Goal: Task Accomplishment & Management: Manage account settings

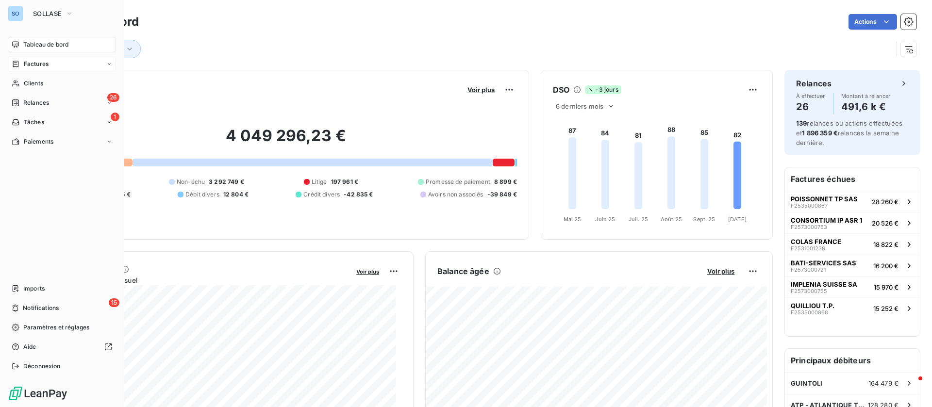
click at [44, 64] on span "Factures" at bounding box center [36, 64] width 25 height 9
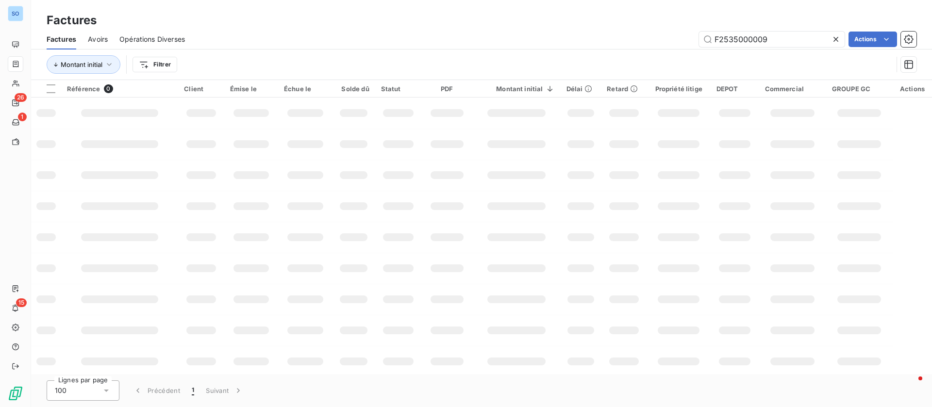
drag, startPoint x: 779, startPoint y: 44, endPoint x: 784, endPoint y: 8, distance: 36.3
click at [625, 24] on div "Factures Factures Avoirs Opérations Diverses F2535000009 Actions Montant initia…" at bounding box center [481, 40] width 901 height 80
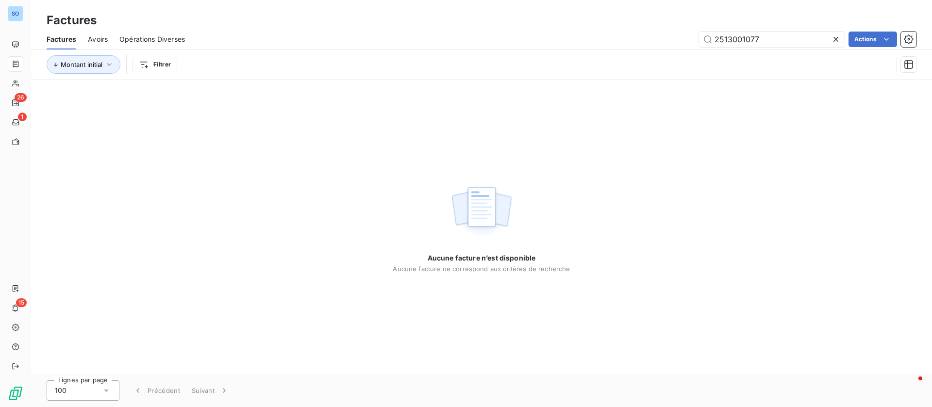
type input "2513001077"
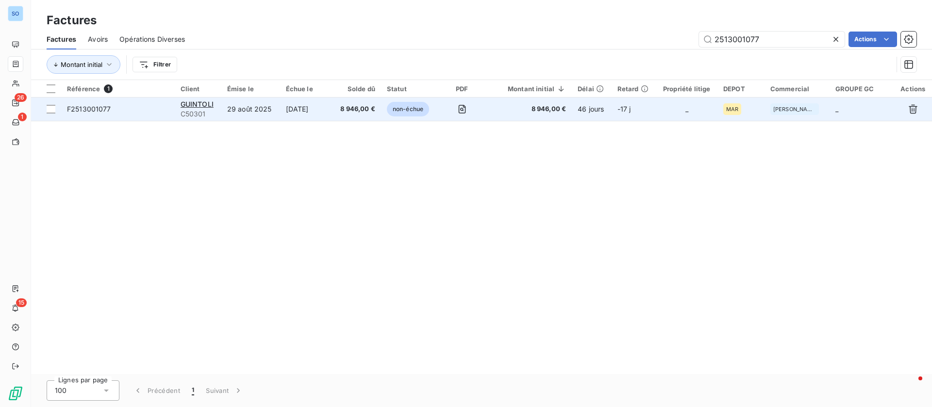
click at [247, 112] on td "29 août 2025" at bounding box center [250, 109] width 59 height 23
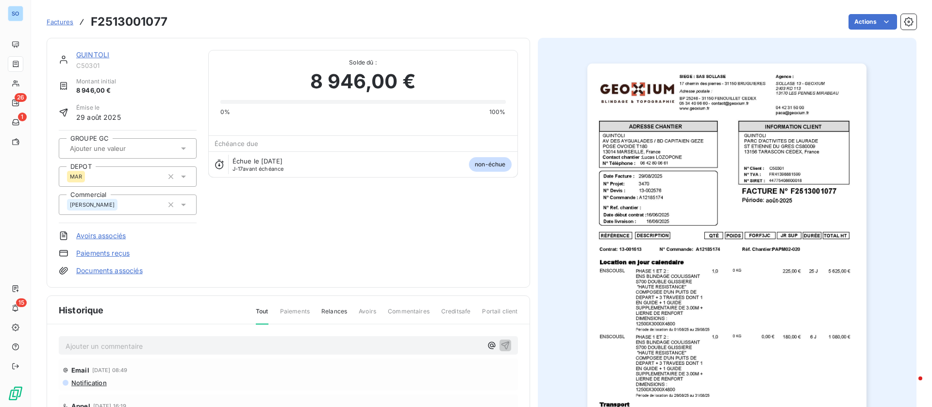
click at [85, 56] on link "GUINTOLI" at bounding box center [92, 54] width 33 height 8
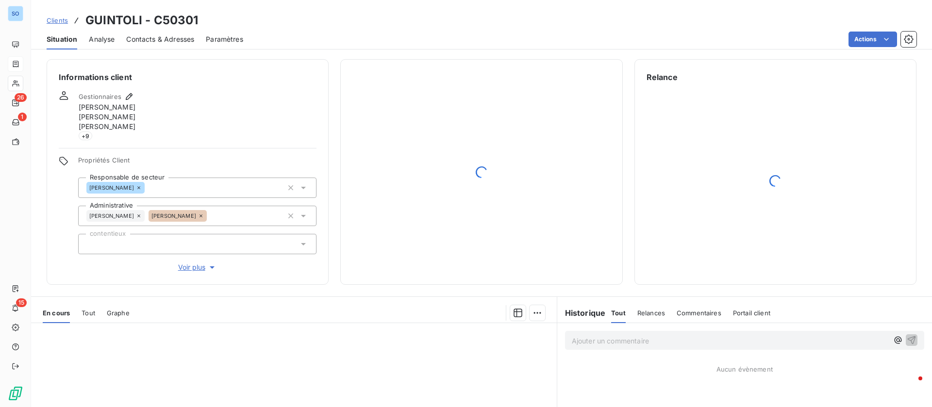
click at [178, 40] on span "Contacts & Adresses" at bounding box center [160, 39] width 68 height 10
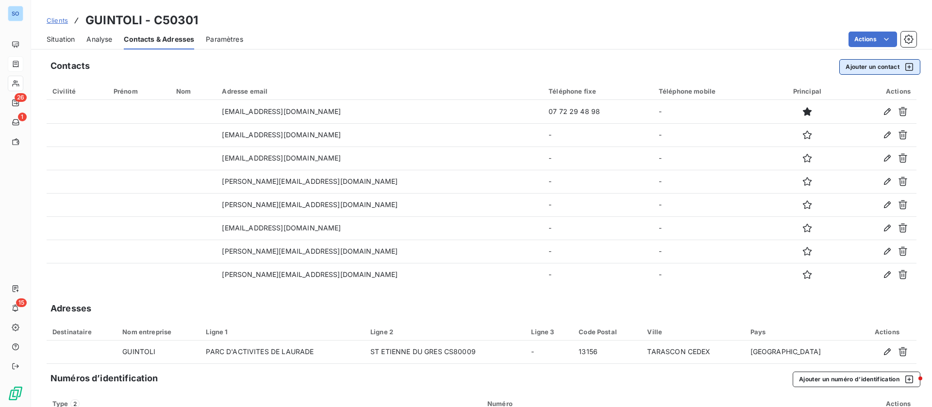
click at [861, 68] on button "Ajouter un contact" at bounding box center [879, 67] width 81 height 16
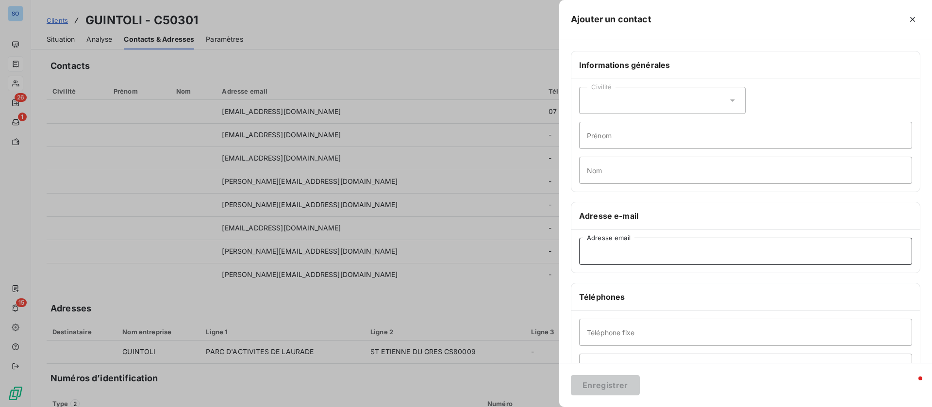
click at [665, 251] on input "Adresse email" at bounding box center [745, 251] width 333 height 27
paste input "[EMAIL_ADDRESS][DOMAIN_NAME]"
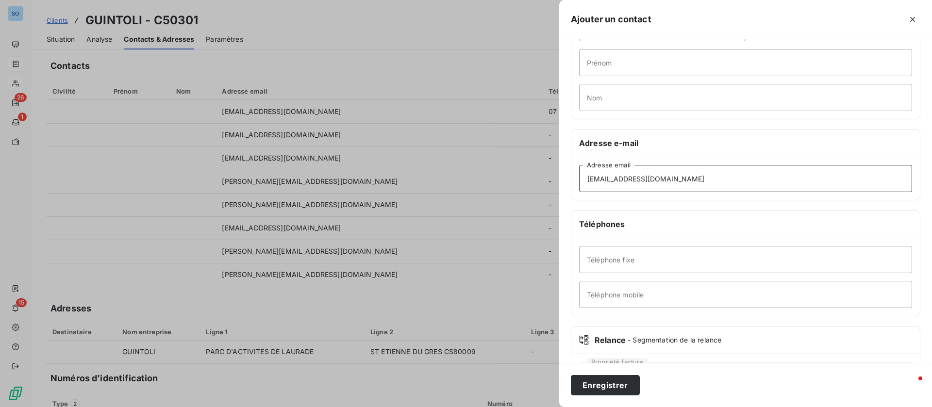
type input "[EMAIL_ADDRESS][DOMAIN_NAME]"
click at [641, 99] on input "Nom" at bounding box center [745, 97] width 333 height 27
type input "DAF DE PACA"
click at [600, 386] on button "Enregistrer" at bounding box center [605, 385] width 69 height 20
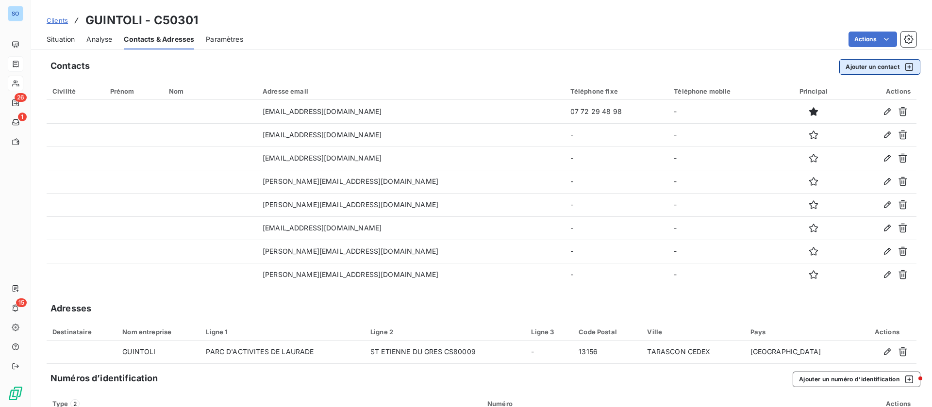
click at [875, 63] on button "Ajouter un contact" at bounding box center [879, 67] width 81 height 16
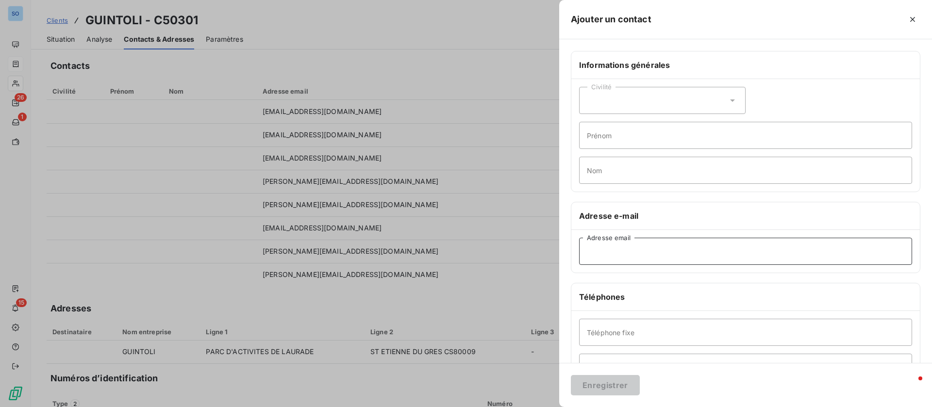
click at [672, 248] on input "Adresse email" at bounding box center [745, 251] width 333 height 27
paste input "[EMAIL_ADDRESS][DOMAIN_NAME]"
type input "[EMAIL_ADDRESS][DOMAIN_NAME]"
click at [657, 187] on div "Civilité Prénom Nom" at bounding box center [745, 135] width 349 height 113
click at [649, 168] on input "Nom" at bounding box center [745, 170] width 333 height 27
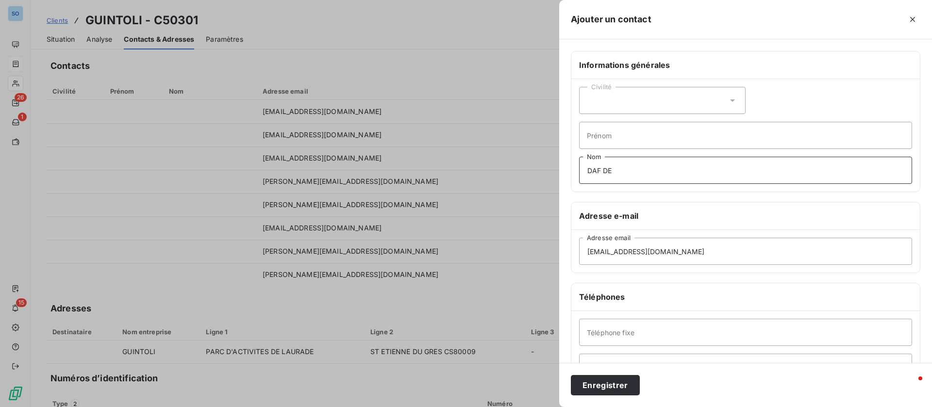
type input "DAF DE PACA"
click at [653, 251] on input "[EMAIL_ADDRESS][DOMAIN_NAME]" at bounding box center [745, 251] width 333 height 27
click at [598, 377] on button "Enregistrer" at bounding box center [605, 385] width 69 height 20
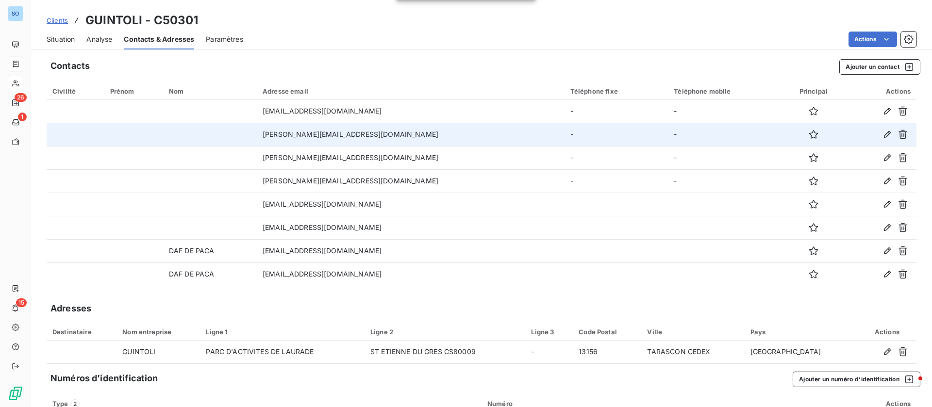
scroll to position [68, 0]
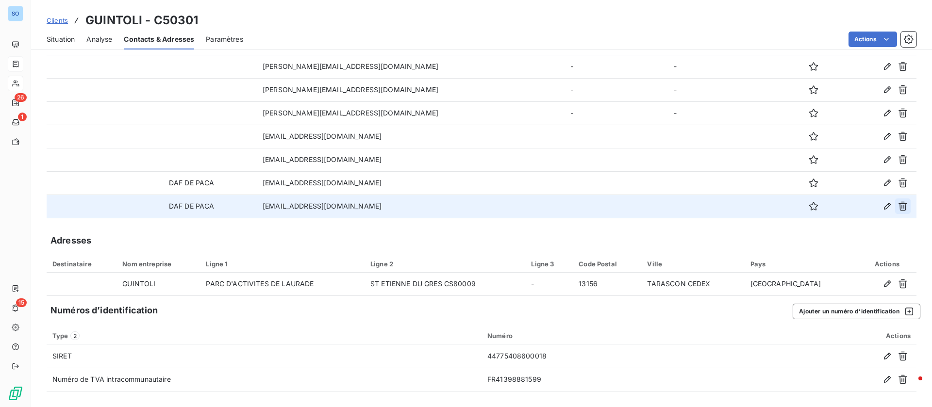
click at [898, 205] on icon "button" at bounding box center [903, 206] width 10 height 10
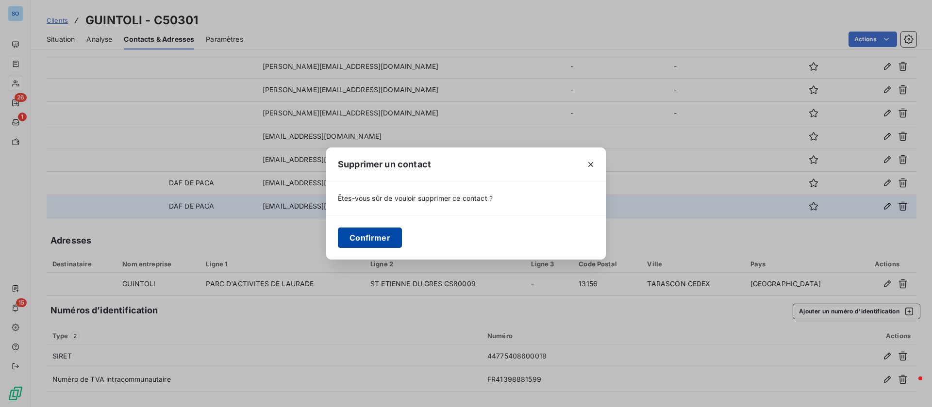
click at [380, 235] on button "Confirmer" at bounding box center [370, 238] width 64 height 20
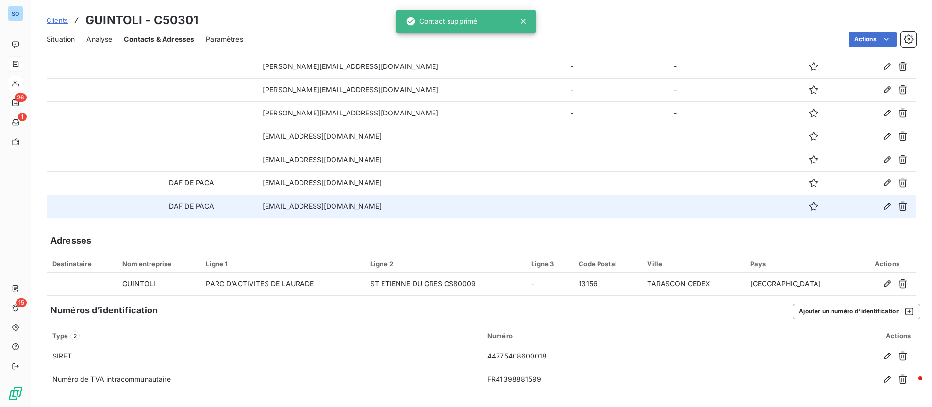
scroll to position [94, 0]
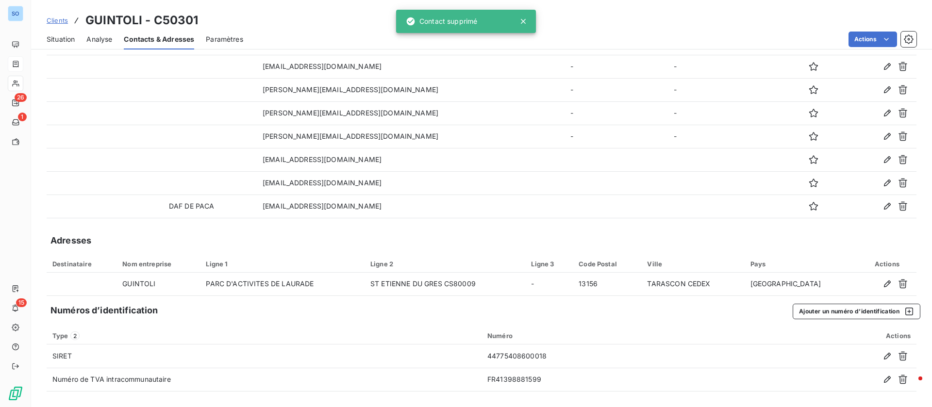
click at [64, 33] on div "Situation" at bounding box center [61, 39] width 28 height 20
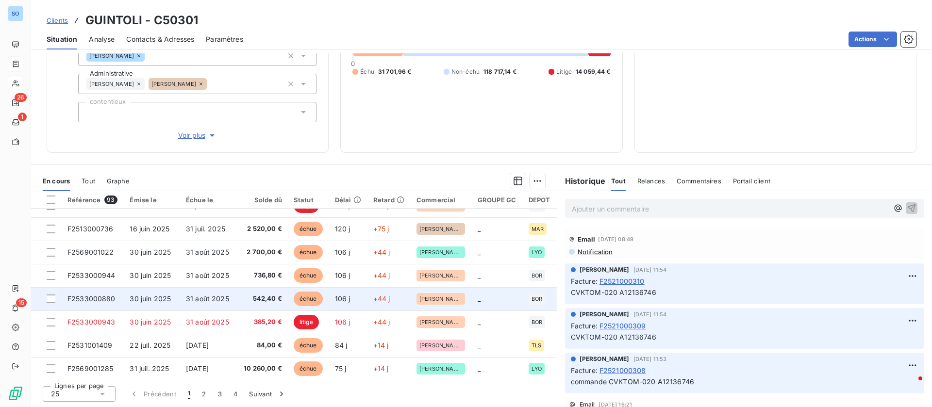
scroll to position [414, 0]
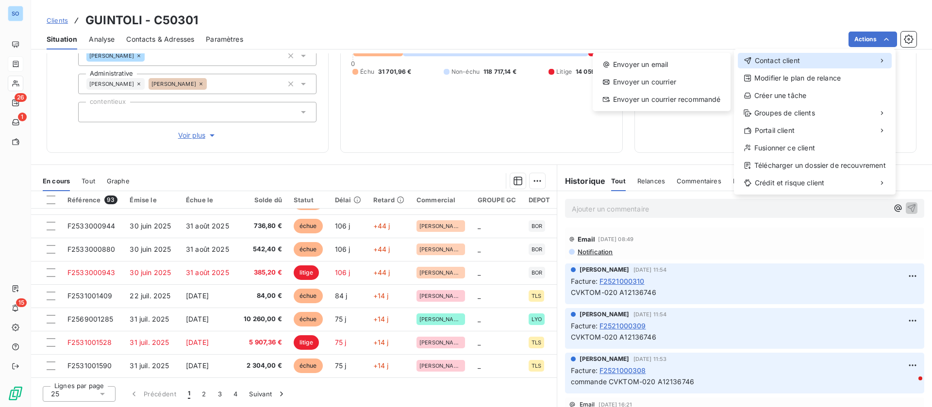
click at [808, 58] on div "Contact client" at bounding box center [815, 61] width 154 height 16
click at [661, 65] on div "Envoyer un email" at bounding box center [662, 65] width 130 height 16
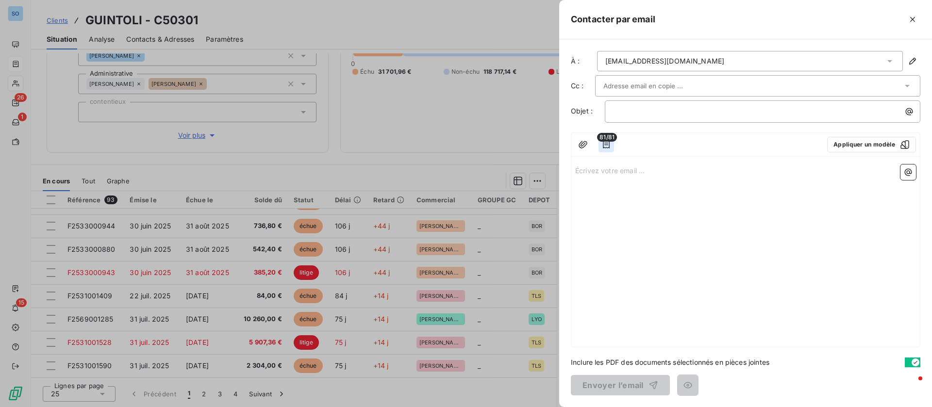
click at [611, 145] on button "button" at bounding box center [607, 145] width 16 height 16
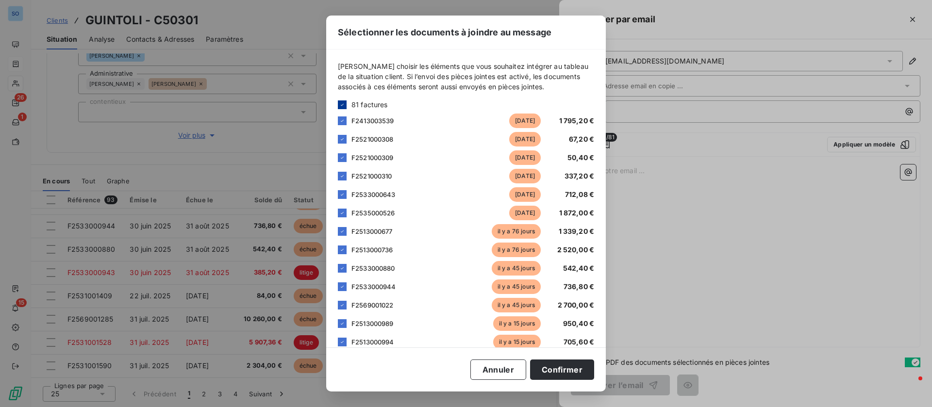
click at [340, 105] on icon at bounding box center [342, 105] width 6 height 6
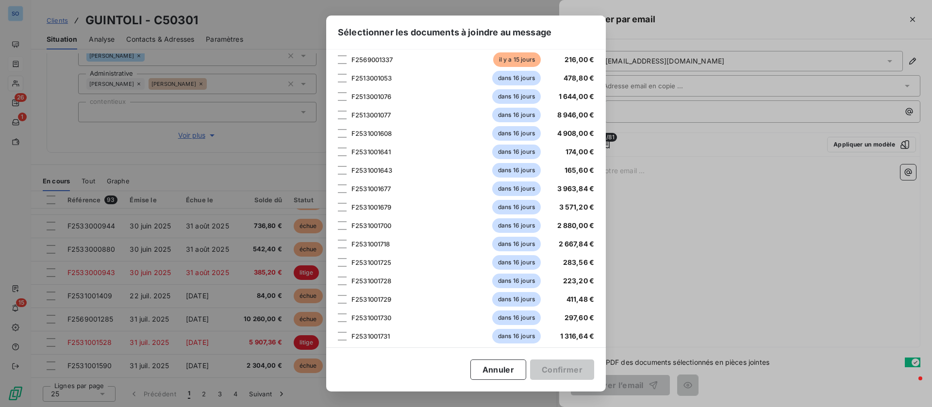
scroll to position [467, 0]
click at [343, 134] on div at bounding box center [342, 133] width 9 height 9
click at [560, 369] on button "Confirmer" at bounding box center [562, 370] width 64 height 20
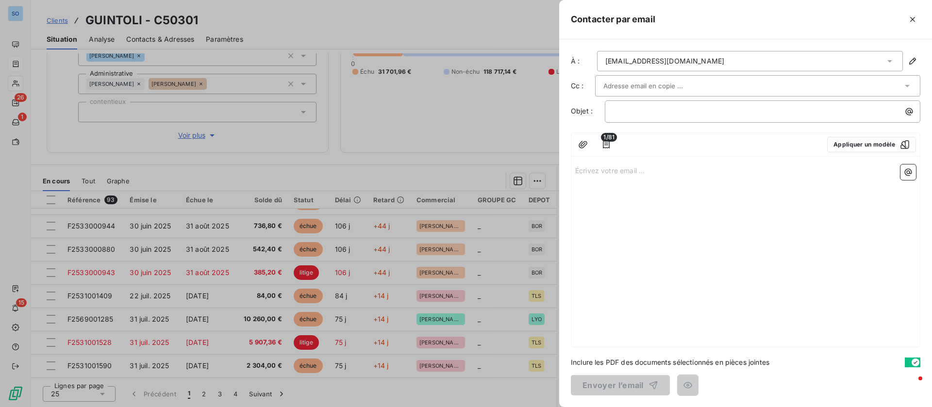
click at [641, 171] on p "Écrivez votre email ... ﻿" at bounding box center [745, 170] width 341 height 11
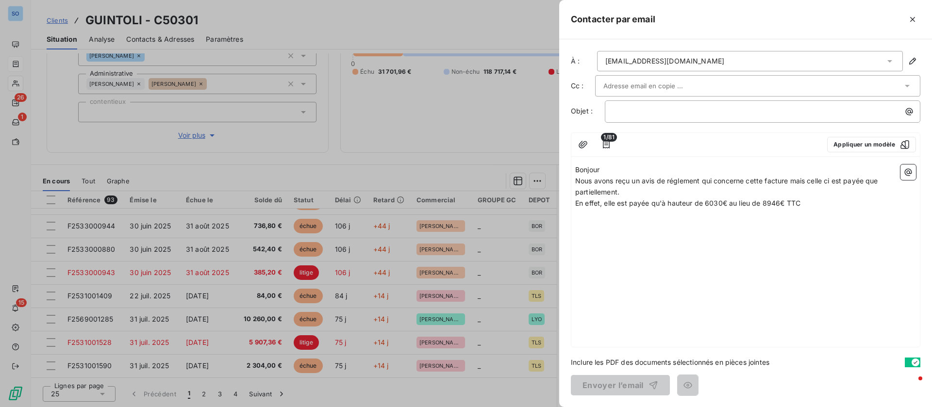
drag, startPoint x: 728, startPoint y: 200, endPoint x: 734, endPoint y: 199, distance: 6.0
click at [729, 201] on span "En effet, elle est payée qu'à hauteur de 6030€ au lieu de 8946€ TTC" at bounding box center [687, 203] width 225 height 8
click at [832, 198] on p "En effet, elle est payée qu'à hauteur de 6030€ TTC au lieu de 8946€ TTC" at bounding box center [745, 203] width 341 height 11
click at [669, 92] on input "text" at bounding box center [655, 86] width 104 height 15
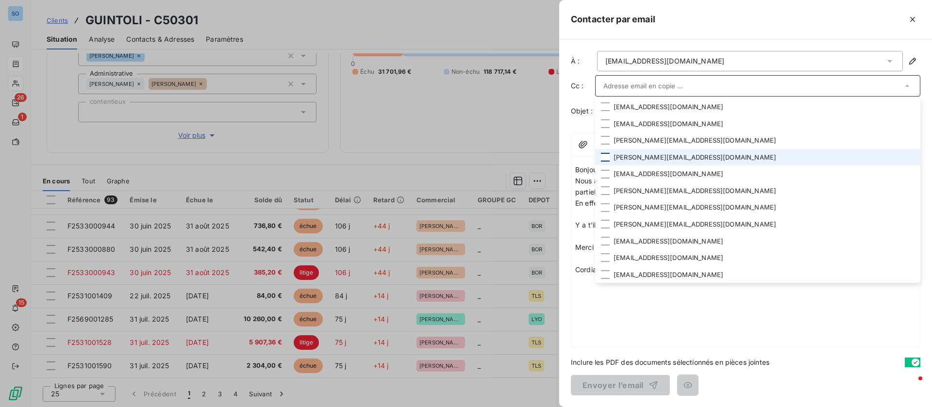
click at [609, 158] on div at bounding box center [605, 157] width 9 height 9
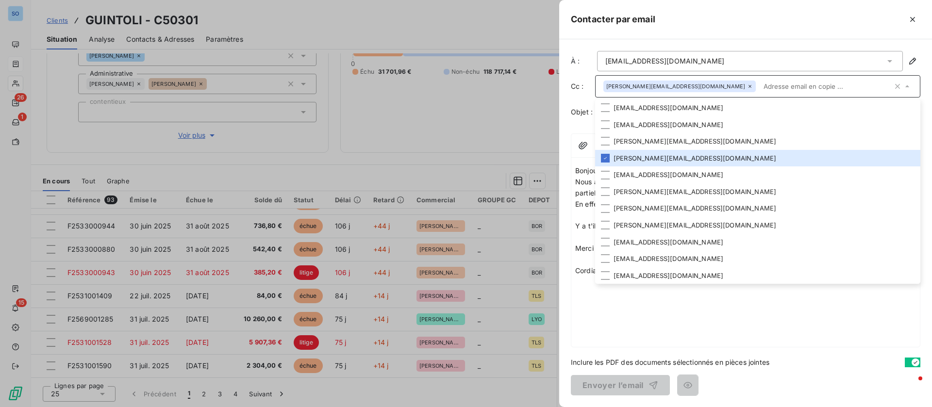
click at [609, 310] on div "Bonjour Nous avons reçu un avis de réglement qui concerne cette facture mais ce…" at bounding box center [745, 254] width 349 height 185
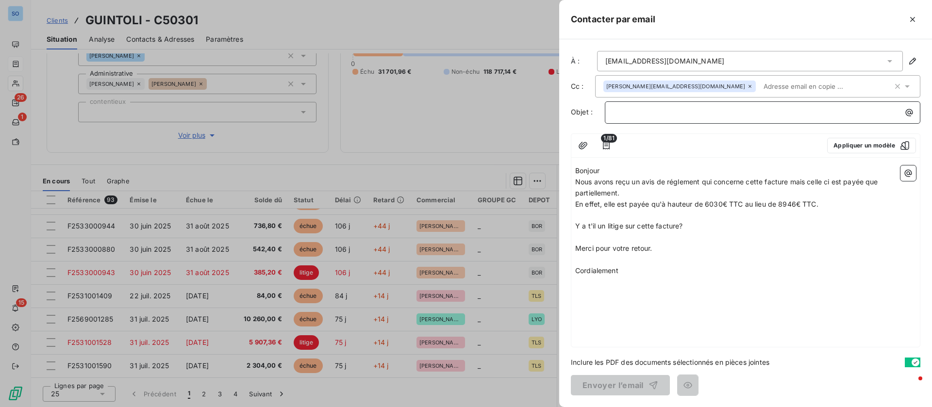
click at [656, 109] on p "﻿" at bounding box center [765, 112] width 304 height 11
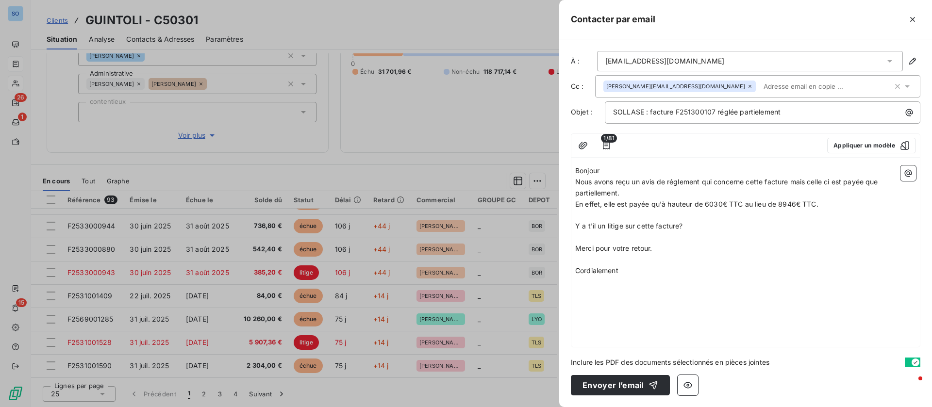
click at [672, 278] on div "Bonjour Nous avons reçu un avis de réglement qui concerne cette facture mais ce…" at bounding box center [745, 254] width 349 height 185
click at [911, 179] on button "button" at bounding box center [909, 174] width 16 height 16
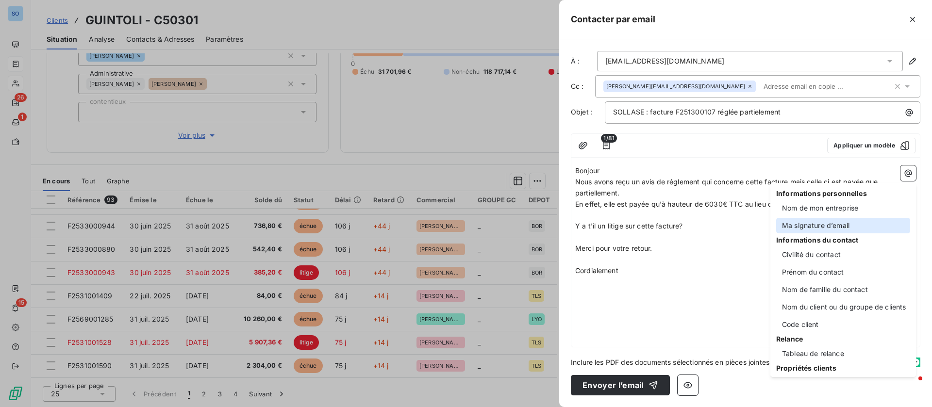
click at [835, 222] on div "Ma signature d’email" at bounding box center [843, 226] width 134 height 16
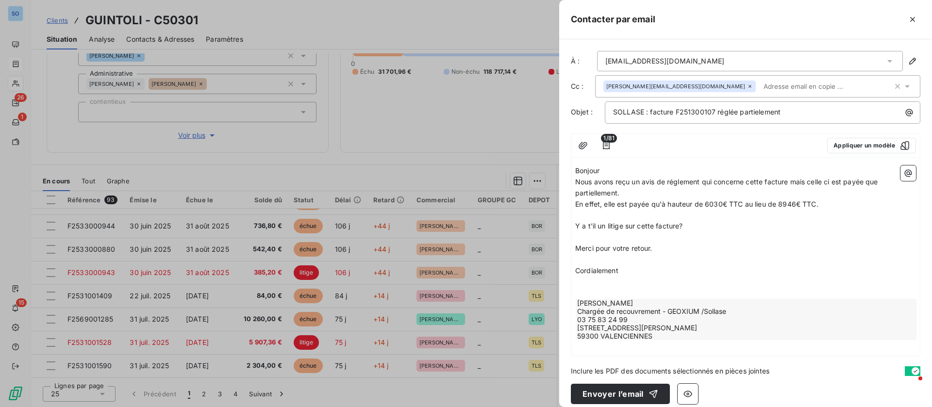
click at [625, 170] on p "Bonjour" at bounding box center [745, 171] width 341 height 11
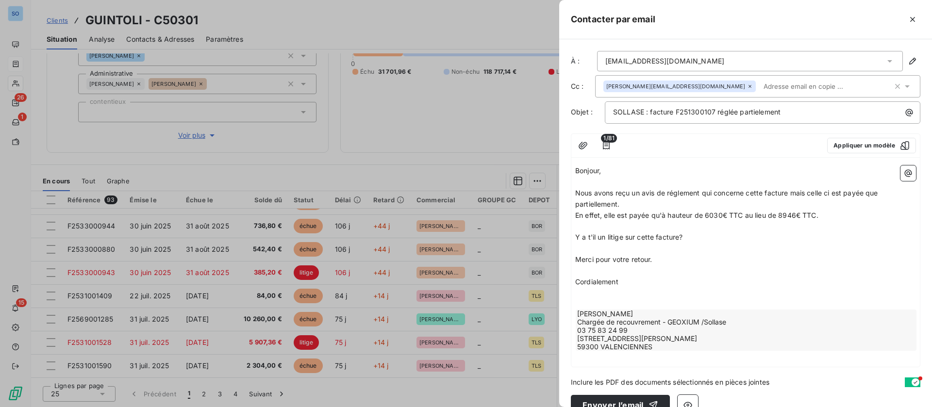
click at [702, 236] on p "Y a t'il un litige sur cette facture?" at bounding box center [745, 237] width 341 height 11
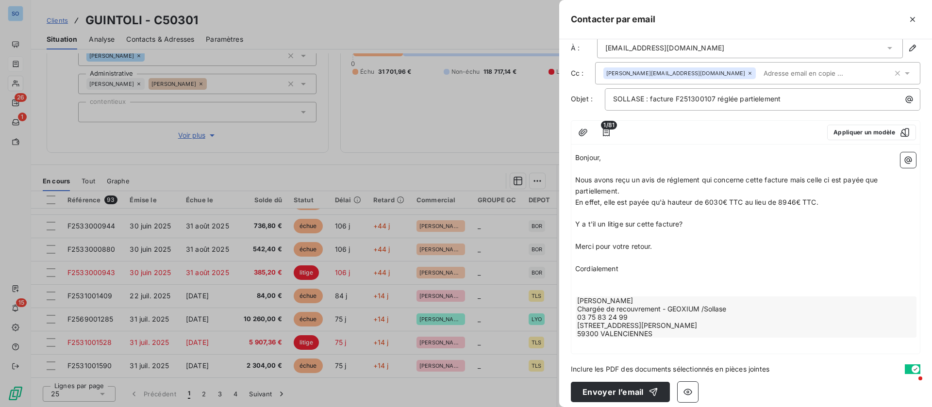
scroll to position [20, 0]
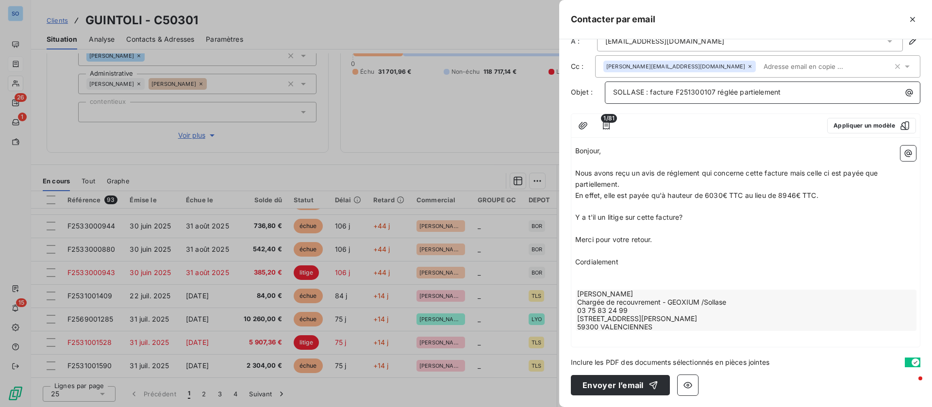
click at [768, 87] on p "SOLLASE : facture F251300107 réglée partielement" at bounding box center [765, 92] width 304 height 11
click at [754, 90] on span "SOLLASE : facture F251300107 réglée partielement" at bounding box center [696, 92] width 167 height 8
click at [825, 227] on p "﻿" at bounding box center [745, 228] width 341 height 11
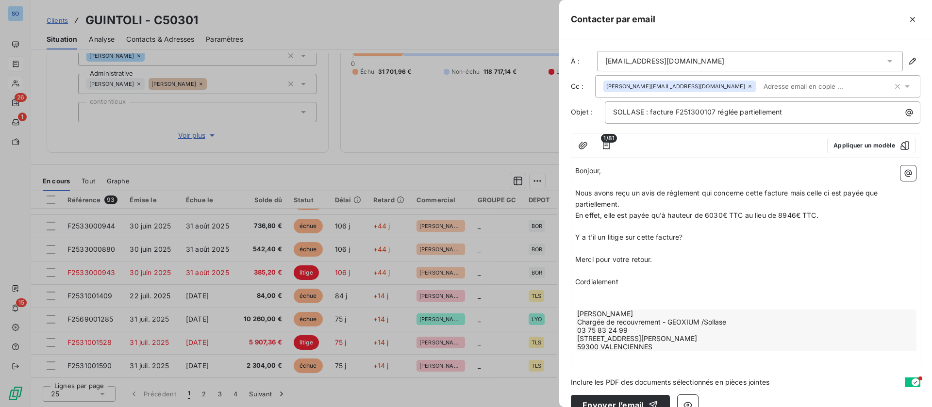
click at [749, 60] on div "[EMAIL_ADDRESS][DOMAIN_NAME]" at bounding box center [750, 61] width 306 height 20
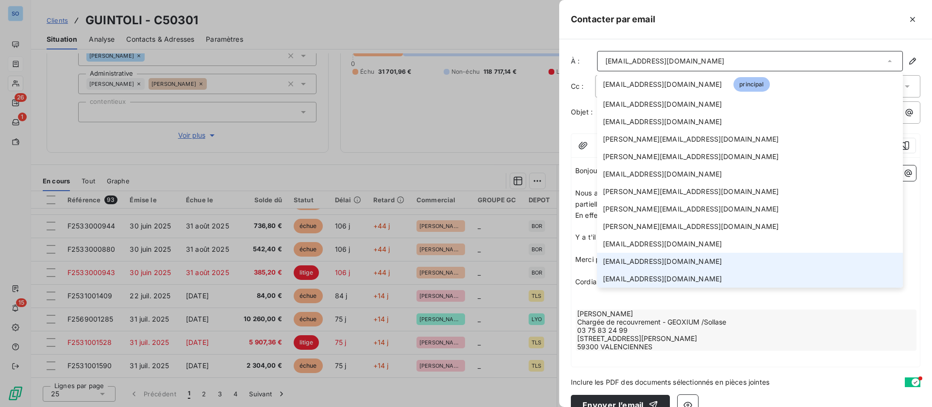
click at [633, 276] on span "[EMAIL_ADDRESS][DOMAIN_NAME]" at bounding box center [662, 279] width 119 height 10
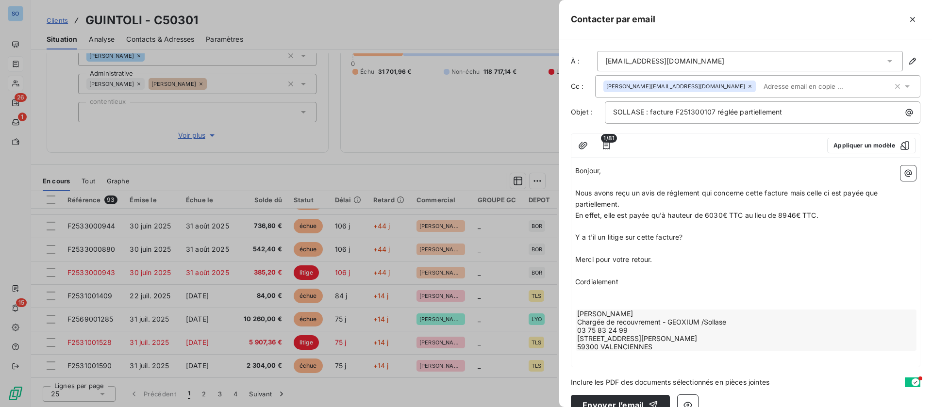
click at [903, 85] on icon at bounding box center [908, 87] width 10 height 10
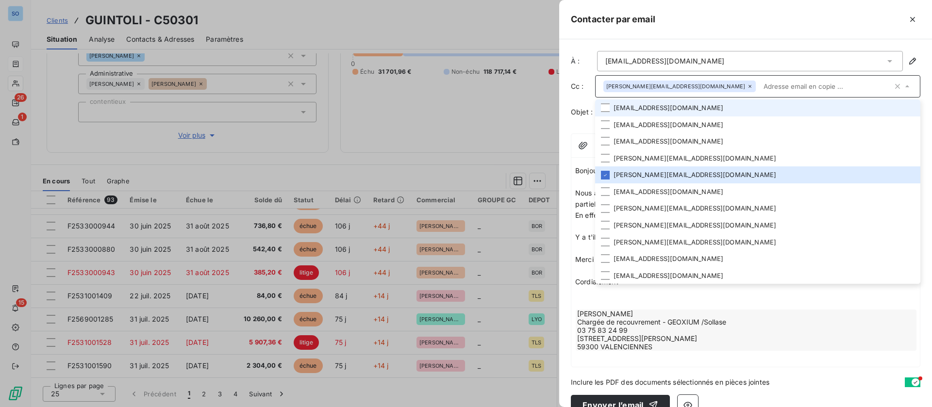
click at [649, 112] on li "[EMAIL_ADDRESS][DOMAIN_NAME]" at bounding box center [757, 108] width 325 height 17
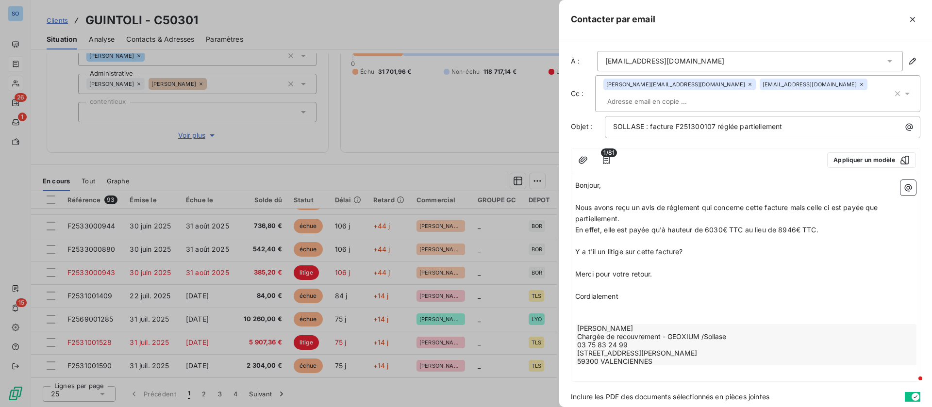
click at [795, 314] on p "﻿" at bounding box center [745, 319] width 341 height 11
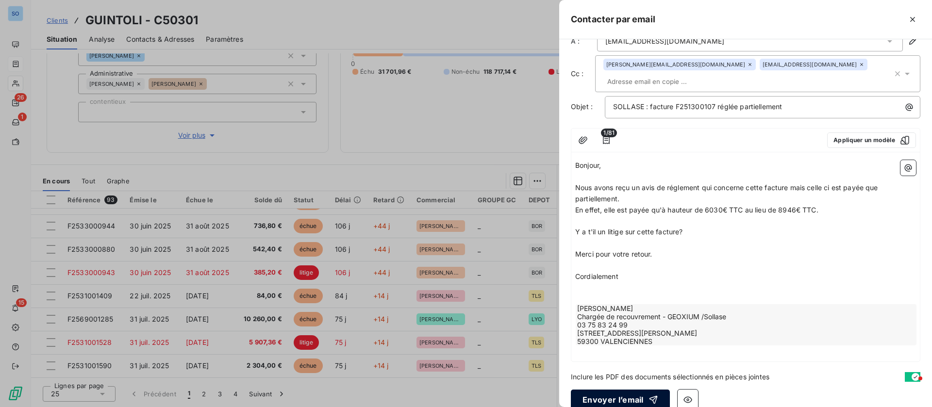
click at [632, 390] on button "Envoyer l’email" at bounding box center [620, 400] width 99 height 20
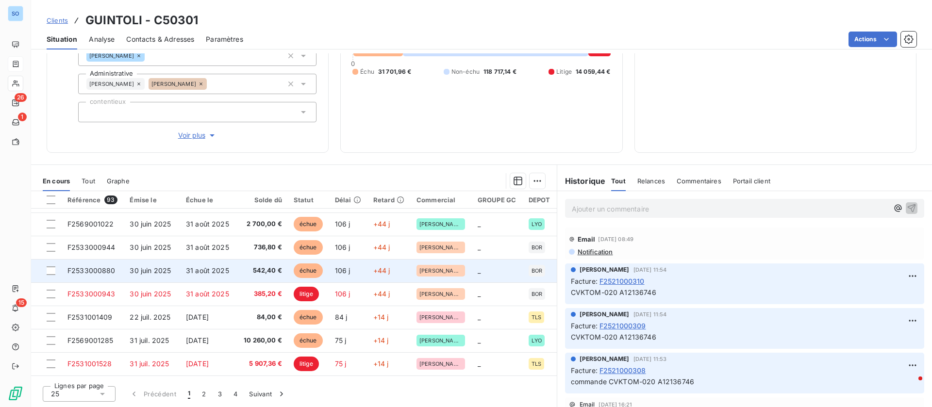
scroll to position [414, 0]
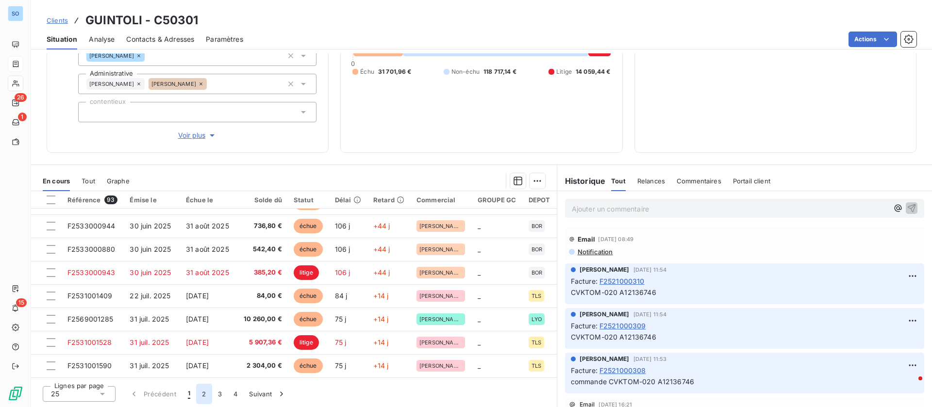
click at [202, 391] on button "2" at bounding box center [204, 394] width 16 height 20
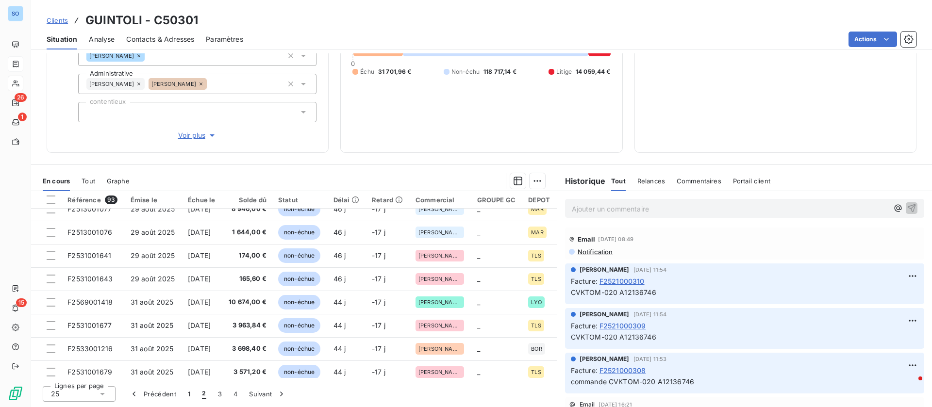
scroll to position [291, 0]
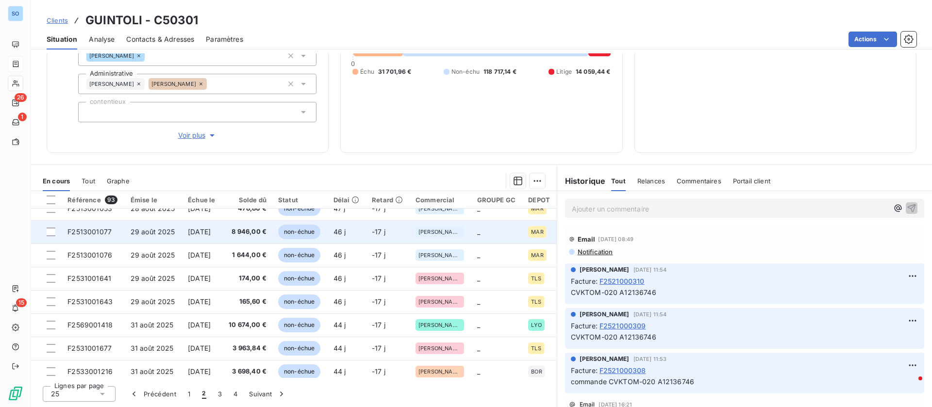
click at [221, 236] on td "[DATE]" at bounding box center [202, 231] width 40 height 23
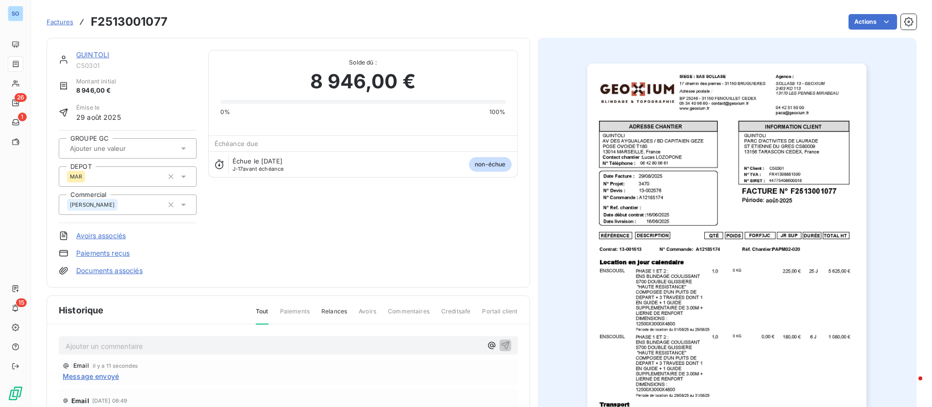
click at [154, 340] on p "Ajouter un commentaire ﻿" at bounding box center [274, 346] width 417 height 12
click at [501, 344] on icon "button" at bounding box center [506, 345] width 10 height 10
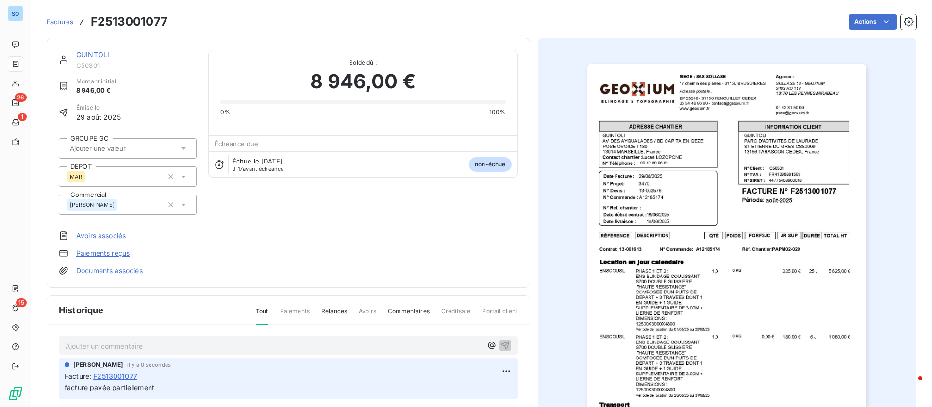
click at [146, 341] on p "Ajouter un commentaire ﻿" at bounding box center [274, 346] width 417 height 12
click at [501, 347] on icon "button" at bounding box center [506, 345] width 10 height 10
click at [33, 64] on section "Factures F2513001077 Actions GUINTOLI C50301 Montant initial 8 946,00 € Émise l…" at bounding box center [481, 203] width 901 height 407
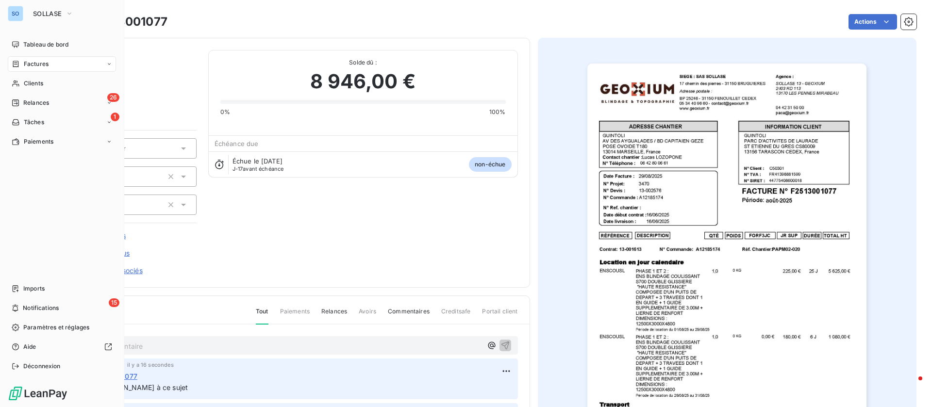
click at [18, 62] on icon at bounding box center [16, 64] width 6 height 6
click at [30, 64] on span "Factures" at bounding box center [36, 64] width 25 height 9
click at [19, 40] on div "Tableau de bord" at bounding box center [62, 45] width 108 height 16
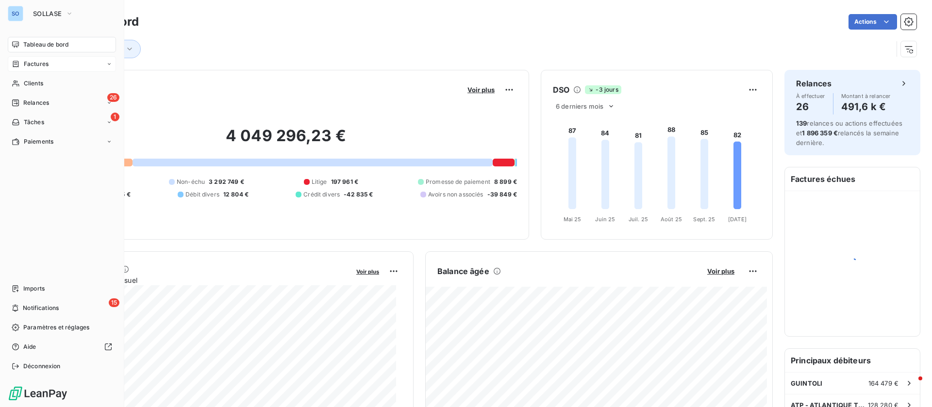
click at [26, 65] on span "Factures" at bounding box center [36, 64] width 25 height 9
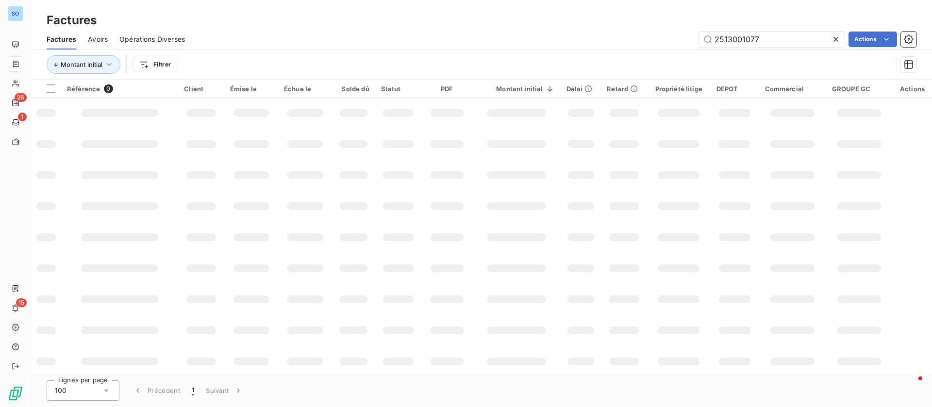
drag, startPoint x: 779, startPoint y: 42, endPoint x: 590, endPoint y: 34, distance: 189.5
click at [590, 34] on div "2513001077 Actions" at bounding box center [557, 40] width 720 height 16
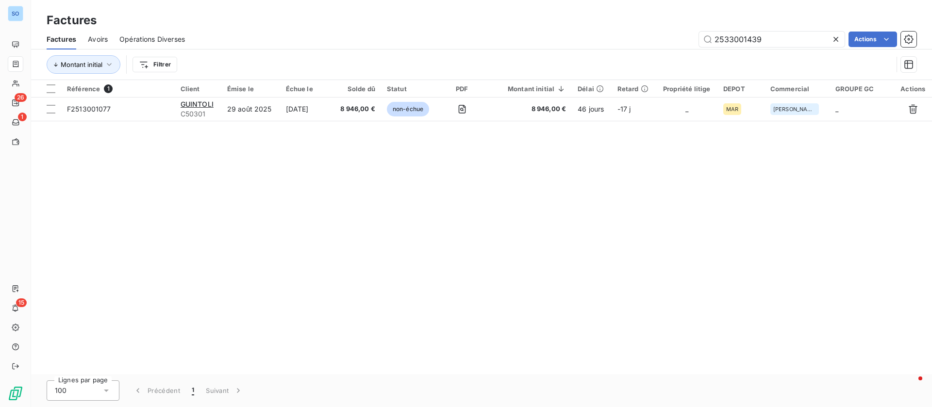
type input "2533001439"
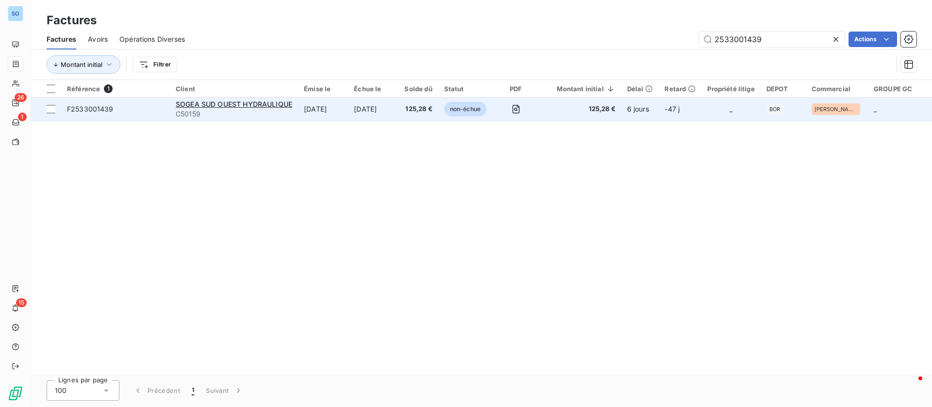
click at [349, 110] on td "[DATE]" at bounding box center [373, 109] width 50 height 23
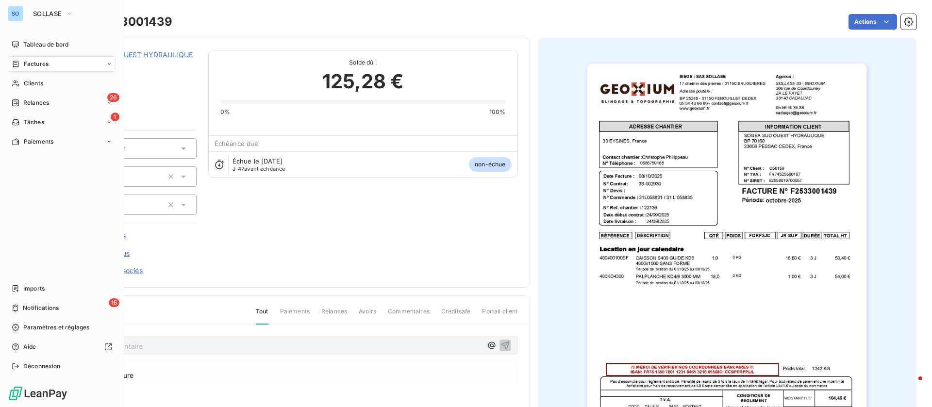
click at [31, 57] on div "Factures" at bounding box center [62, 64] width 108 height 16
click at [53, 81] on div "Factures" at bounding box center [67, 84] width 97 height 16
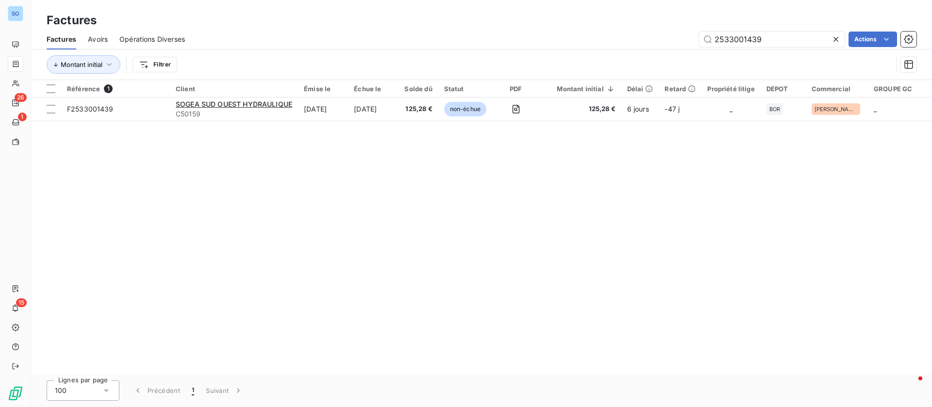
drag, startPoint x: 798, startPoint y: 36, endPoint x: 566, endPoint y: 31, distance: 232.1
click at [566, 32] on div "2533001439 Actions" at bounding box center [557, 40] width 720 height 16
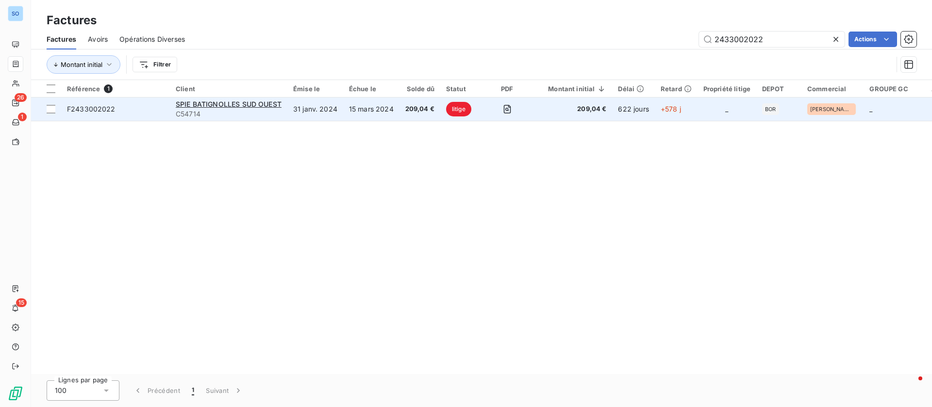
type input "2433002022"
click at [366, 112] on td "15 mars 2024" at bounding box center [371, 109] width 56 height 23
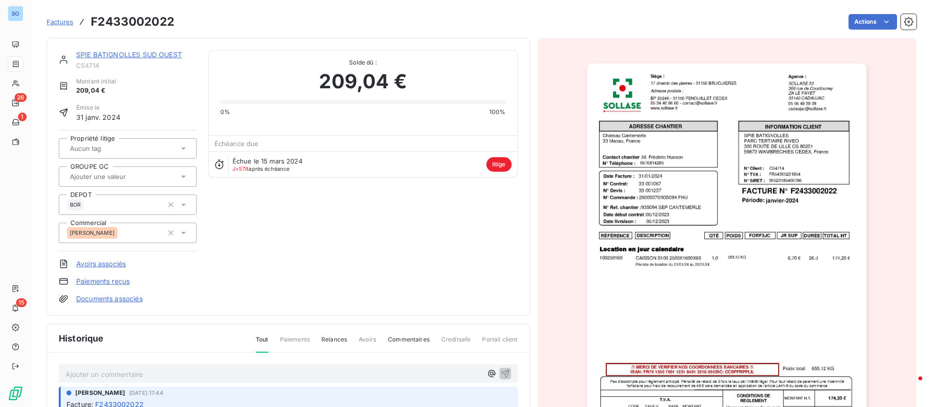
click at [700, 141] on img "button" at bounding box center [726, 261] width 279 height 395
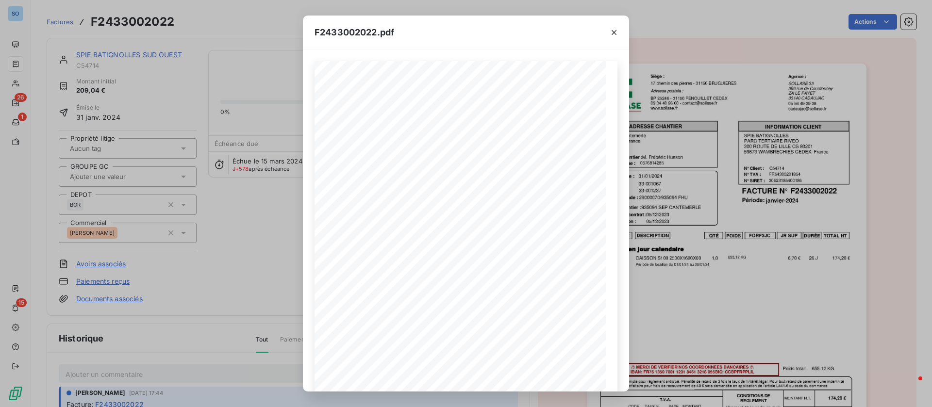
drag, startPoint x: 611, startPoint y: 33, endPoint x: 180, endPoint y: 244, distance: 479.8
click at [610, 33] on icon "button" at bounding box center [614, 33] width 10 height 10
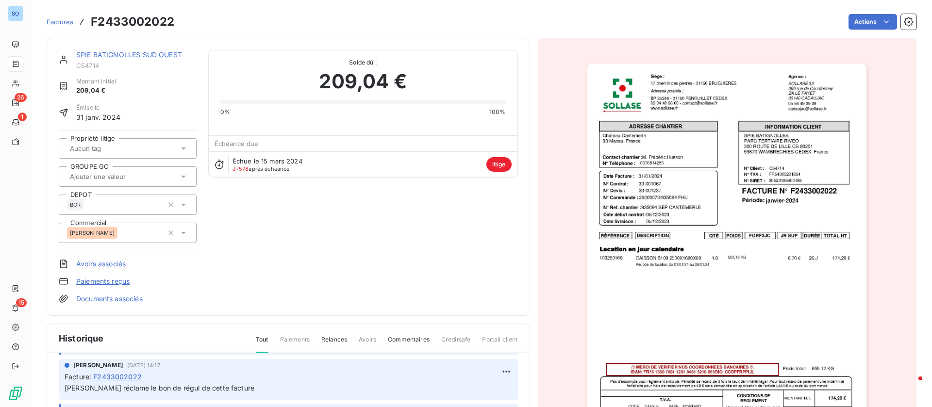
click at [132, 52] on link "SPIE BATIGNOLLES SUD OUEST" at bounding box center [129, 54] width 106 height 8
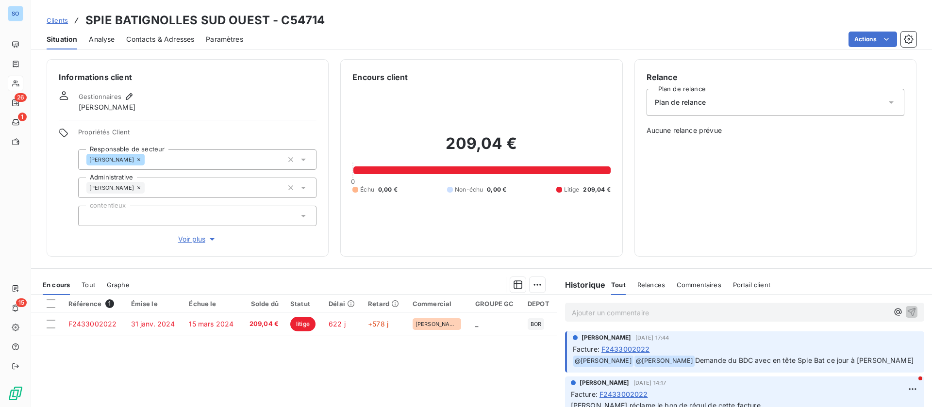
click at [174, 38] on span "Contacts & Adresses" at bounding box center [160, 39] width 68 height 10
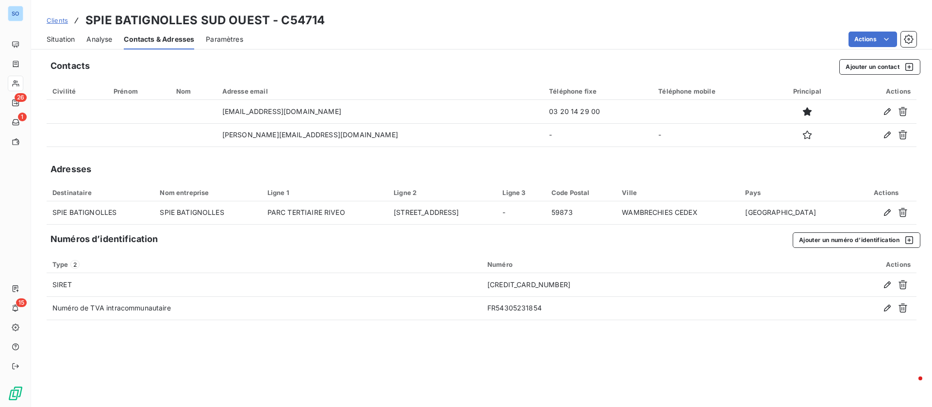
click at [55, 35] on span "Situation" at bounding box center [61, 39] width 28 height 10
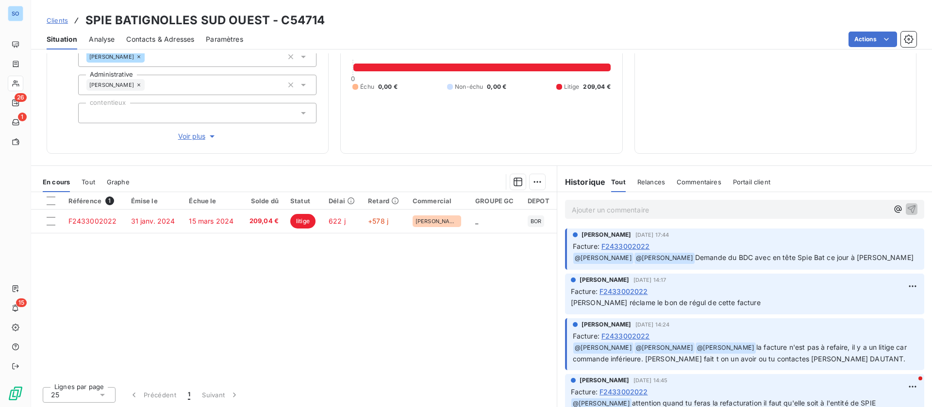
scroll to position [104, 0]
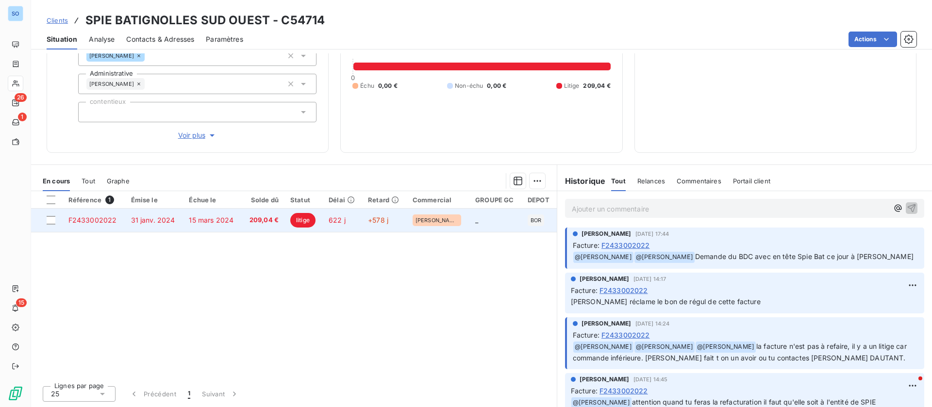
click at [149, 215] on td "31 janv. 2024" at bounding box center [154, 220] width 58 height 23
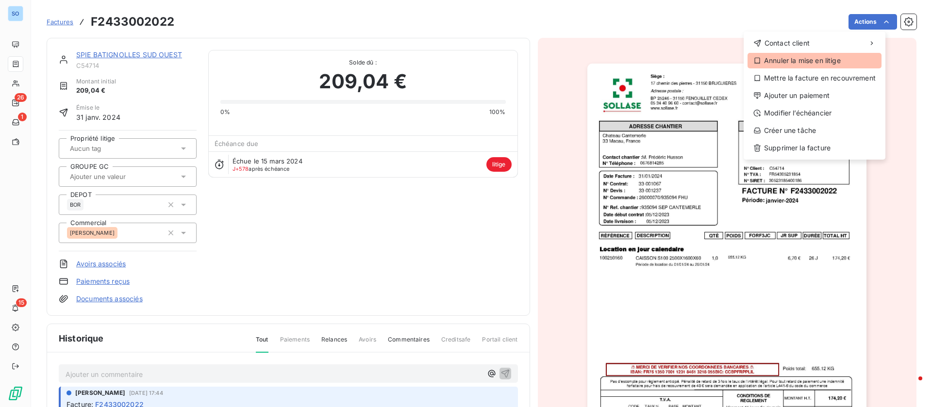
click at [819, 58] on div "Annuler la mise en litige" at bounding box center [815, 61] width 134 height 16
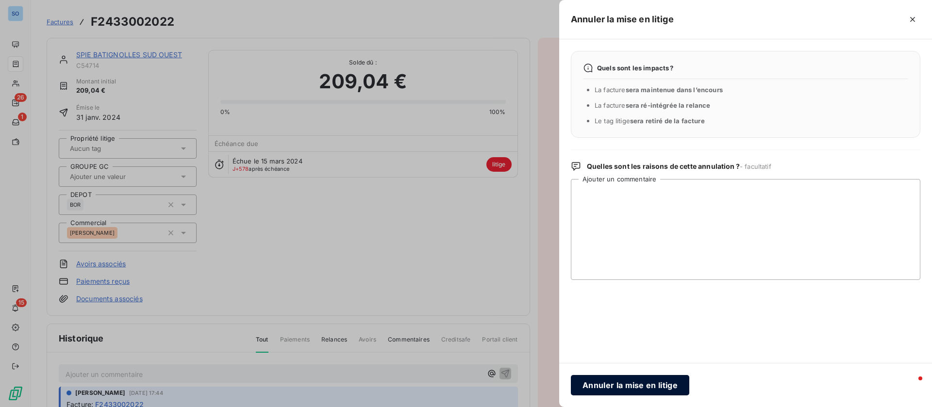
click at [620, 385] on button "Annuler la mise en litige" at bounding box center [630, 385] width 118 height 20
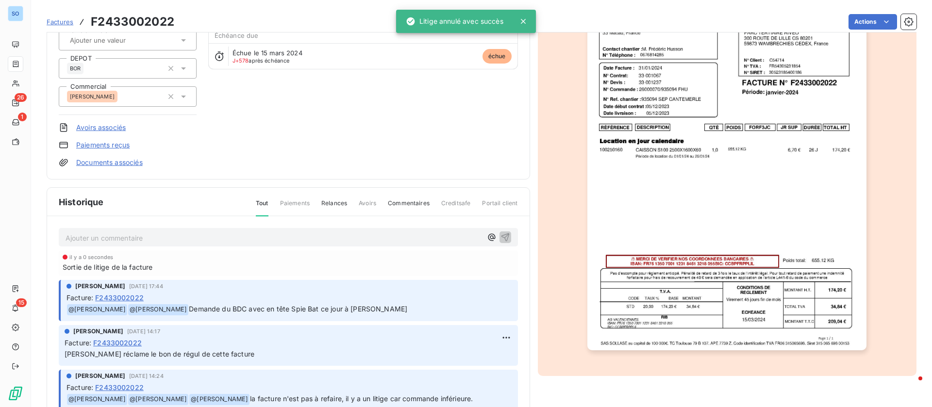
scroll to position [130, 0]
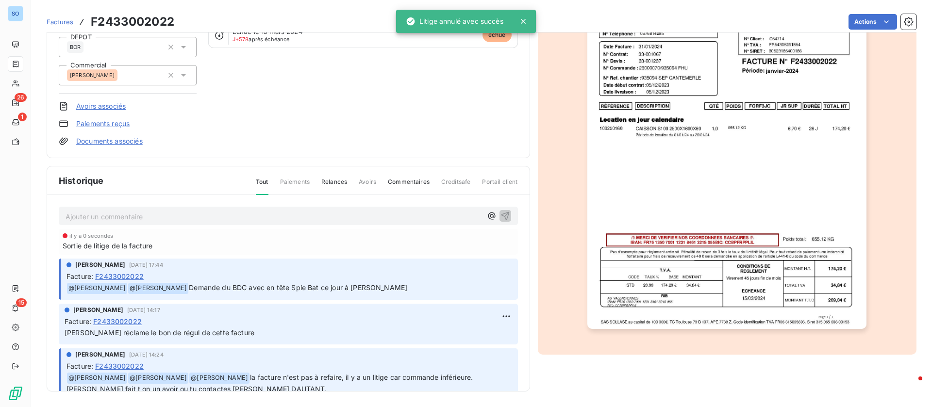
click at [163, 219] on p "Ajouter un commentaire ﻿" at bounding box center [274, 217] width 417 height 12
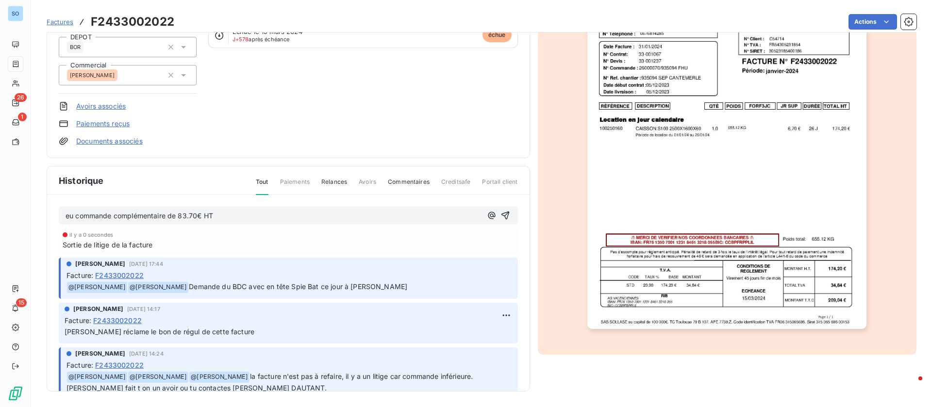
click at [284, 217] on p "eu commande complémentaire de 83.70€ HT" at bounding box center [274, 216] width 417 height 11
click at [501, 218] on icon "button" at bounding box center [505, 216] width 8 height 8
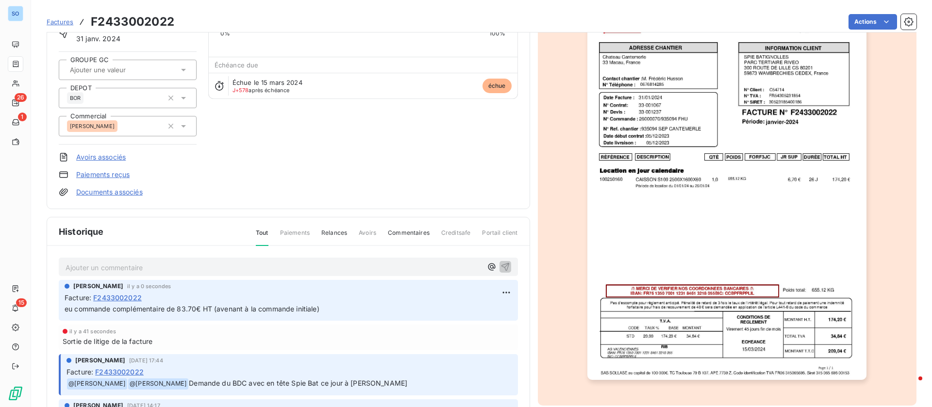
scroll to position [57, 0]
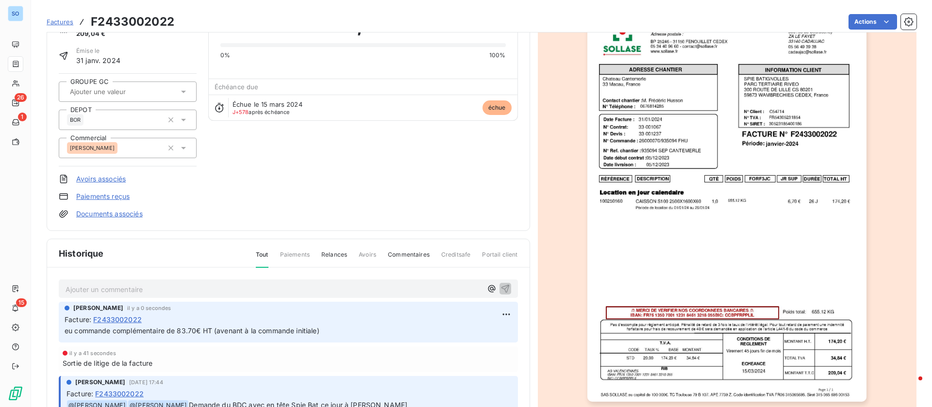
click at [751, 168] on img "button" at bounding box center [726, 204] width 279 height 395
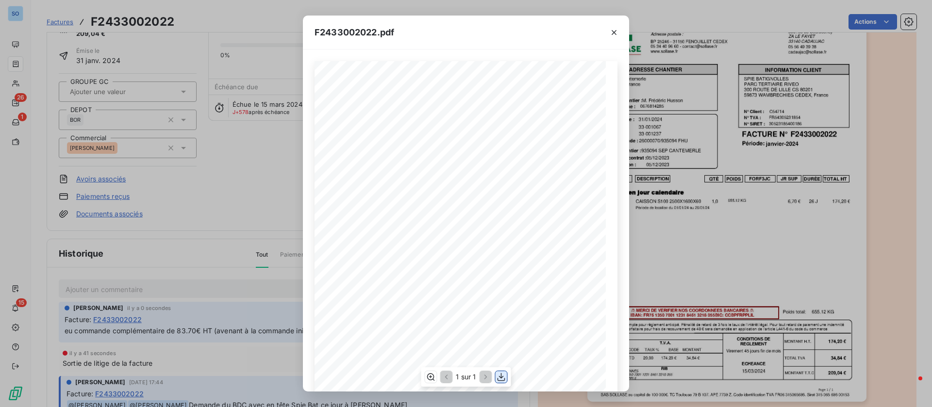
click at [501, 375] on icon "button" at bounding box center [502, 377] width 8 height 8
click at [616, 32] on icon "button" at bounding box center [614, 33] width 10 height 10
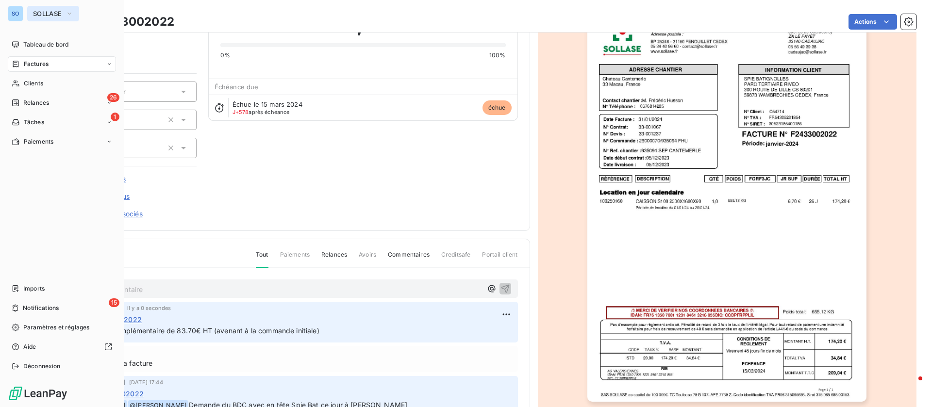
click at [54, 11] on span "SOLLASE" at bounding box center [47, 14] width 29 height 8
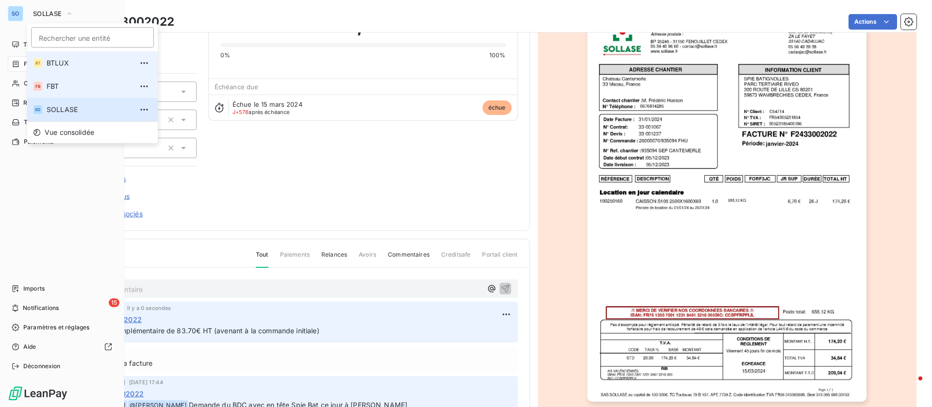
click at [60, 84] on span "FBT" at bounding box center [90, 87] width 86 height 10
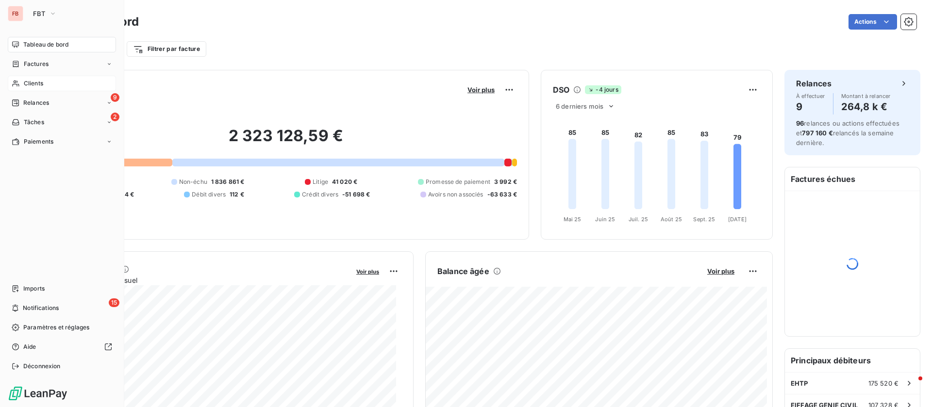
click at [34, 87] on span "Clients" at bounding box center [33, 83] width 19 height 9
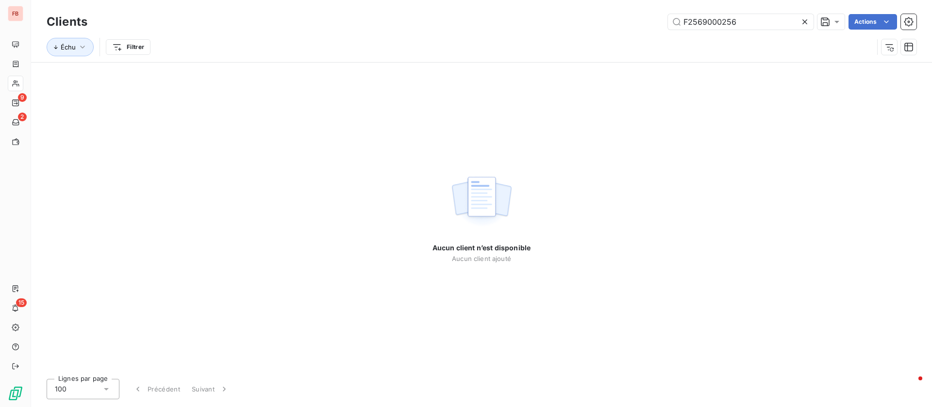
drag, startPoint x: 729, startPoint y: 22, endPoint x: 603, endPoint y: 16, distance: 126.4
click at [603, 16] on div "F2569000256 Actions" at bounding box center [508, 22] width 818 height 16
drag, startPoint x: 755, startPoint y: 18, endPoint x: 608, endPoint y: 16, distance: 147.6
click at [609, 17] on div "F2569000256 Actions" at bounding box center [508, 22] width 818 height 16
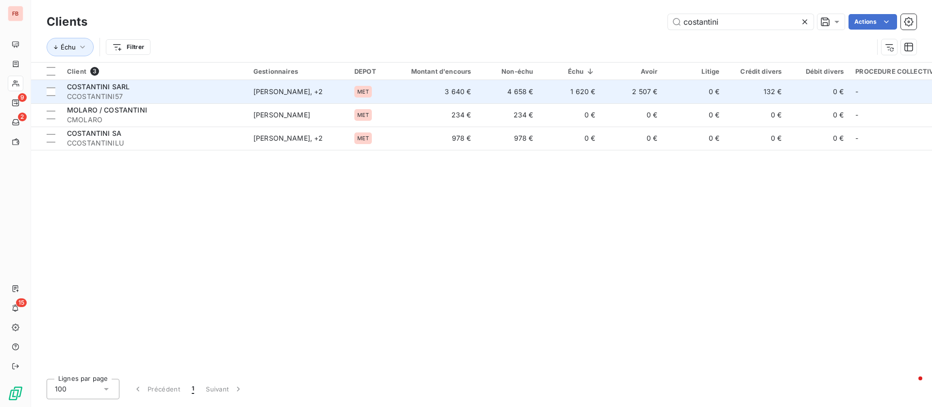
type input "costantini"
click at [186, 88] on div "COSTANTINI SARL" at bounding box center [154, 87] width 175 height 10
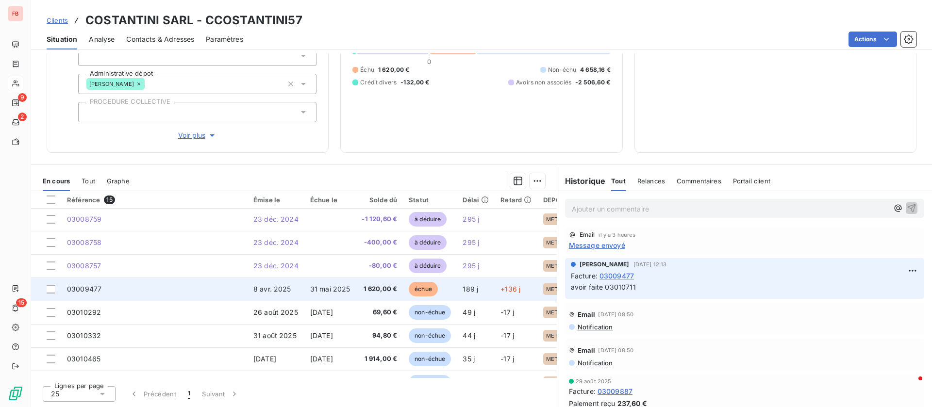
scroll to position [39, 0]
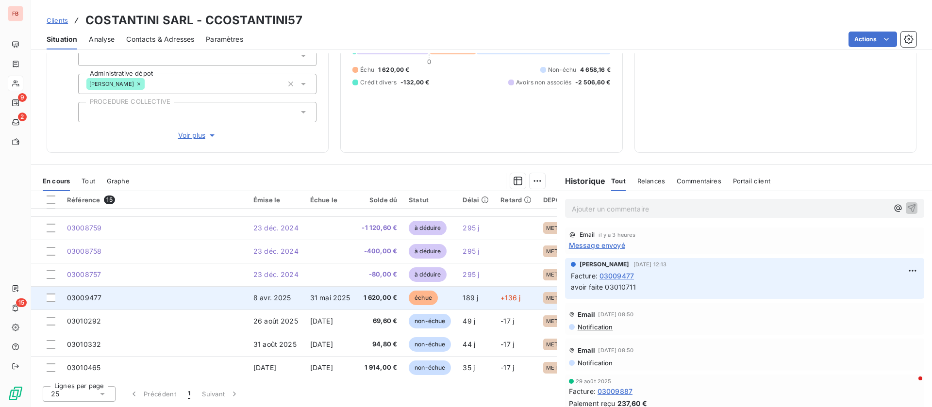
click at [342, 295] on span "31 mai 2025" at bounding box center [330, 298] width 40 height 8
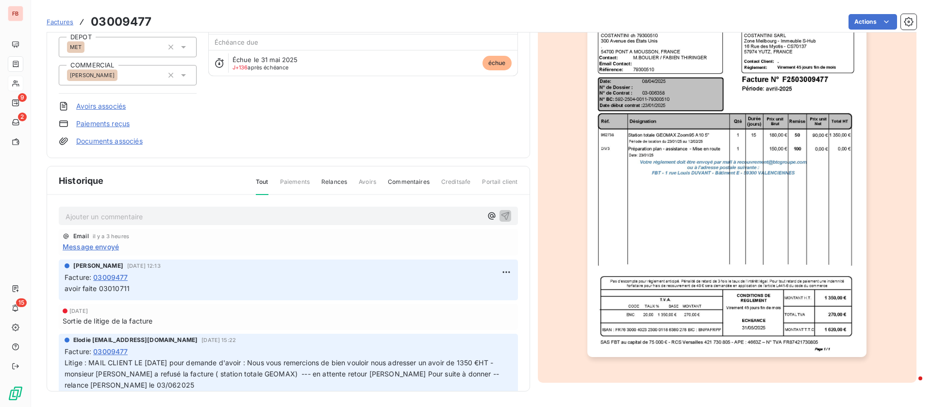
click at [109, 214] on p "Ajouter un commentaire ﻿" at bounding box center [274, 217] width 417 height 12
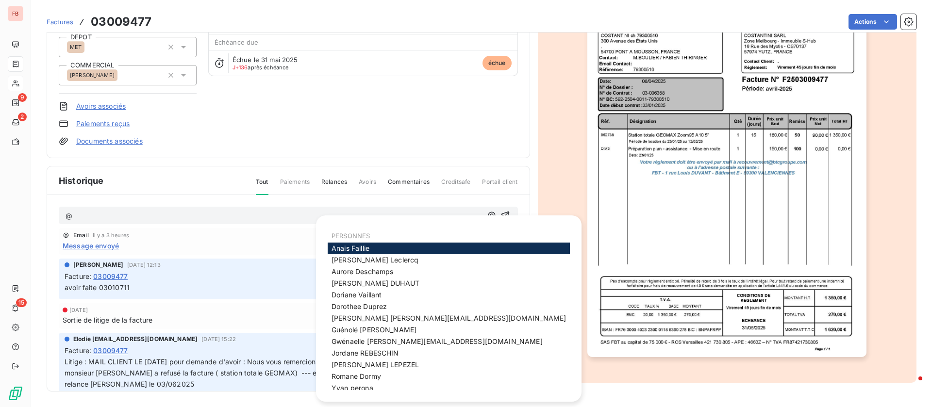
click at [372, 320] on span "Elodie [EMAIL_ADDRESS][DOMAIN_NAME]" at bounding box center [449, 318] width 234 height 8
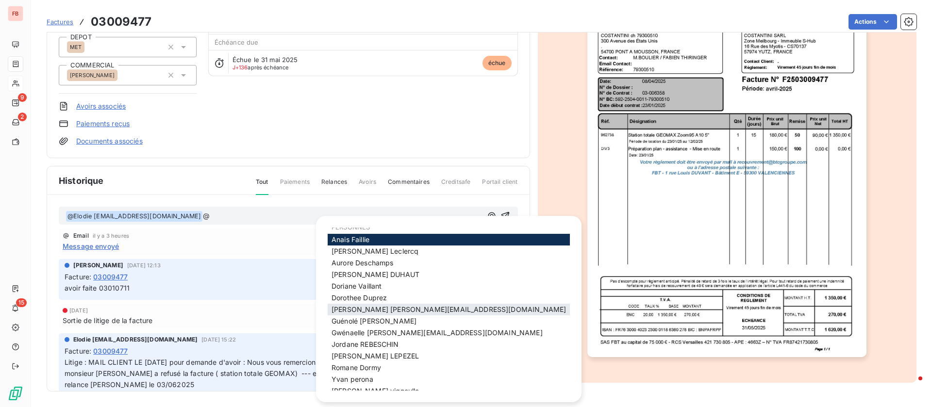
scroll to position [17, 0]
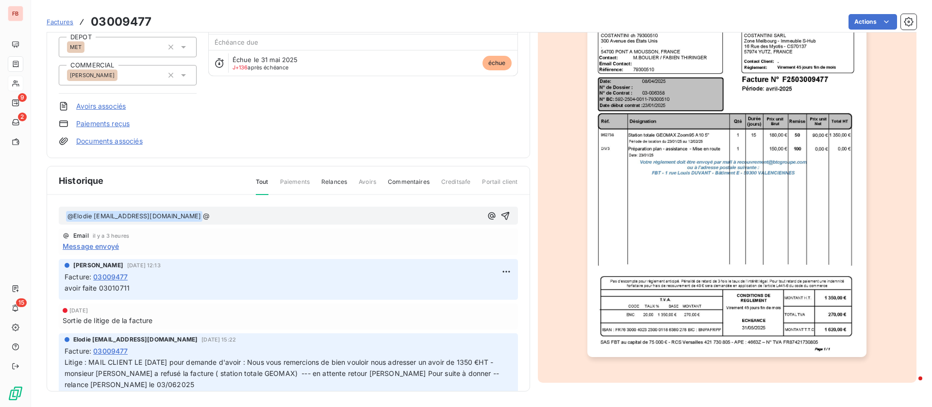
click at [196, 238] on div "Email il y a 3 heures" at bounding box center [289, 236] width 452 height 7
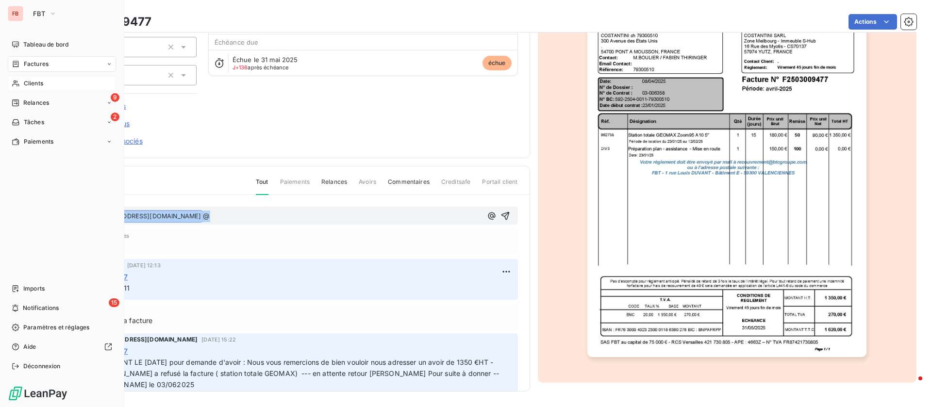
drag, startPoint x: 187, startPoint y: 216, endPoint x: 12, endPoint y: 201, distance: 175.4
click at [12, 201] on div "FB FBT Tableau de bord Factures Clients 9 Relances 2 Tâches Paiements Imports 1…" at bounding box center [466, 203] width 932 height 407
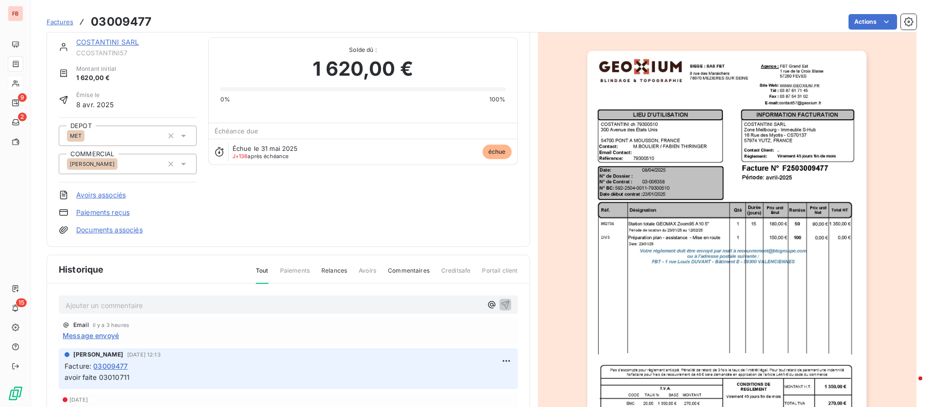
scroll to position [0, 0]
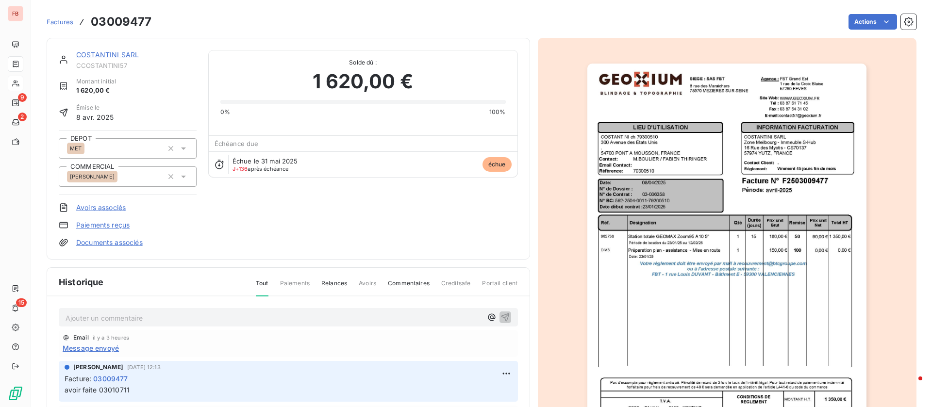
click at [123, 53] on link "COSTANTINI SARL" at bounding box center [107, 54] width 63 height 8
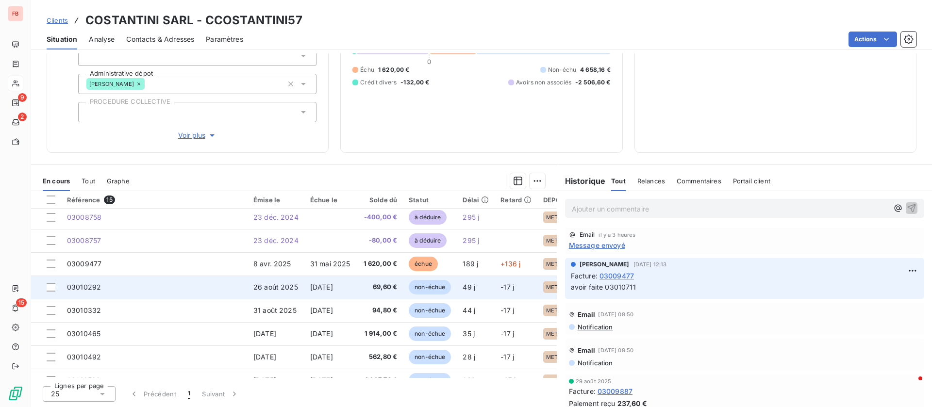
scroll to position [184, 0]
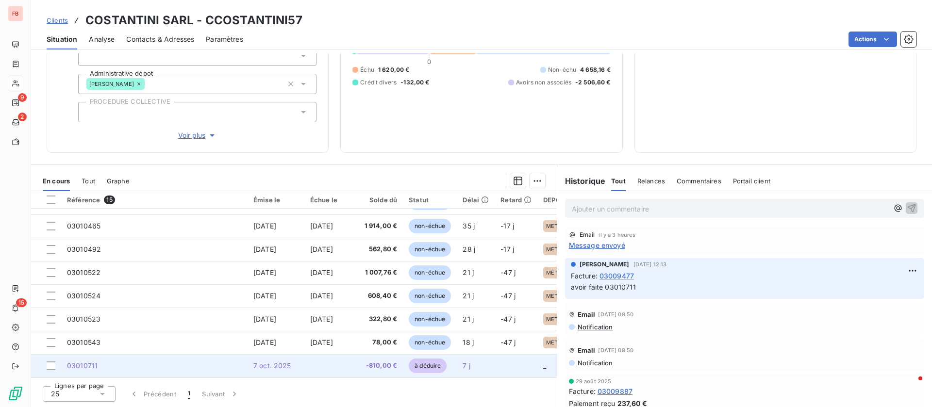
click at [264, 362] on span "7 oct. 2025" at bounding box center [272, 366] width 38 height 8
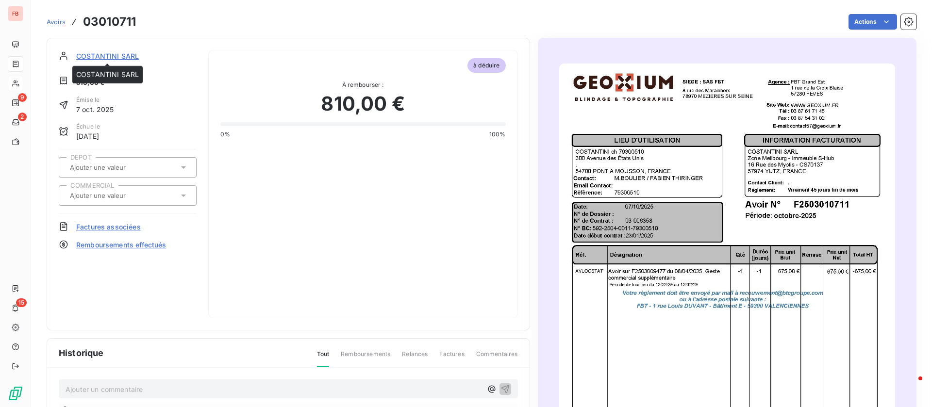
click at [123, 55] on span "COSTANTINI SARL" at bounding box center [107, 56] width 63 height 10
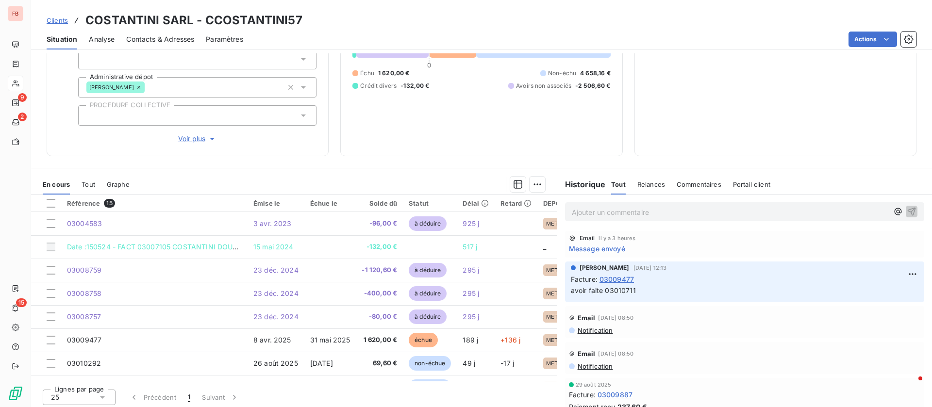
scroll to position [123, 0]
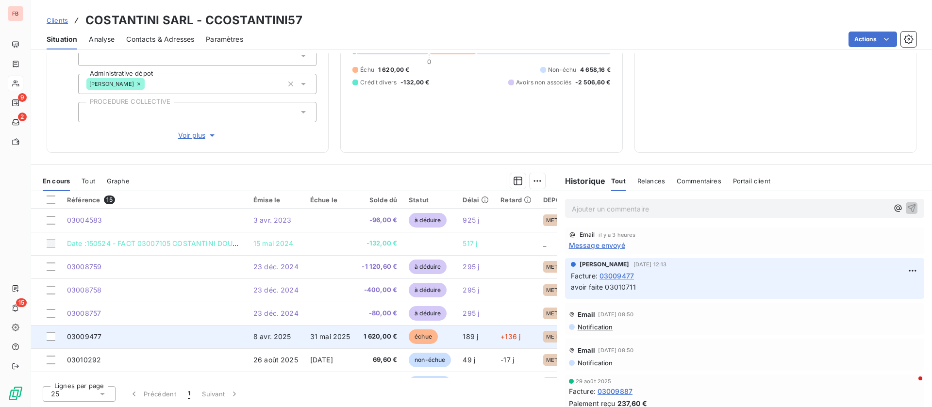
click at [328, 334] on span "31 mai 2025" at bounding box center [330, 337] width 40 height 8
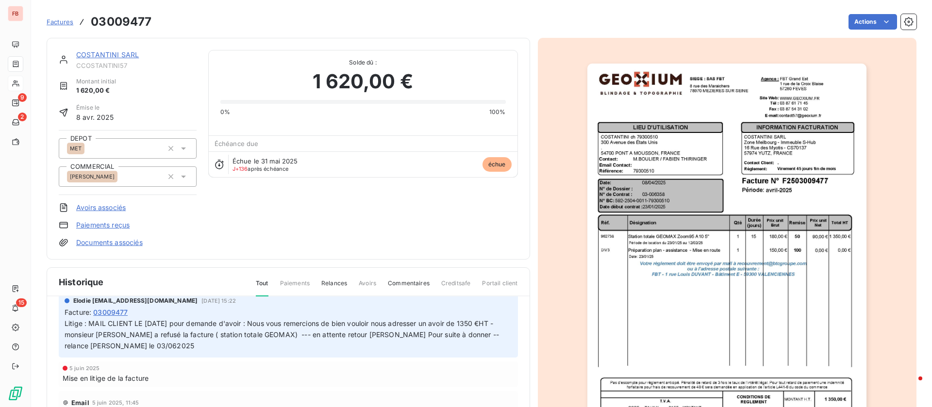
click at [96, 51] on link "COSTANTINI SARL" at bounding box center [107, 54] width 63 height 8
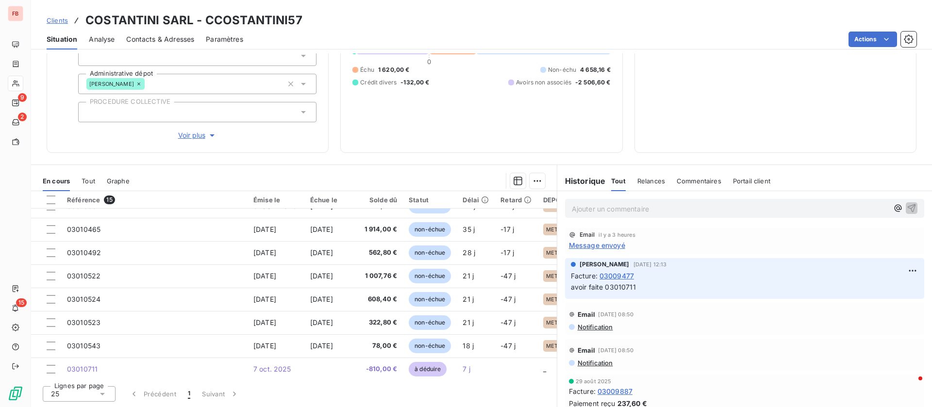
scroll to position [184, 0]
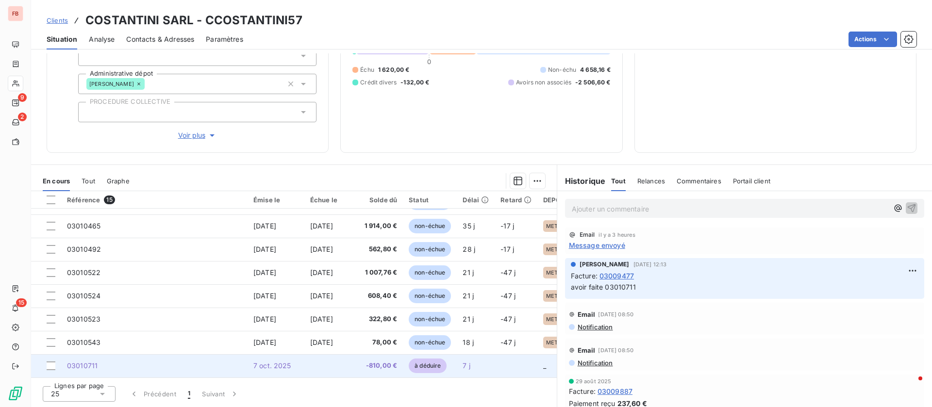
click at [226, 362] on td "03010711" at bounding box center [154, 365] width 186 height 23
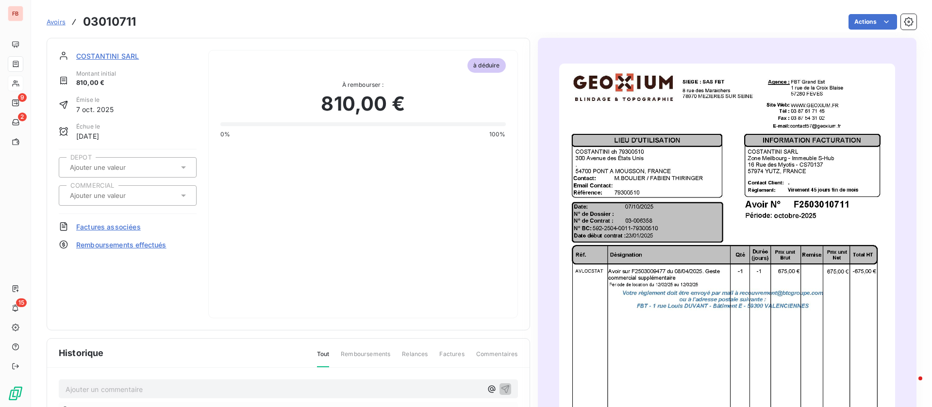
click at [105, 54] on span "COSTANTINI SARL" at bounding box center [107, 56] width 63 height 10
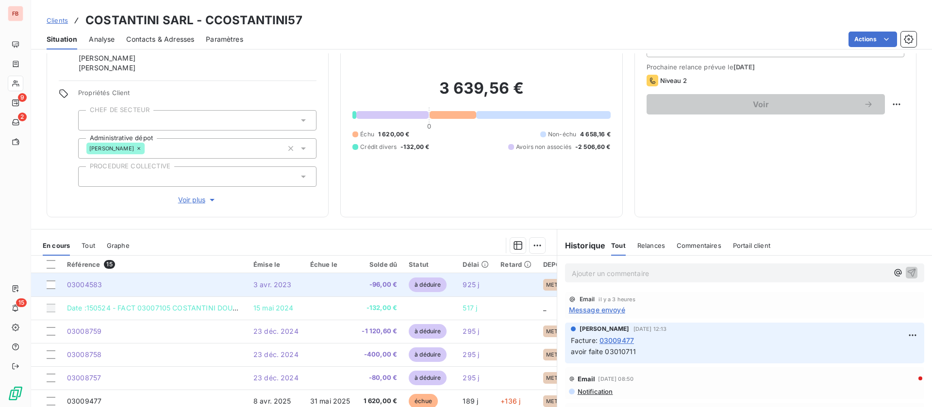
scroll to position [123, 0]
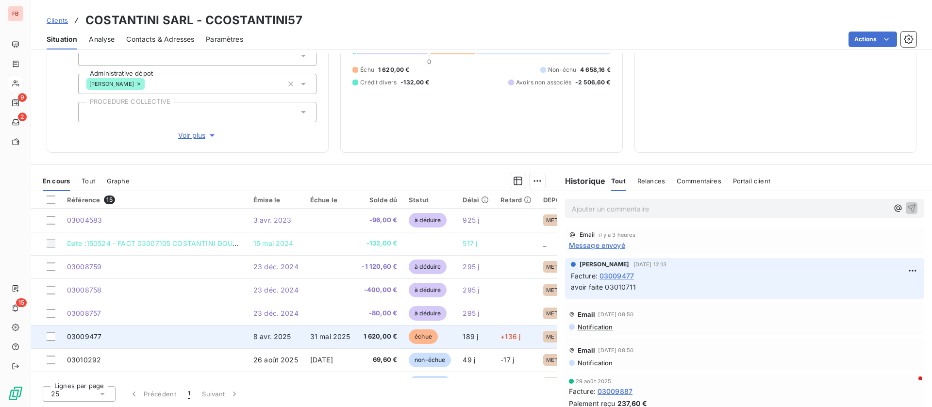
click at [287, 338] on span "8 avr. 2025" at bounding box center [272, 337] width 38 height 8
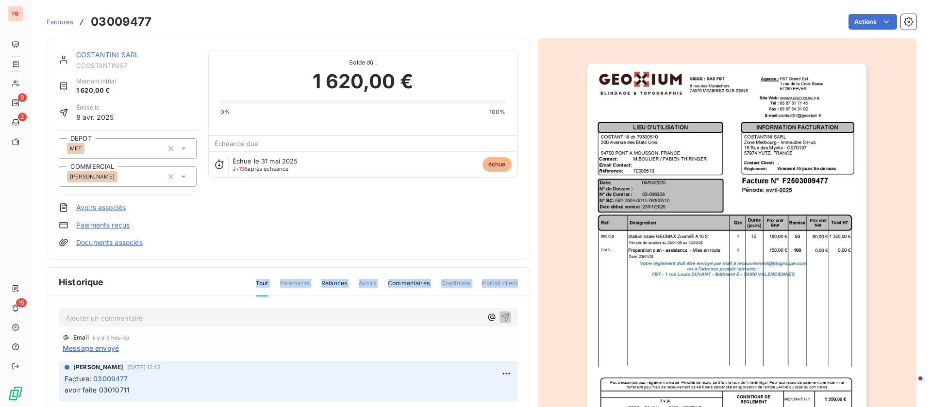
click at [157, 300] on div "Historique Tout Paiements Relances Avoirs Commentaires Creditsafe Portail clien…" at bounding box center [288, 380] width 483 height 225
click at [149, 314] on p "Ajouter un commentaire ﻿" at bounding box center [274, 318] width 417 height 12
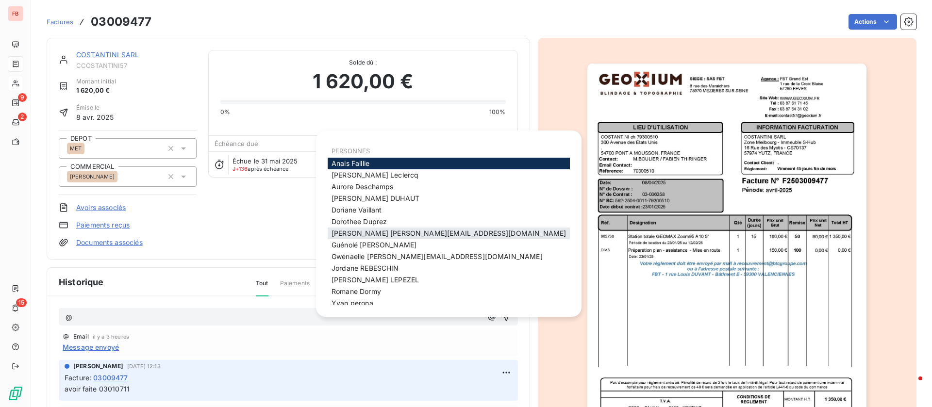
click at [396, 230] on span "Elodie [EMAIL_ADDRESS][DOMAIN_NAME]" at bounding box center [449, 233] width 234 height 8
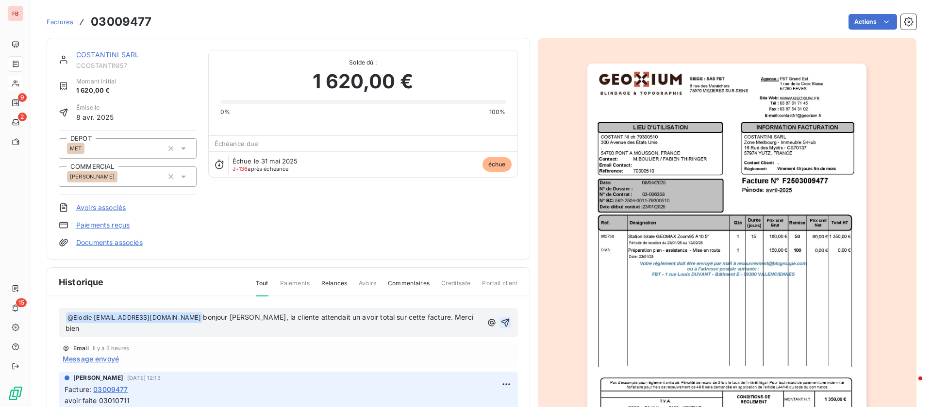
click at [501, 319] on icon "button" at bounding box center [505, 323] width 8 height 8
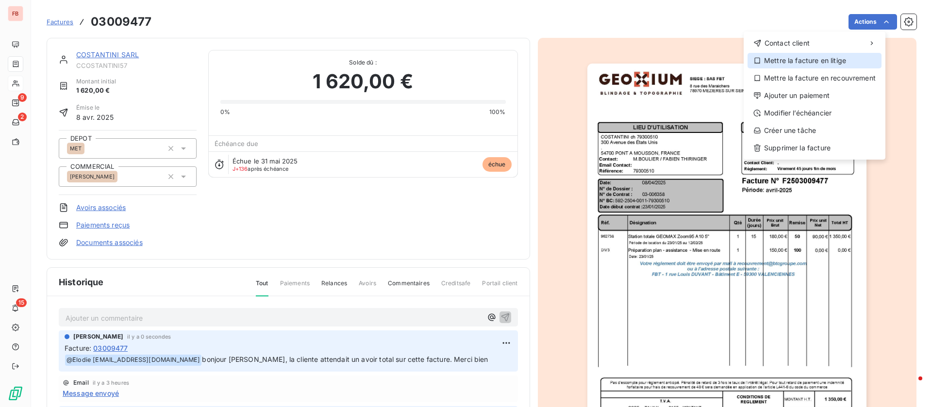
click at [827, 55] on div "Mettre la facture en litige" at bounding box center [815, 61] width 134 height 16
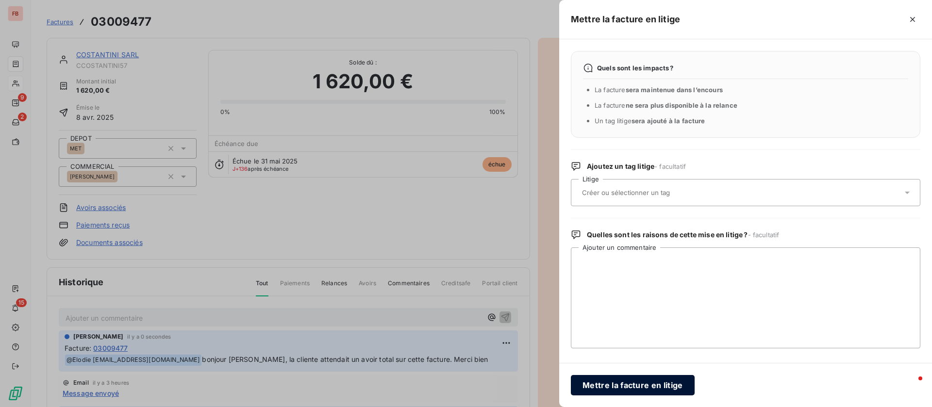
click at [623, 386] on button "Mettre la facture en litige" at bounding box center [633, 385] width 124 height 20
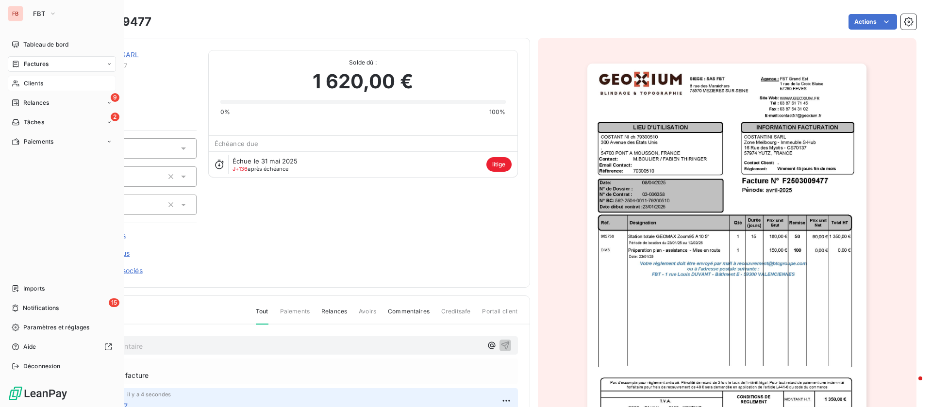
drag, startPoint x: 24, startPoint y: 82, endPoint x: 78, endPoint y: 79, distance: 54.0
click at [24, 82] on span "Clients" at bounding box center [33, 83] width 19 height 9
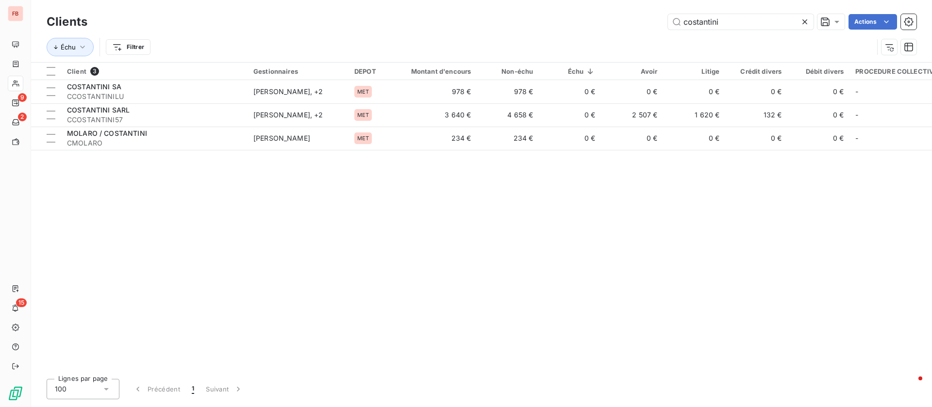
drag, startPoint x: 658, startPoint y: 22, endPoint x: 636, endPoint y: 21, distance: 22.8
click at [636, 21] on div "costantini Actions" at bounding box center [508, 22] width 818 height 16
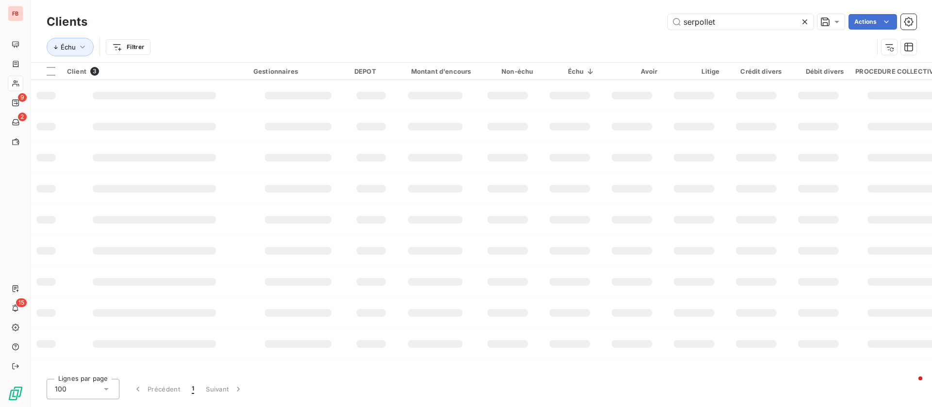
type input "serpollet"
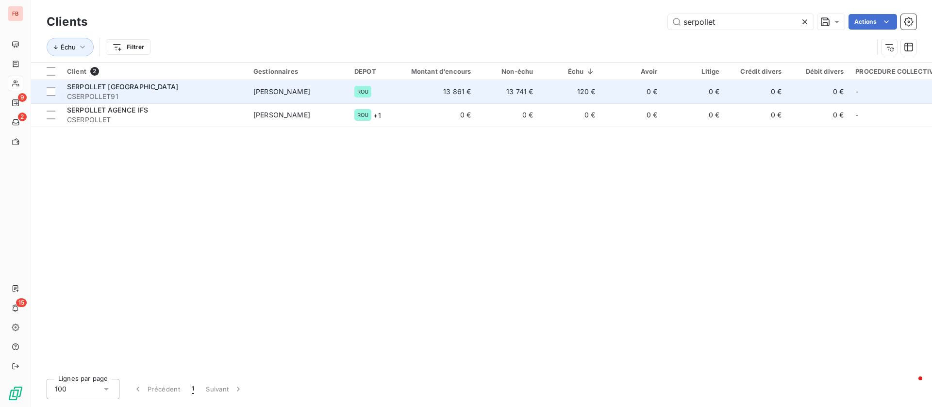
click at [187, 94] on span "CSERPOLLET91" at bounding box center [154, 97] width 175 height 10
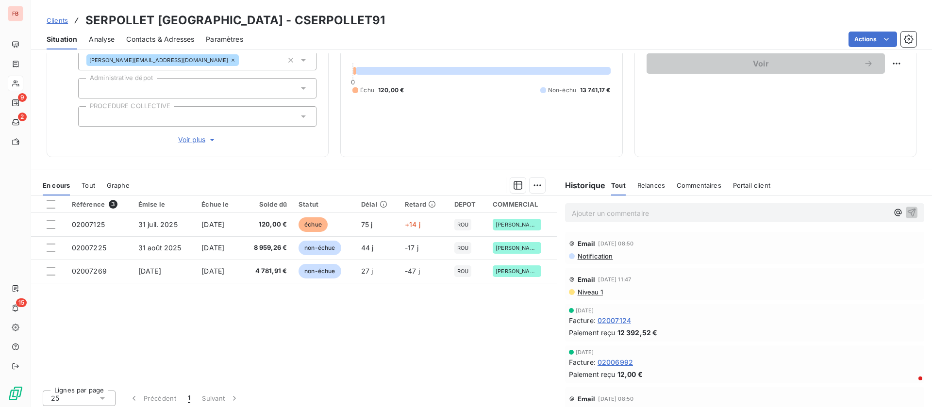
scroll to position [104, 0]
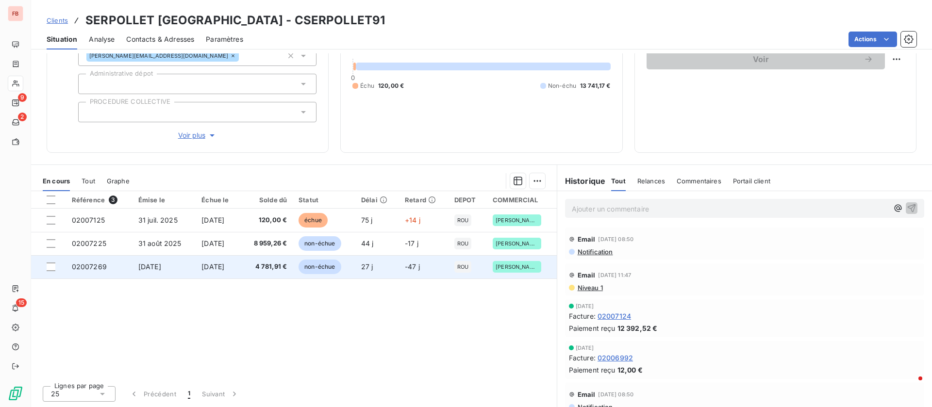
click at [182, 274] on td "[DATE]" at bounding box center [165, 266] width 64 height 23
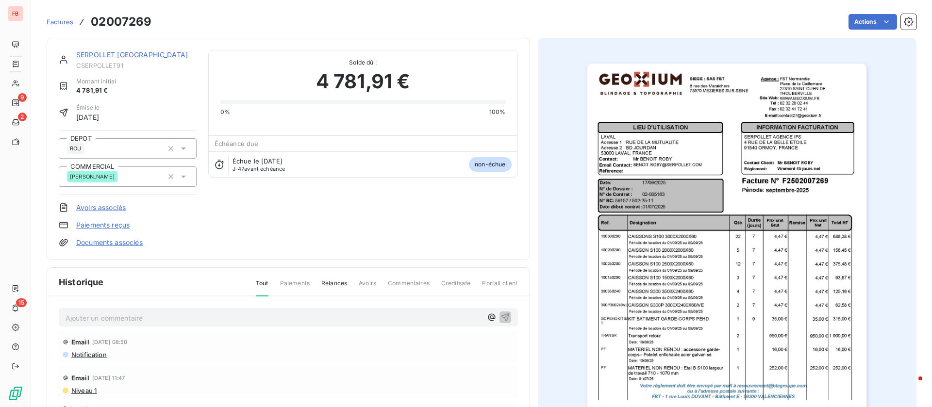
click at [788, 274] on img "button" at bounding box center [726, 261] width 279 height 395
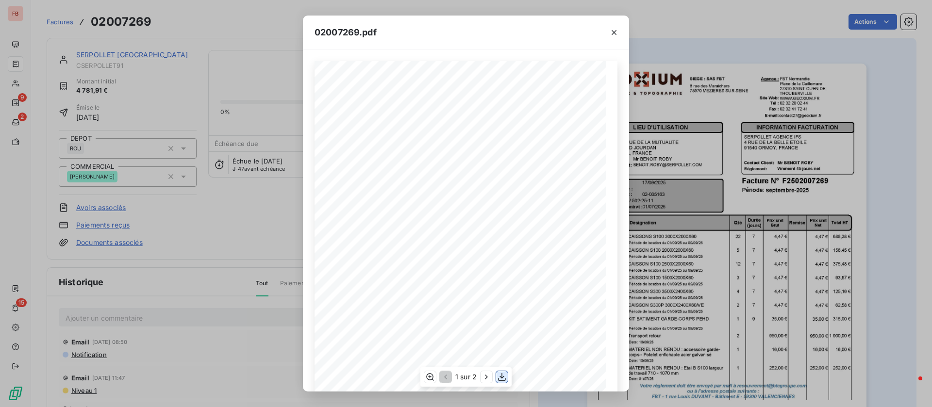
click at [502, 378] on icon "button" at bounding box center [502, 377] width 8 height 8
click at [19, 81] on div "02007269.pdf Qté Prix unit Brut Durée (jours) Désignation Remise Total HT Prix …" at bounding box center [466, 203] width 932 height 407
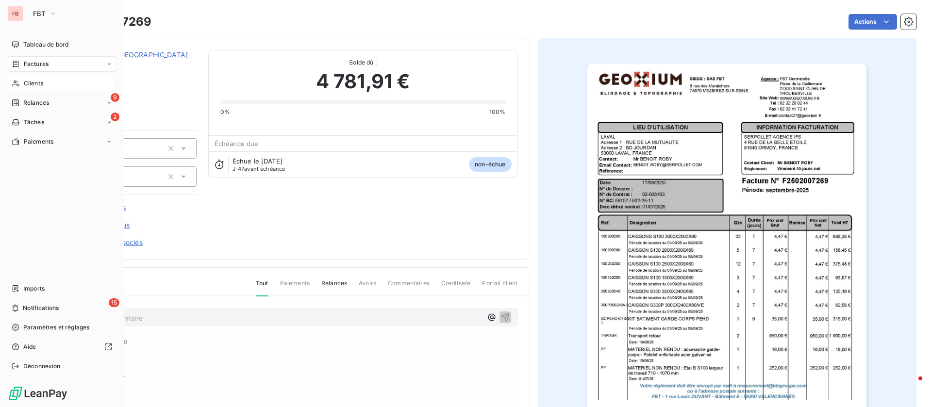
click at [35, 84] on span "Clients" at bounding box center [33, 83] width 19 height 9
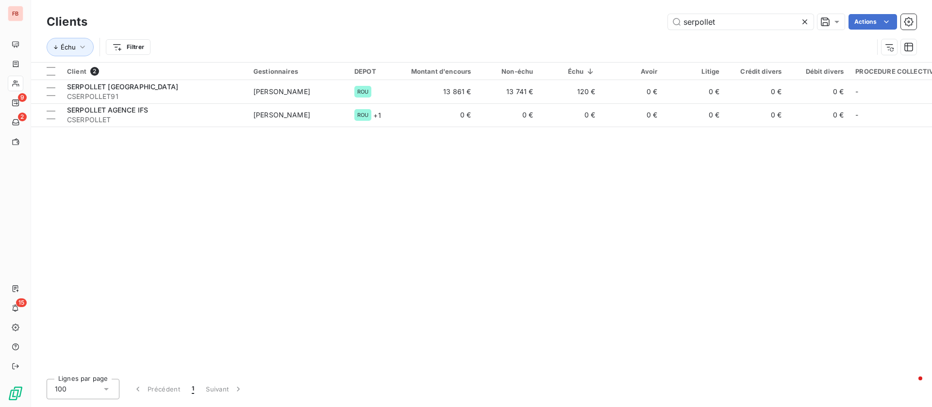
drag, startPoint x: 711, startPoint y: 19, endPoint x: 587, endPoint y: 10, distance: 124.6
click at [587, 10] on div "Clients serpollet Actions Échu Filtrer" at bounding box center [481, 31] width 901 height 62
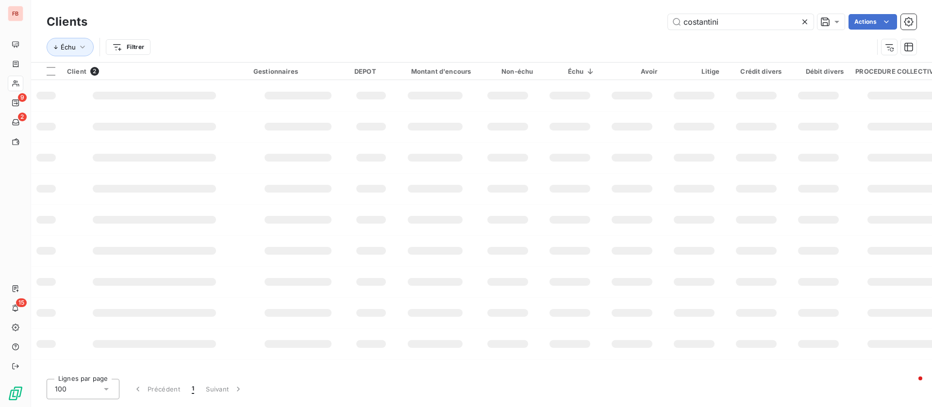
type input "costantini"
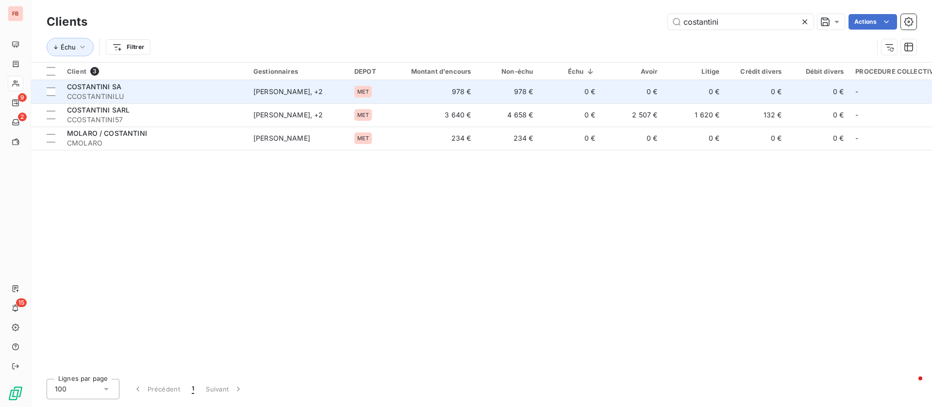
click at [243, 90] on td "COSTANTINI SA CCOSTANTINILU" at bounding box center [154, 91] width 186 height 23
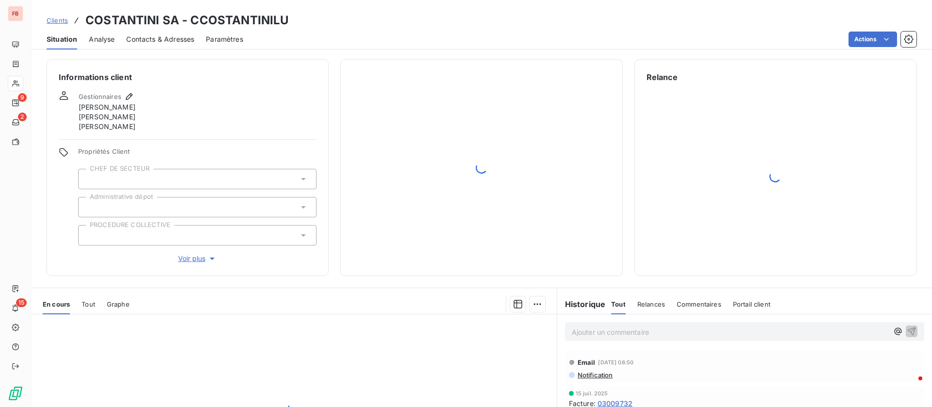
scroll to position [123, 0]
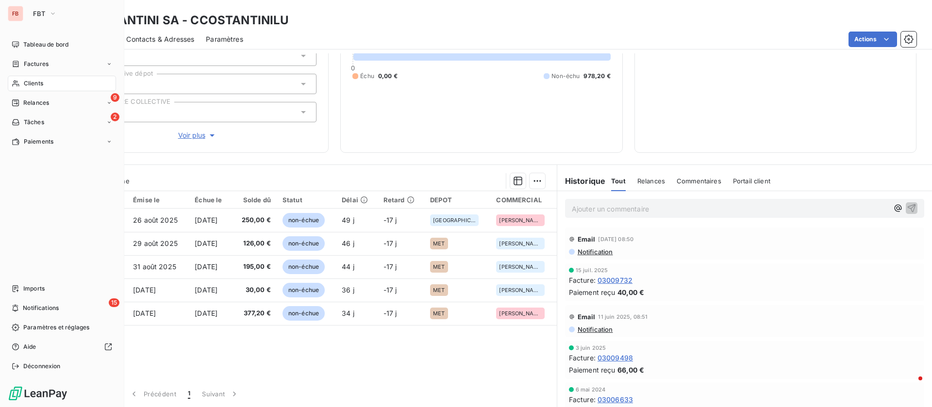
click at [46, 82] on div "Clients" at bounding box center [62, 84] width 108 height 16
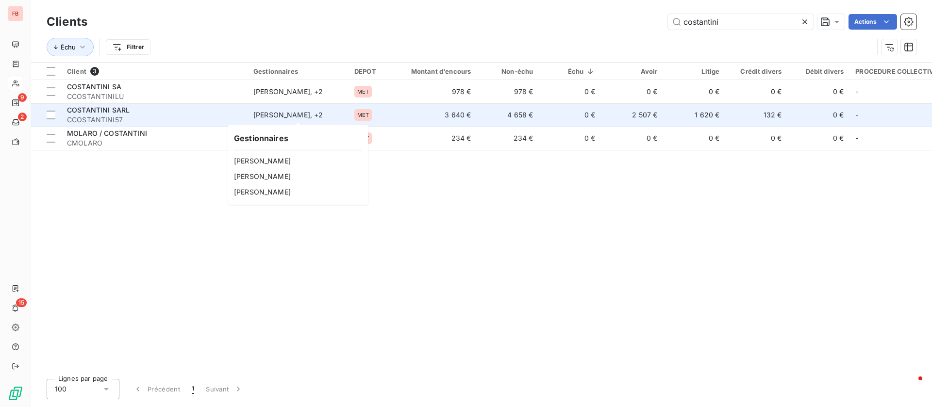
click at [284, 114] on div "[PERSON_NAME] , + 2" at bounding box center [297, 115] width 89 height 10
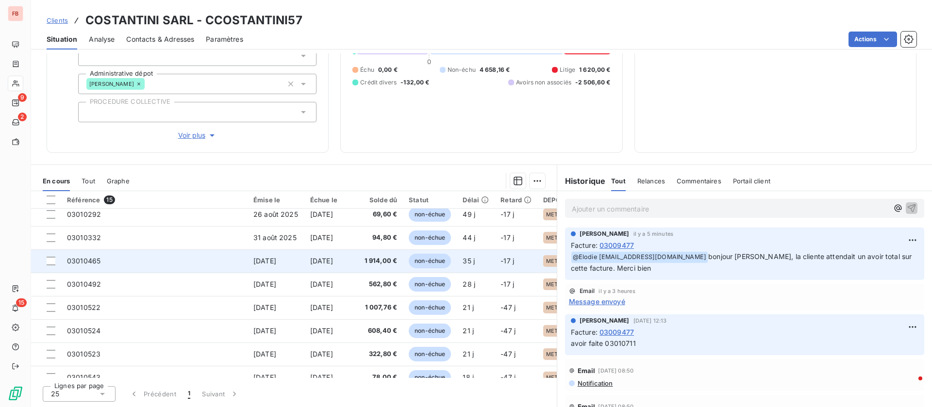
scroll to position [73, 0]
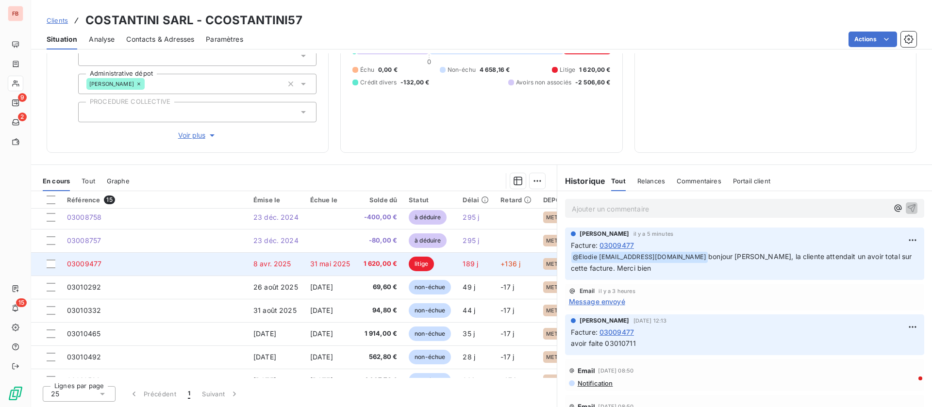
click at [313, 265] on span "31 mai 2025" at bounding box center [330, 264] width 40 height 8
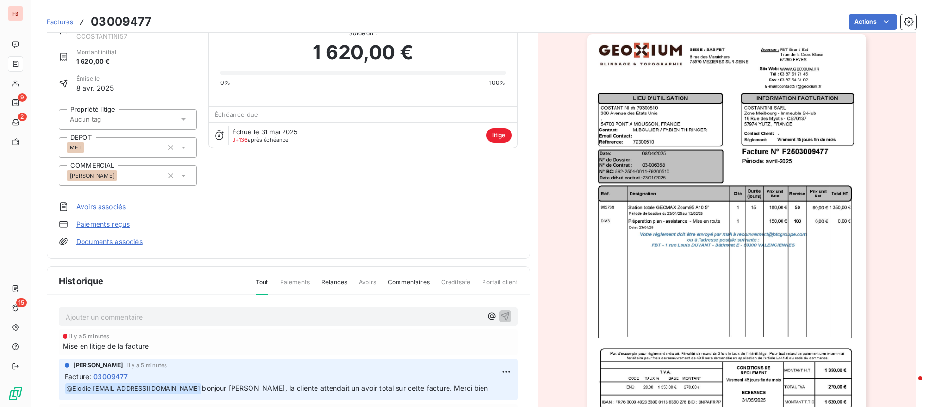
scroll to position [73, 0]
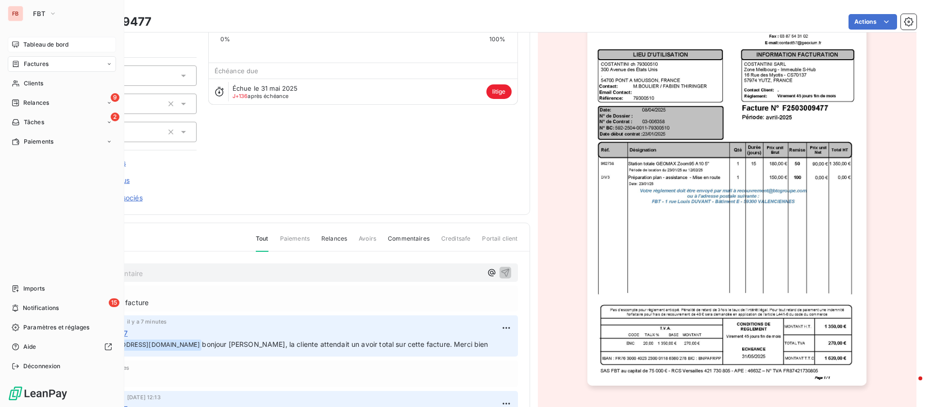
click at [20, 41] on div "Tableau de bord" at bounding box center [62, 45] width 108 height 16
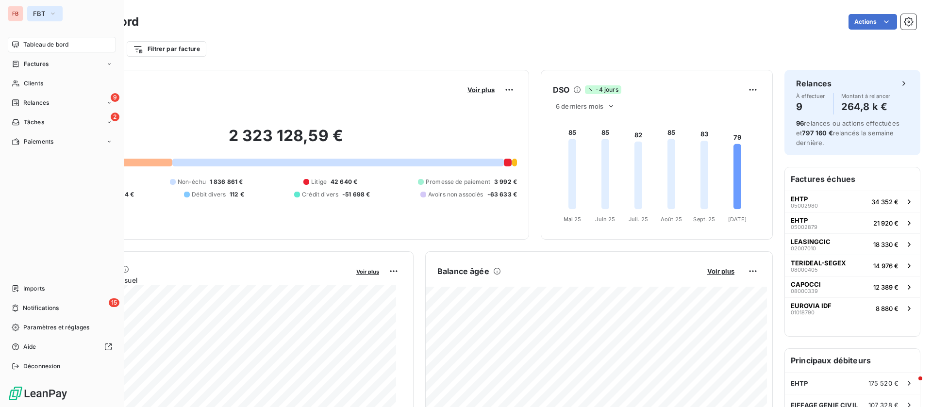
click at [61, 10] on button "FBT" at bounding box center [44, 14] width 35 height 16
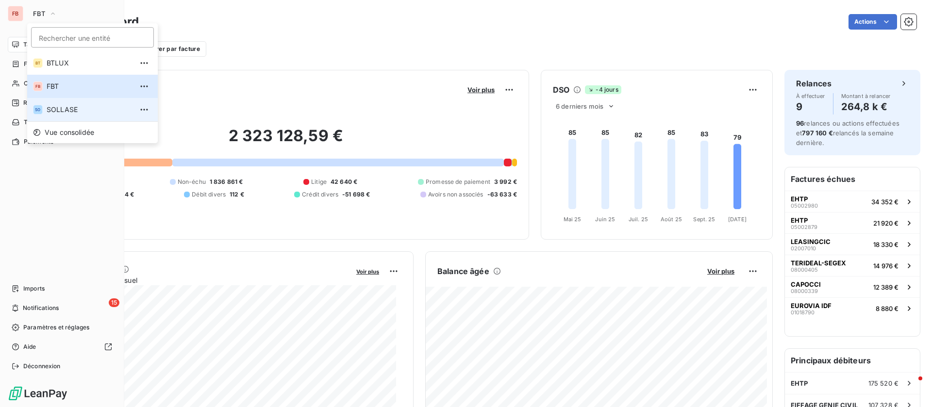
click at [58, 119] on li "SO SOLLASE" at bounding box center [92, 109] width 131 height 23
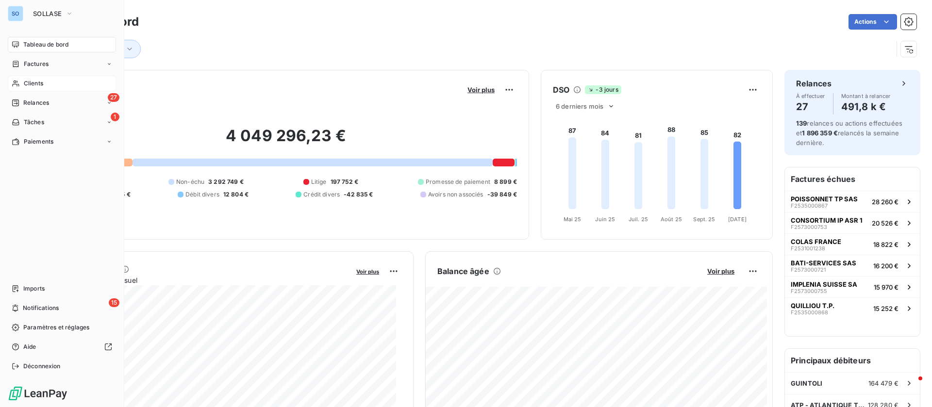
click at [46, 83] on div "Clients" at bounding box center [62, 84] width 108 height 16
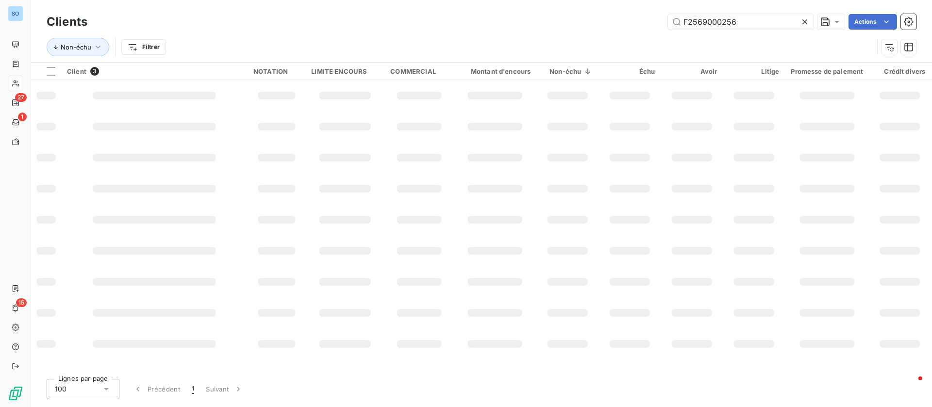
type input "costantini"
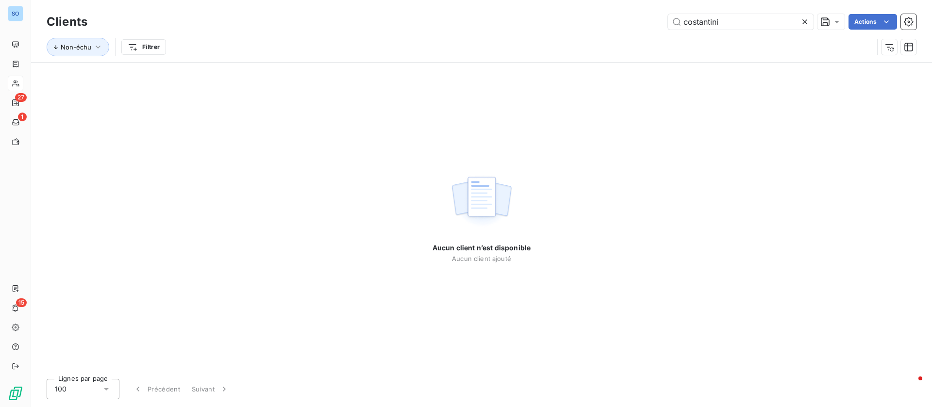
drag, startPoint x: 744, startPoint y: 23, endPoint x: 582, endPoint y: 20, distance: 162.7
click at [582, 20] on div "Clients costantini Actions" at bounding box center [482, 22] width 870 height 20
click at [807, 20] on icon at bounding box center [805, 22] width 10 height 10
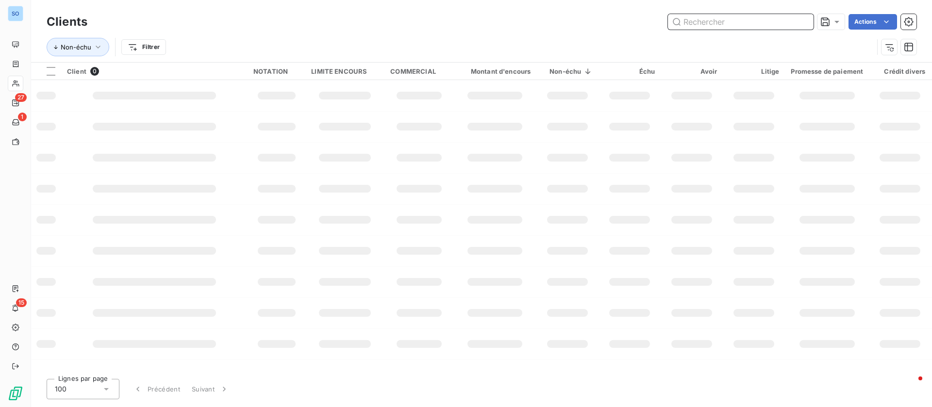
click at [738, 21] on input "text" at bounding box center [741, 22] width 146 height 16
type input "GUINTOLI"
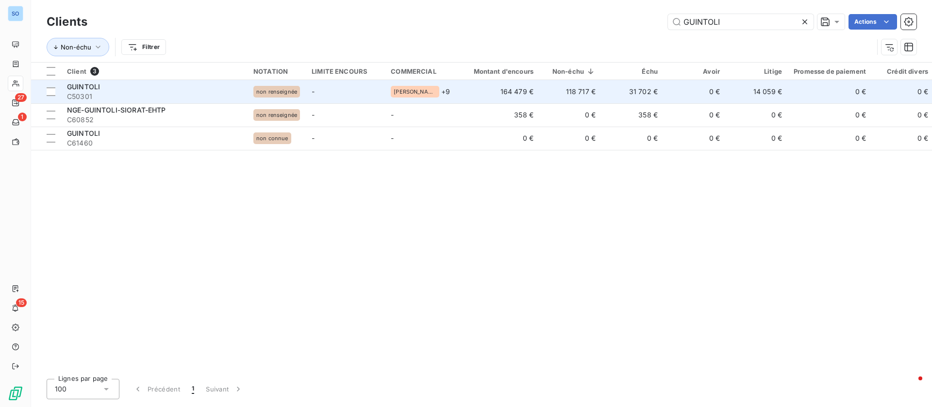
click at [664, 89] on td "0 €" at bounding box center [695, 91] width 62 height 23
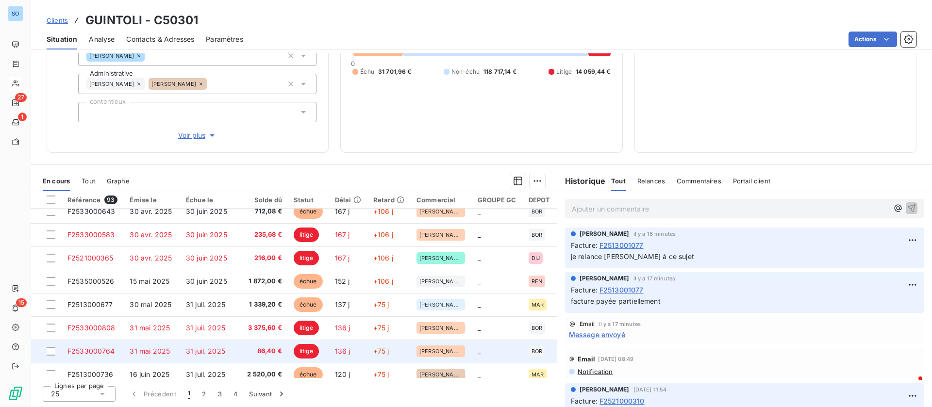
scroll to position [414, 0]
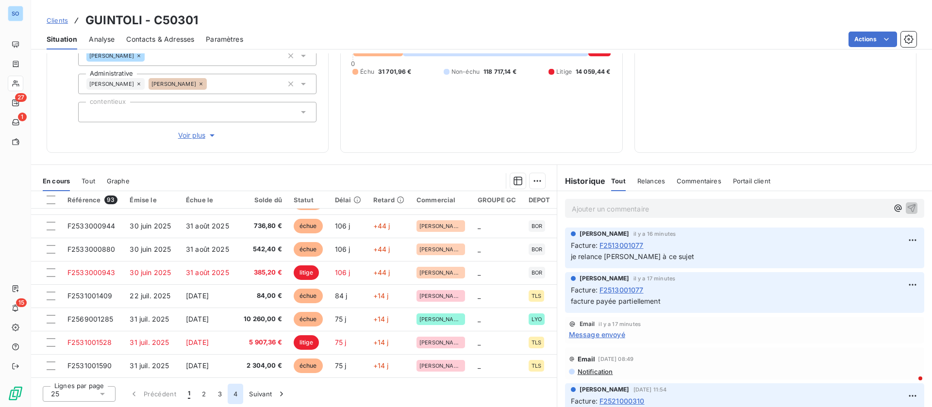
click at [237, 392] on button "4" at bounding box center [236, 394] width 16 height 20
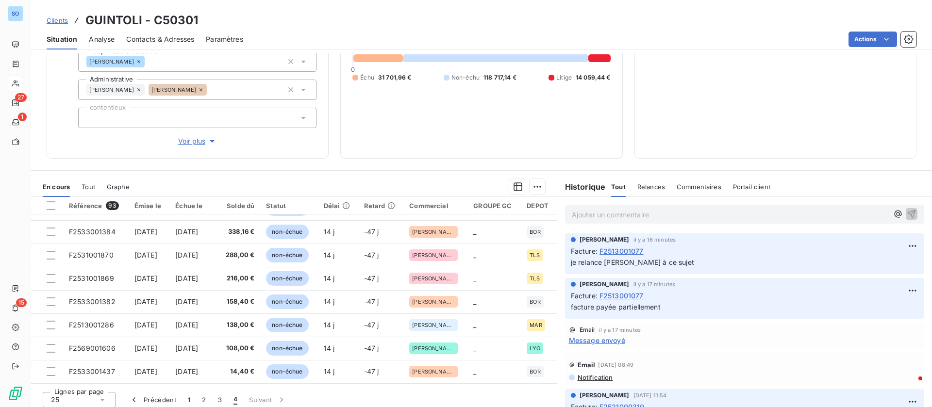
scroll to position [132, 0]
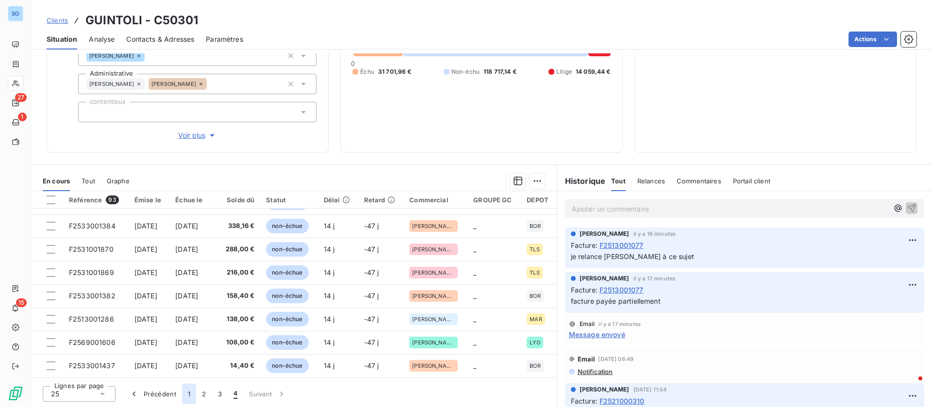
drag, startPoint x: 189, startPoint y: 398, endPoint x: 190, endPoint y: 388, distance: 9.8
click at [189, 398] on button "1" at bounding box center [189, 394] width 14 height 20
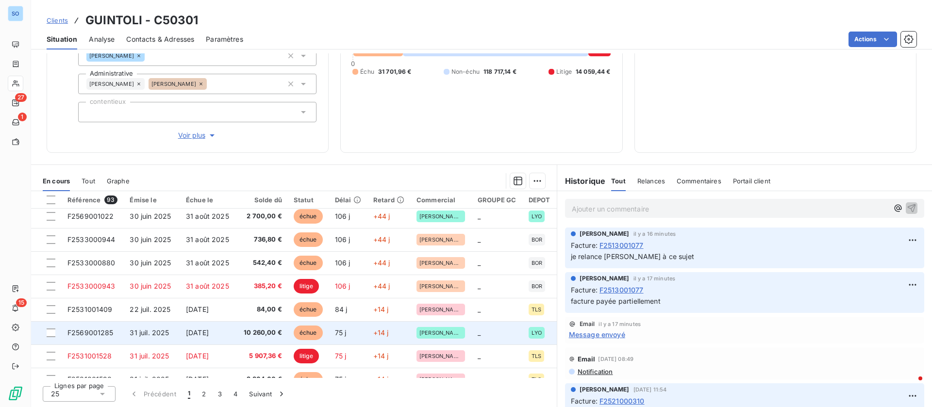
scroll to position [414, 0]
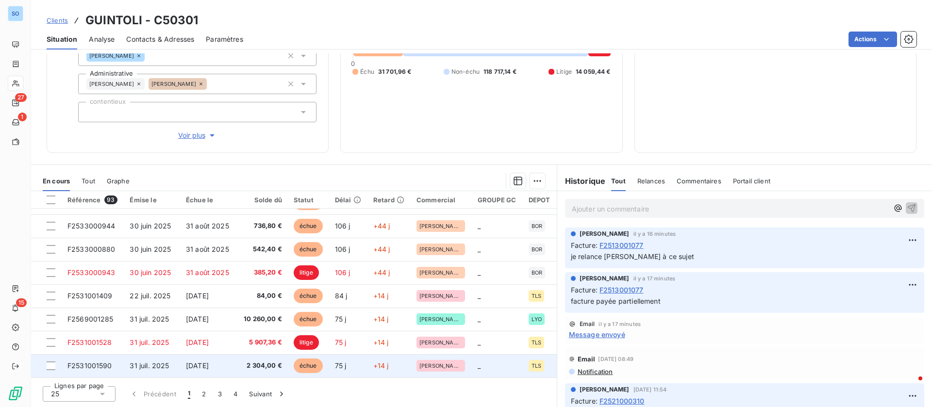
click at [207, 365] on span "[DATE]" at bounding box center [197, 366] width 23 height 8
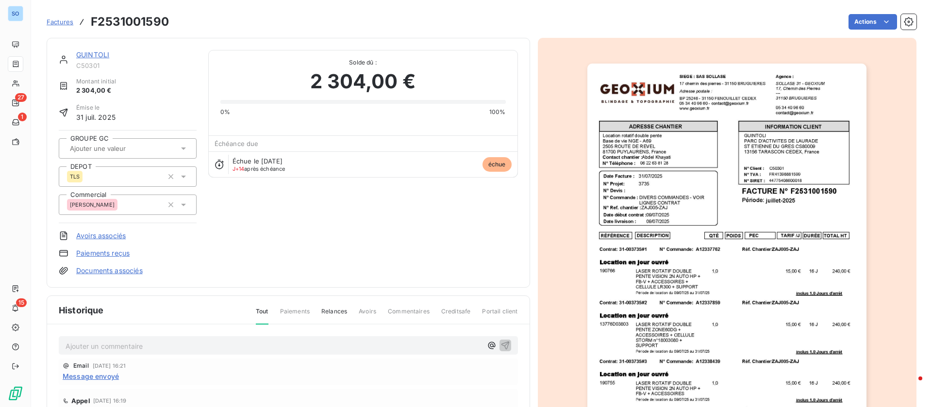
click at [84, 55] on link "GUINTOLI" at bounding box center [92, 54] width 33 height 8
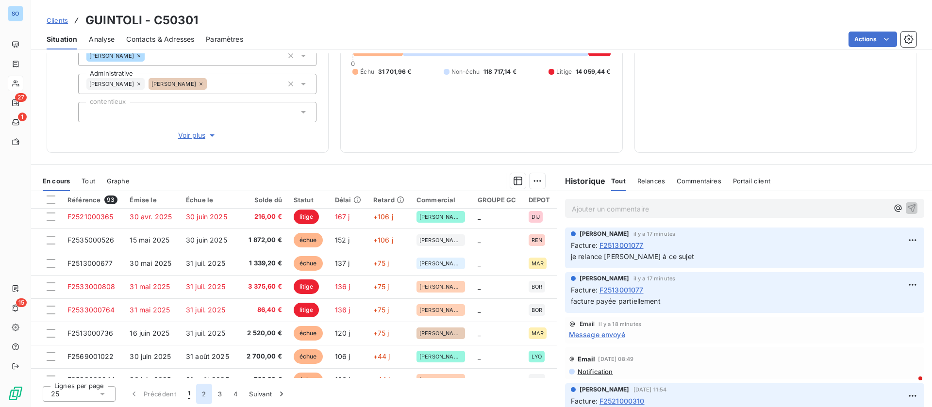
scroll to position [364, 0]
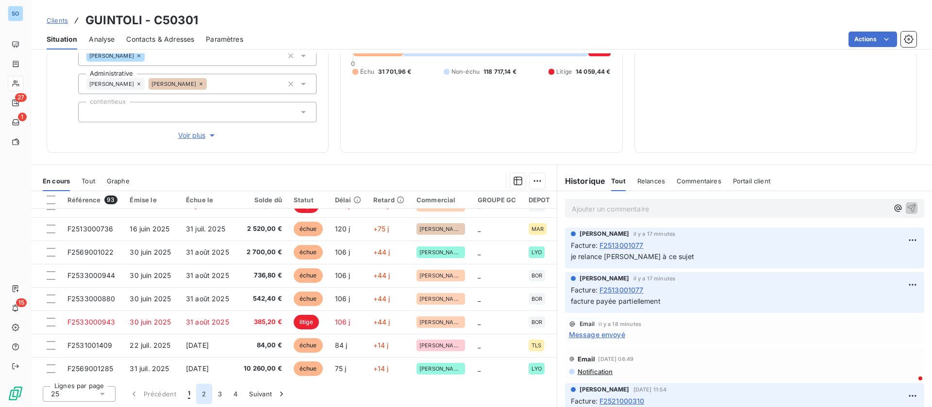
click at [206, 396] on button "2" at bounding box center [204, 394] width 16 height 20
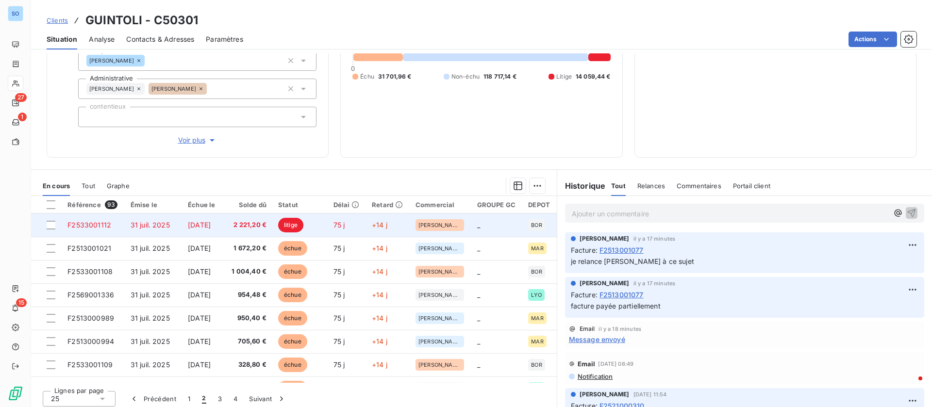
scroll to position [132, 0]
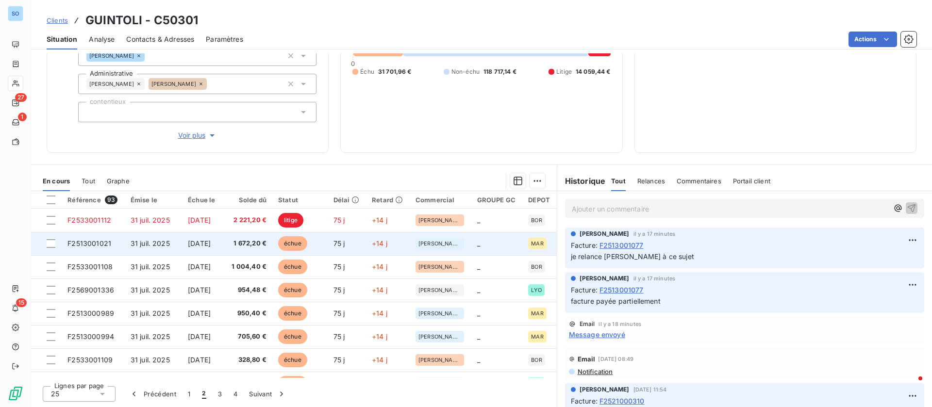
click at [211, 246] on span "[DATE]" at bounding box center [199, 243] width 23 height 8
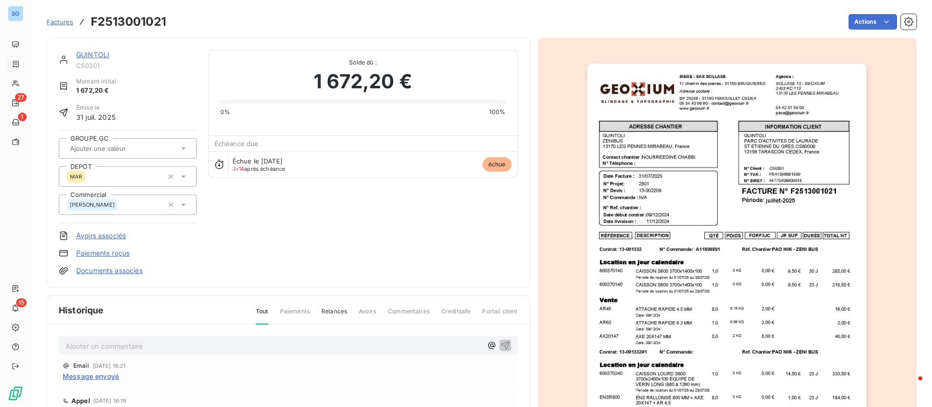
click at [98, 53] on link "GUINTOLI" at bounding box center [92, 54] width 33 height 8
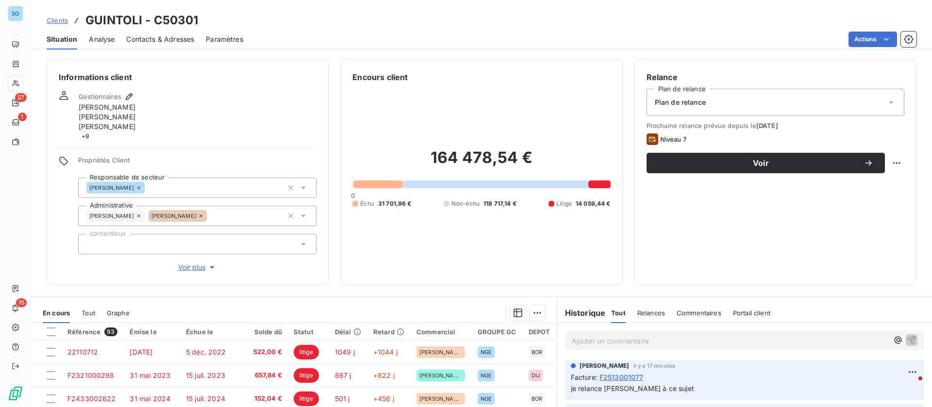
scroll to position [132, 0]
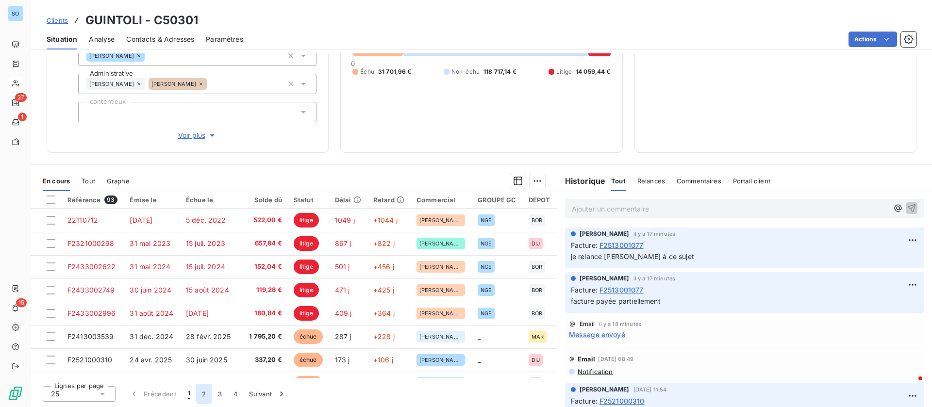
click at [204, 392] on button "2" at bounding box center [204, 394] width 16 height 20
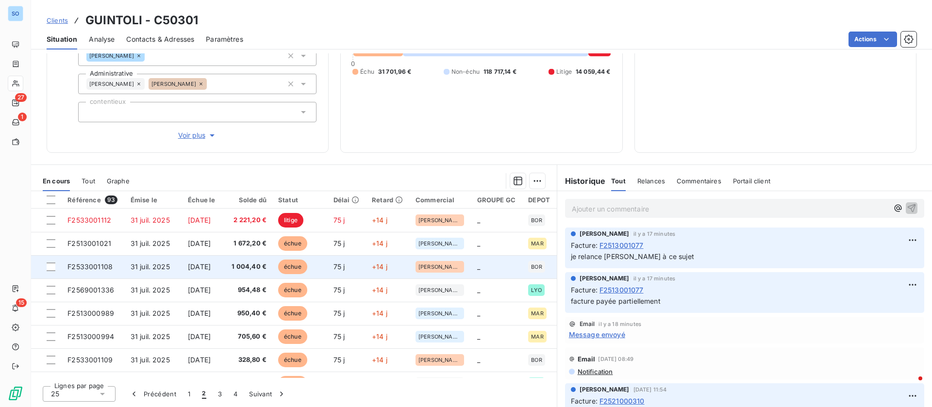
click at [328, 259] on td "échue" at bounding box center [299, 266] width 55 height 23
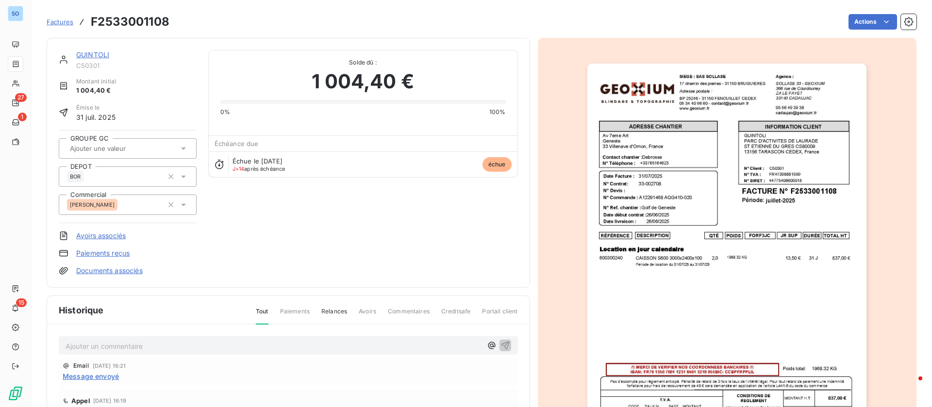
click at [94, 51] on link "GUINTOLI" at bounding box center [92, 54] width 33 height 8
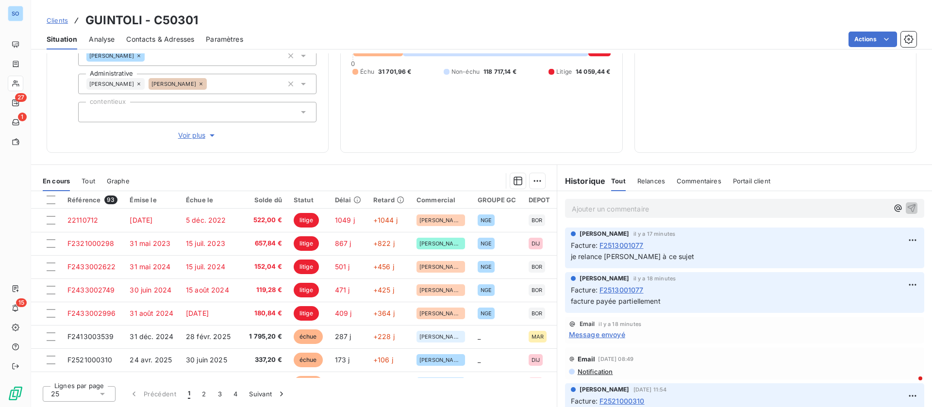
scroll to position [146, 0]
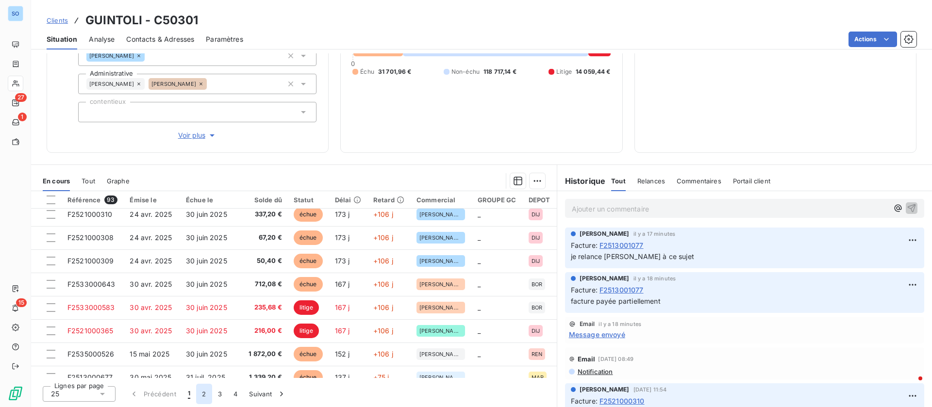
click at [204, 397] on button "2" at bounding box center [204, 394] width 16 height 20
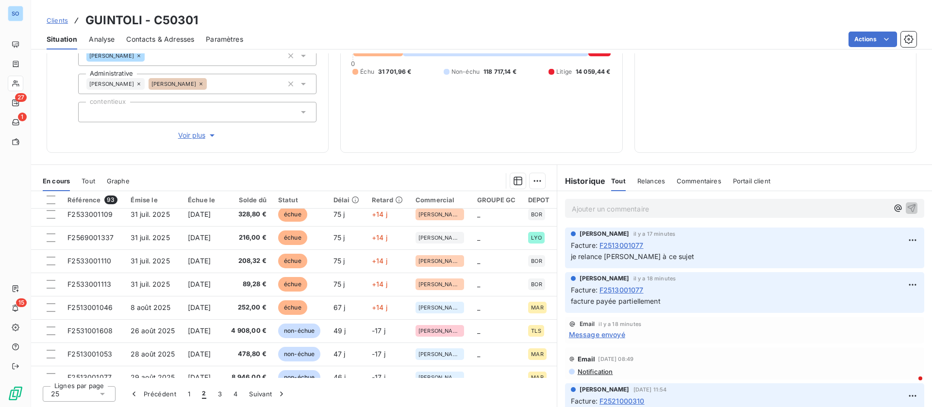
scroll to position [0, 0]
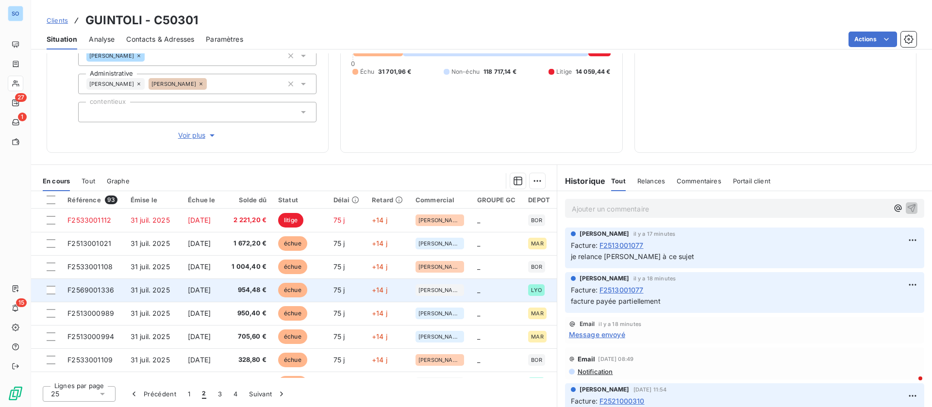
click at [247, 291] on span "954,48 €" at bounding box center [247, 290] width 39 height 10
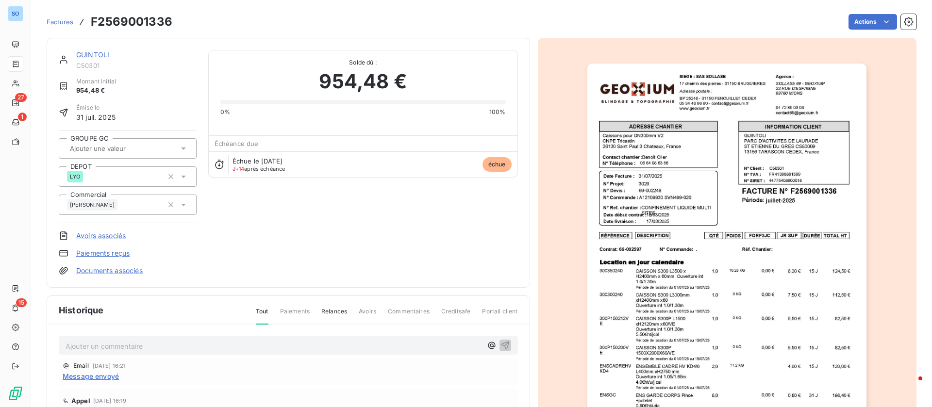
click at [101, 52] on link "GUINTOLI" at bounding box center [92, 54] width 33 height 8
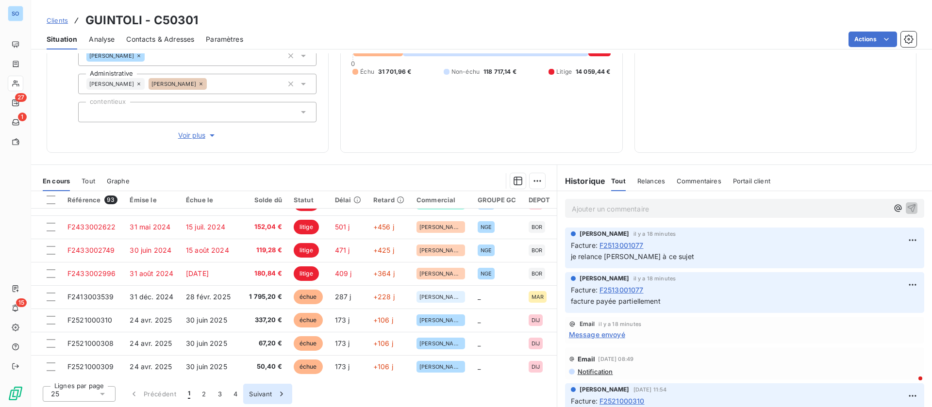
scroll to position [73, 0]
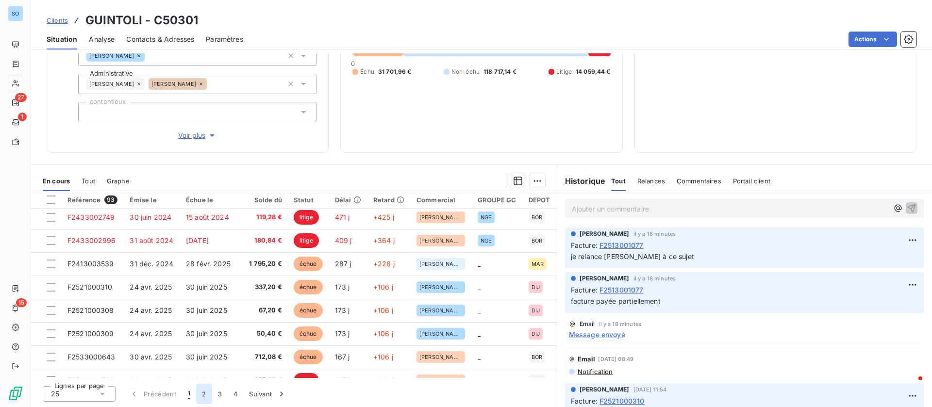
click at [206, 396] on button "2" at bounding box center [204, 394] width 16 height 20
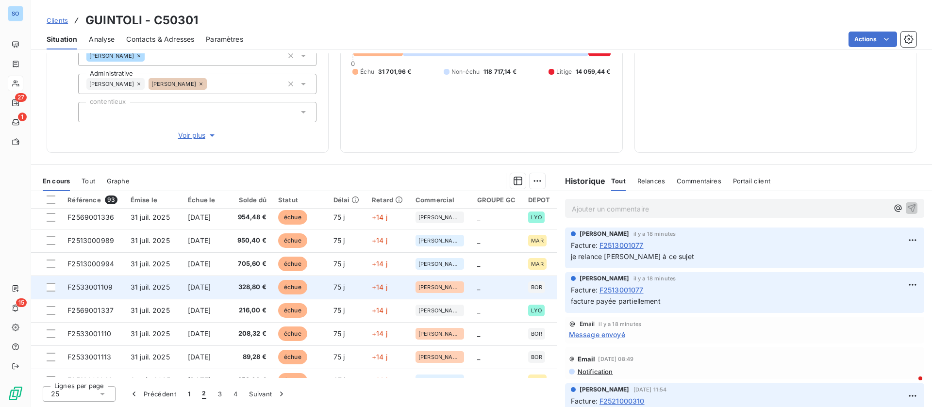
scroll to position [0, 0]
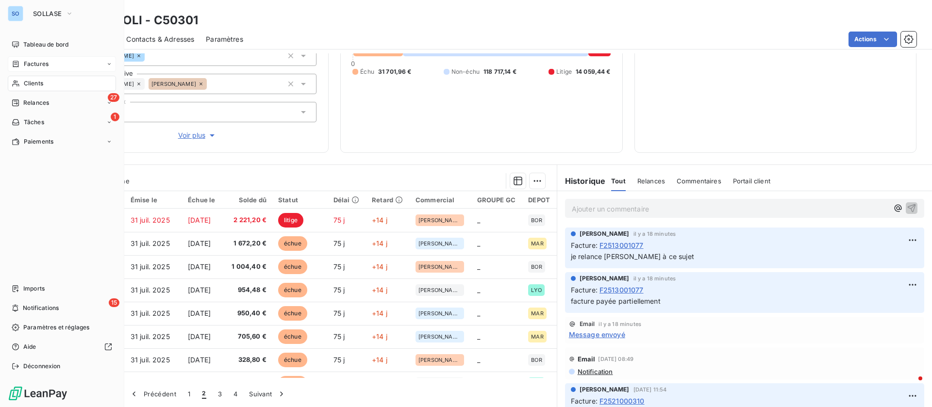
click at [38, 63] on span "Factures" at bounding box center [36, 64] width 25 height 9
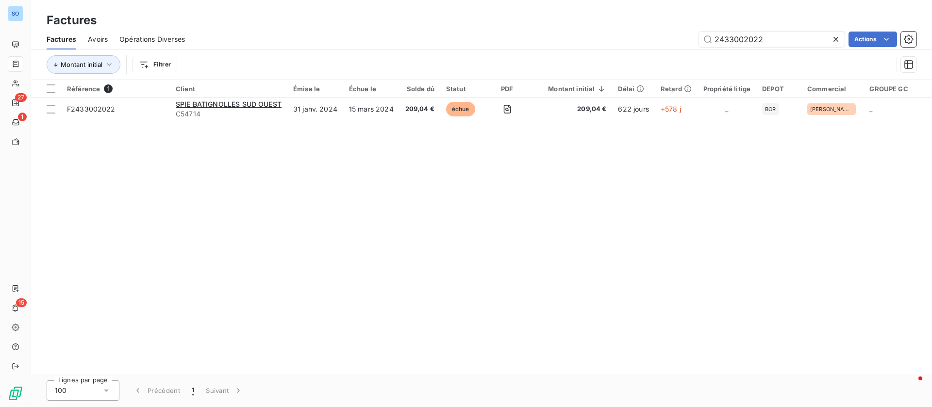
drag, startPoint x: 788, startPoint y: 43, endPoint x: 536, endPoint y: 34, distance: 252.6
click at [536, 37] on div "2433002022 Actions" at bounding box center [557, 40] width 720 height 16
type input "GUINTOLI"
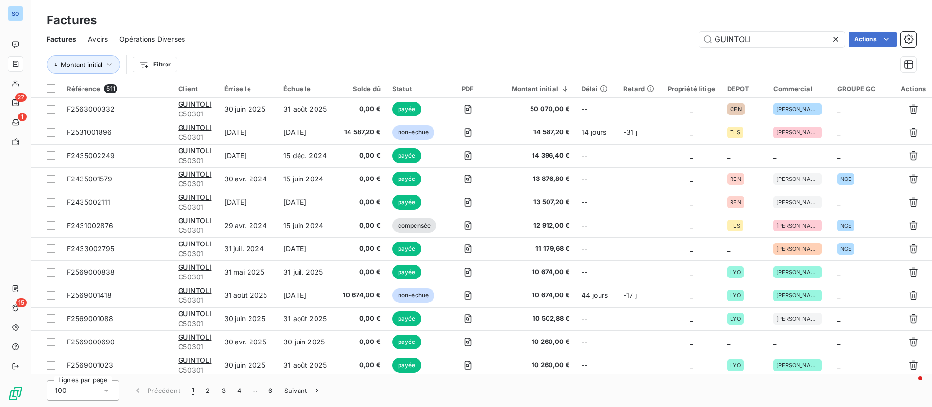
click at [144, 67] on html "SO 27 1 15 Factures Factures Avoirs Opérations Diverses GUINTOLI Actions Montan…" at bounding box center [466, 203] width 932 height 407
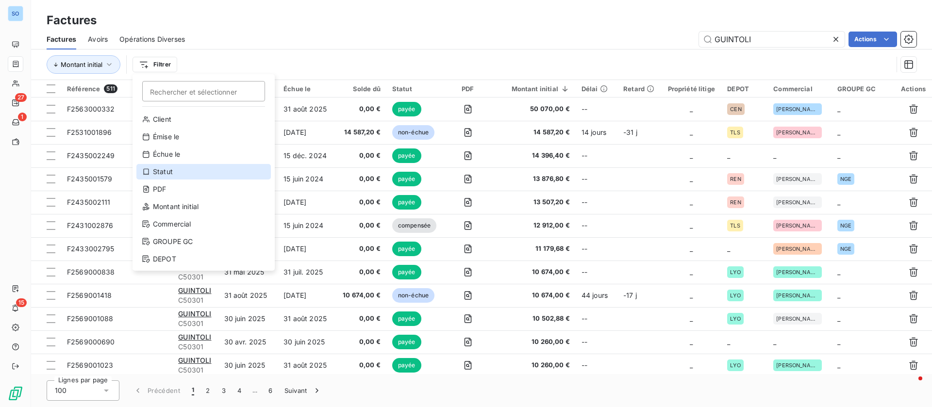
click at [179, 172] on div "Statut" at bounding box center [203, 172] width 134 height 16
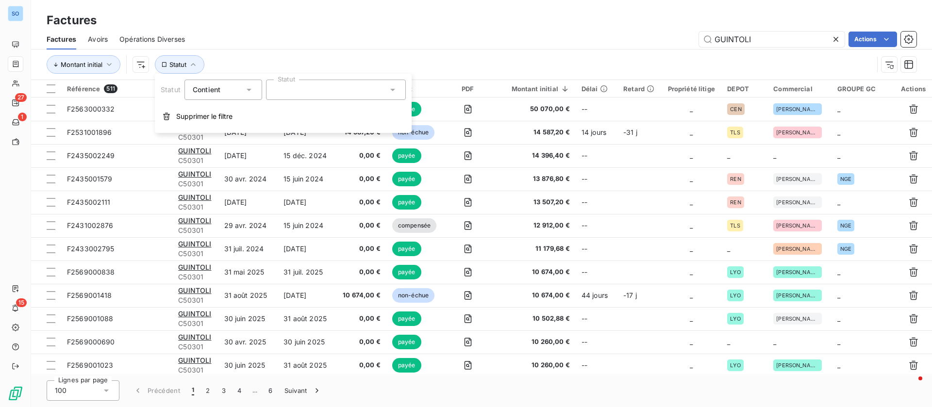
click at [331, 92] on div at bounding box center [336, 90] width 140 height 20
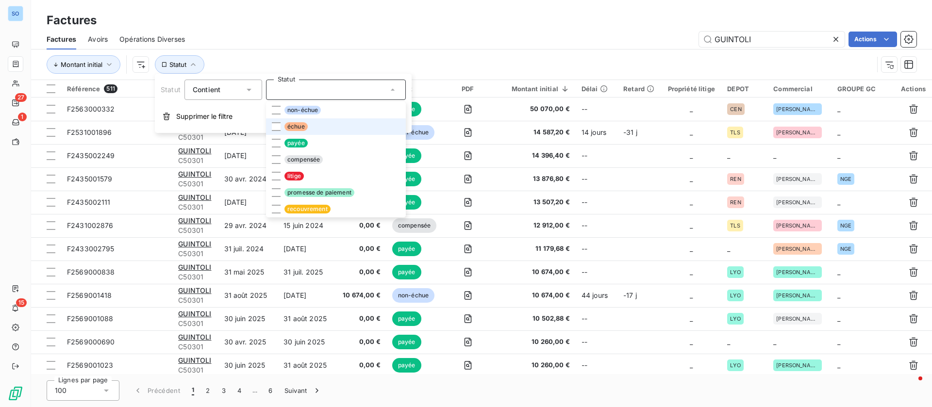
click at [287, 130] on span "échue" at bounding box center [295, 126] width 23 height 9
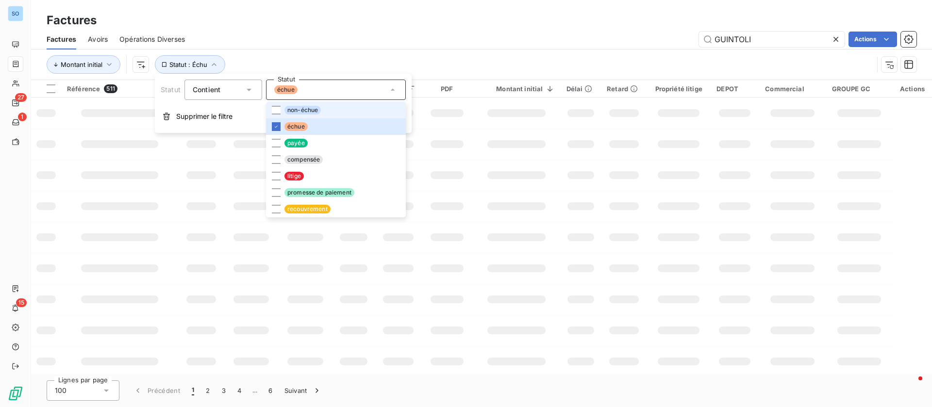
click at [288, 108] on span "non-échue" at bounding box center [302, 110] width 36 height 9
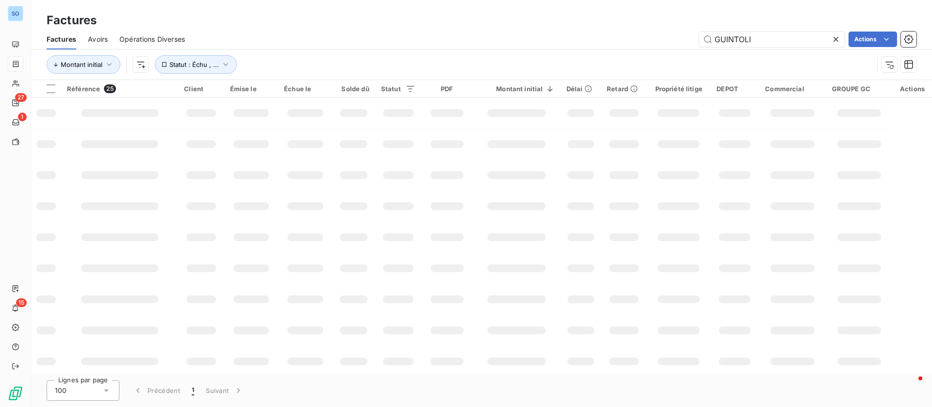
click at [452, 50] on div "Montant initial Statut : Échu , ..." at bounding box center [482, 65] width 870 height 30
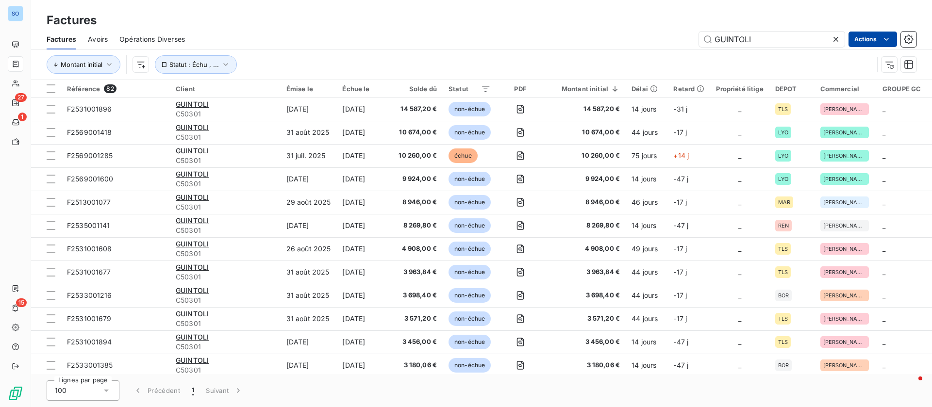
click at [873, 38] on html "SO 27 1 15 Factures Factures Avoirs Opérations Diverses GUINTOLI Actions Montan…" at bounding box center [466, 203] width 932 height 407
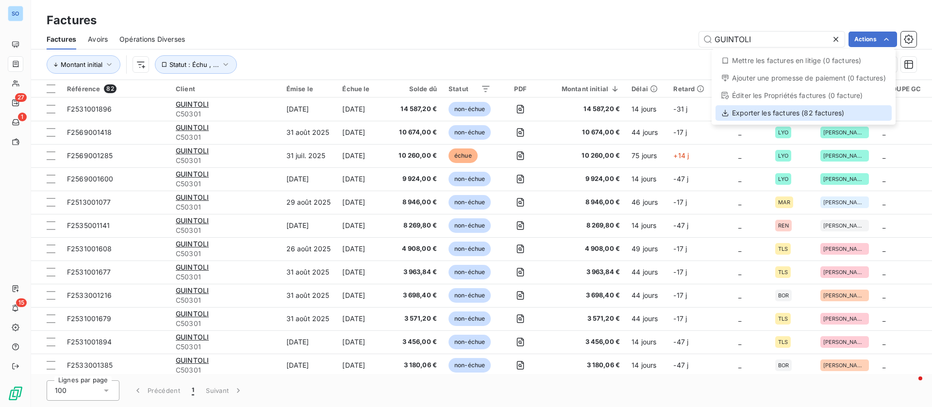
click at [798, 118] on div "Exporter les factures (82 factures)" at bounding box center [804, 113] width 176 height 16
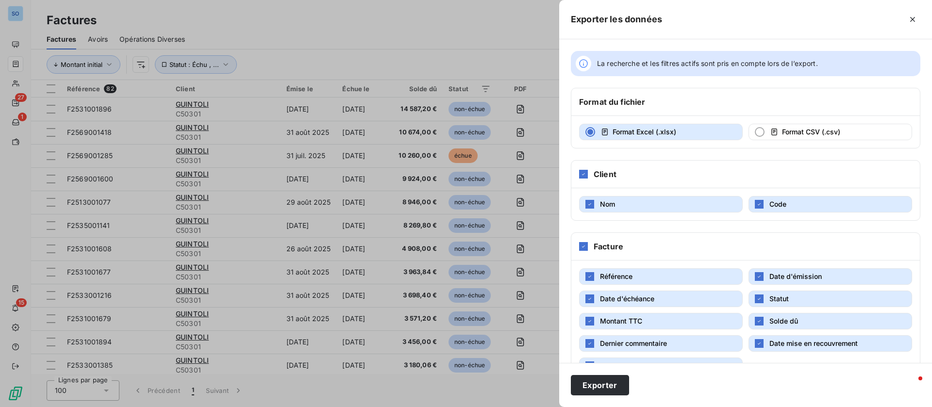
drag, startPoint x: 608, startPoint y: 384, endPoint x: 530, endPoint y: 367, distance: 79.6
click at [607, 384] on button "Exporter" at bounding box center [600, 385] width 58 height 20
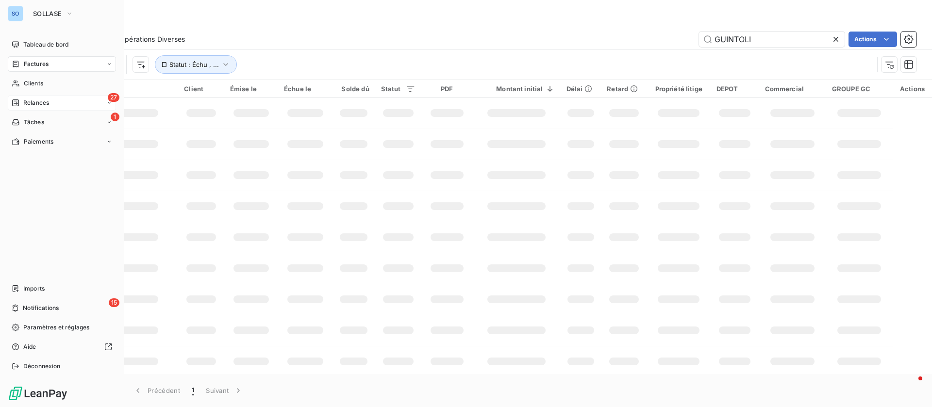
click at [30, 105] on span "Relances" at bounding box center [36, 103] width 26 height 9
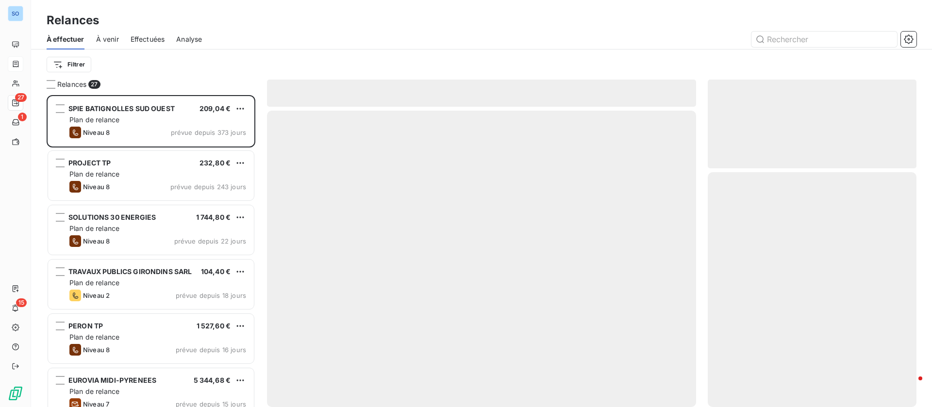
scroll to position [301, 198]
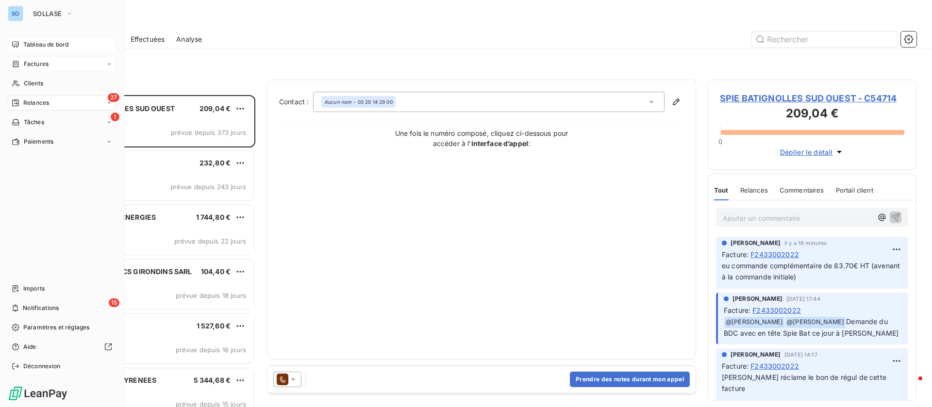
click at [38, 39] on div "Tableau de bord" at bounding box center [62, 45] width 108 height 16
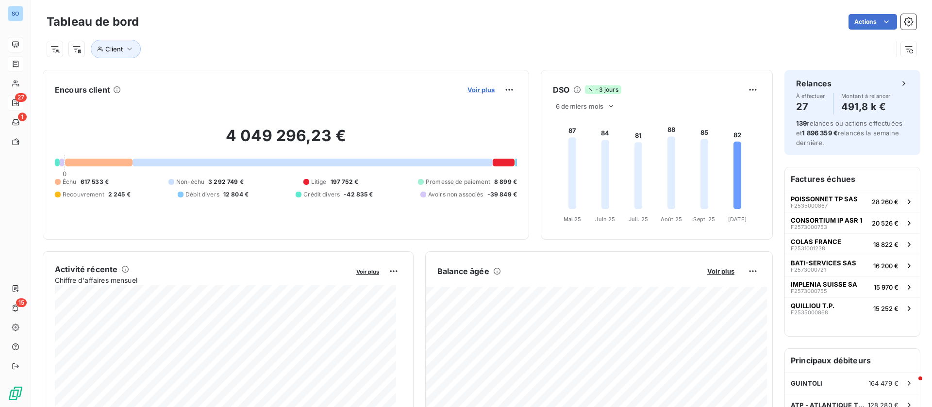
click at [482, 89] on span "Voir plus" at bounding box center [481, 90] width 27 height 8
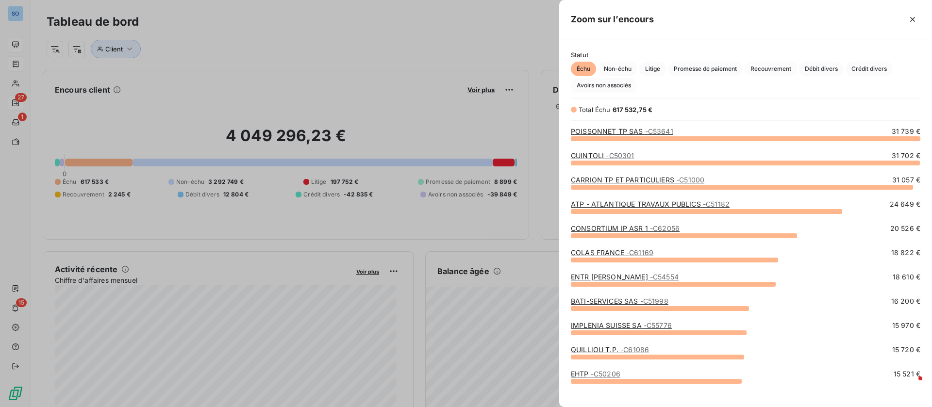
scroll to position [258, 362]
click at [873, 71] on span "Crédit divers" at bounding box center [869, 69] width 47 height 15
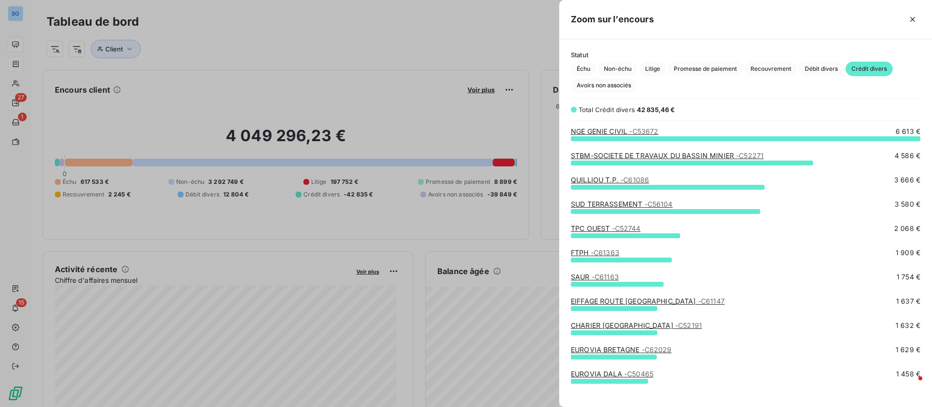
click at [632, 153] on link "STBM-SOCIETE DE TRAVAUX DU BASSIN MINIER - C52271" at bounding box center [667, 155] width 193 height 8
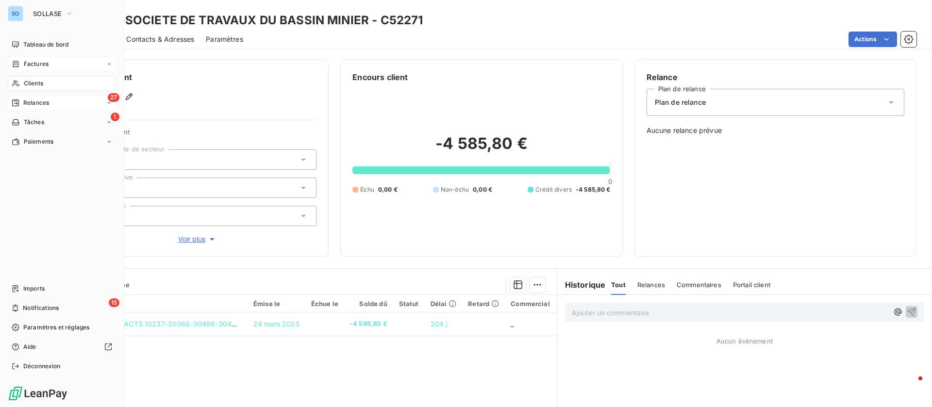
click at [40, 78] on div "Clients" at bounding box center [62, 84] width 108 height 16
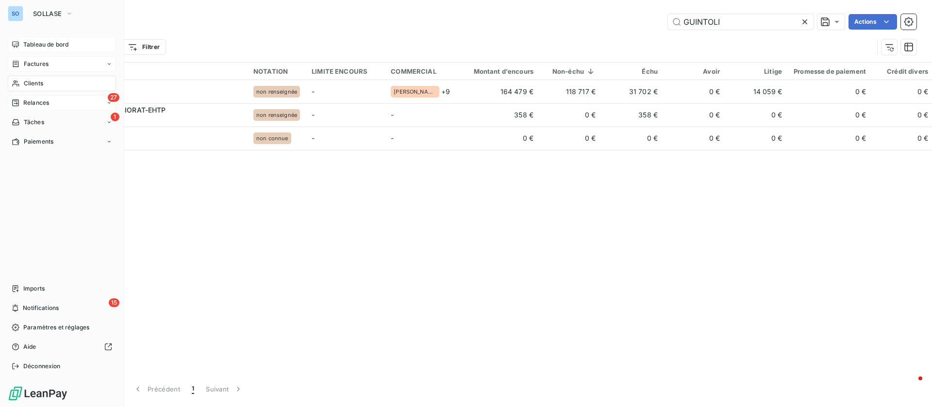
click at [53, 44] on span "Tableau de bord" at bounding box center [45, 44] width 45 height 9
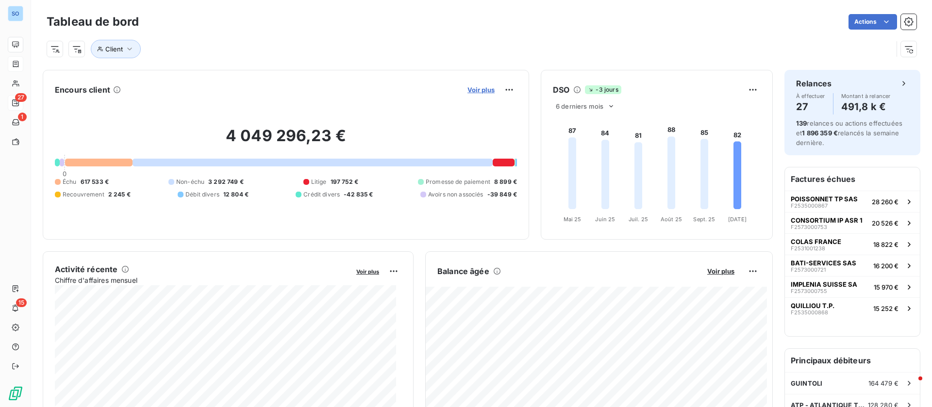
click at [477, 90] on span "Voir plus" at bounding box center [481, 90] width 27 height 8
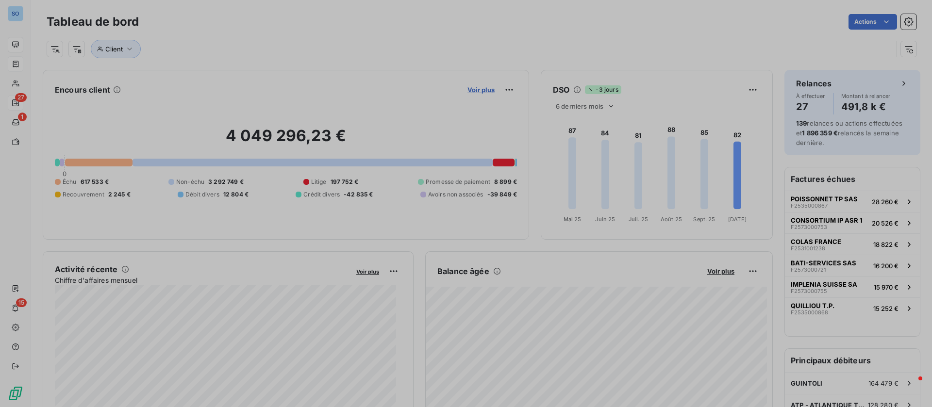
scroll to position [396, 362]
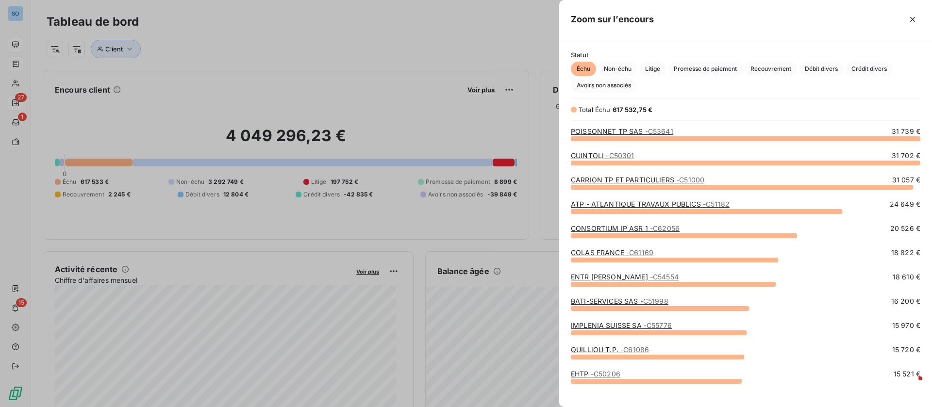
click at [331, 68] on div at bounding box center [466, 203] width 932 height 407
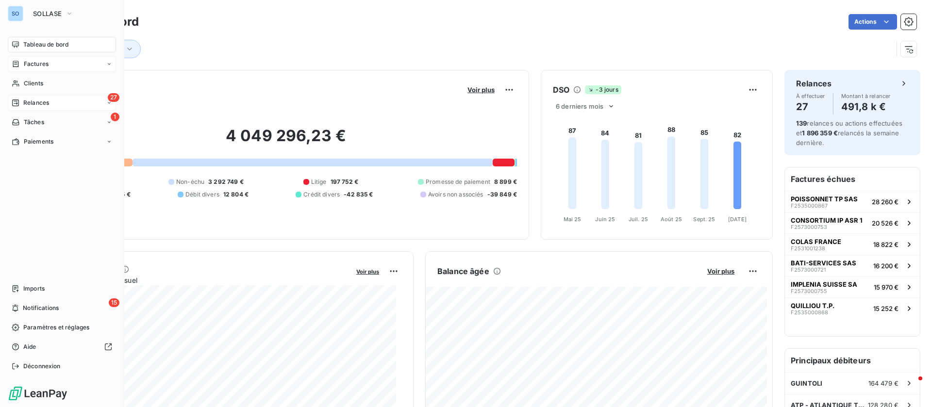
click at [39, 67] on span "Factures" at bounding box center [36, 64] width 25 height 9
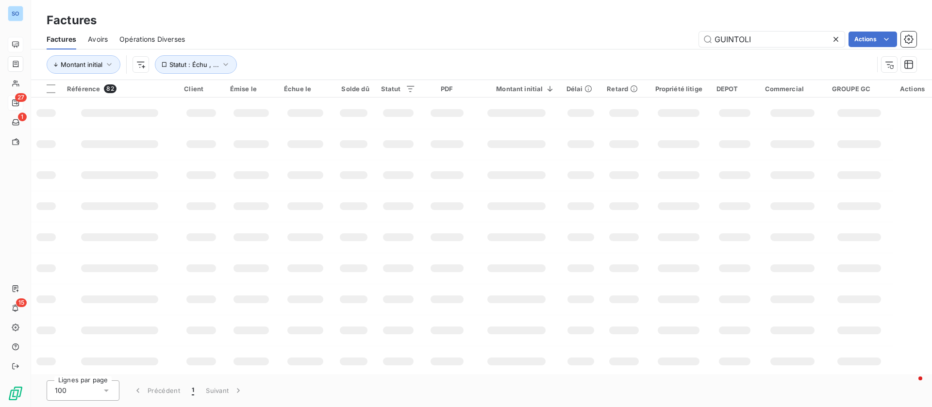
click at [157, 37] on span "Opérations Diverses" at bounding box center [152, 39] width 66 height 10
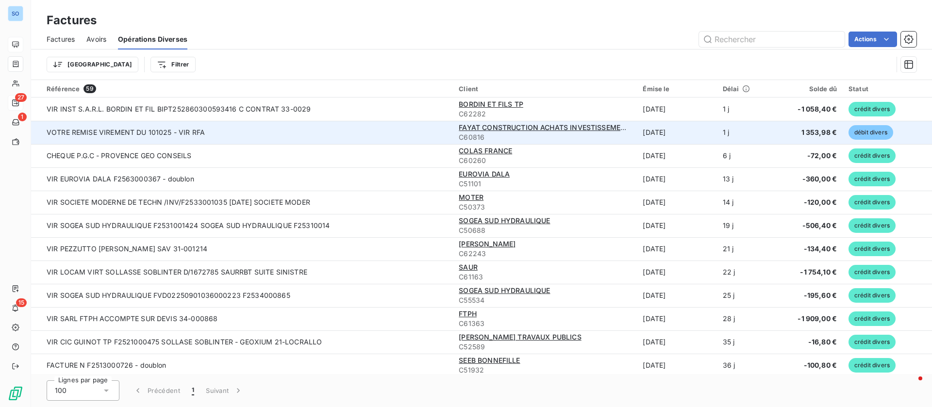
click at [191, 129] on td "VOTRE REMISE VIREMENT DU 101025 - VIR RFA" at bounding box center [242, 132] width 422 height 23
click at [862, 129] on span "débit divers" at bounding box center [871, 132] width 45 height 15
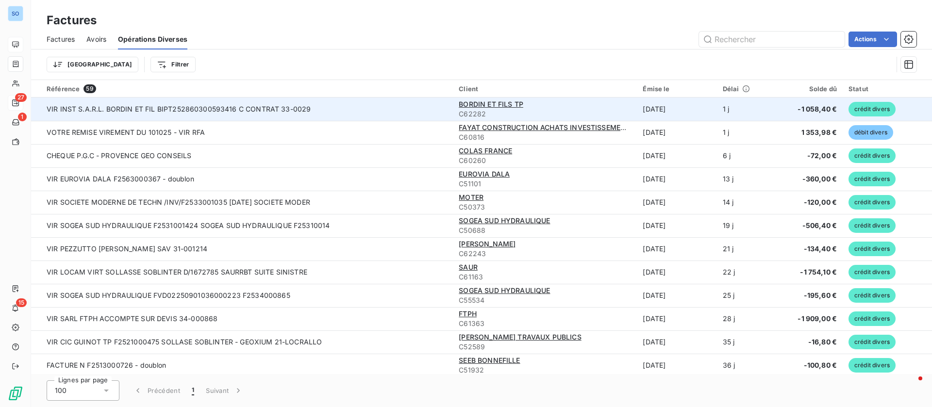
click at [525, 119] on td "BORDIN ET FILS TP C62282" at bounding box center [545, 109] width 184 height 23
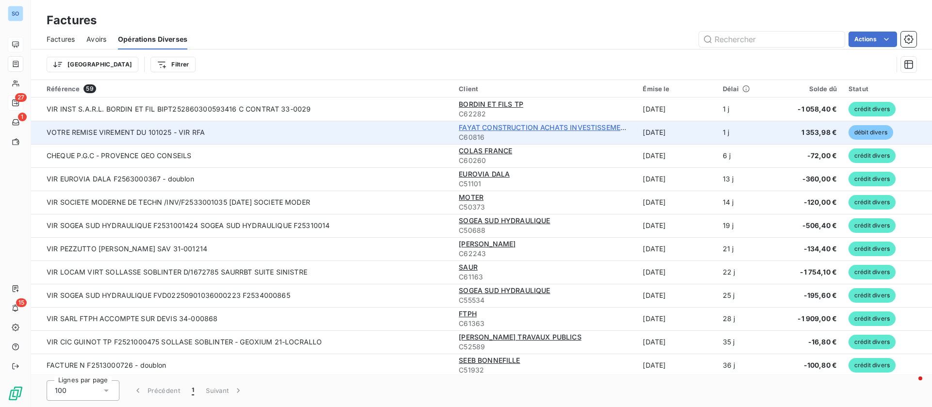
click at [524, 126] on span "FAYAT CONSTRUCTION ACHATS INVESTISSEMENTS" at bounding box center [547, 127] width 176 height 8
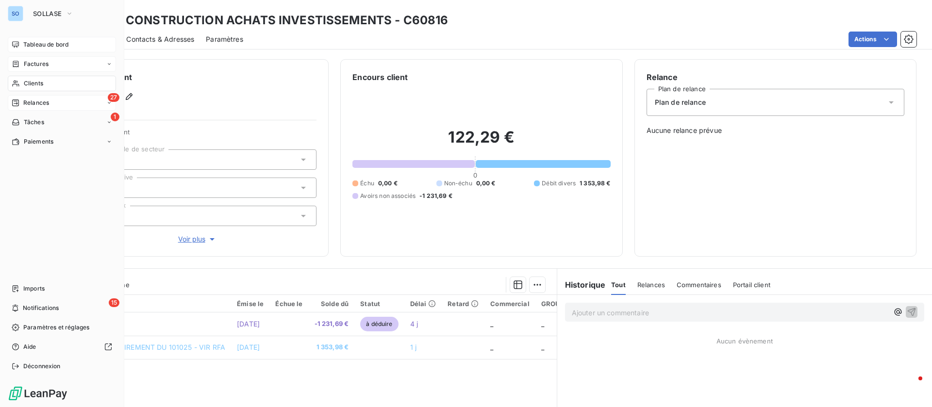
click at [37, 76] on div "Clients" at bounding box center [62, 84] width 108 height 16
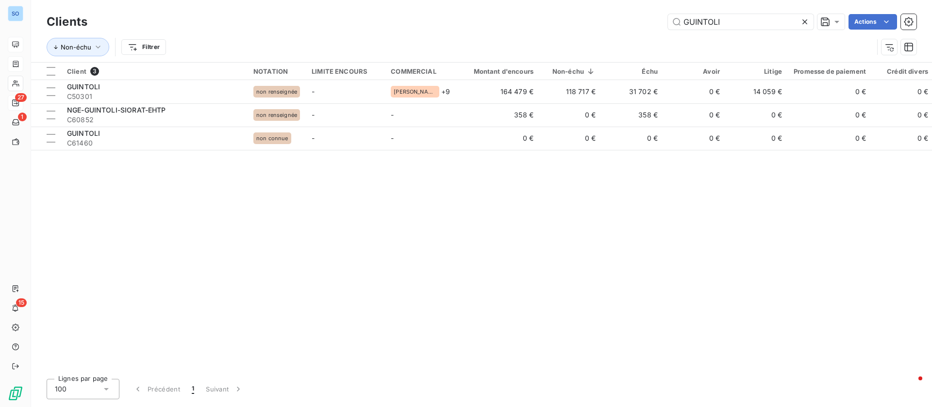
drag, startPoint x: 746, startPoint y: 24, endPoint x: 565, endPoint y: 18, distance: 181.7
click at [565, 18] on div "GUINTOLI Actions" at bounding box center [508, 22] width 818 height 16
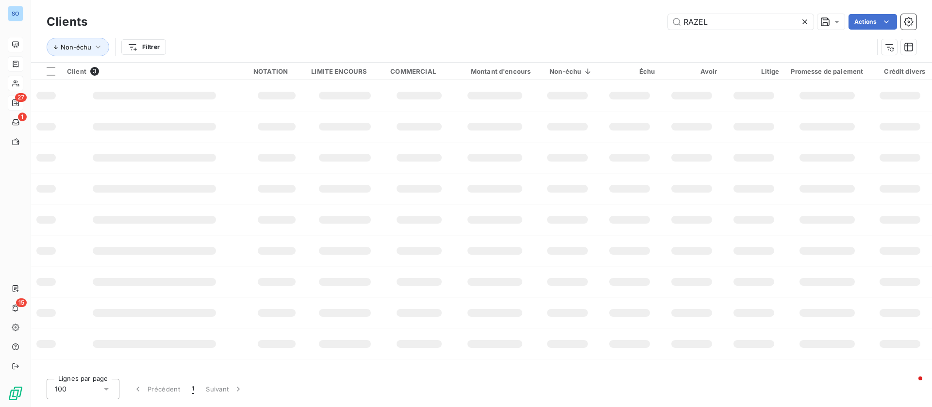
type input "RAZEL"
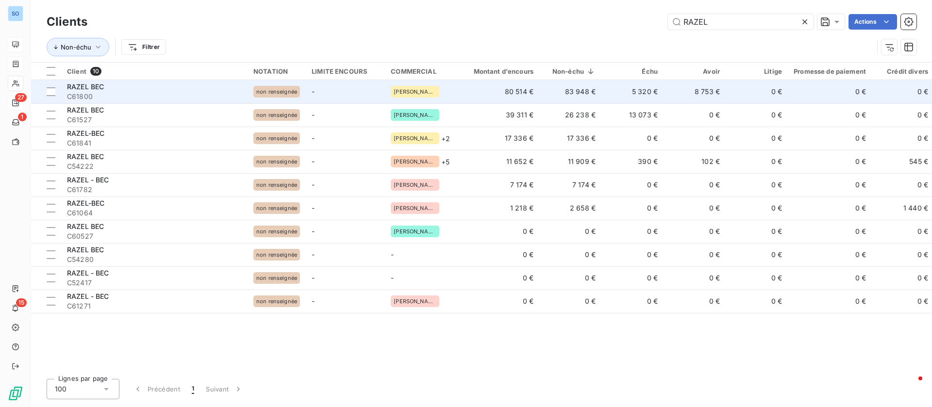
click at [677, 93] on td "8 753 €" at bounding box center [695, 91] width 62 height 23
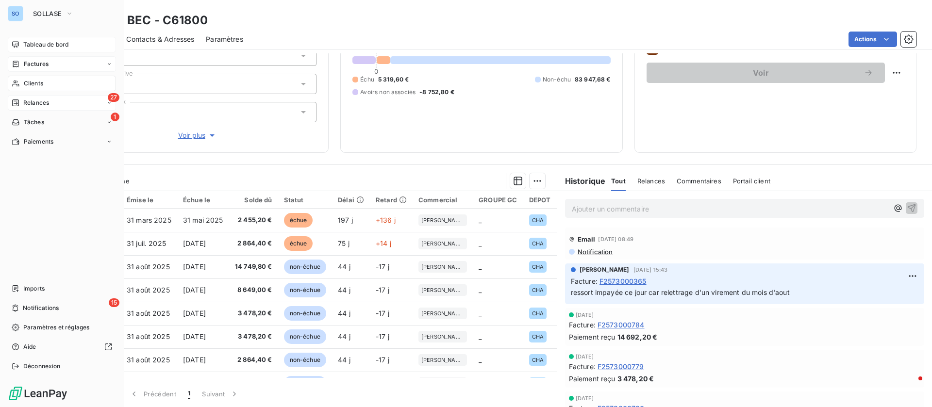
click at [24, 80] on span "Clients" at bounding box center [33, 83] width 19 height 9
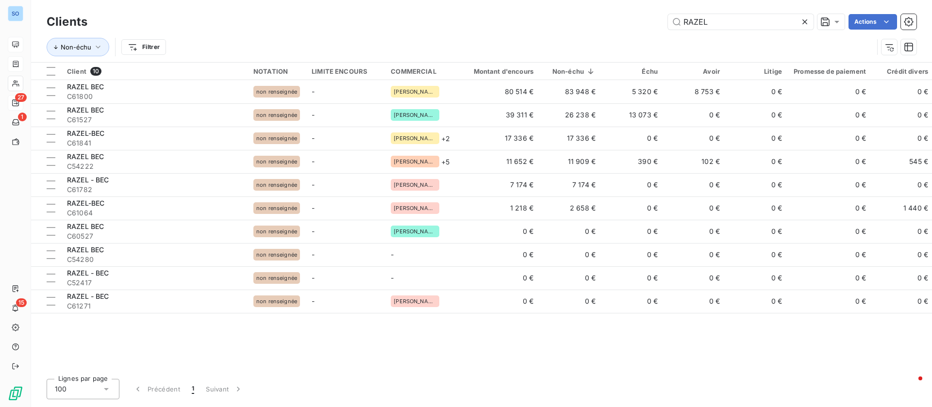
drag, startPoint x: 725, startPoint y: 22, endPoint x: 595, endPoint y: 20, distance: 130.1
click at [596, 20] on div "RAZEL Actions" at bounding box center [508, 22] width 818 height 16
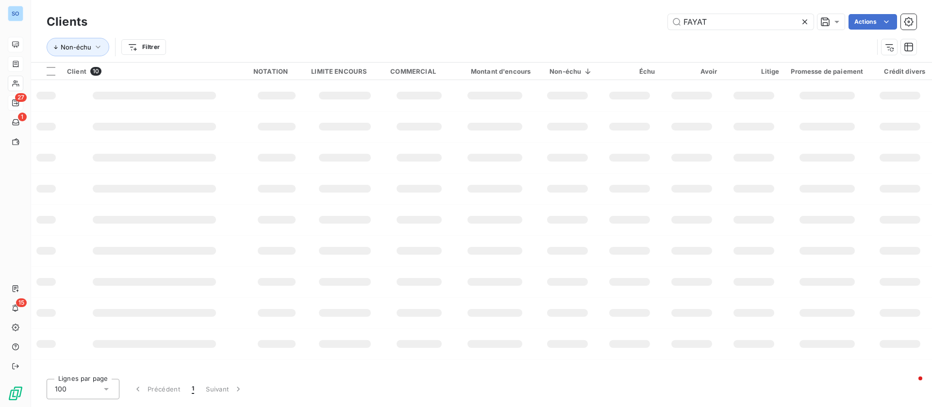
type input "FAYAT"
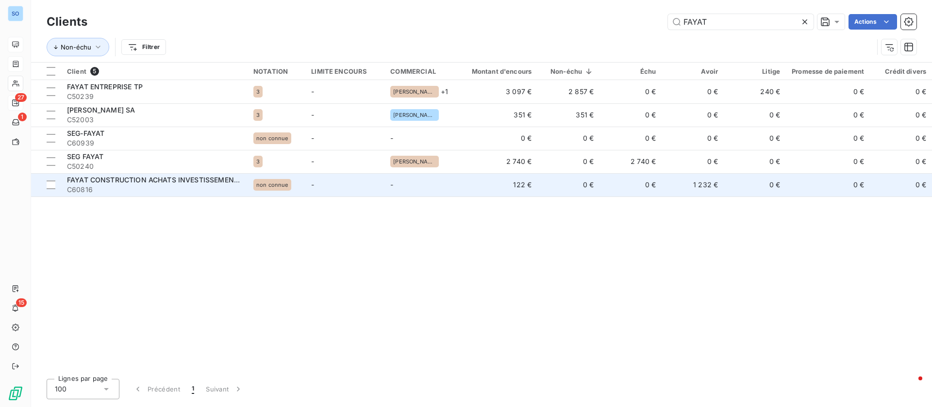
click at [662, 184] on td "1 232 €" at bounding box center [693, 184] width 62 height 23
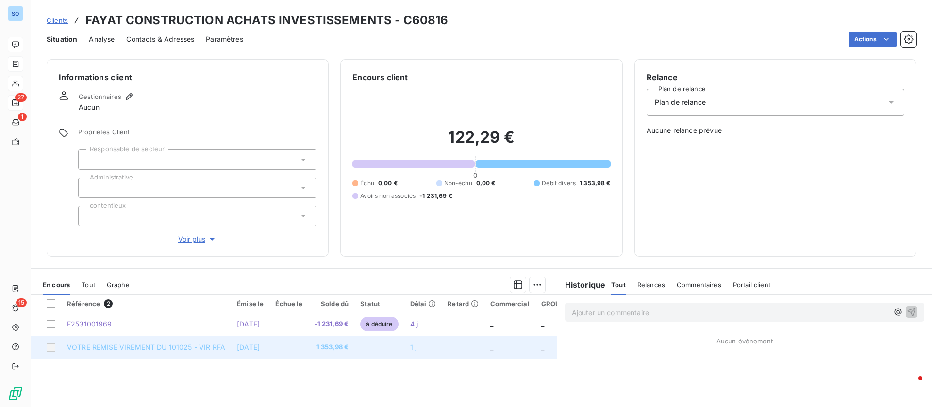
click at [290, 345] on td at bounding box center [288, 347] width 39 height 23
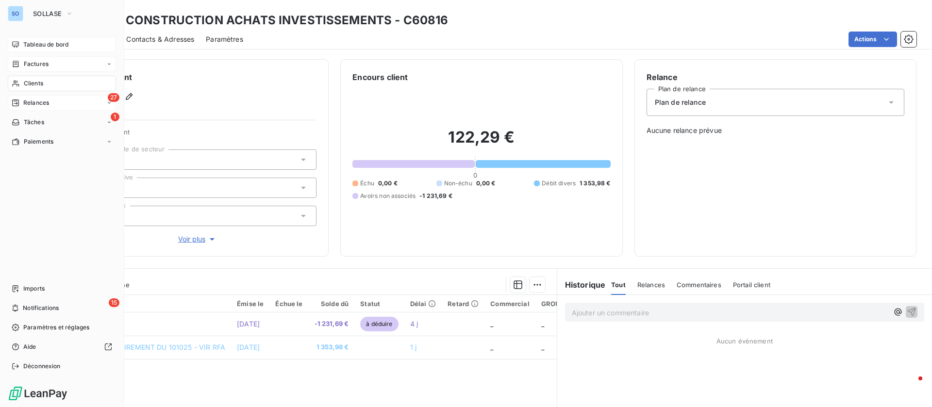
click at [34, 78] on div "Clients" at bounding box center [62, 84] width 108 height 16
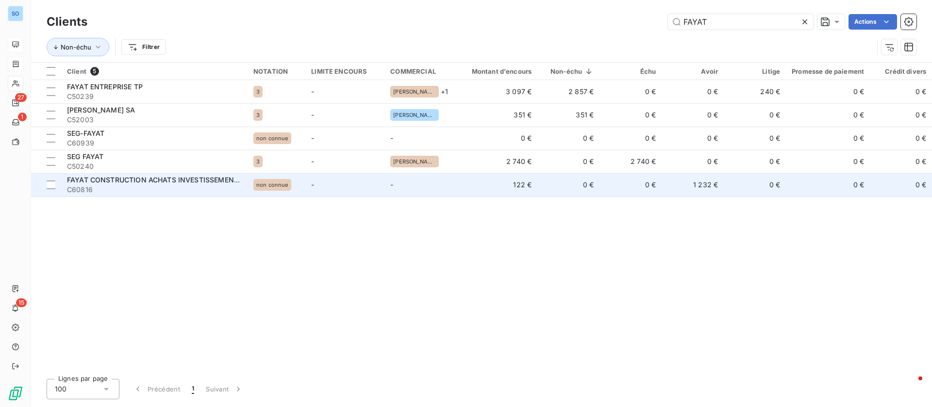
click at [621, 188] on td "0 €" at bounding box center [631, 184] width 62 height 23
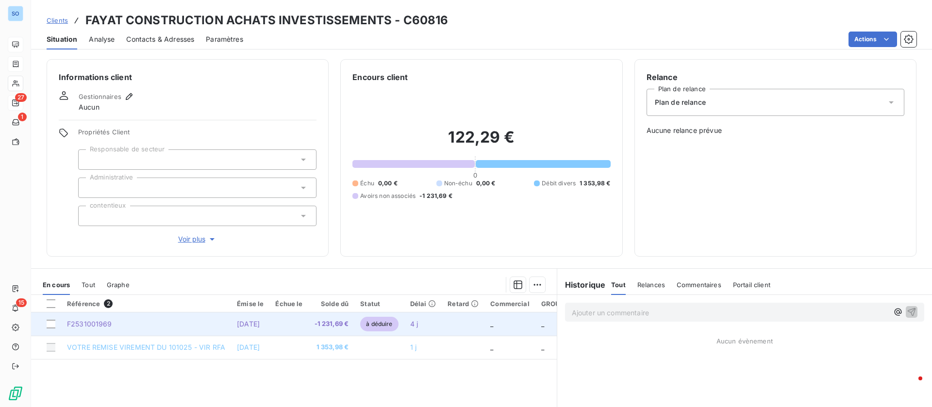
click at [260, 326] on span "[DATE]" at bounding box center [248, 324] width 23 height 8
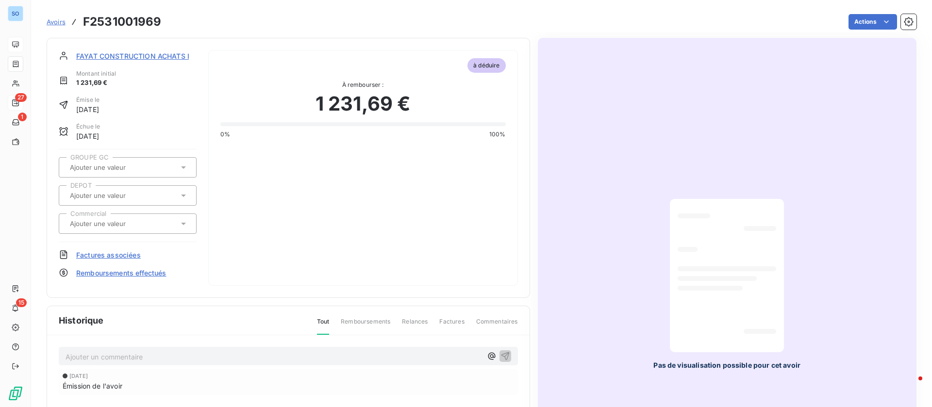
click at [130, 57] on span "FAYAT CONSTRUCTION ACHATS INVESTISSEMENTS" at bounding box center [164, 56] width 176 height 10
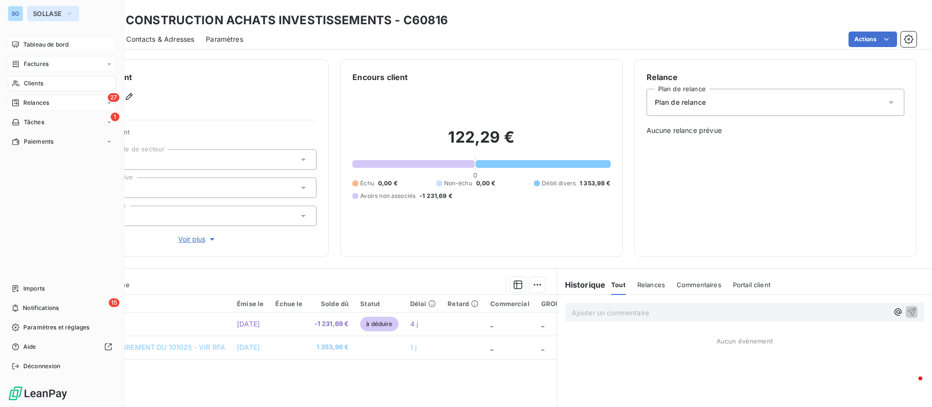
click at [36, 14] on span "SOLLASE" at bounding box center [47, 14] width 29 height 8
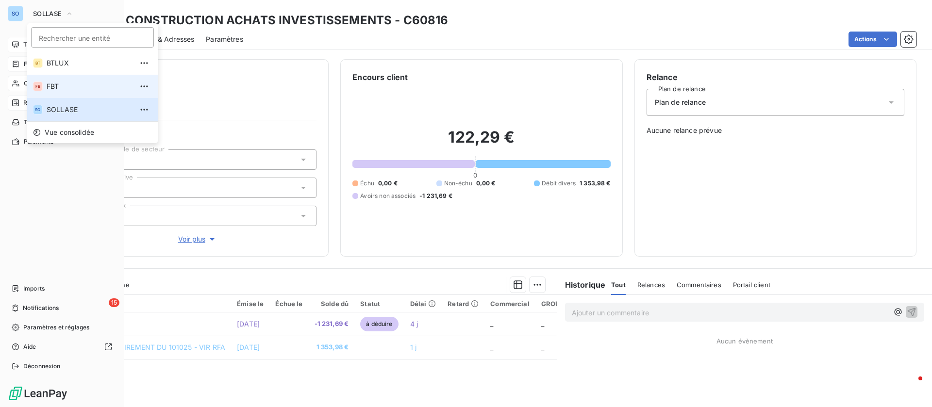
click at [81, 84] on span "FBT" at bounding box center [90, 87] width 86 height 10
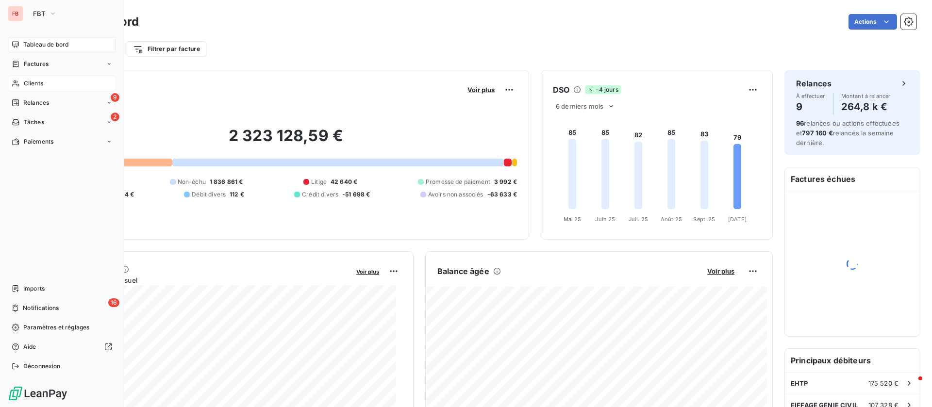
click at [49, 84] on div "Clients" at bounding box center [62, 84] width 108 height 16
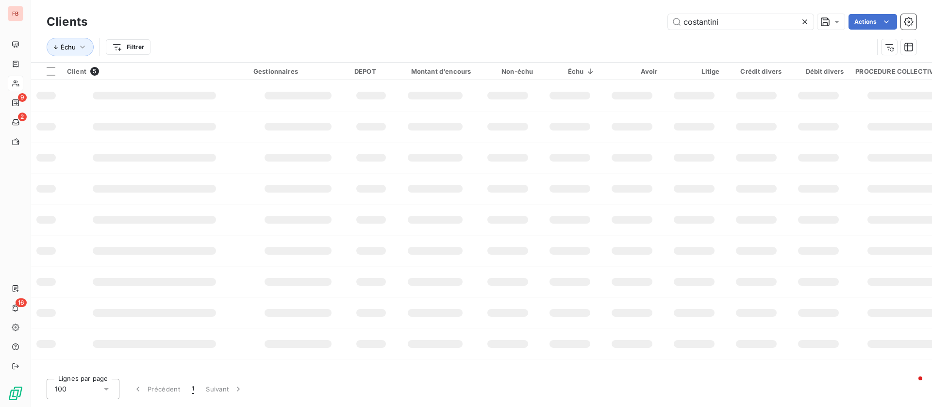
type input "FAYAT"
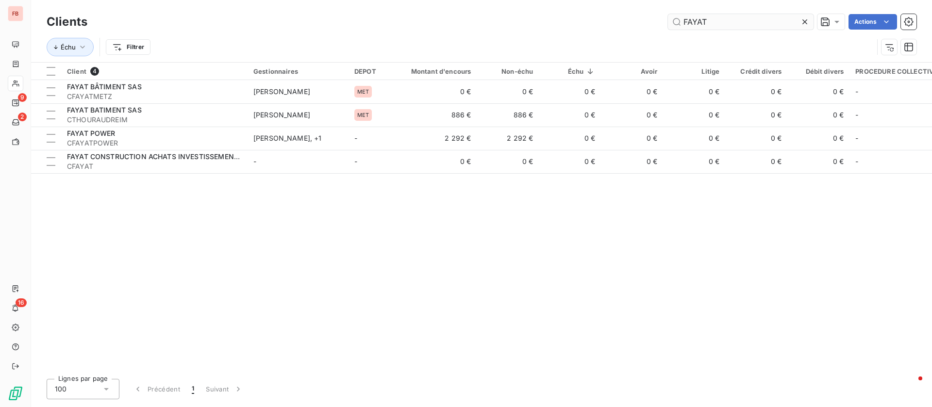
click at [734, 20] on input "FAYAT" at bounding box center [741, 22] width 146 height 16
drag, startPoint x: 735, startPoint y: 20, endPoint x: 643, endPoint y: 23, distance: 92.3
click at [643, 23] on div "FAYAT Actions" at bounding box center [508, 22] width 818 height 16
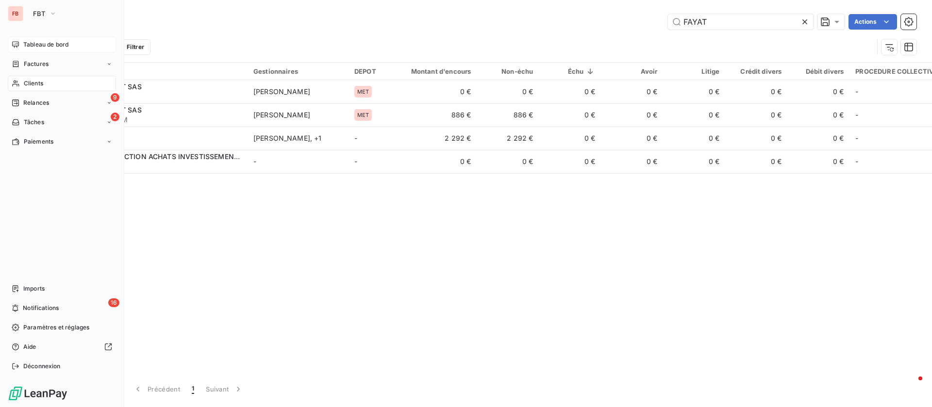
click at [48, 44] on span "Tableau de bord" at bounding box center [45, 44] width 45 height 9
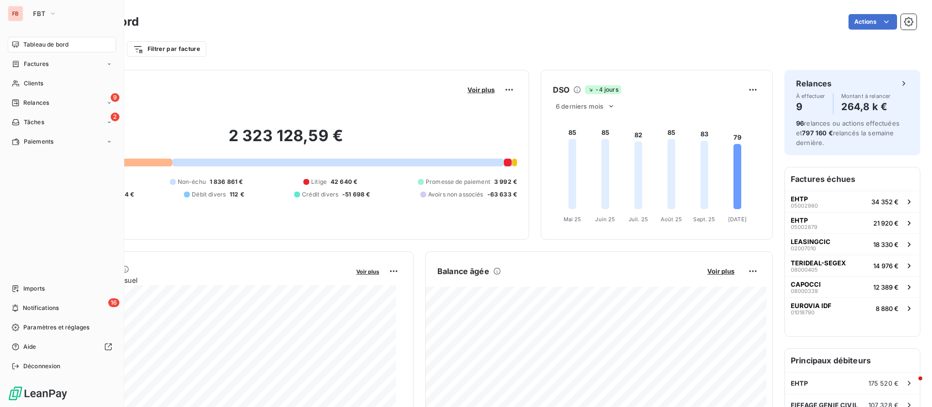
click at [63, 13] on div "FBT" at bounding box center [71, 14] width 88 height 16
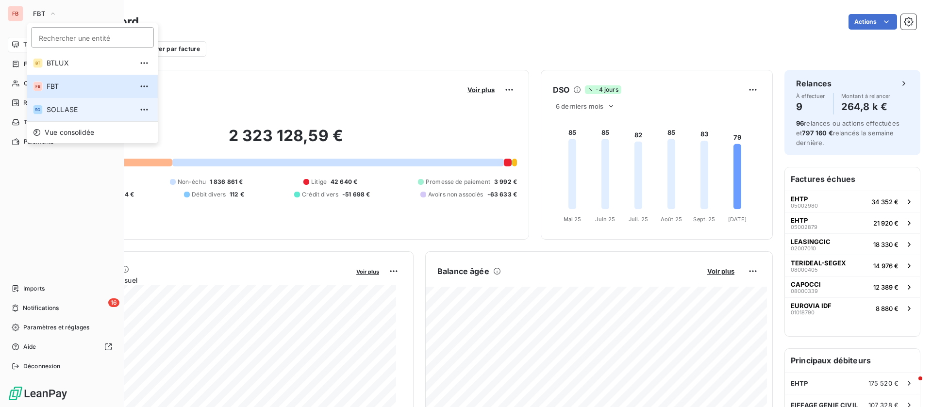
click at [73, 111] on span "SOLLASE" at bounding box center [90, 110] width 86 height 10
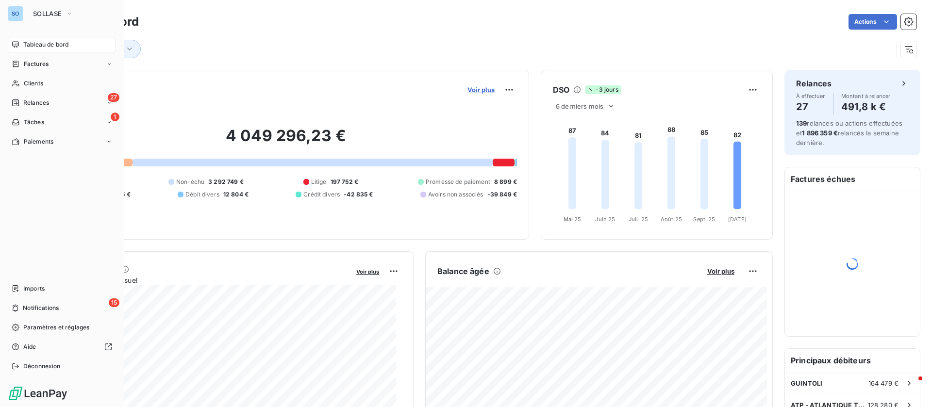
click at [471, 90] on span "Voir plus" at bounding box center [481, 90] width 27 height 8
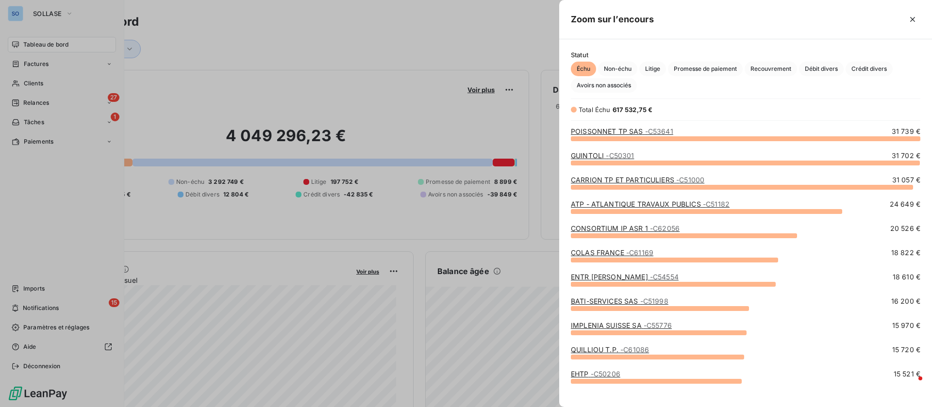
scroll to position [258, 362]
click at [880, 64] on span "Crédit divers" at bounding box center [869, 69] width 47 height 15
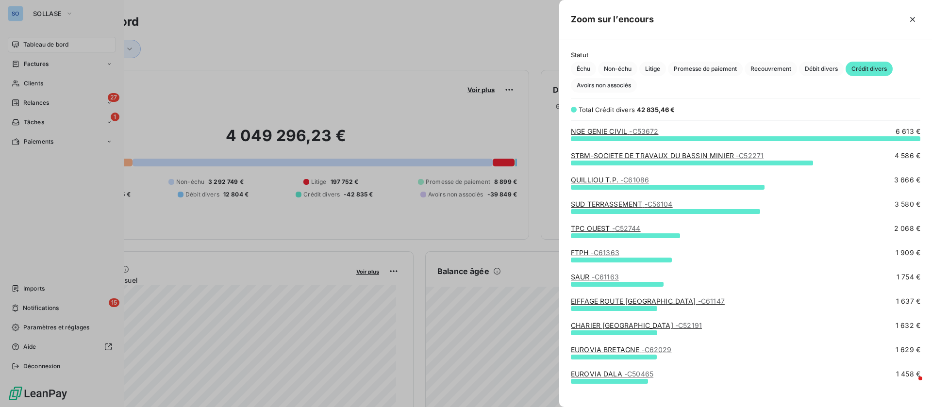
click at [44, 65] on div at bounding box center [466, 203] width 932 height 407
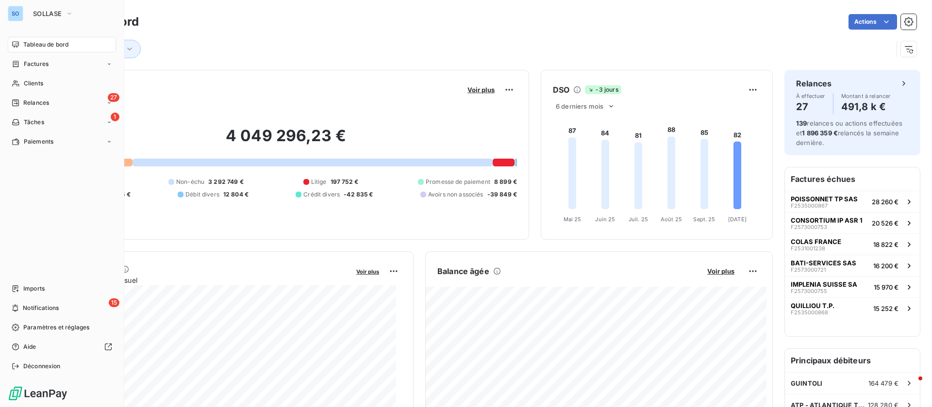
click at [33, 61] on span "Factures" at bounding box center [36, 64] width 25 height 9
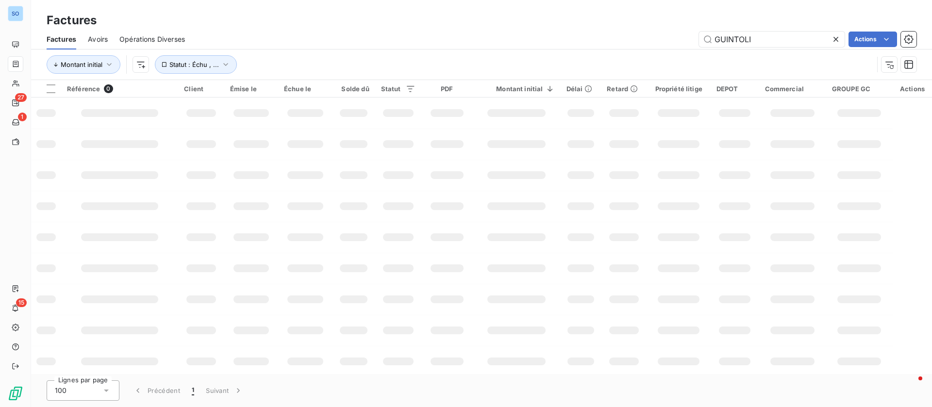
click at [162, 35] on span "Opérations Diverses" at bounding box center [152, 39] width 66 height 10
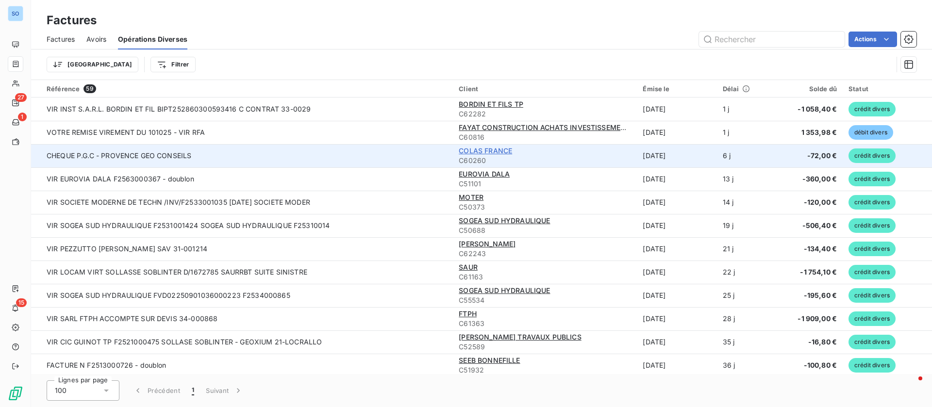
click at [498, 151] on span "COLAS FRANCE" at bounding box center [485, 151] width 53 height 8
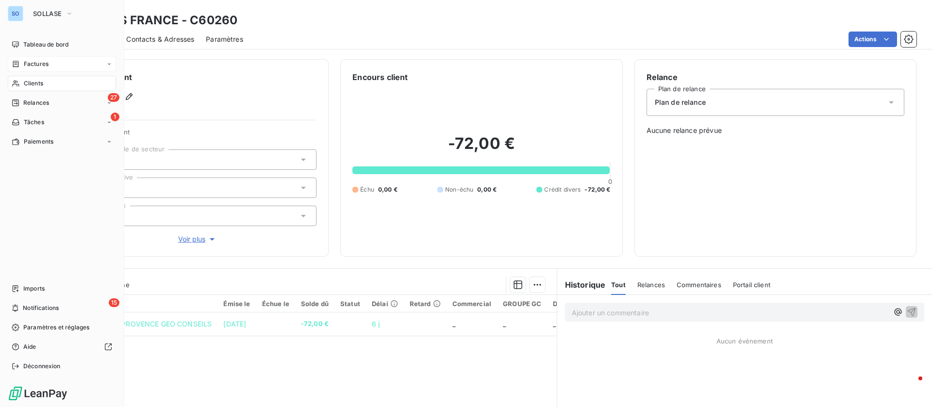
click at [35, 62] on span "Factures" at bounding box center [36, 64] width 25 height 9
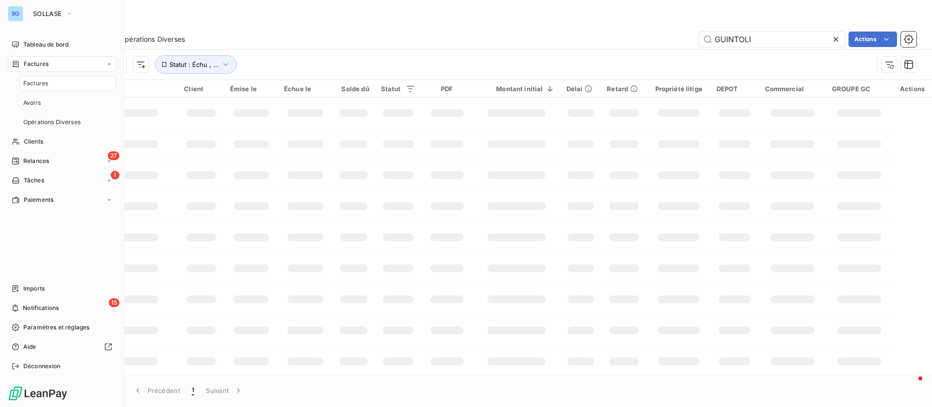
click at [47, 80] on span "Factures" at bounding box center [35, 83] width 25 height 9
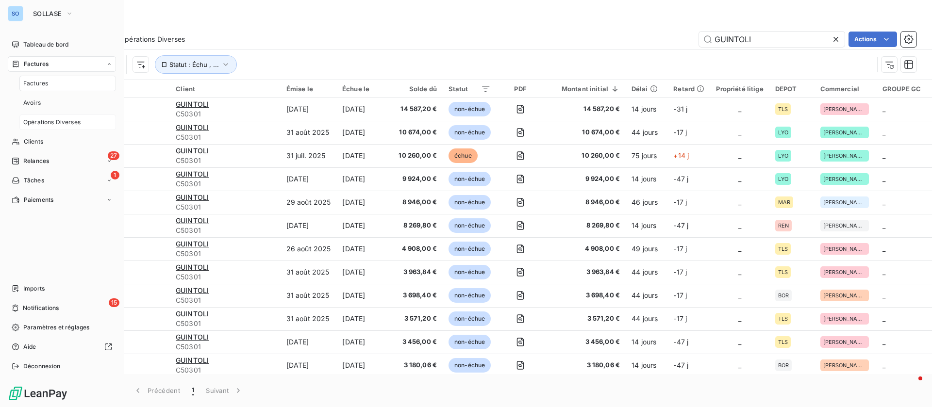
click at [51, 120] on span "Opérations Diverses" at bounding box center [51, 122] width 57 height 9
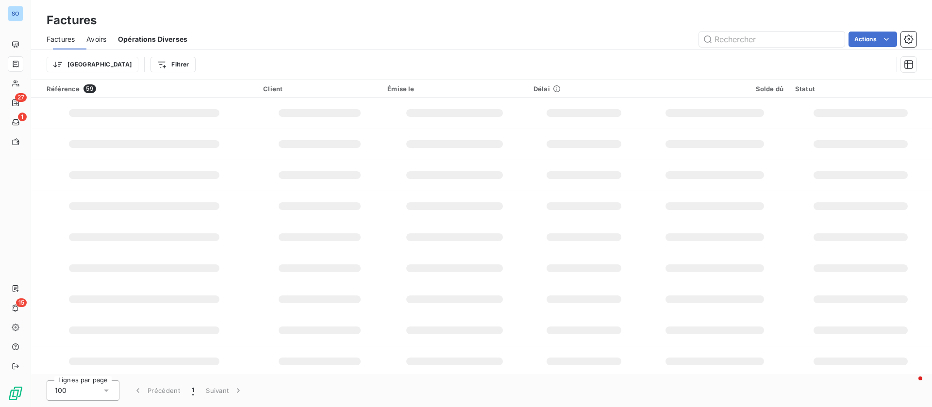
click at [164, 32] on div "Opérations Diverses" at bounding box center [152, 39] width 69 height 20
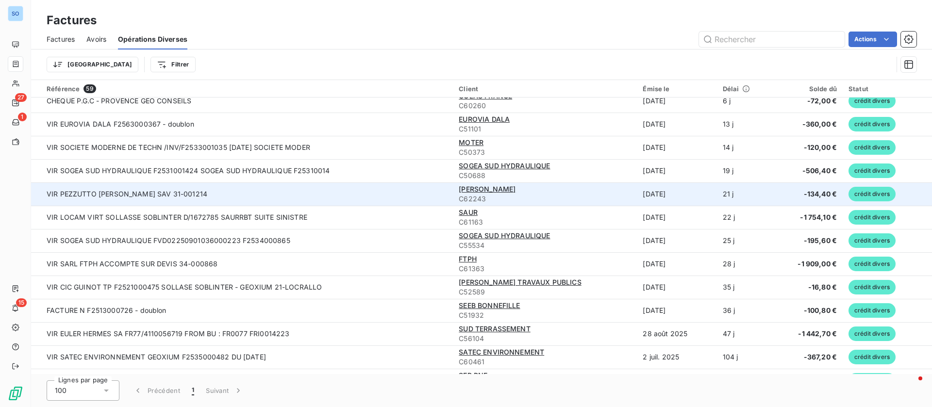
scroll to position [73, 0]
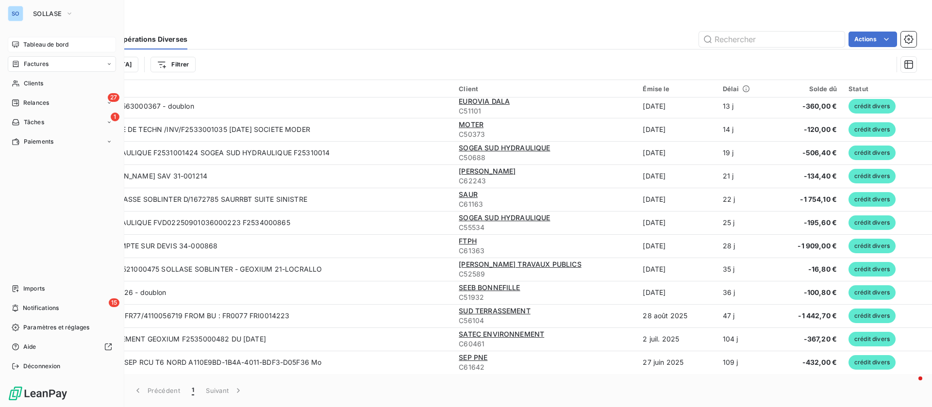
click at [19, 44] on div "Tableau de bord" at bounding box center [62, 45] width 108 height 16
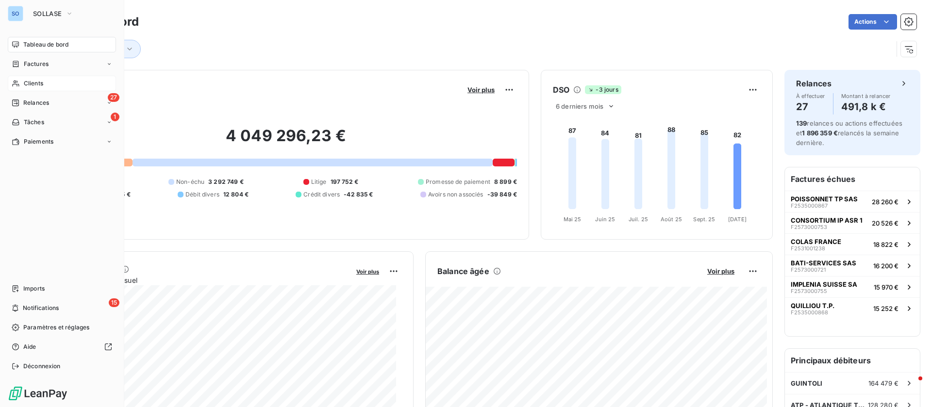
click at [20, 84] on div "Clients" at bounding box center [62, 84] width 108 height 16
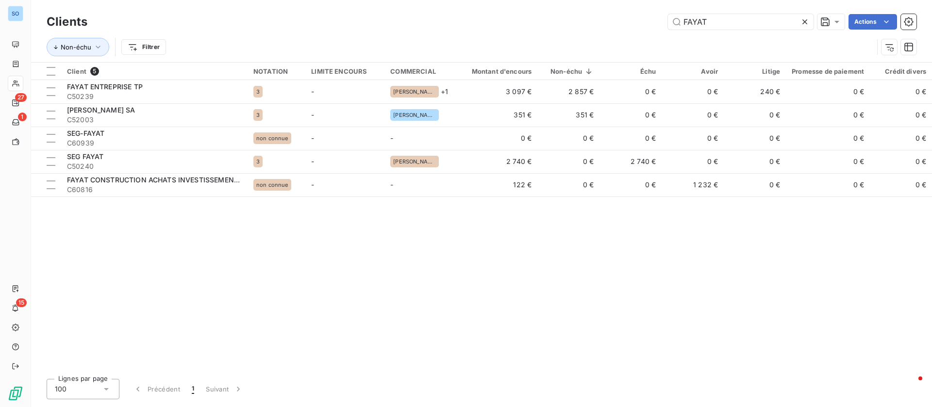
click at [809, 19] on icon at bounding box center [805, 22] width 10 height 10
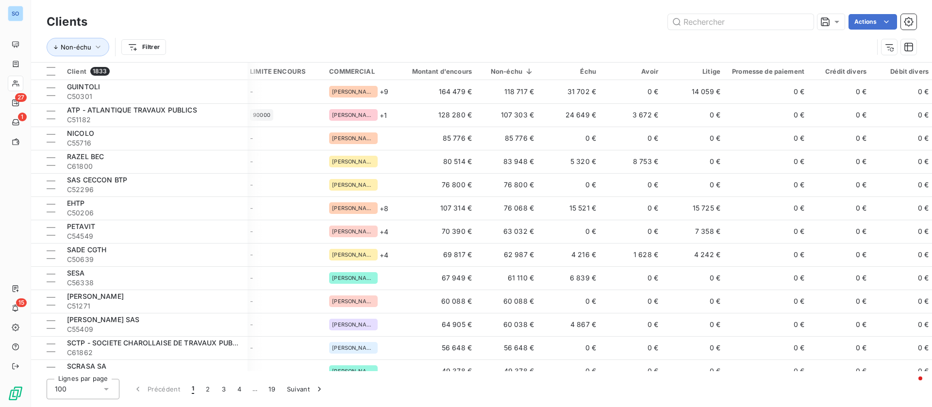
scroll to position [0, 68]
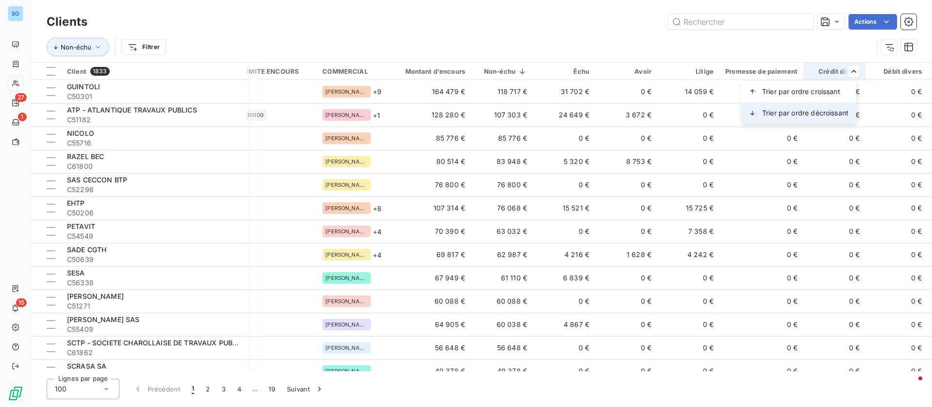
click at [804, 117] on span "Trier par ordre décroissant" at bounding box center [805, 113] width 86 height 10
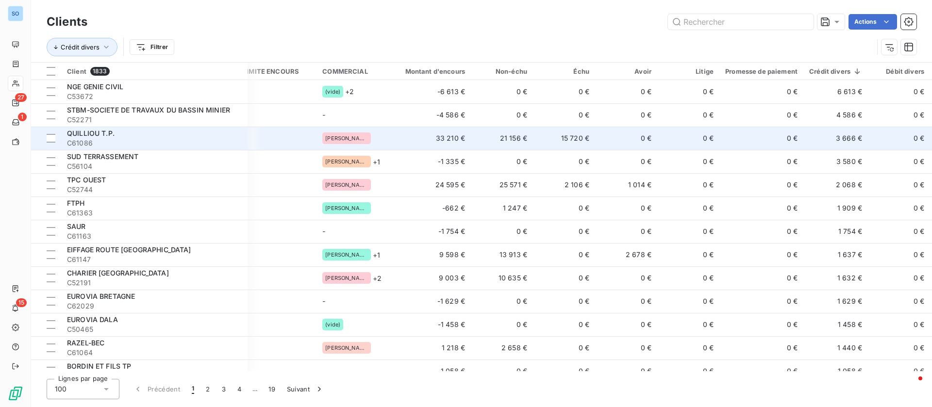
click at [627, 140] on td "0 €" at bounding box center [626, 138] width 62 height 23
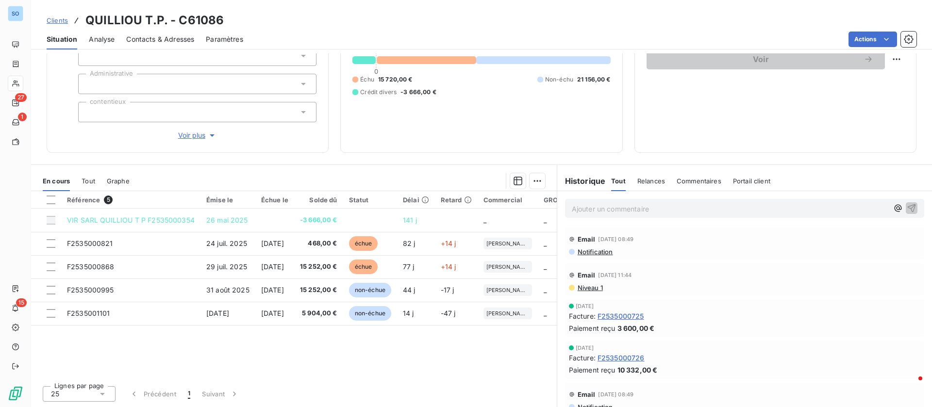
scroll to position [31, 0]
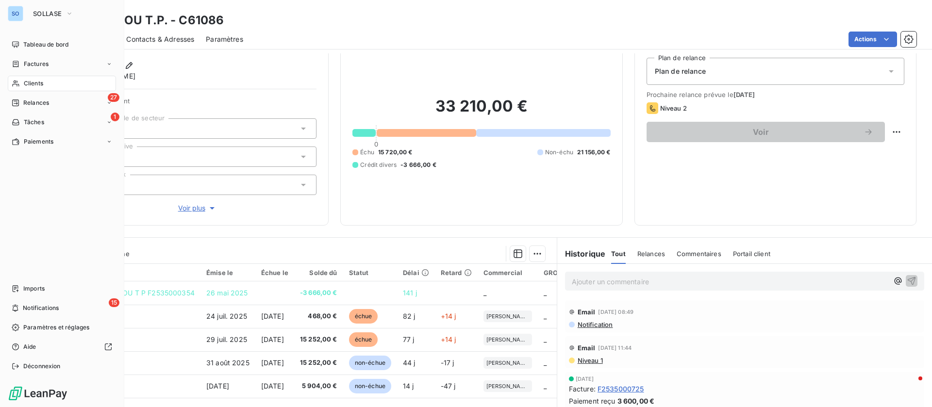
click at [45, 82] on div "Clients" at bounding box center [62, 84] width 108 height 16
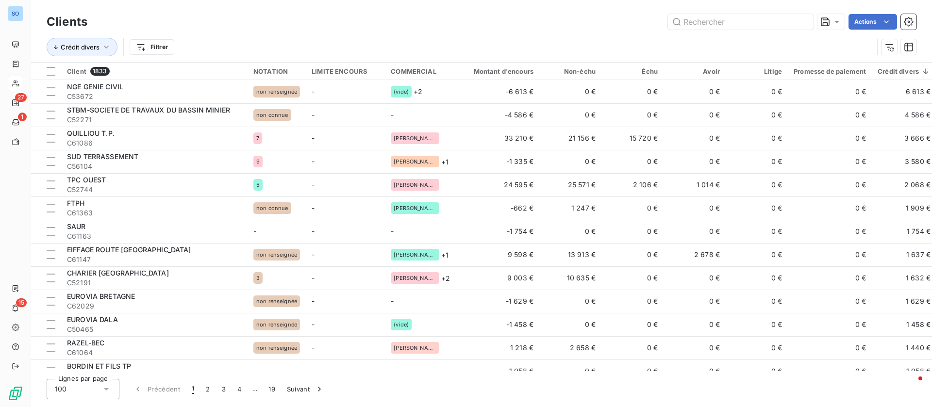
drag, startPoint x: 562, startPoint y: 371, endPoint x: 581, endPoint y: 370, distance: 19.0
click at [581, 370] on div "Clients Actions Crédit divers Filtrer Client 1833 NOTATION LIMITE ENCOURS COMME…" at bounding box center [481, 203] width 901 height 407
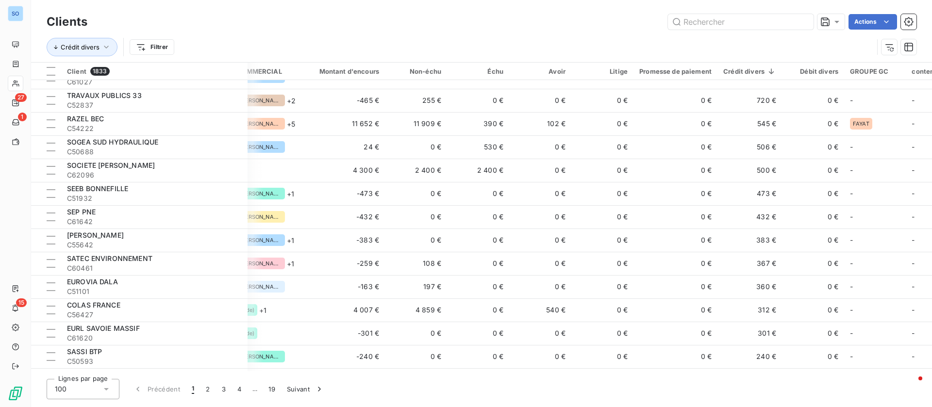
scroll to position [0, 154]
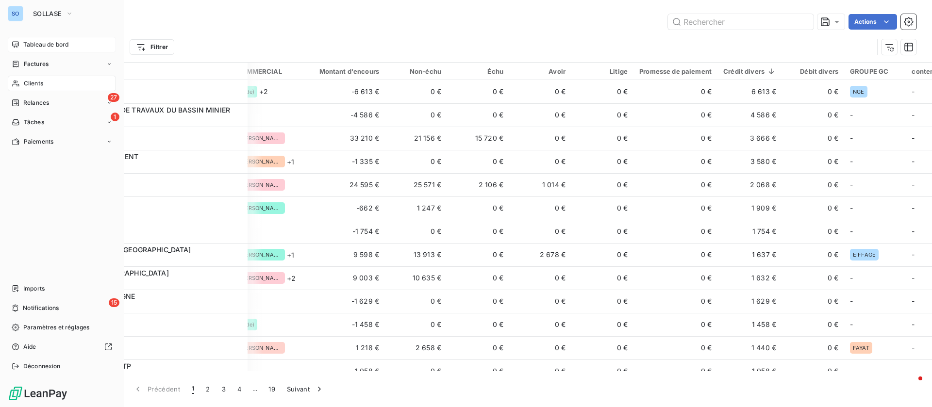
click at [14, 46] on icon at bounding box center [15, 44] width 7 height 6
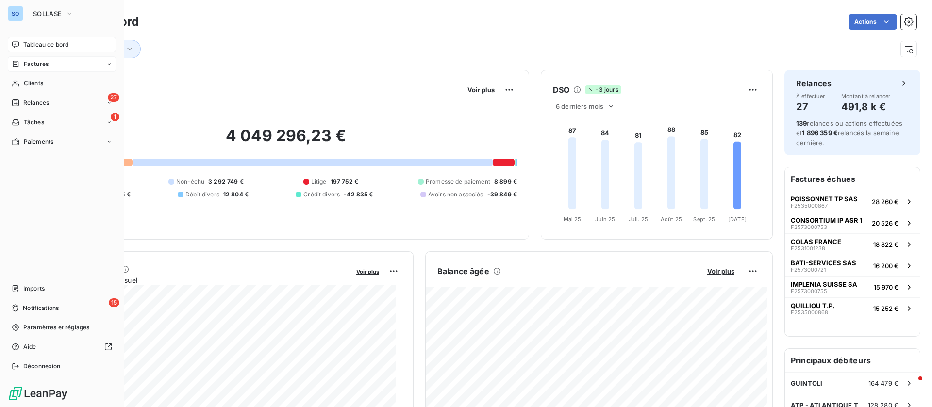
click at [33, 68] on span "Factures" at bounding box center [36, 64] width 25 height 9
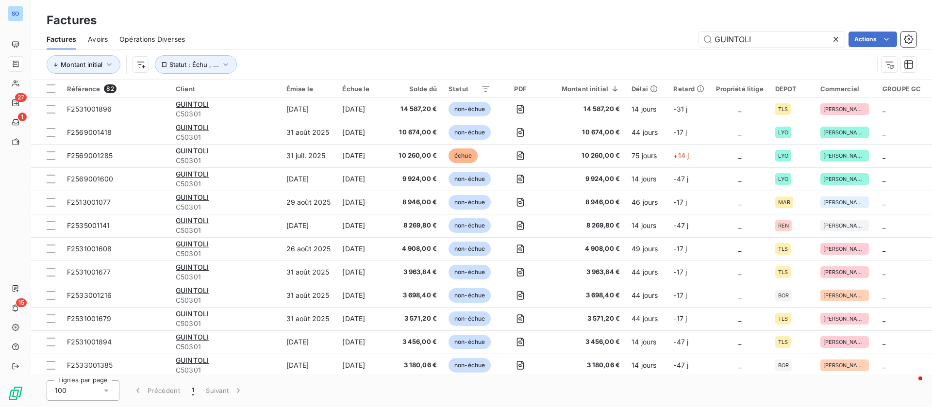
click at [900, 39] on div "GUINTOLI Actions" at bounding box center [557, 40] width 720 height 16
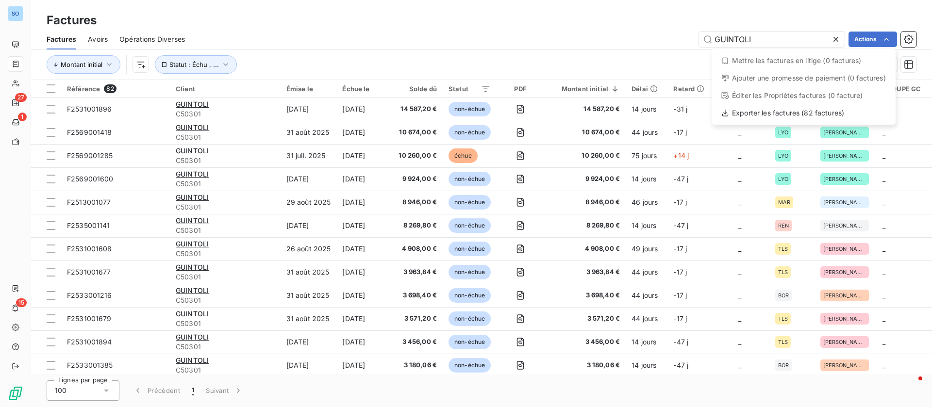
click at [472, 26] on html "SO 27 1 15 Factures Factures Avoirs Opérations Diverses GUINTOLI Actions Mettre…" at bounding box center [466, 203] width 932 height 407
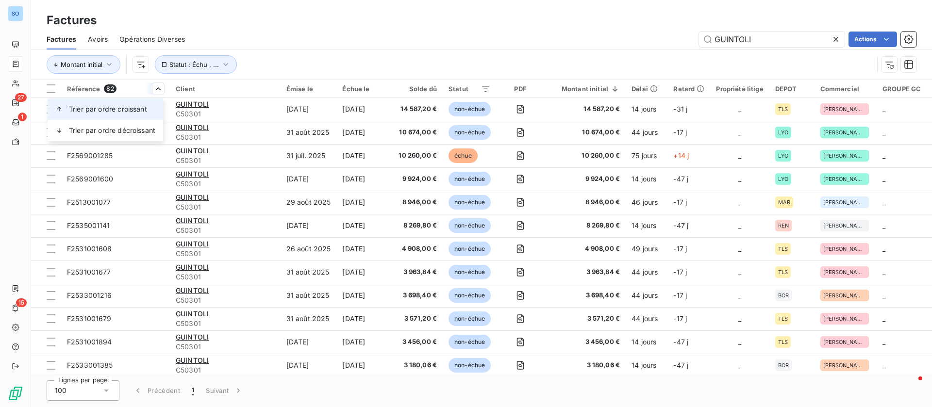
click at [145, 105] on span "Trier par ordre croissant" at bounding box center [108, 109] width 78 height 10
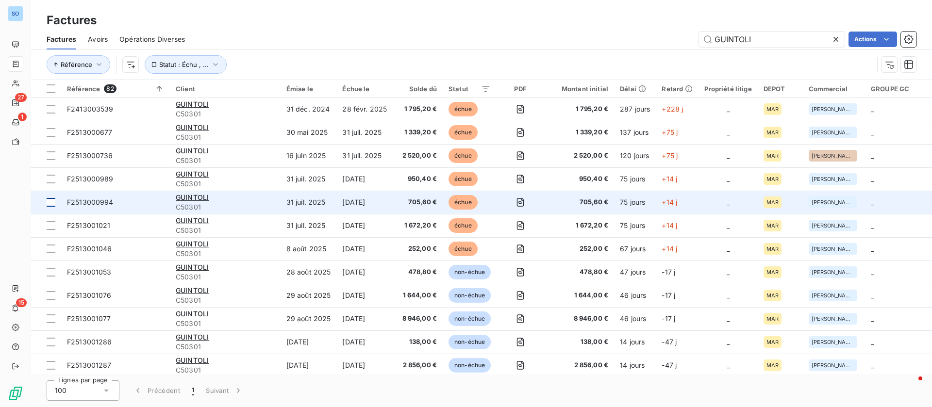
click at [50, 200] on div at bounding box center [51, 202] width 9 height 9
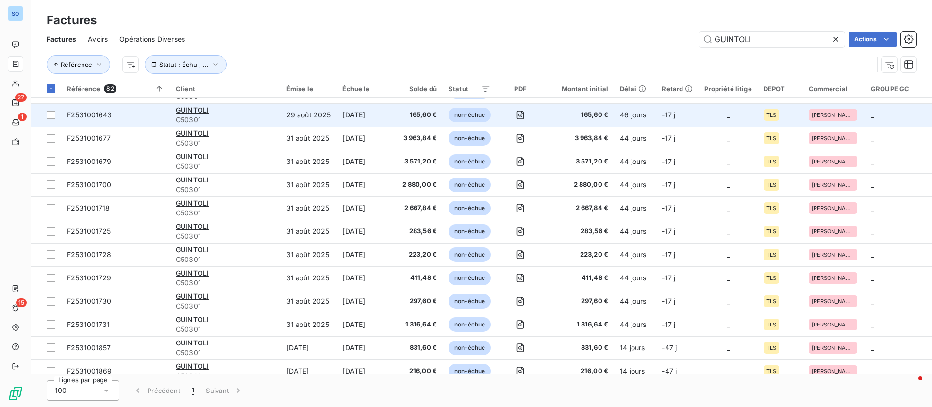
scroll to position [364, 0]
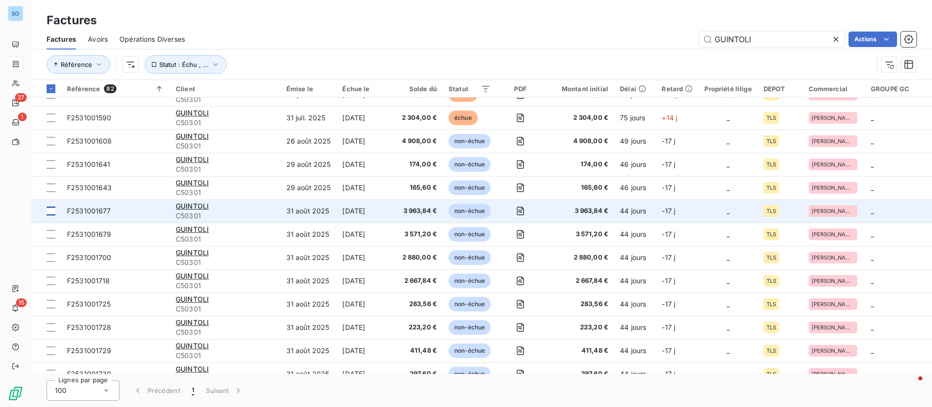
click at [50, 211] on div at bounding box center [51, 211] width 9 height 9
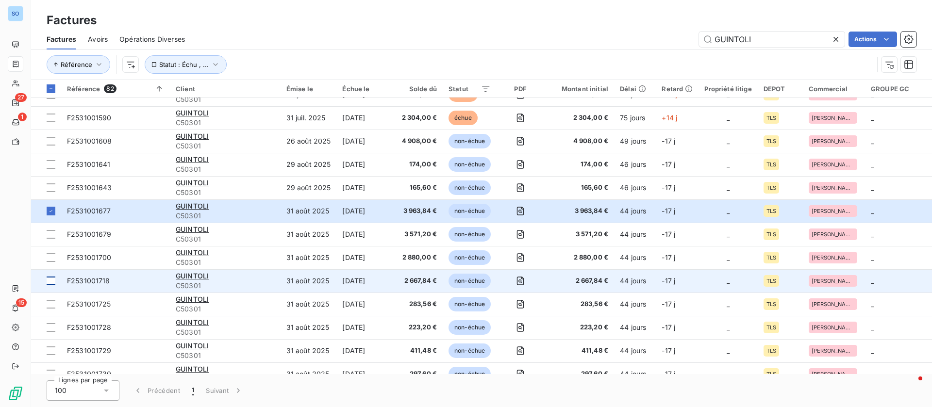
click at [53, 283] on div at bounding box center [51, 281] width 9 height 9
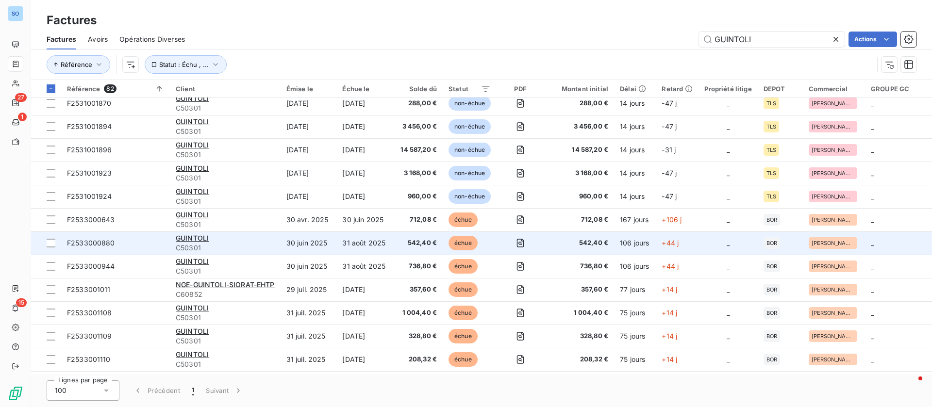
scroll to position [801, 0]
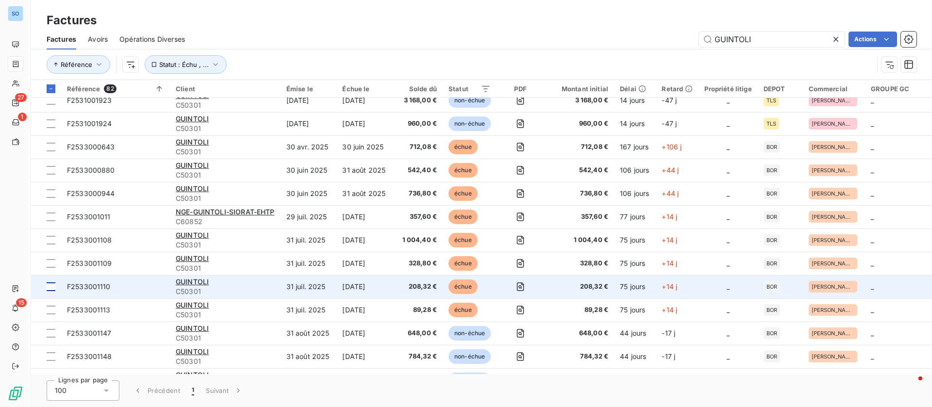
click at [51, 285] on div at bounding box center [51, 287] width 9 height 9
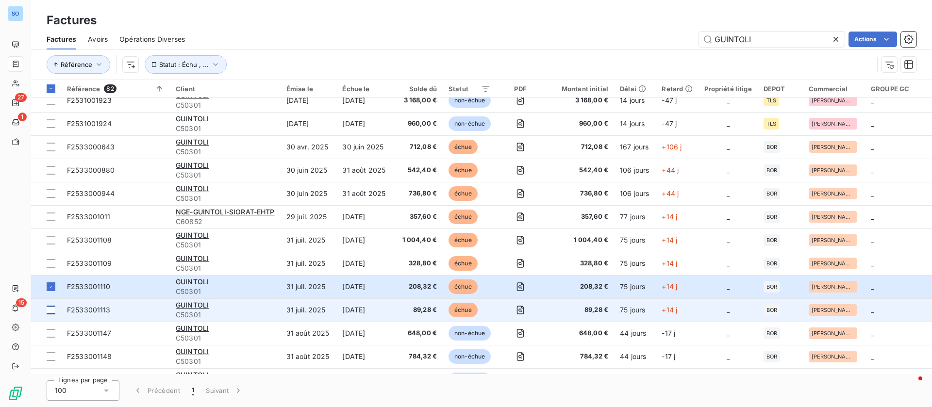
click at [55, 311] on div at bounding box center [51, 310] width 9 height 9
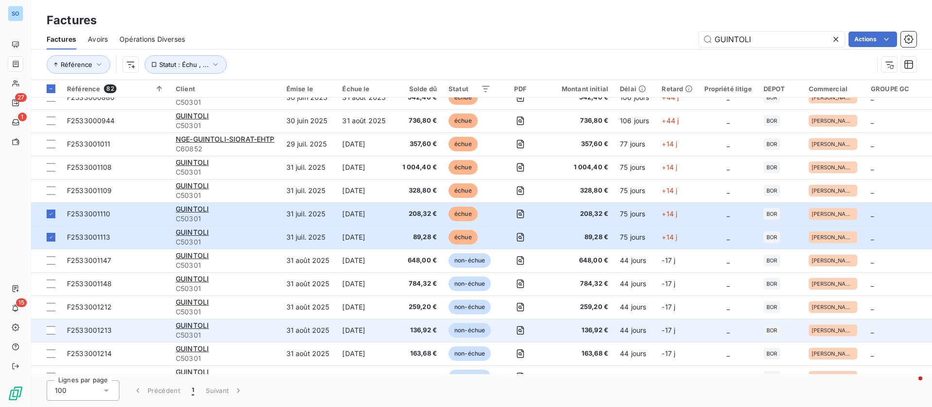
scroll to position [947, 0]
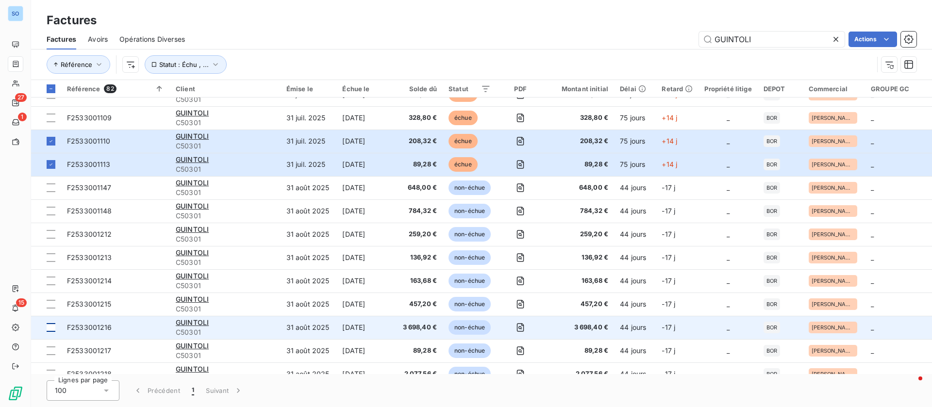
click at [51, 331] on div at bounding box center [51, 327] width 9 height 9
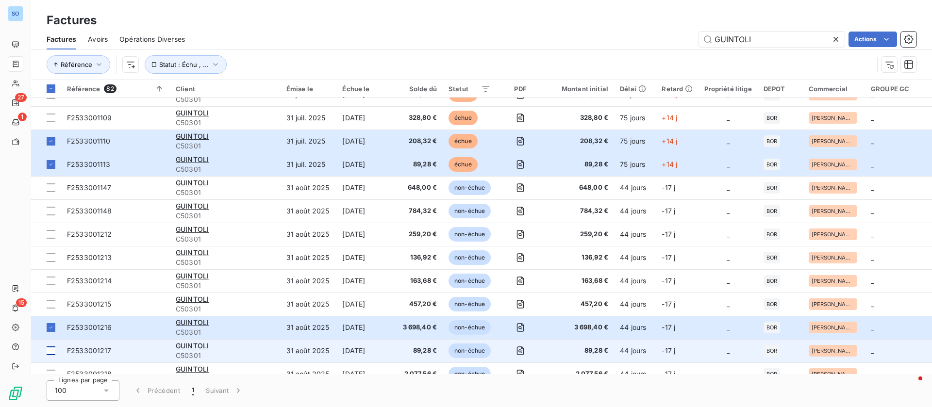
click at [56, 352] on td at bounding box center [46, 350] width 30 height 23
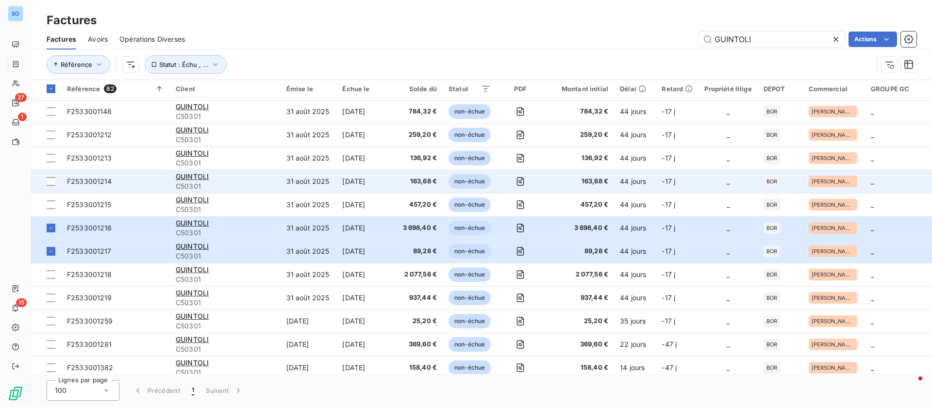
scroll to position [1092, 0]
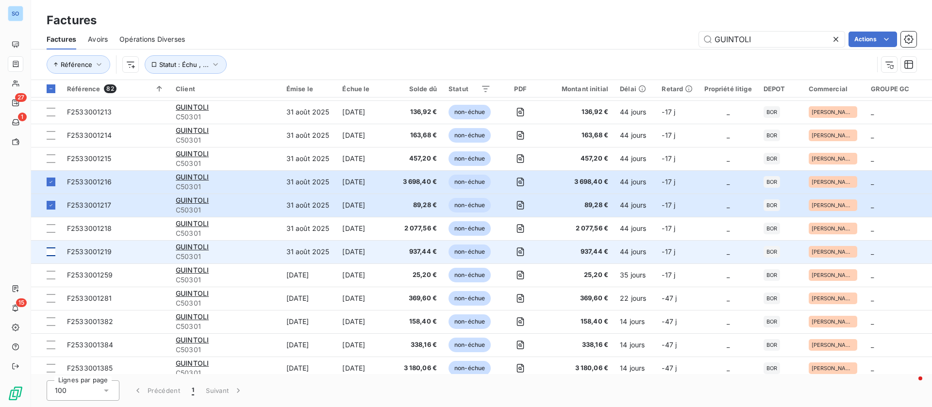
click at [55, 253] on td at bounding box center [46, 251] width 30 height 23
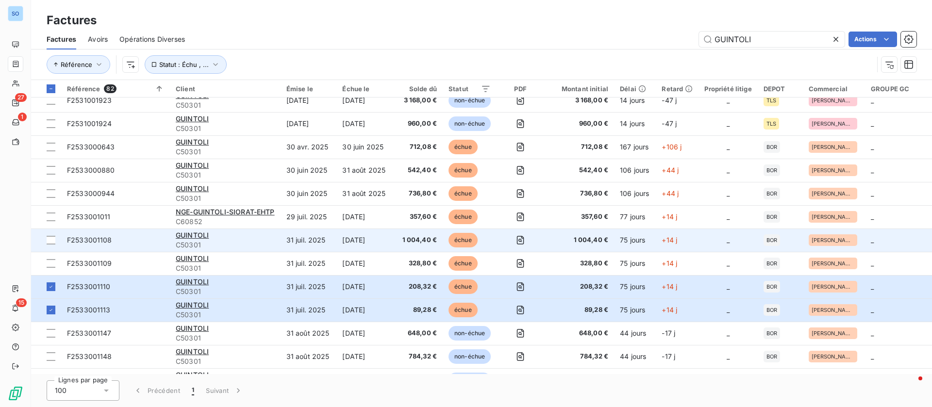
scroll to position [874, 0]
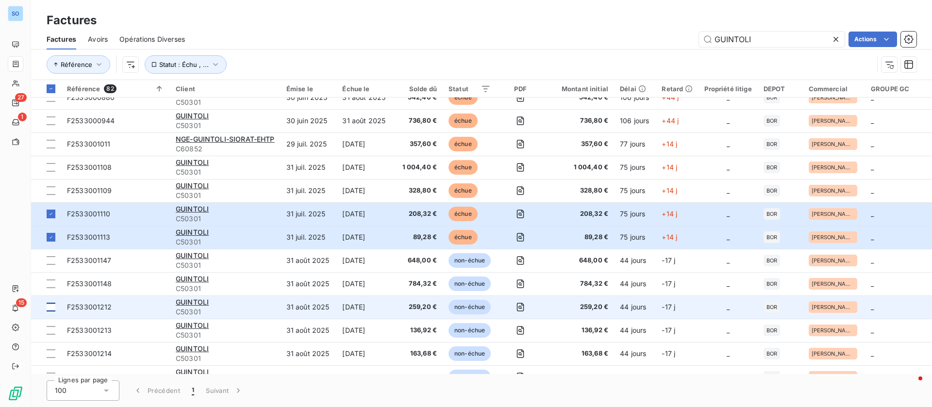
click at [50, 309] on div at bounding box center [51, 307] width 9 height 9
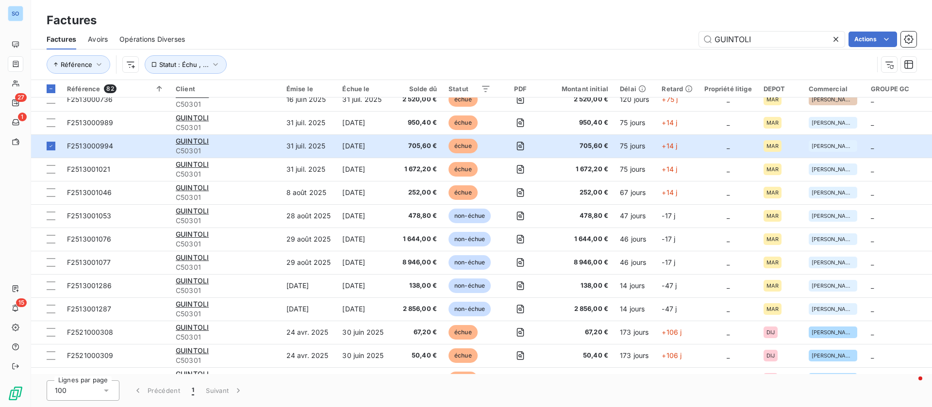
scroll to position [0, 0]
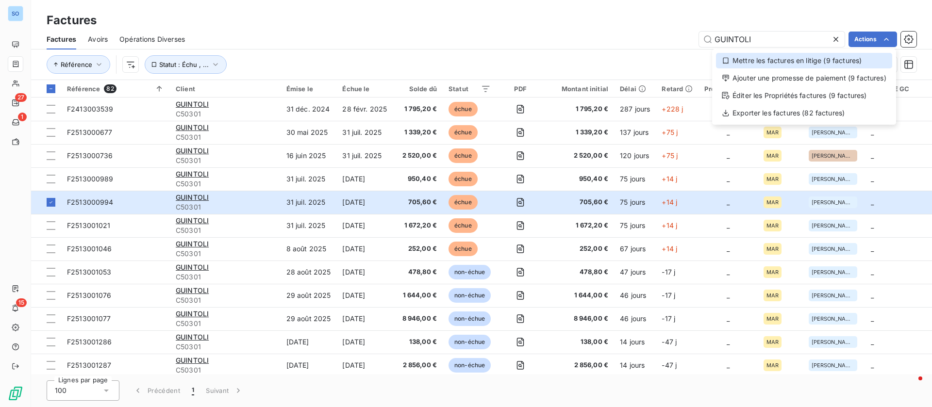
click at [780, 59] on div "Mettre les factures en litige (9 factures)" at bounding box center [804, 61] width 176 height 16
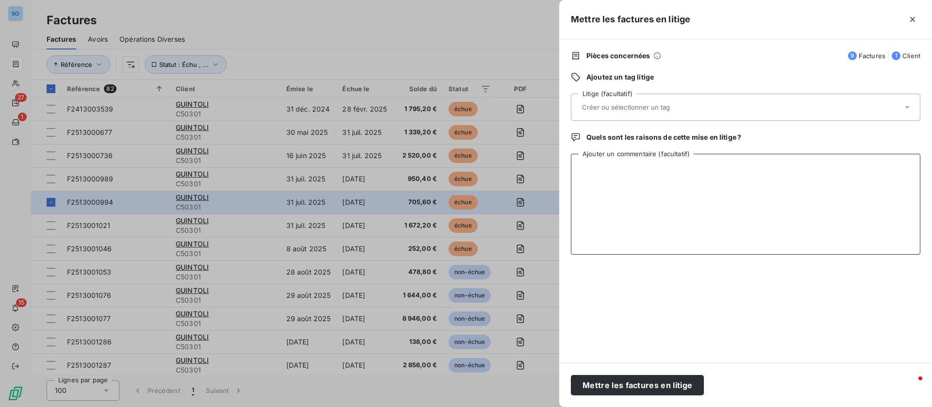
click at [638, 181] on textarea "Ajouter un commentaire (facultatif)" at bounding box center [746, 204] width 350 height 101
type textarea "pas de commande"
click at [725, 107] on div at bounding box center [740, 107] width 323 height 20
click at [623, 387] on button "Mettre les factures en litige" at bounding box center [637, 385] width 133 height 20
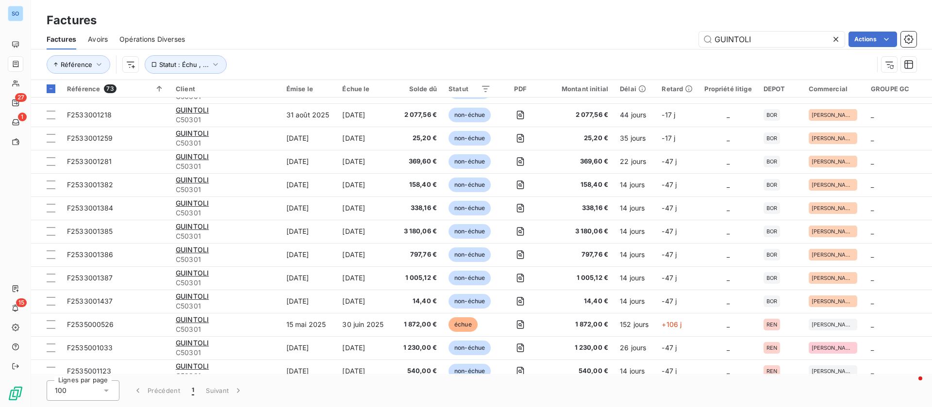
scroll to position [1429, 0]
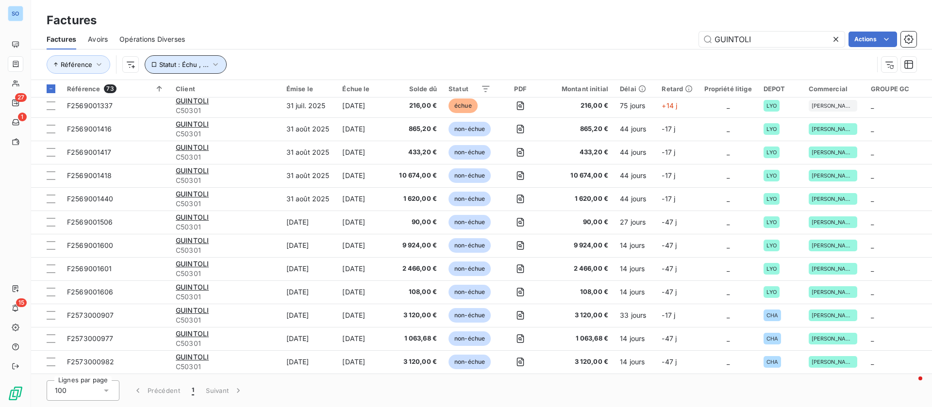
click at [201, 62] on span "Statut : Échu , ..." at bounding box center [184, 65] width 50 height 8
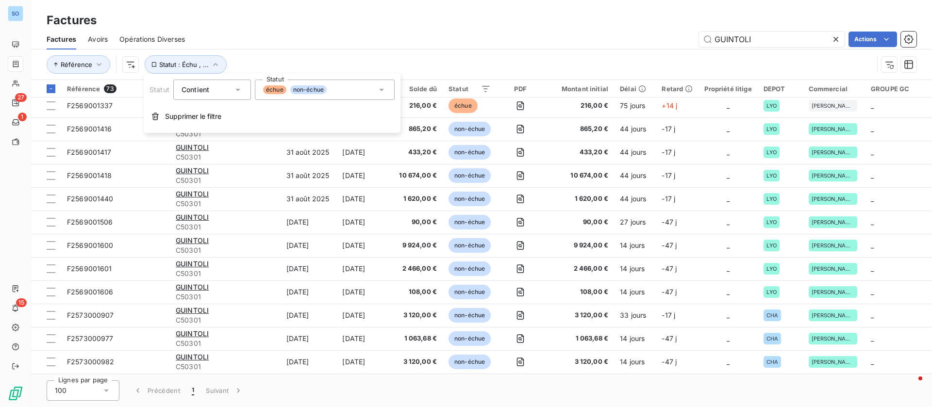
click at [341, 87] on div "échue non-échue" at bounding box center [325, 90] width 140 height 20
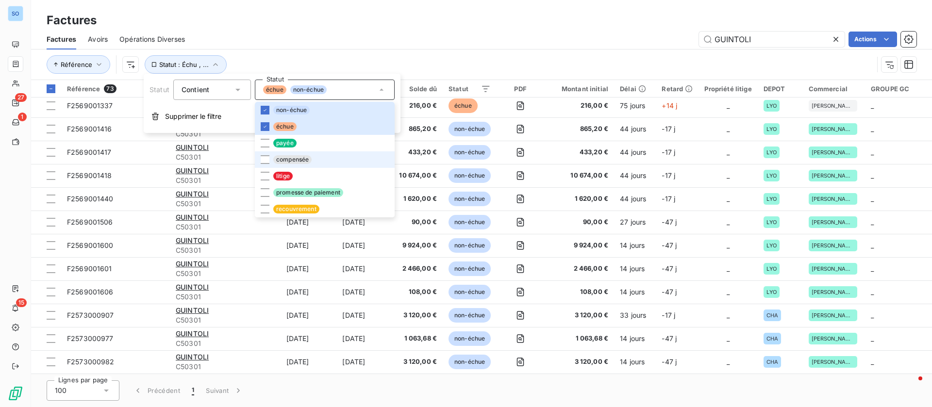
click at [279, 178] on span "litige" at bounding box center [282, 176] width 19 height 9
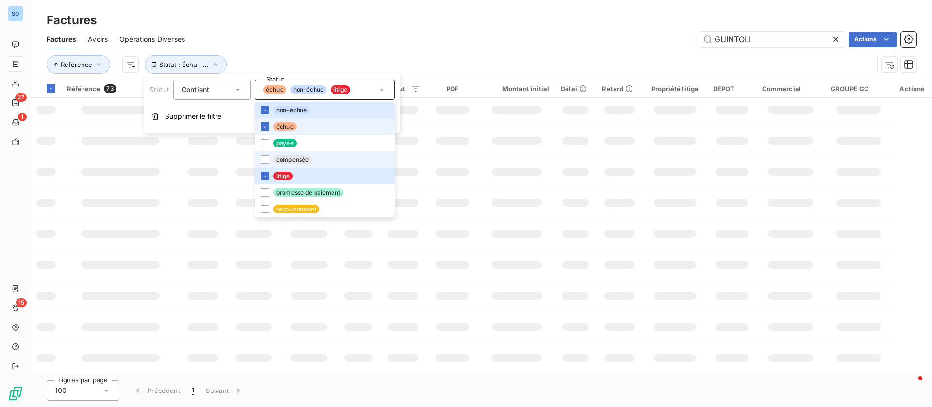
scroll to position [190, 0]
click at [289, 121] on li "échue" at bounding box center [325, 126] width 140 height 17
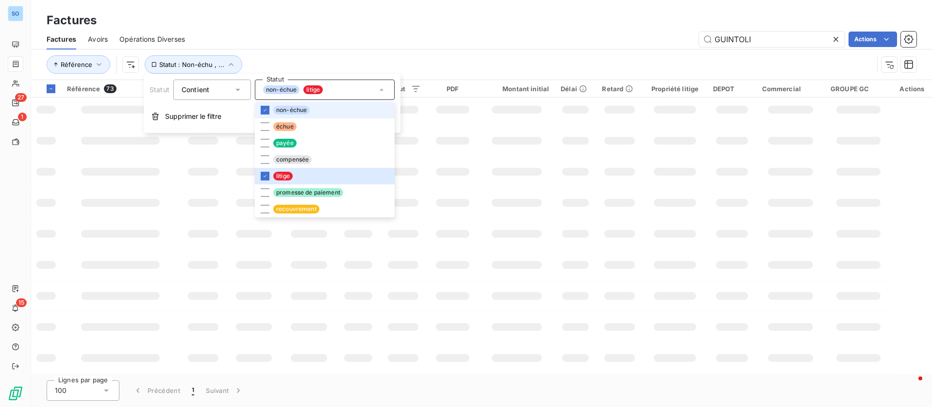
click at [290, 107] on span "non-échue" at bounding box center [291, 110] width 36 height 9
click at [440, 51] on div "Référence Statut : Litige" at bounding box center [482, 65] width 870 height 30
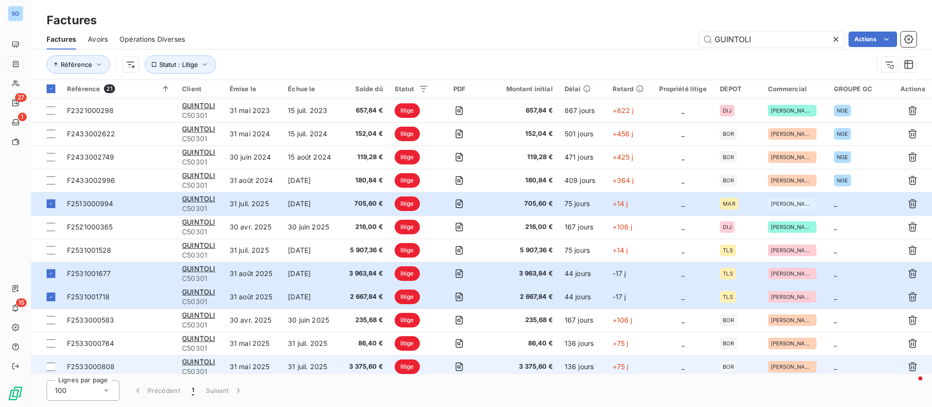
scroll to position [0, 0]
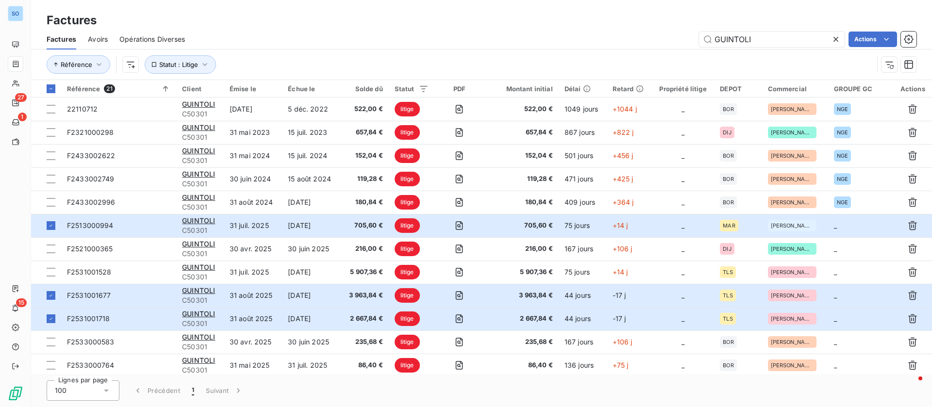
click at [875, 41] on html "SO 27 1 15 Factures Factures Avoirs Opérations Diverses GUINTOLI Actions Référe…" at bounding box center [466, 203] width 932 height 407
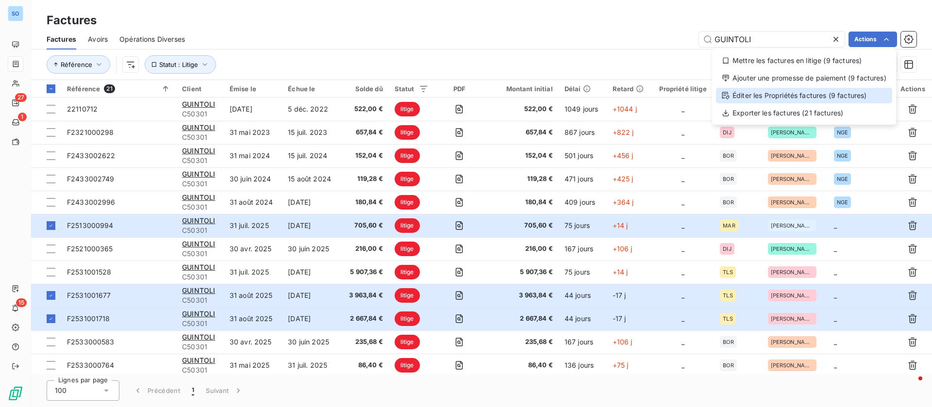
click at [844, 95] on div "Éditer les Propriétés factures (9 factures)" at bounding box center [804, 96] width 176 height 16
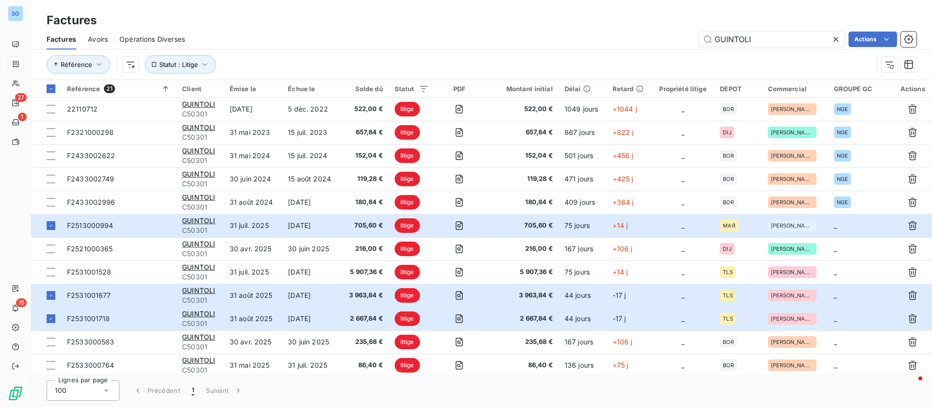
click at [620, 50] on div "Référence Statut : Litige" at bounding box center [482, 65] width 870 height 30
click at [881, 36] on html "SO 27 1 15 Factures Factures Avoirs Opérations Diverses GUINTOLI Actions Référe…" at bounding box center [466, 203] width 932 height 407
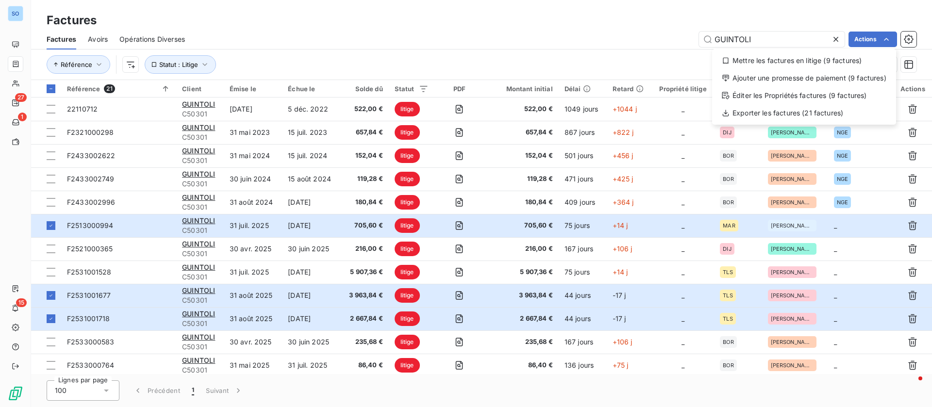
click at [386, 38] on html "SO 27 1 15 Factures Factures Avoirs Opérations Diverses GUINTOLI Actions Mettre…" at bounding box center [466, 203] width 932 height 407
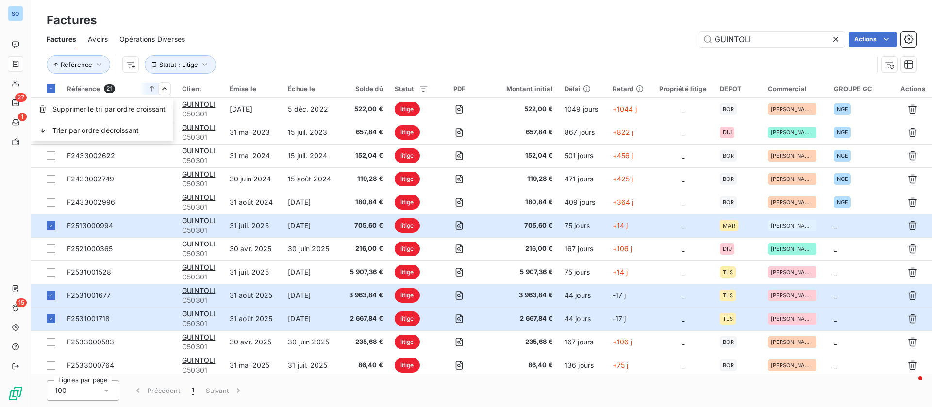
click at [165, 88] on html "SO 27 1 15 Factures Factures Avoirs Opérations Diverses GUINTOLI Actions Référe…" at bounding box center [466, 203] width 932 height 407
click at [96, 64] on icon "button" at bounding box center [99, 65] width 10 height 10
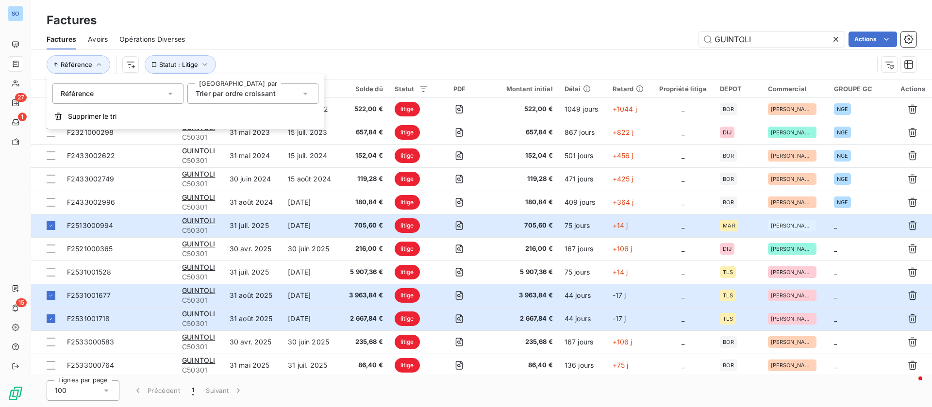
click at [169, 91] on icon at bounding box center [171, 94] width 10 height 10
click at [291, 92] on div "Trier par ordre croissant" at bounding box center [248, 94] width 105 height 14
click at [294, 54] on div "Référence Statut : Litige" at bounding box center [482, 65] width 870 height 30
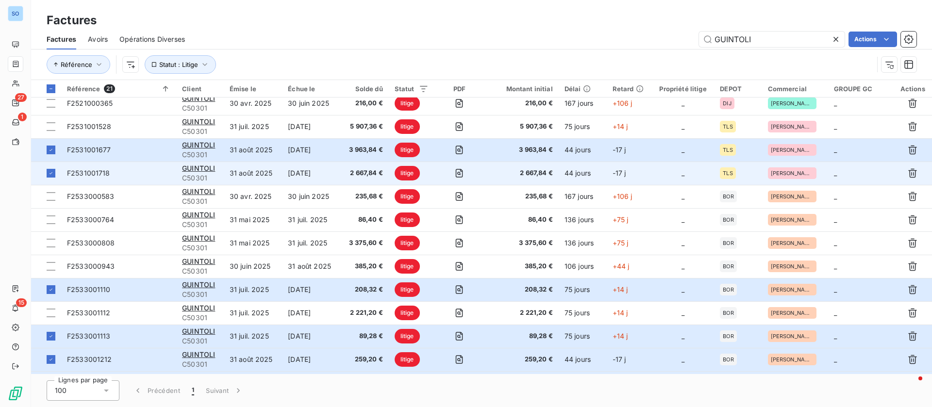
scroll to position [213, 0]
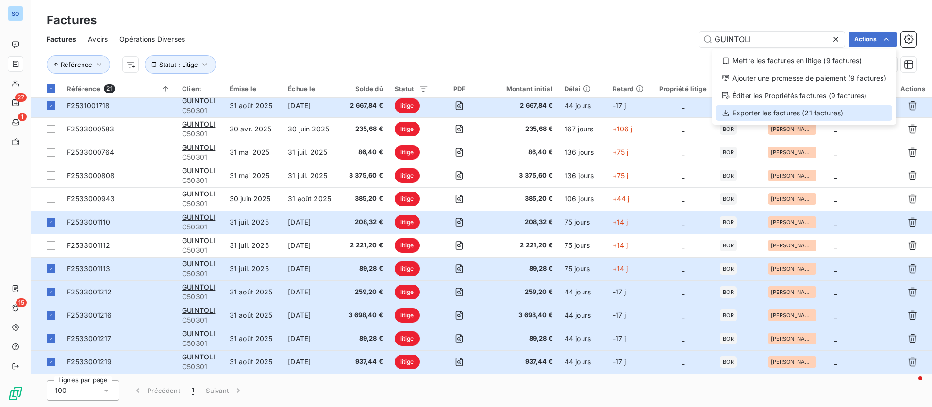
click at [789, 113] on div "Exporter les factures (21 factures)" at bounding box center [804, 113] width 176 height 16
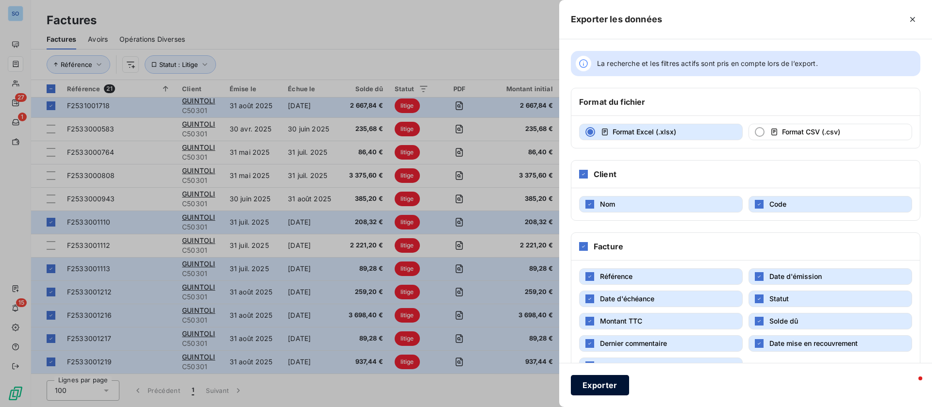
click at [614, 382] on button "Exporter" at bounding box center [600, 385] width 58 height 20
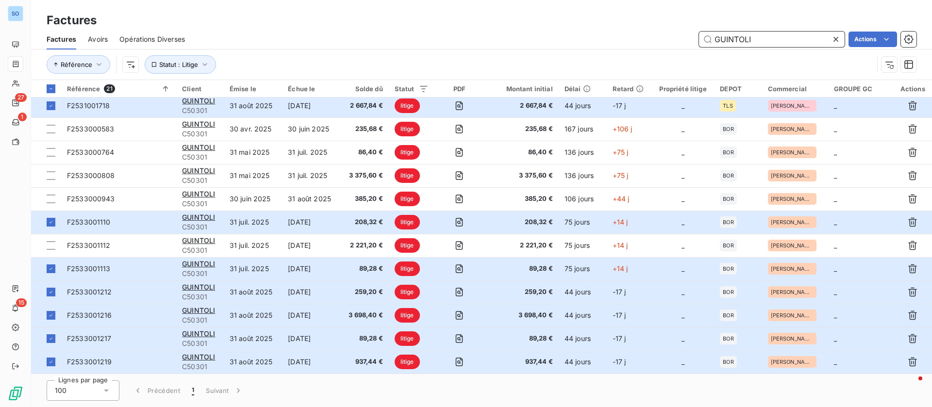
drag, startPoint x: 767, startPoint y: 39, endPoint x: 653, endPoint y: 29, distance: 114.5
click at [653, 29] on div "Factures Avoirs Opérations Diverses GUINTOLI Actions" at bounding box center [481, 39] width 901 height 20
type input "2569001440"
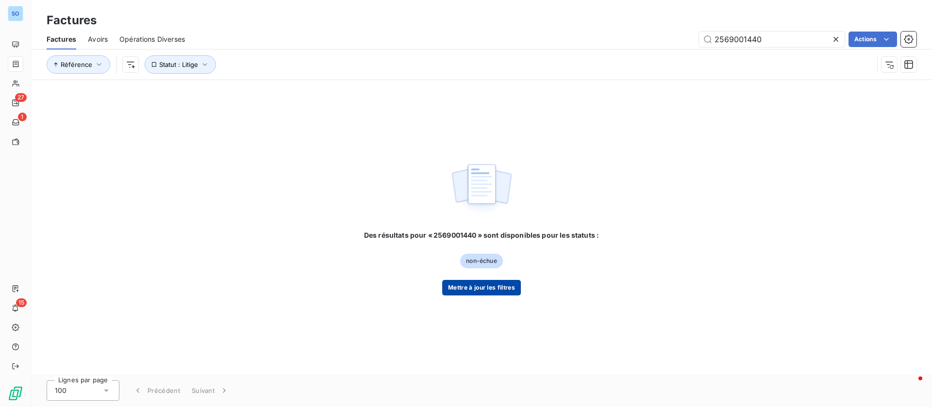
click at [495, 290] on button "Mettre à jour les filtres" at bounding box center [481, 288] width 79 height 16
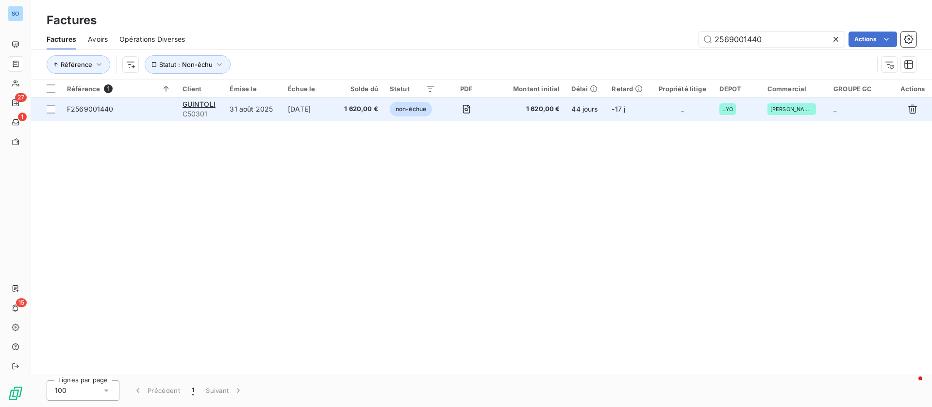
click at [290, 109] on td "[DATE]" at bounding box center [309, 109] width 54 height 23
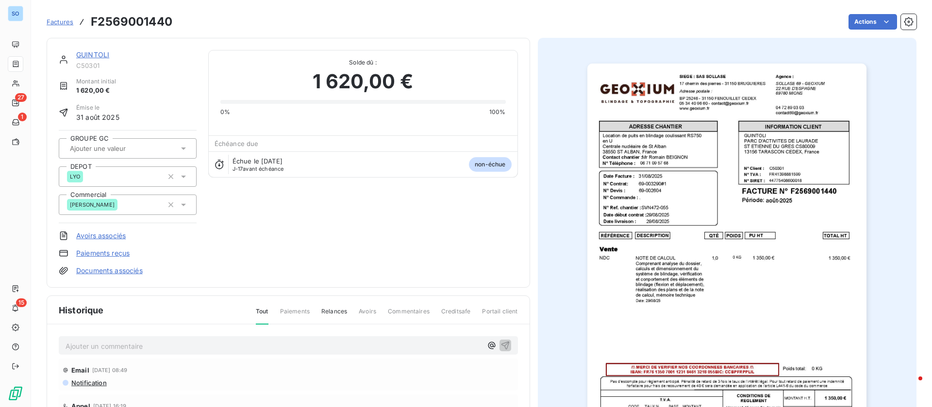
click at [178, 344] on p "Ajouter un commentaire ﻿" at bounding box center [274, 346] width 417 height 12
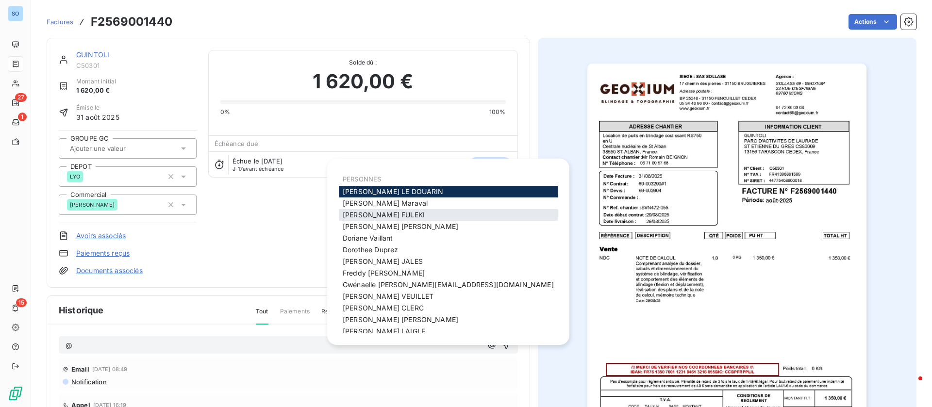
click at [378, 214] on span "[PERSON_NAME]" at bounding box center [384, 215] width 82 height 8
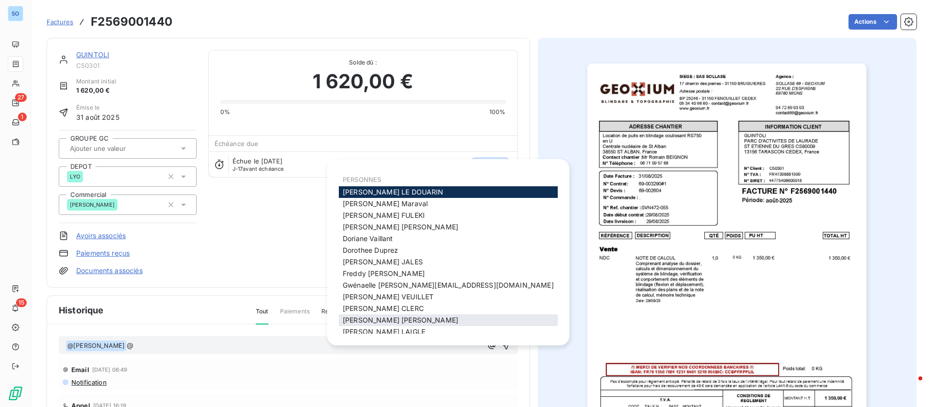
click at [381, 325] on div "[PERSON_NAME]" at bounding box center [448, 321] width 219 height 12
click at [381, 330] on span "[PERSON_NAME]" at bounding box center [384, 332] width 83 height 8
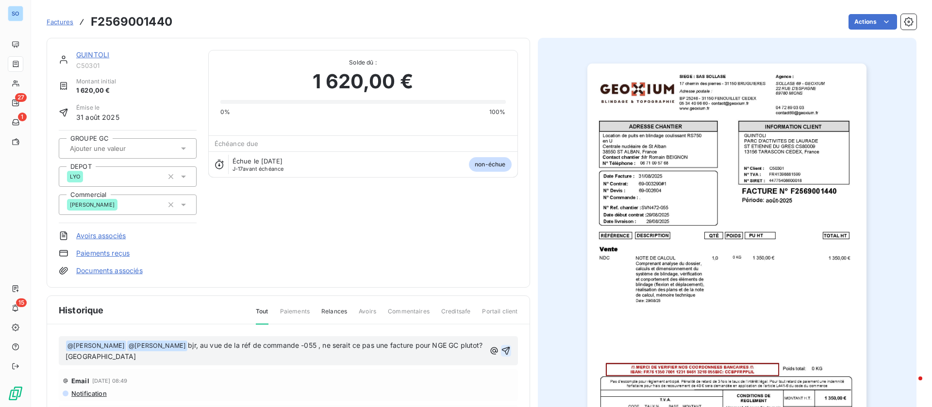
click at [502, 349] on icon "button" at bounding box center [506, 351] width 8 height 8
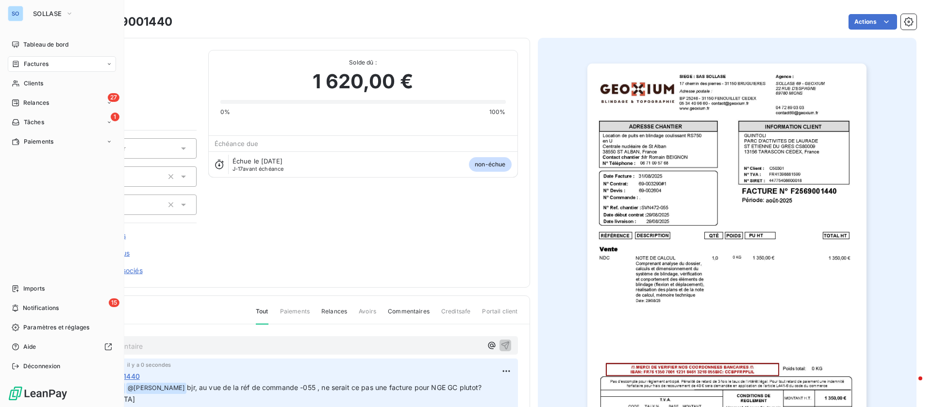
click at [30, 40] on span "Tableau de bord" at bounding box center [45, 44] width 45 height 9
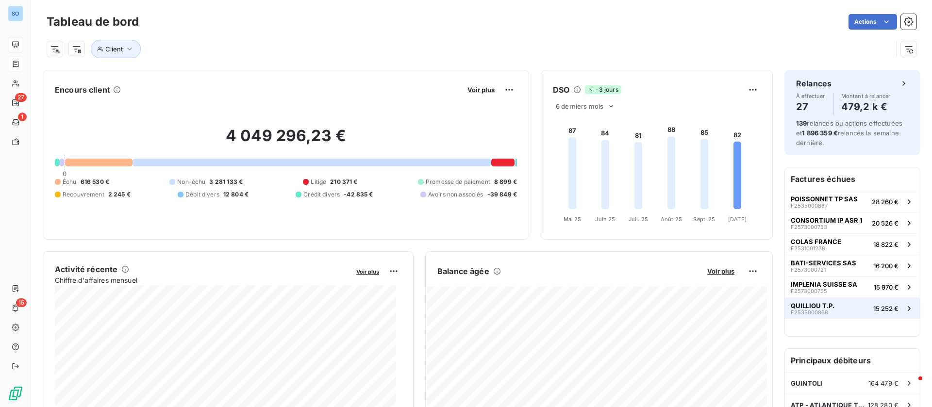
click at [829, 308] on button "QUILLIOU T.P. F2535000868 15 252 €" at bounding box center [852, 308] width 135 height 21
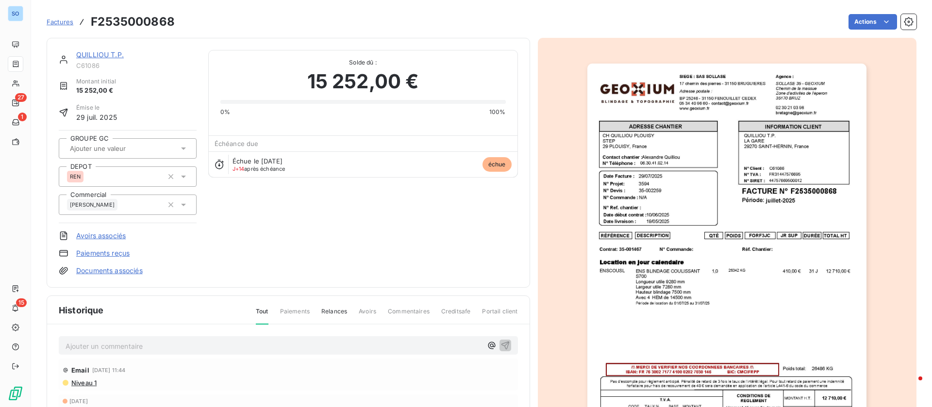
click at [109, 49] on div "QUILLIOU T.P. C61086 Montant initial 15 252,00 € Émise le [DATE] GROUPE GC DEPO…" at bounding box center [289, 163] width 484 height 250
click at [106, 53] on link "QUILLIOU T.P." at bounding box center [100, 54] width 48 height 8
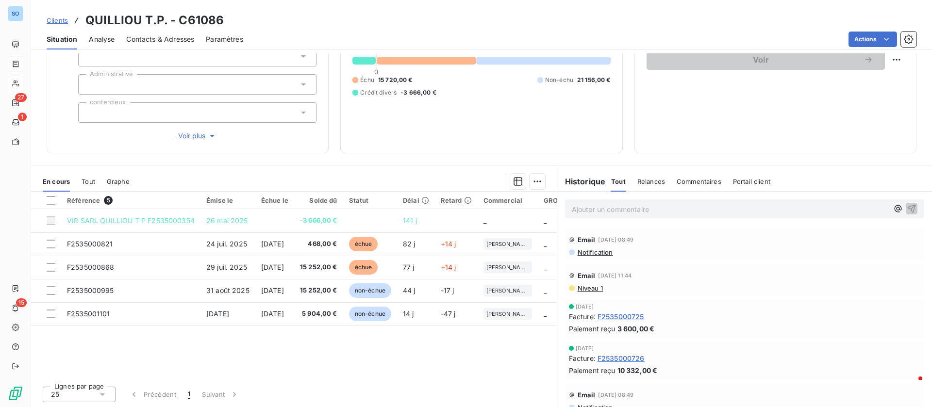
scroll to position [104, 0]
click at [883, 61] on html "SO 27 1 15 Clients QUILLIOU T.P. - C61086 Situation Analyse Contacts & Adresses…" at bounding box center [466, 203] width 932 height 407
drag, startPoint x: 840, startPoint y: 82, endPoint x: 828, endPoint y: 85, distance: 12.6
click at [840, 83] on div "Replanifier cette action" at bounding box center [845, 81] width 87 height 16
select select "9"
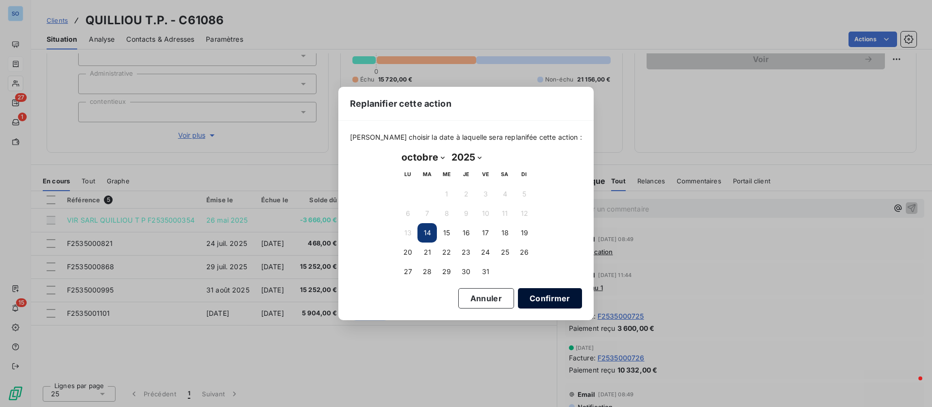
click at [545, 296] on button "Confirmer" at bounding box center [550, 298] width 64 height 20
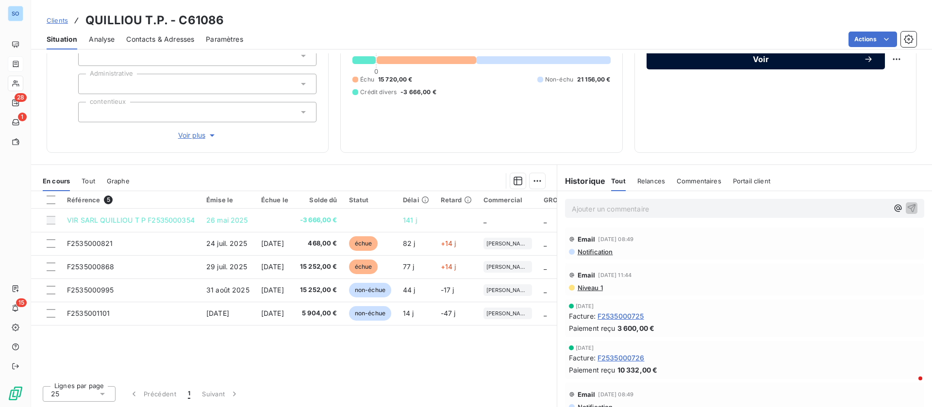
click at [760, 61] on span "Voir" at bounding box center [760, 59] width 205 height 8
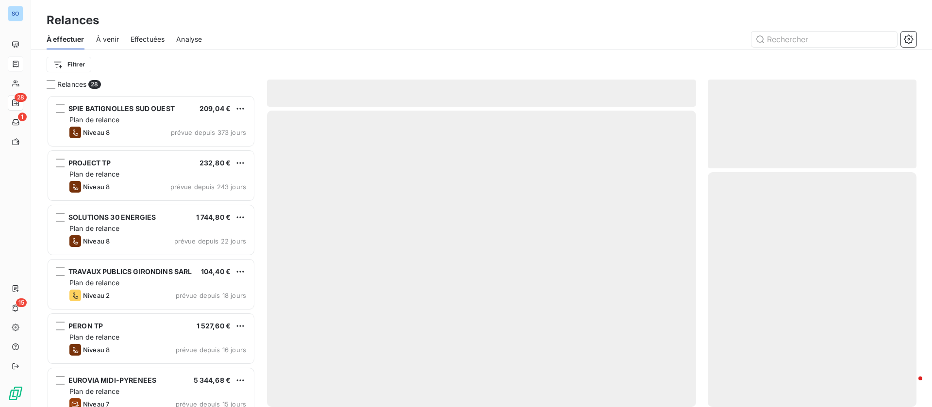
scroll to position [301, 198]
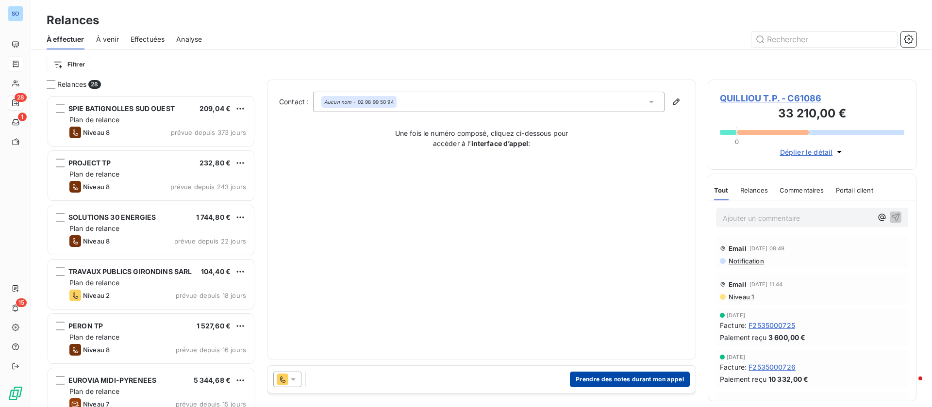
click at [610, 379] on button "Prendre des notes durant mon appel" at bounding box center [630, 380] width 120 height 16
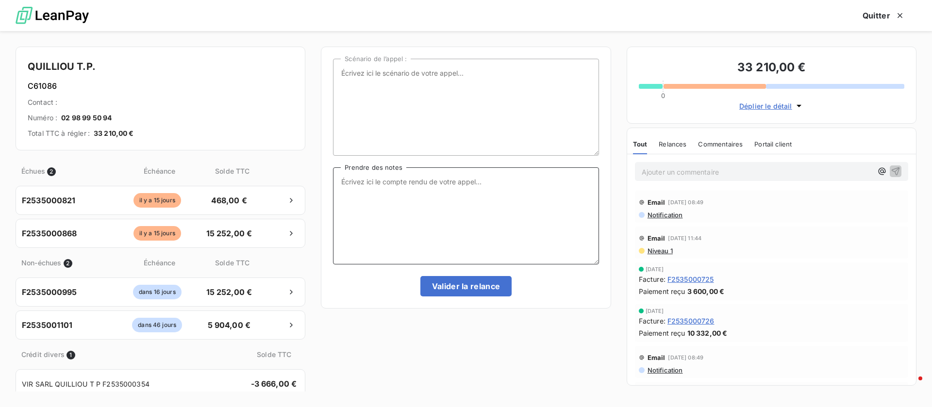
click at [442, 234] on textarea "Prendre des notes" at bounding box center [466, 215] width 266 height 97
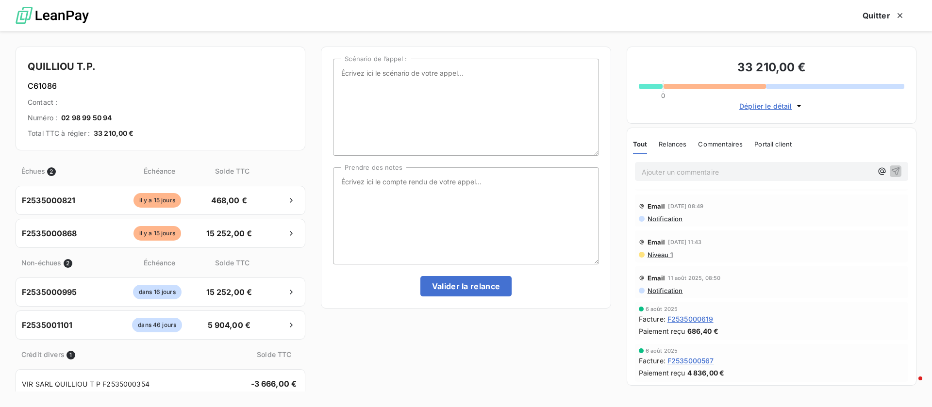
scroll to position [0, 0]
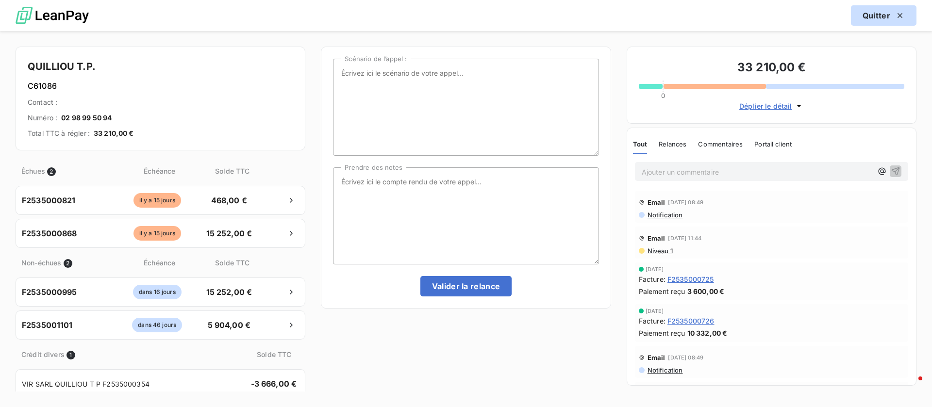
click at [876, 17] on button "Quitter" at bounding box center [884, 15] width 66 height 20
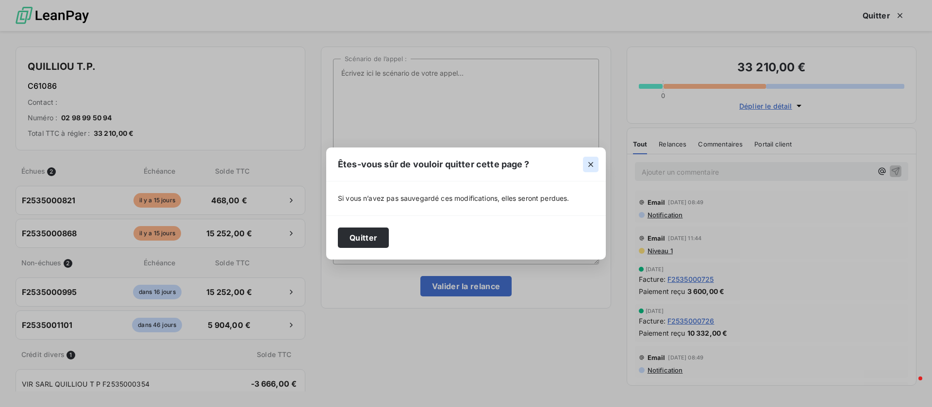
click at [591, 164] on icon "button" at bounding box center [590, 164] width 5 height 5
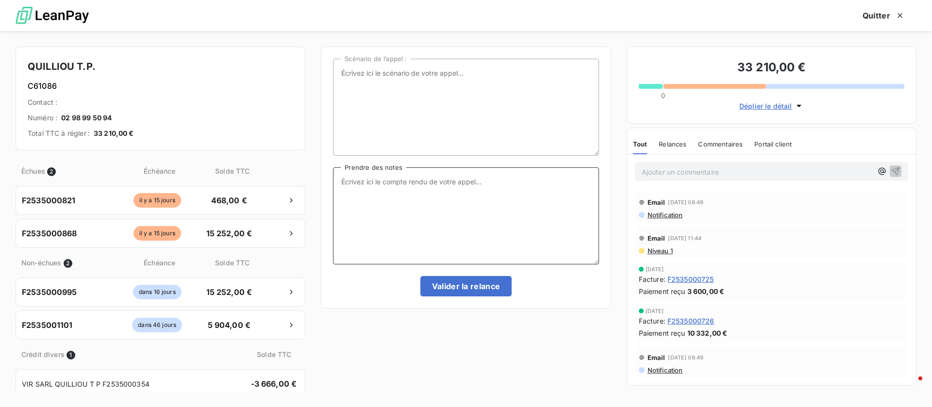
click at [525, 212] on textarea "Prendre des notes" at bounding box center [466, 215] width 266 height 97
click at [666, 251] on span "Niveau 1" at bounding box center [660, 251] width 26 height 8
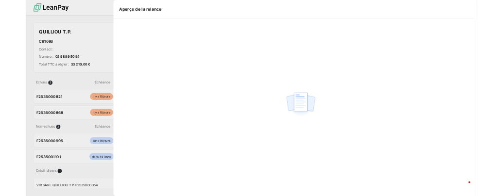
scroll to position [301, 198]
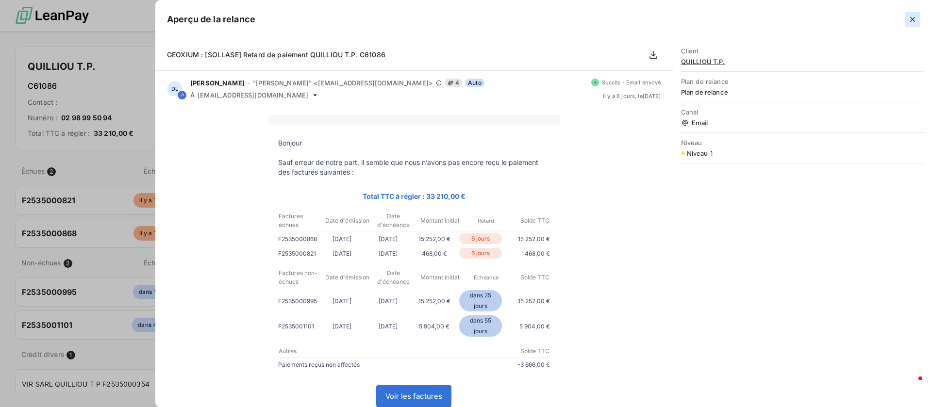
click at [914, 20] on icon "button" at bounding box center [912, 19] width 5 height 5
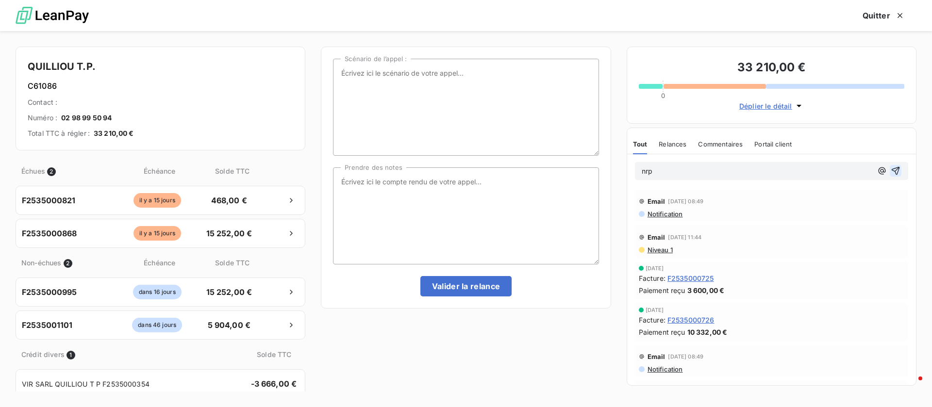
click at [891, 171] on icon "button" at bounding box center [896, 171] width 10 height 10
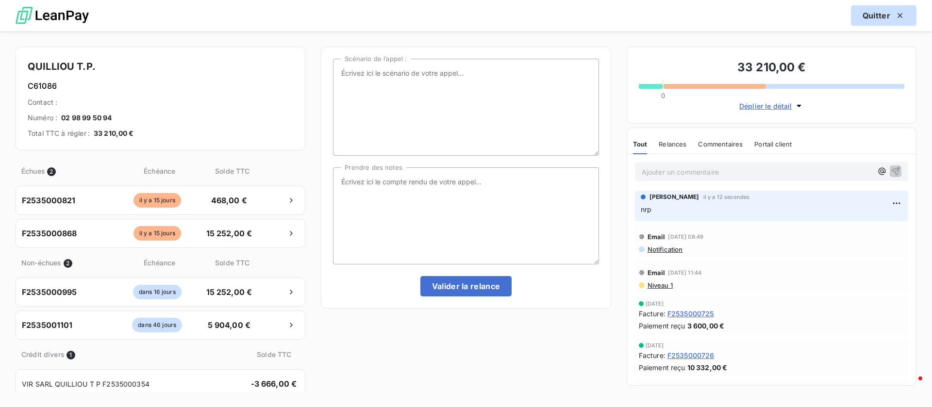
click at [887, 11] on button "Quitter" at bounding box center [884, 15] width 66 height 20
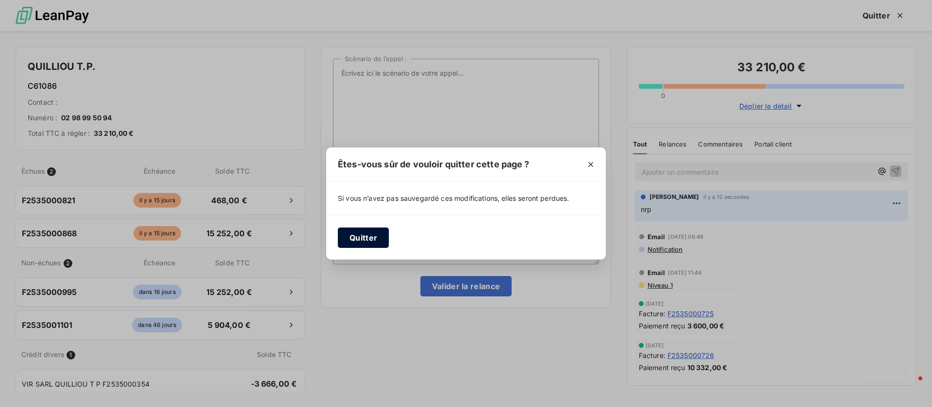
click at [368, 237] on button "Quitter" at bounding box center [363, 238] width 51 height 20
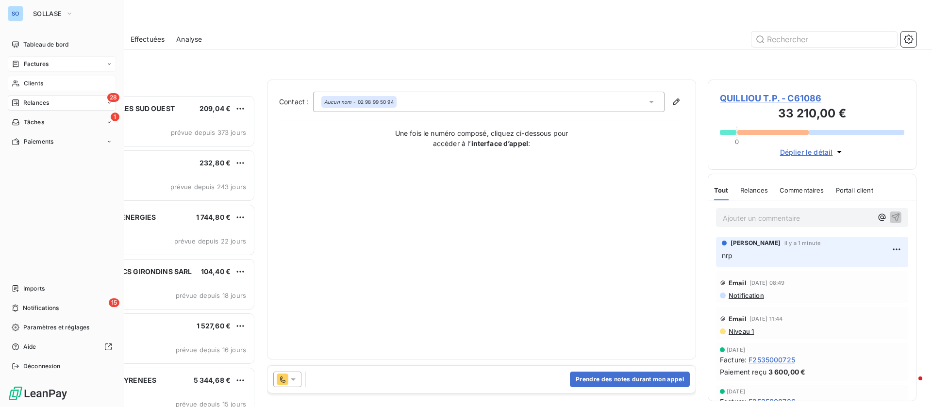
click at [17, 77] on div "Clients" at bounding box center [62, 84] width 108 height 16
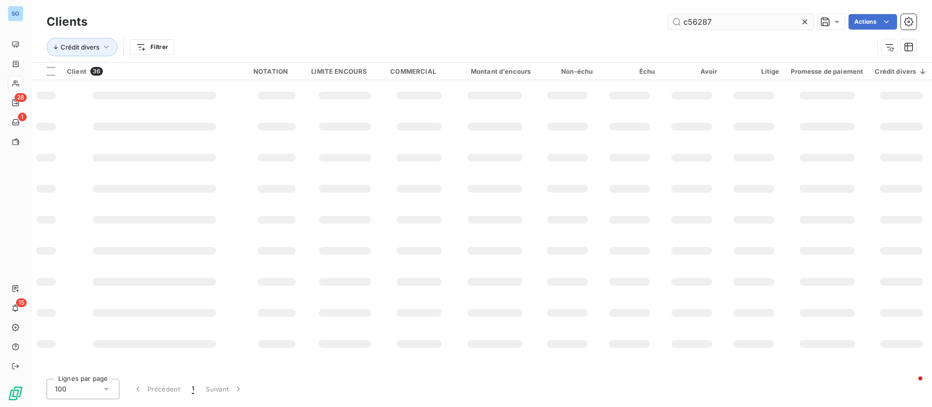
type input "c56287"
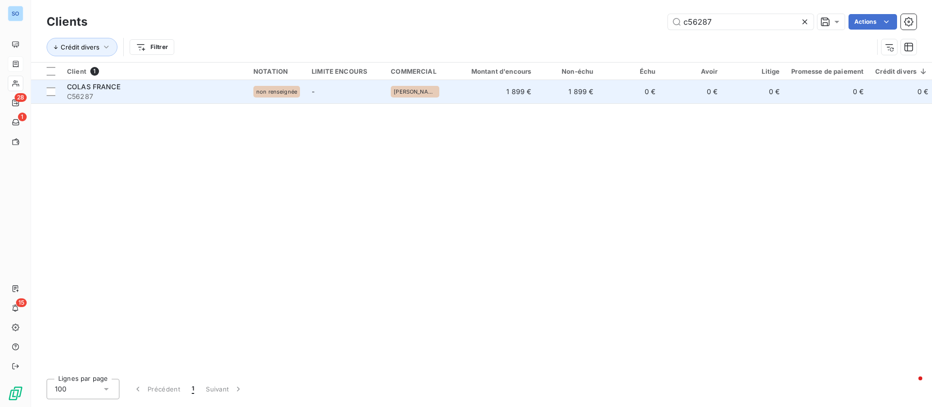
click at [164, 88] on div "COLAS FRANCE" at bounding box center [154, 87] width 175 height 10
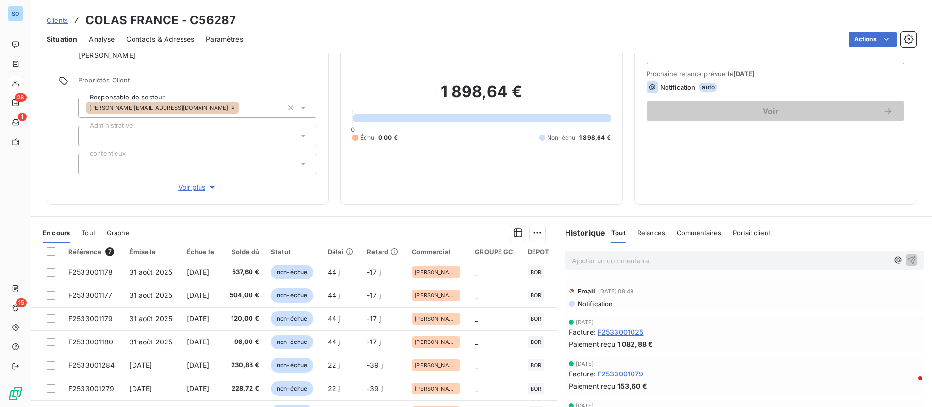
scroll to position [73, 0]
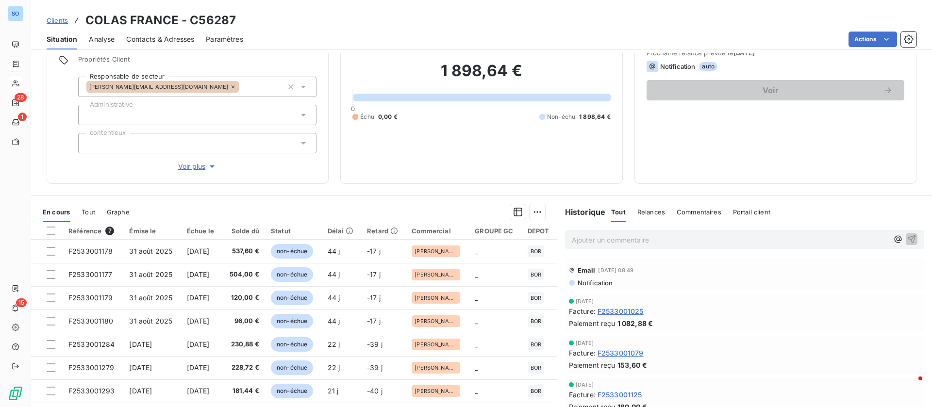
click at [624, 243] on p "Ajouter un commentaire ﻿" at bounding box center [730, 240] width 317 height 12
click at [907, 239] on icon "button" at bounding box center [912, 239] width 10 height 10
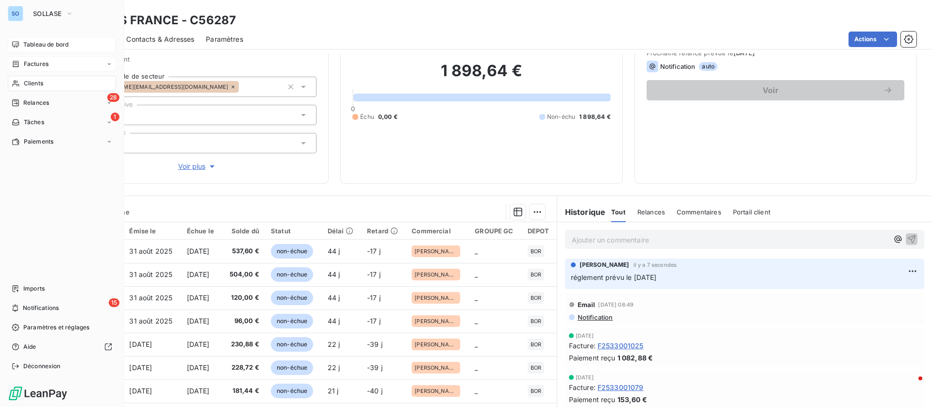
click at [18, 44] on icon at bounding box center [15, 44] width 7 height 6
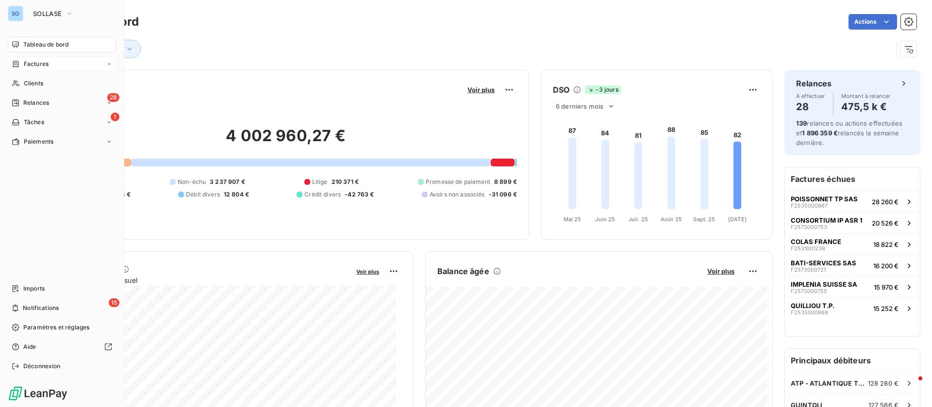
drag, startPoint x: 33, startPoint y: 107, endPoint x: 182, endPoint y: 88, distance: 150.2
click at [33, 107] on span "Relances" at bounding box center [36, 103] width 26 height 9
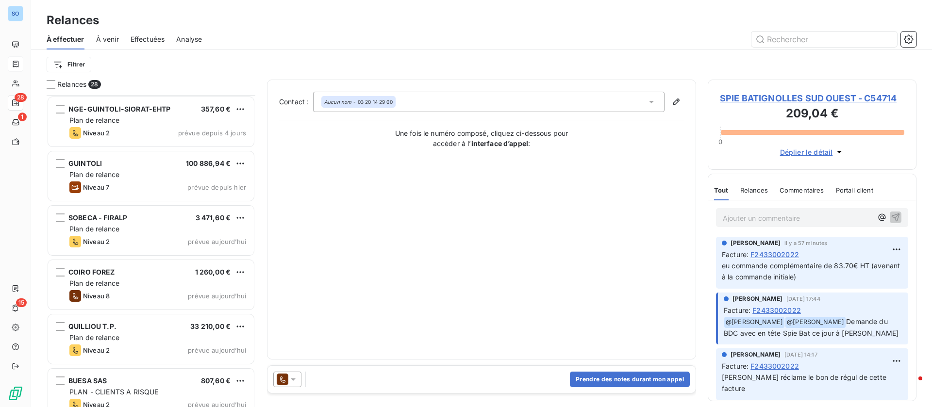
scroll to position [1211, 0]
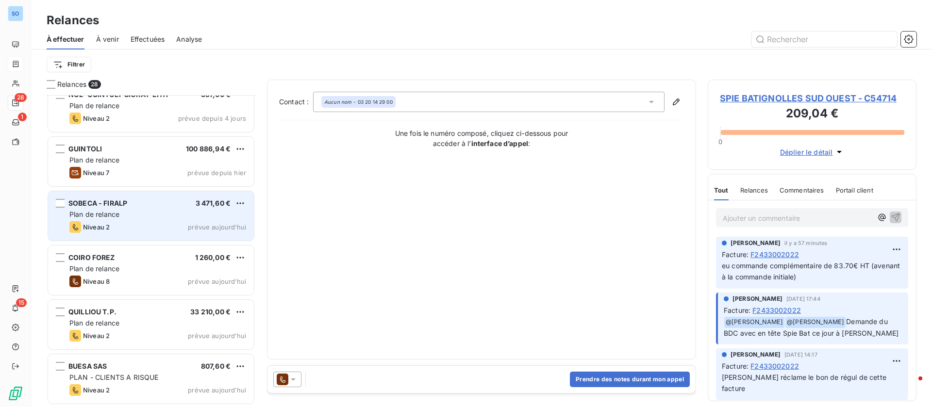
click at [175, 215] on div "Plan de relance" at bounding box center [157, 215] width 177 height 10
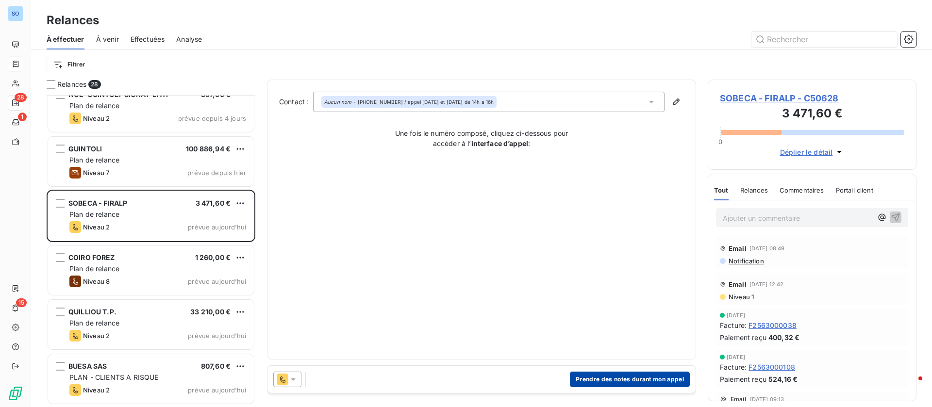
click at [652, 376] on button "Prendre des notes durant mon appel" at bounding box center [630, 380] width 120 height 16
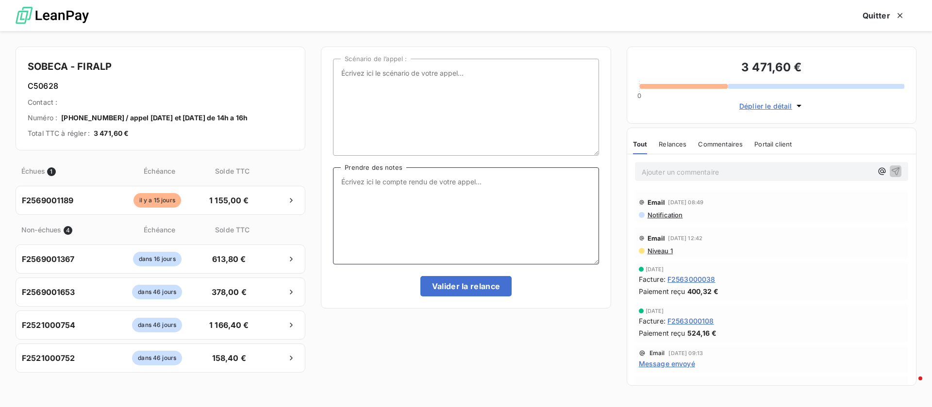
click at [408, 221] on textarea "Prendre des notes" at bounding box center [466, 215] width 266 height 97
click at [878, 18] on button "Quitter" at bounding box center [884, 15] width 66 height 20
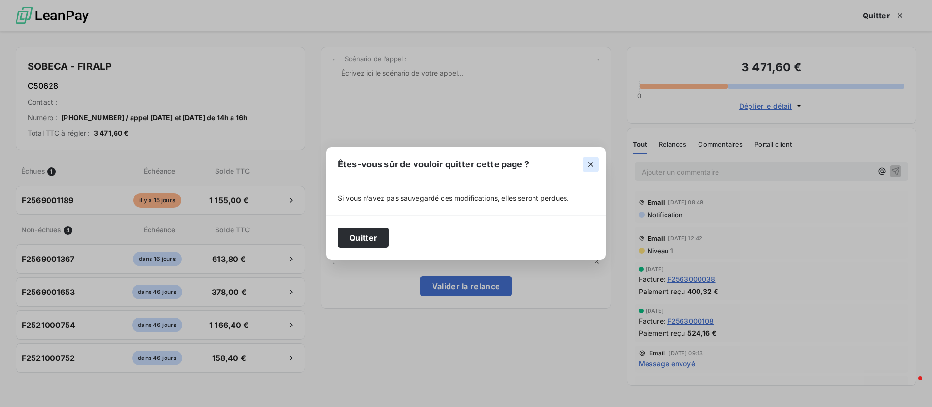
click at [589, 164] on icon "button" at bounding box center [591, 165] width 10 height 10
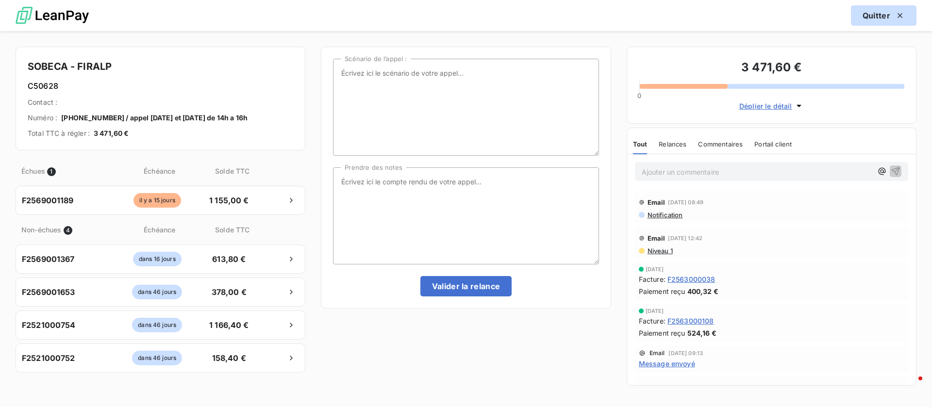
click at [867, 17] on button "Quitter" at bounding box center [884, 15] width 66 height 20
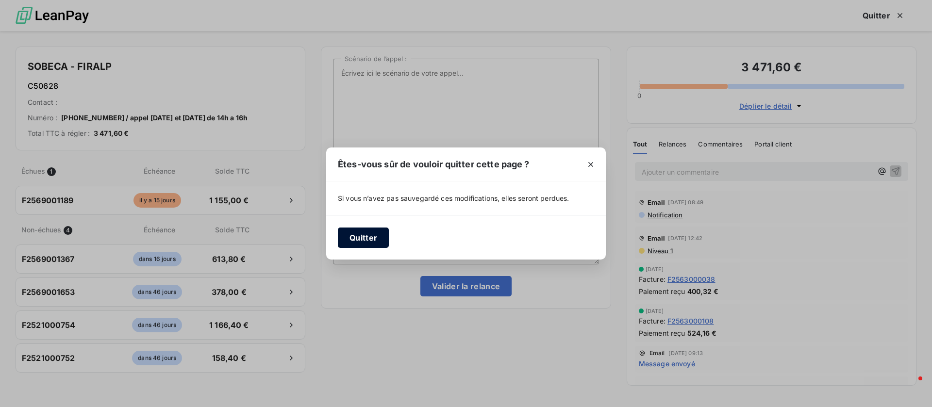
click at [353, 236] on button "Quitter" at bounding box center [363, 238] width 51 height 20
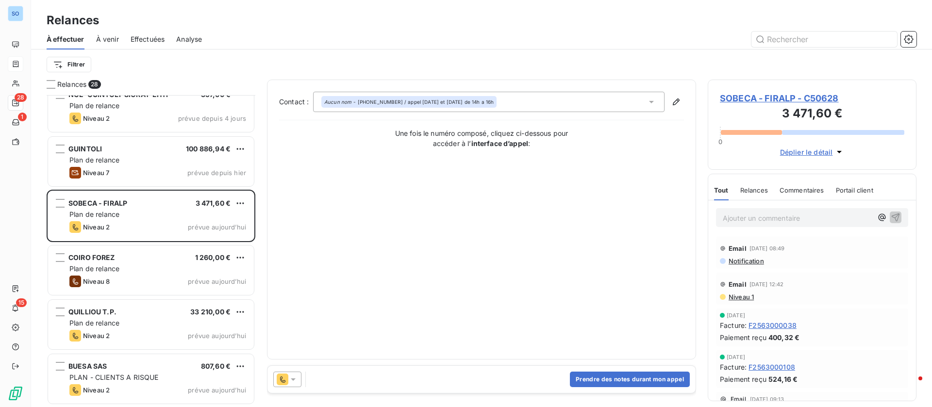
click at [742, 96] on span "SOBECA - FIRALP - C50628" at bounding box center [812, 98] width 184 height 13
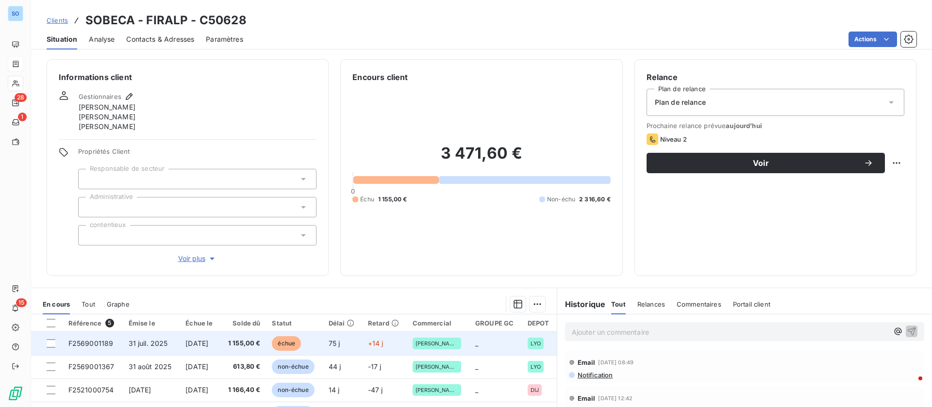
click at [208, 346] on span "[DATE]" at bounding box center [196, 343] width 23 height 8
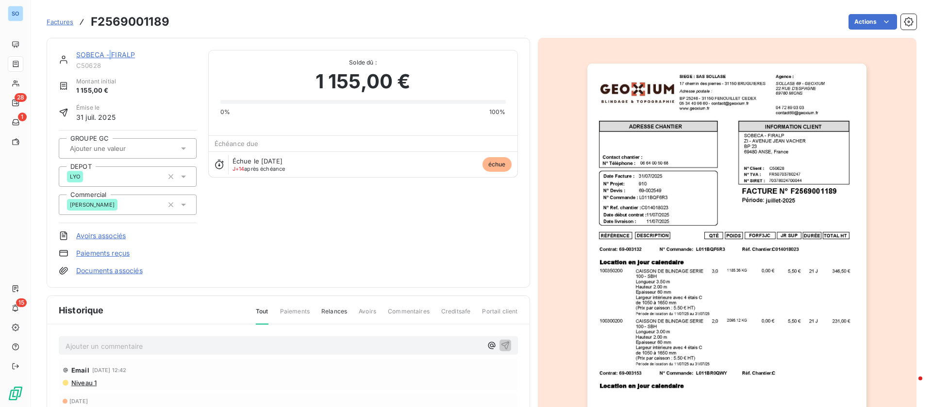
click at [110, 53] on link "SOBECA - FIRALP" at bounding box center [105, 54] width 59 height 8
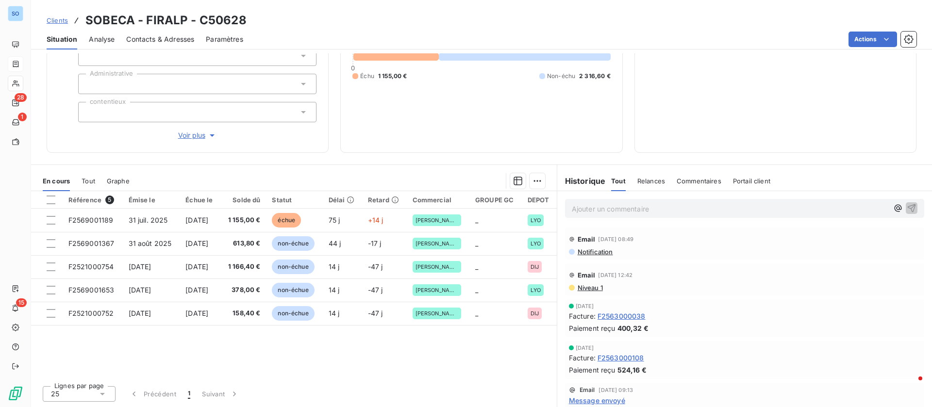
click at [151, 44] on div "Contacts & Adresses" at bounding box center [160, 39] width 68 height 20
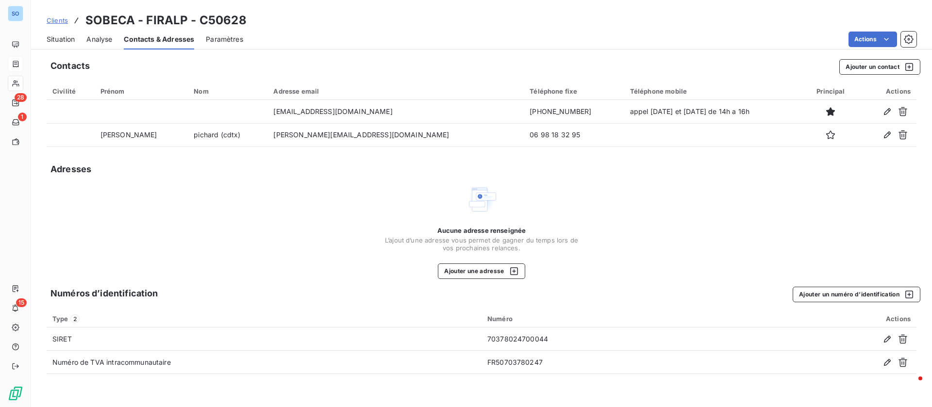
click at [58, 35] on span "Situation" at bounding box center [61, 39] width 28 height 10
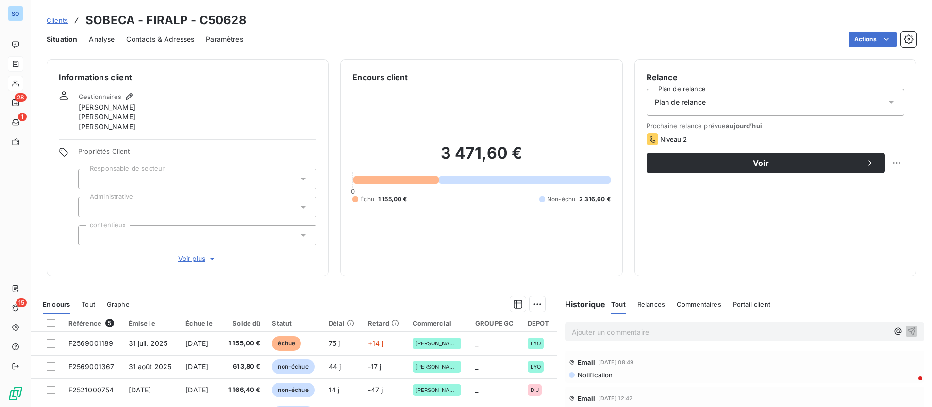
click at [590, 331] on p "Ajouter un commentaire ﻿" at bounding box center [730, 332] width 317 height 12
click at [175, 41] on span "Contacts & Adresses" at bounding box center [160, 39] width 68 height 10
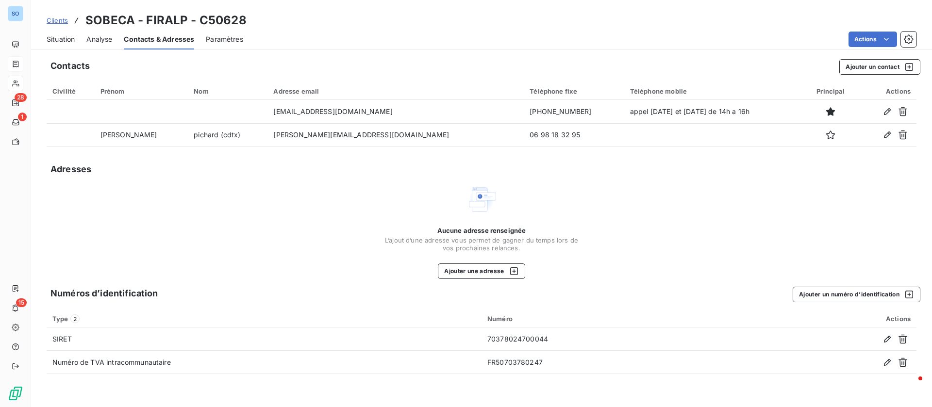
click at [61, 39] on span "Situation" at bounding box center [61, 39] width 28 height 10
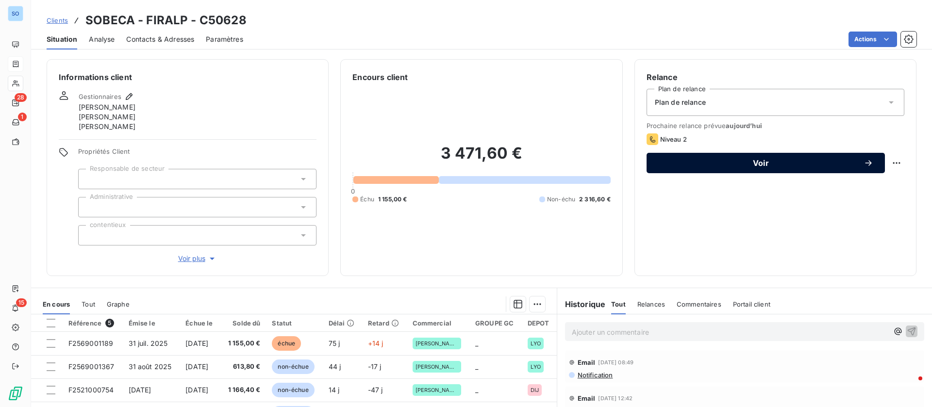
click at [781, 162] on span "Voir" at bounding box center [760, 163] width 205 height 8
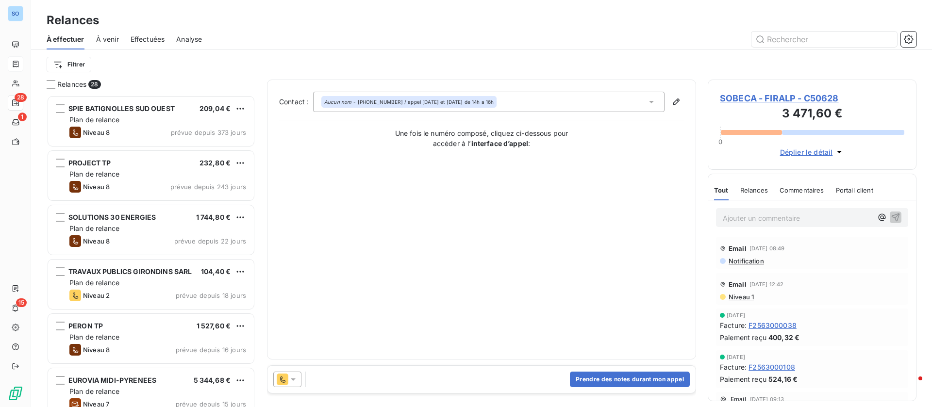
scroll to position [301, 198]
click at [610, 373] on button "Prendre des notes durant mon appel" at bounding box center [630, 380] width 120 height 16
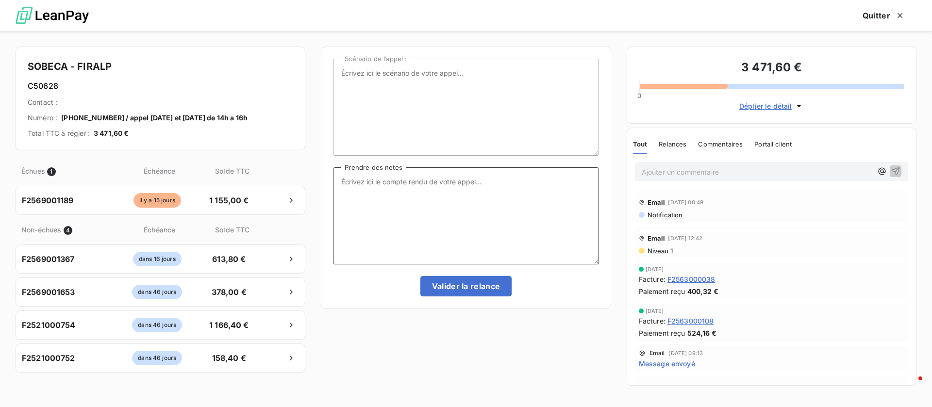
click at [498, 198] on textarea "Prendre des notes" at bounding box center [466, 215] width 266 height 97
click at [480, 216] on textarea "Prendre des notes" at bounding box center [466, 215] width 266 height 97
click at [668, 252] on span "Niveau 1" at bounding box center [660, 251] width 26 height 8
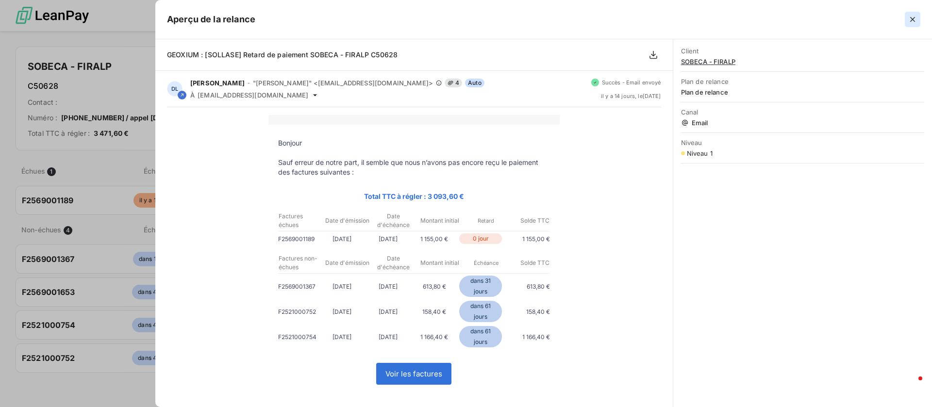
click at [910, 14] on button "button" at bounding box center [913, 20] width 16 height 16
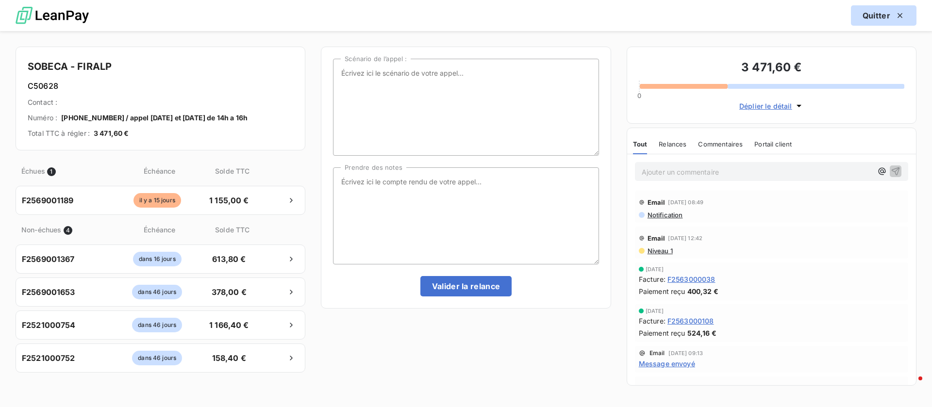
click at [861, 19] on button "Quitter" at bounding box center [884, 15] width 66 height 20
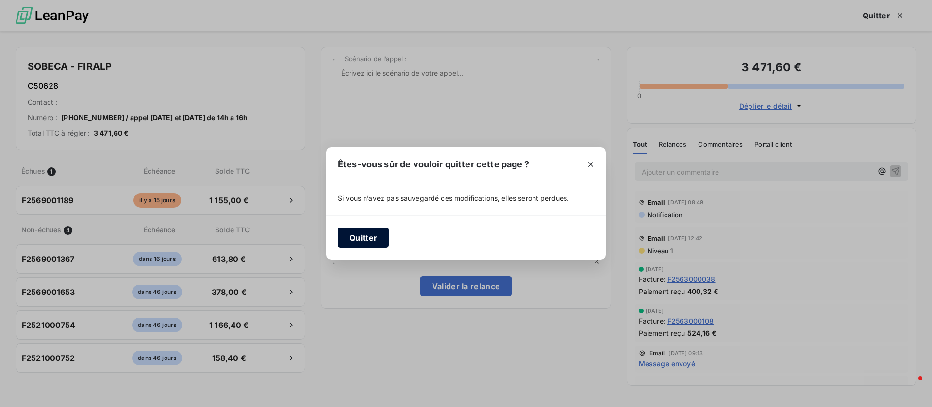
click at [371, 242] on button "Quitter" at bounding box center [363, 238] width 51 height 20
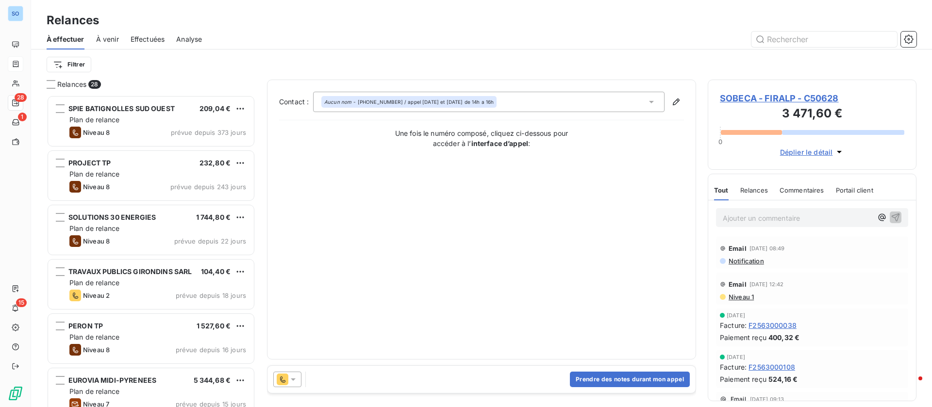
click at [805, 102] on span "SOBECA - FIRALP - C50628" at bounding box center [812, 98] width 184 height 13
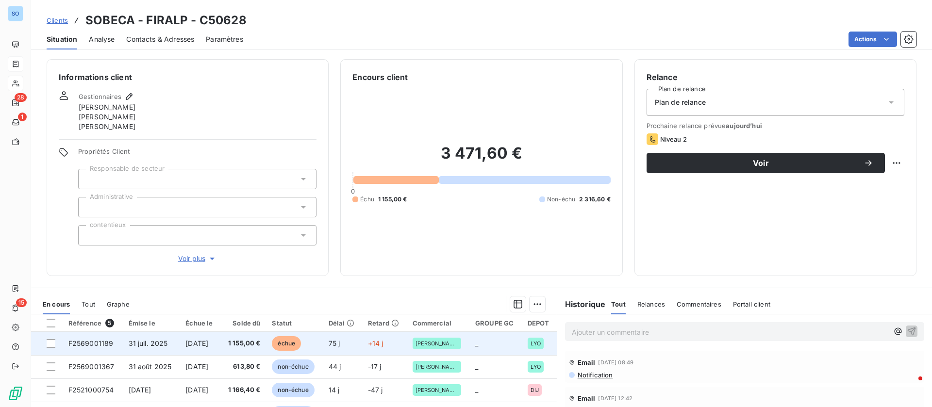
click at [301, 342] on span "échue" at bounding box center [286, 343] width 29 height 15
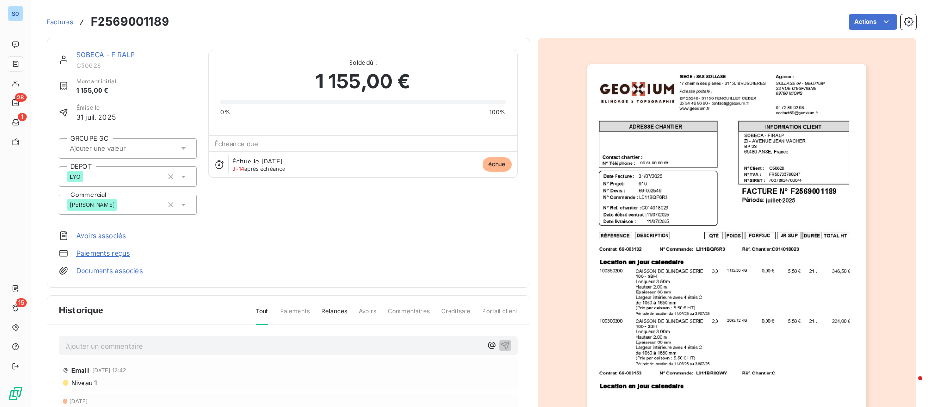
click at [107, 58] on link "SOBECA - FIRALP" at bounding box center [105, 54] width 59 height 8
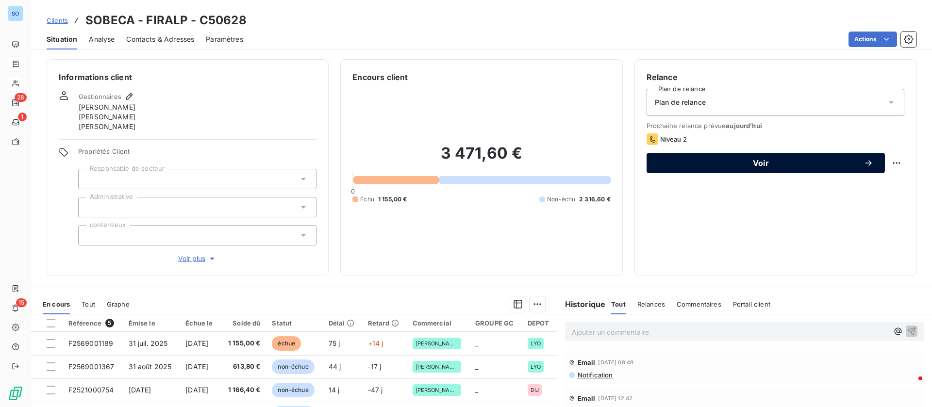
click at [716, 165] on span "Voir" at bounding box center [760, 163] width 205 height 8
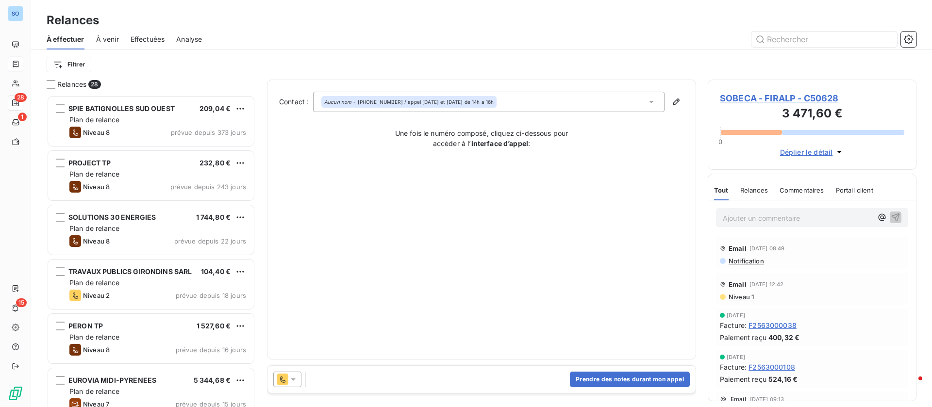
scroll to position [301, 198]
click at [614, 376] on button "Prendre des notes durant mon appel" at bounding box center [630, 380] width 120 height 16
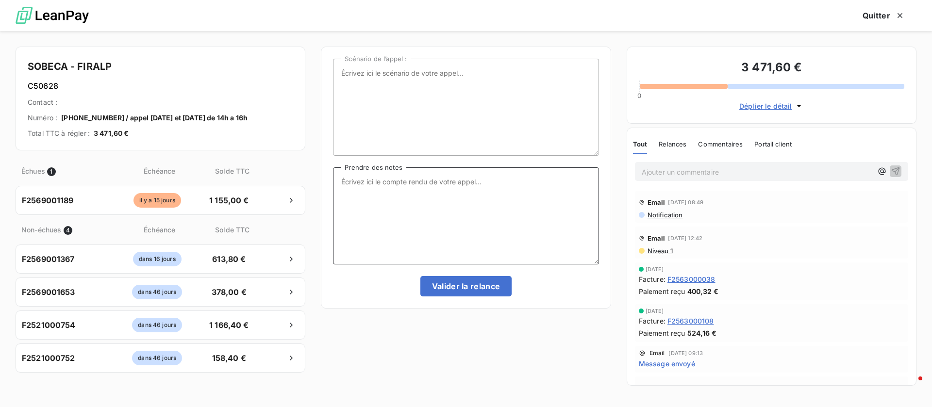
click at [472, 201] on textarea "Prendre des notes" at bounding box center [466, 215] width 266 height 97
click at [885, 13] on button "Quitter" at bounding box center [884, 15] width 66 height 20
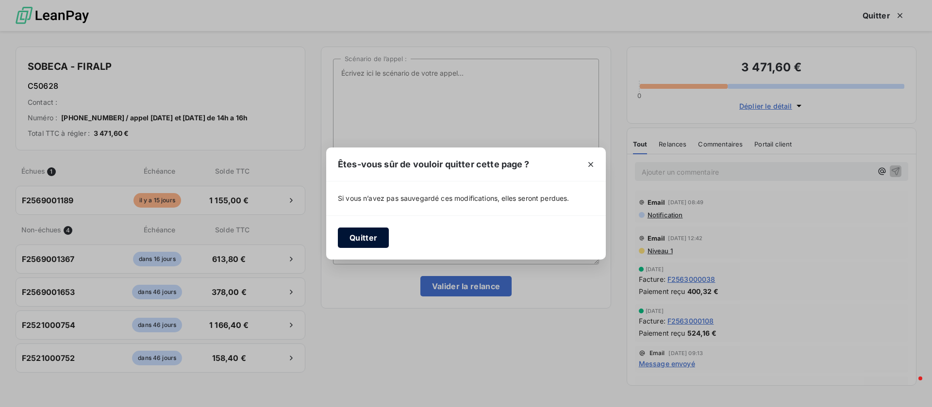
click at [356, 241] on button "Quitter" at bounding box center [363, 238] width 51 height 20
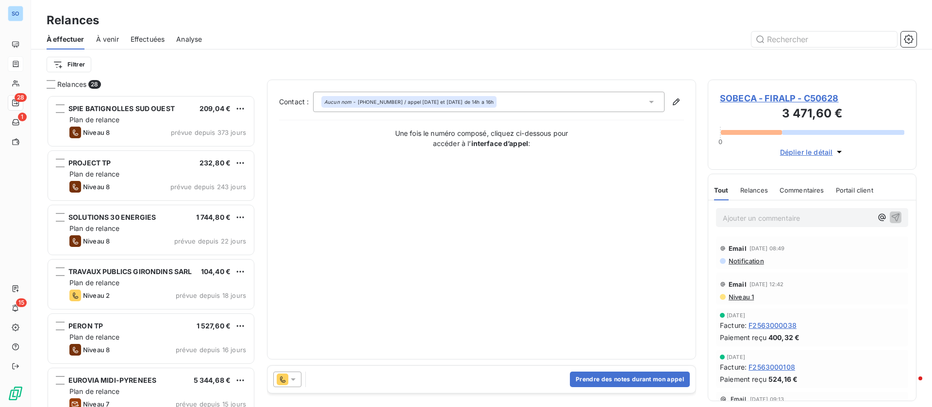
click at [763, 93] on span "SOBECA - FIRALP - C50628" at bounding box center [812, 98] width 184 height 13
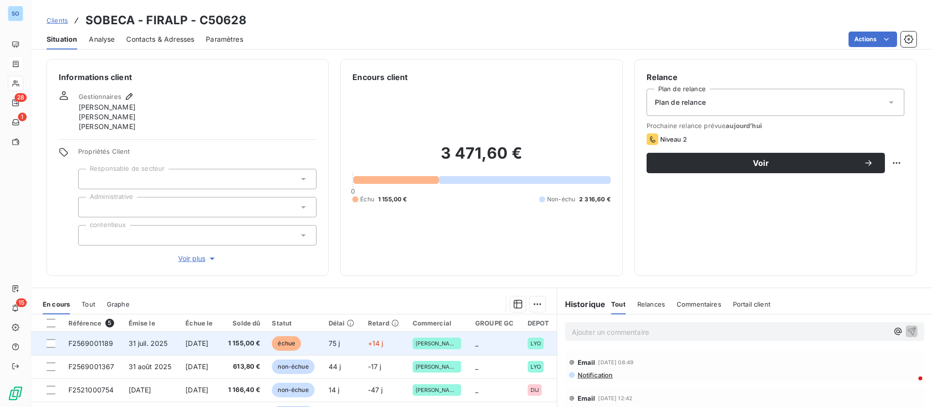
click at [266, 341] on td "1 155,00 €" at bounding box center [243, 343] width 46 height 23
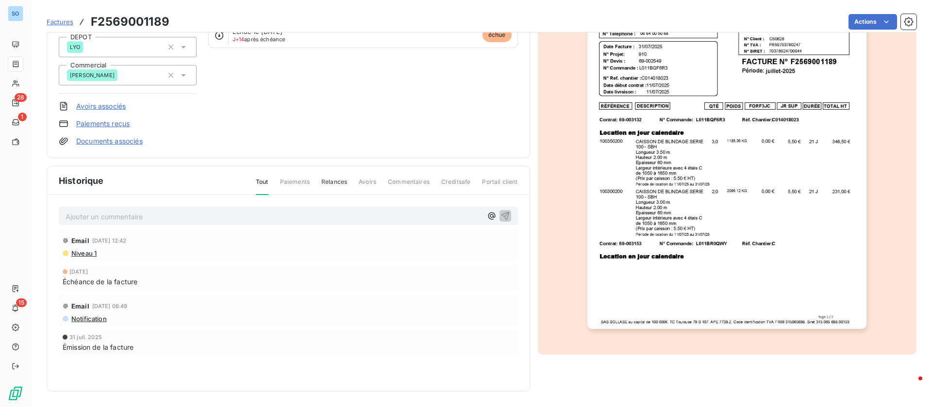
scroll to position [57, 0]
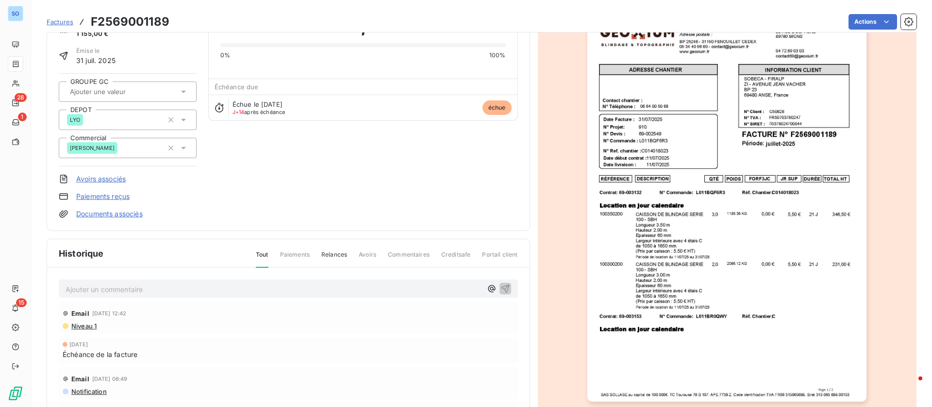
click at [160, 292] on p "Ajouter un commentaire ﻿" at bounding box center [274, 290] width 417 height 12
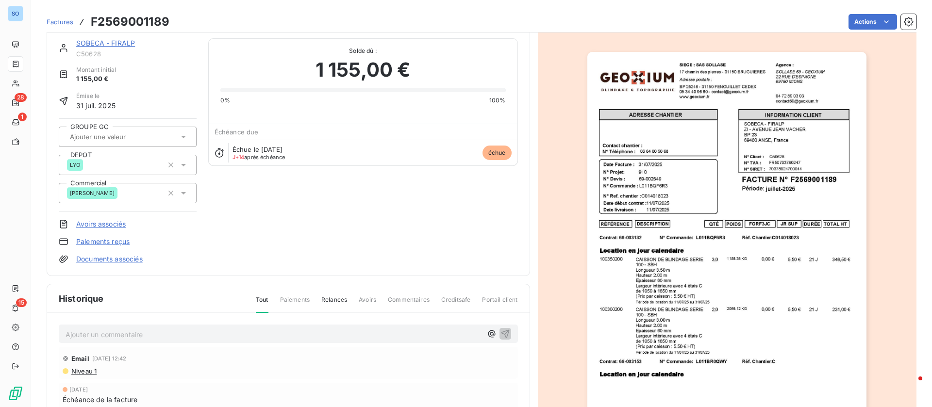
scroll to position [0, 0]
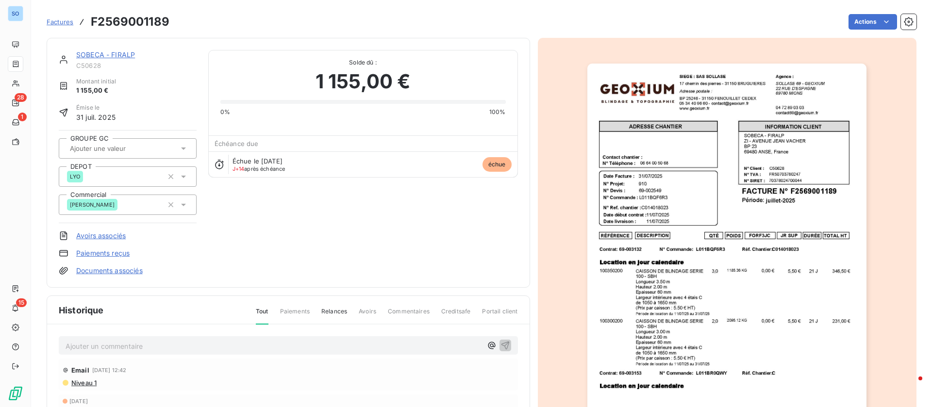
click at [180, 351] on p "Ajouter un commentaire ﻿" at bounding box center [274, 346] width 417 height 12
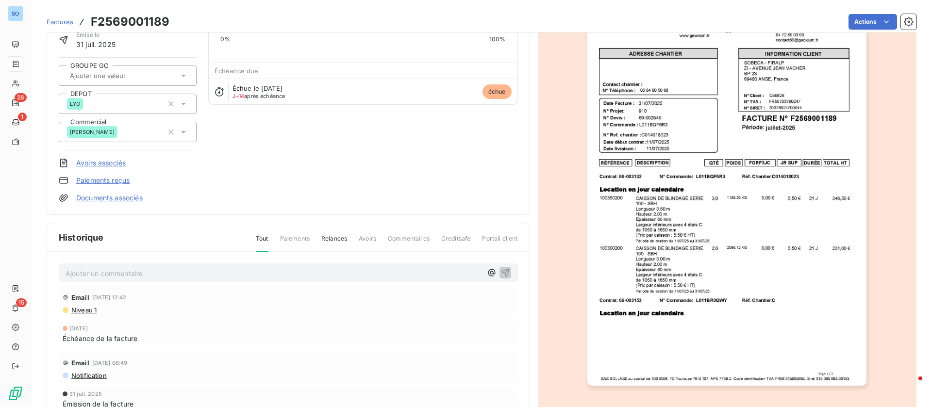
scroll to position [0, 0]
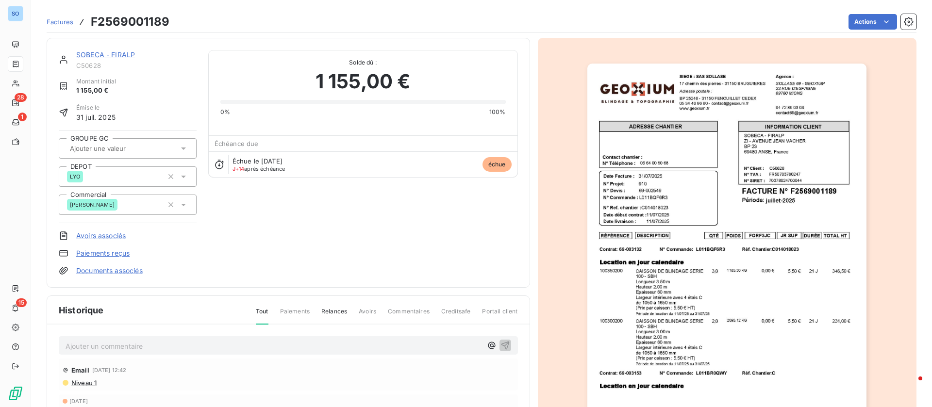
click at [148, 343] on p "Ajouter un commentaire ﻿" at bounding box center [274, 346] width 417 height 12
click at [121, 52] on link "SOBECA - FIRALP" at bounding box center [105, 54] width 59 height 8
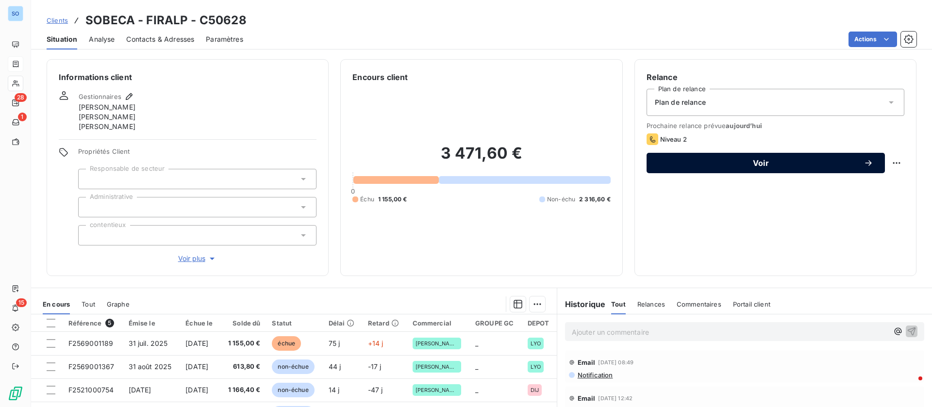
click at [799, 161] on span "Voir" at bounding box center [760, 163] width 205 height 8
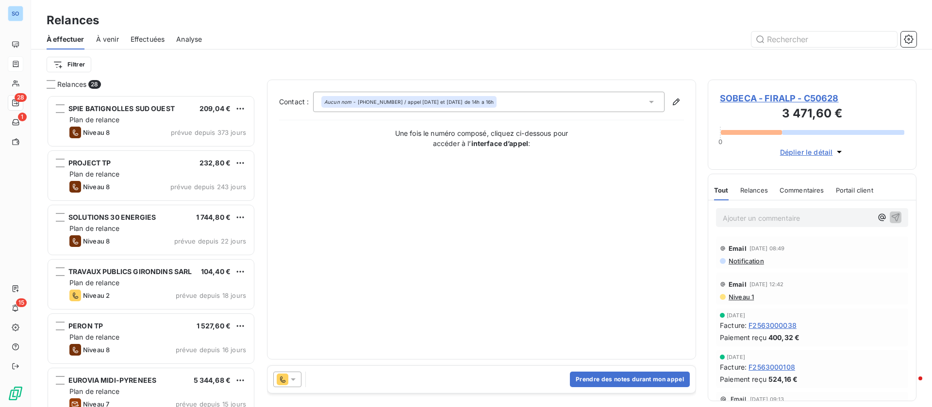
scroll to position [301, 198]
click at [633, 381] on button "Prendre des notes durant mon appel" at bounding box center [630, 380] width 120 height 16
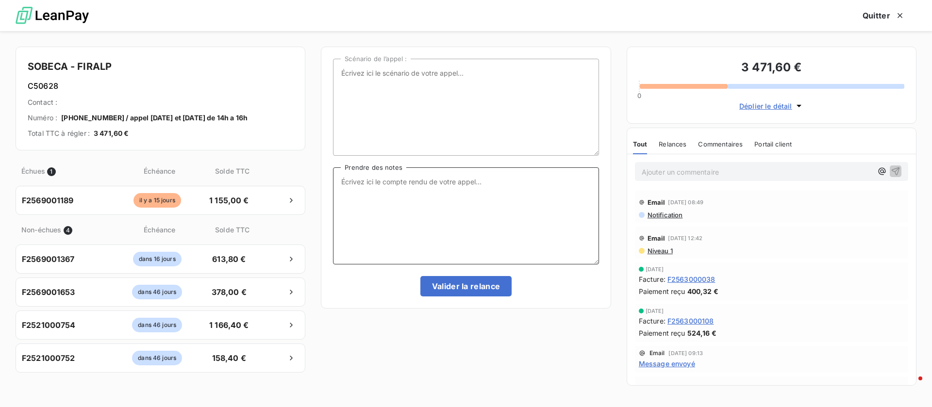
click at [438, 231] on textarea "Prendre des notes" at bounding box center [466, 215] width 266 height 97
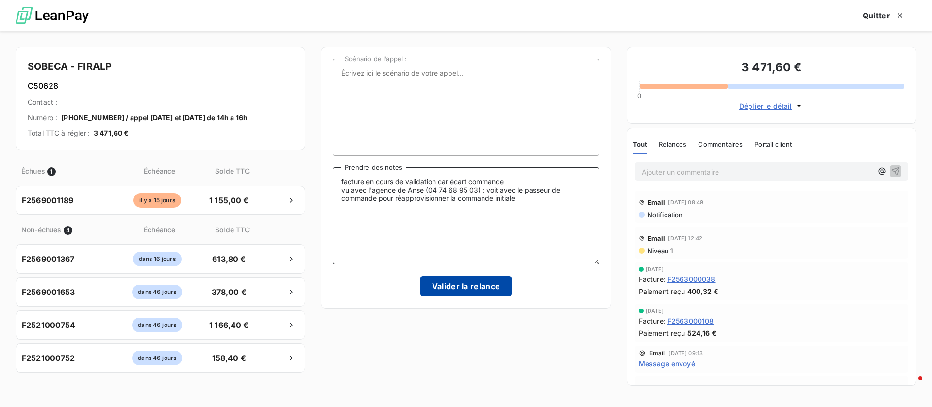
type textarea "facture en cours de validation car écart commande vu avec l'agence de Anse (04 …"
click at [485, 287] on button "Valider la relance" at bounding box center [466, 286] width 92 height 20
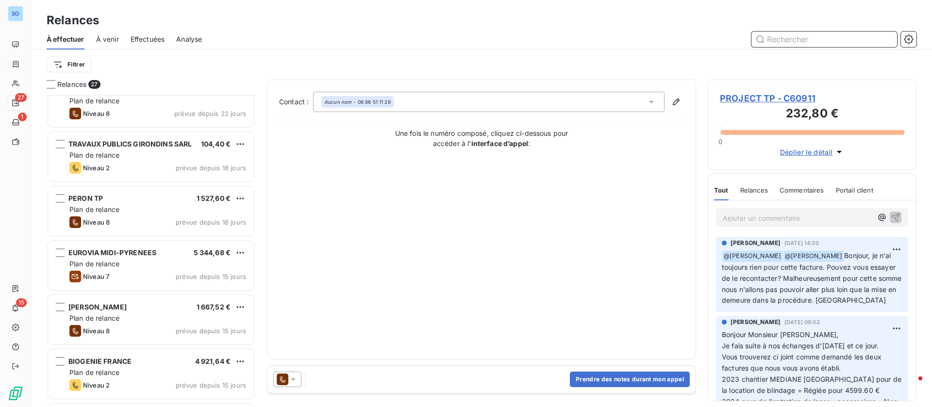
scroll to position [146, 0]
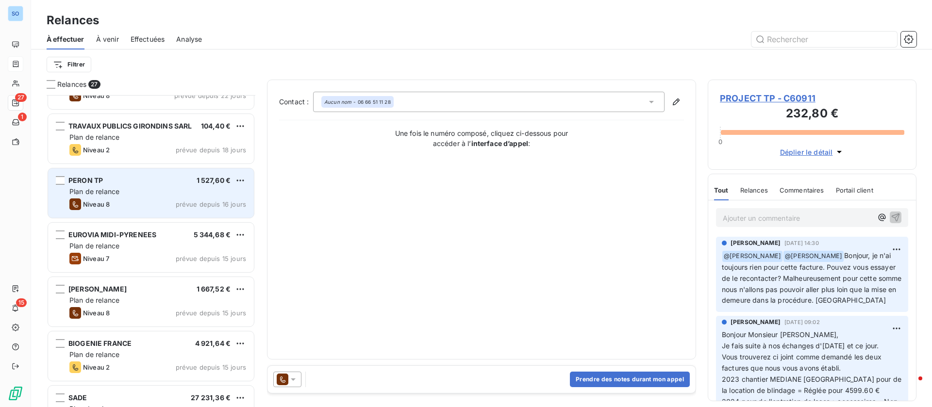
click at [171, 201] on div "Niveau 8 prévue depuis 16 jours" at bounding box center [157, 205] width 177 height 12
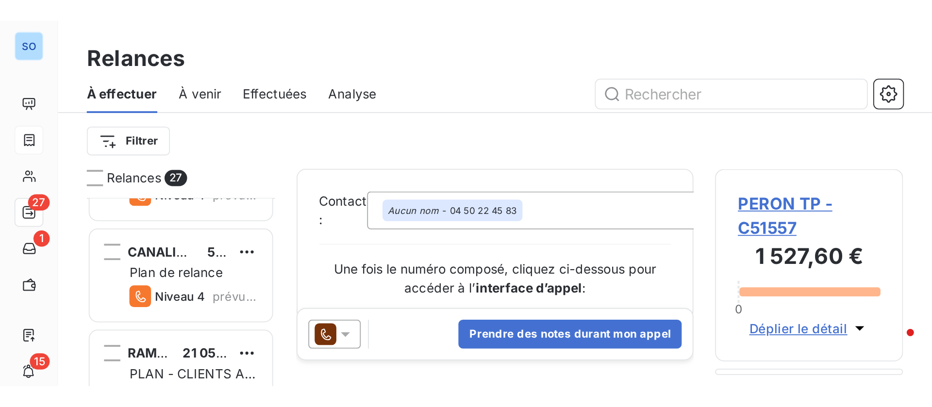
scroll to position [301, 198]
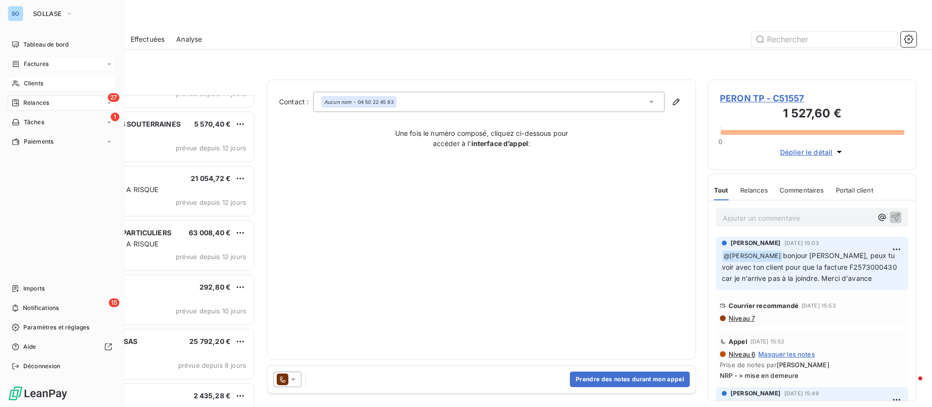
click at [20, 82] on div "Clients" at bounding box center [62, 84] width 108 height 16
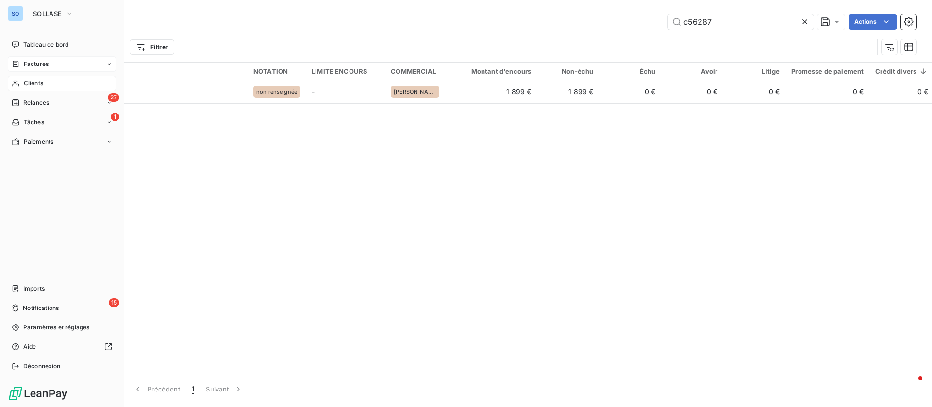
click at [19, 60] on icon at bounding box center [16, 64] width 8 height 8
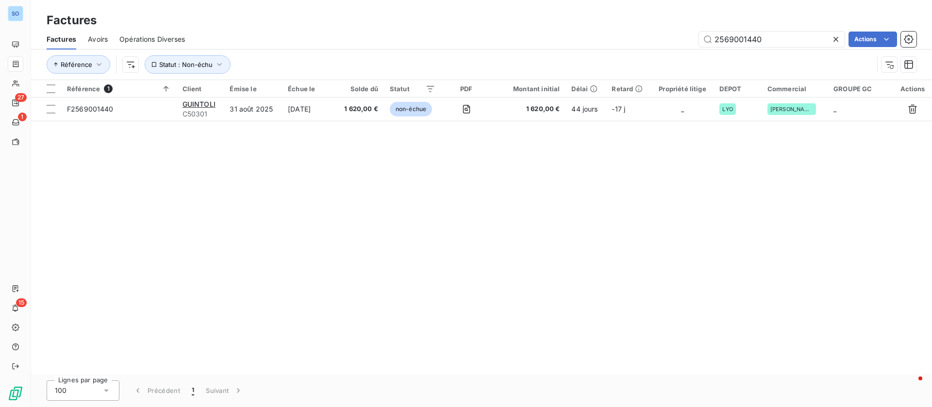
drag, startPoint x: 785, startPoint y: 39, endPoint x: 637, endPoint y: 33, distance: 147.2
click at [637, 33] on div "2569001440 Actions" at bounding box center [557, 40] width 720 height 16
type input "2513001077"
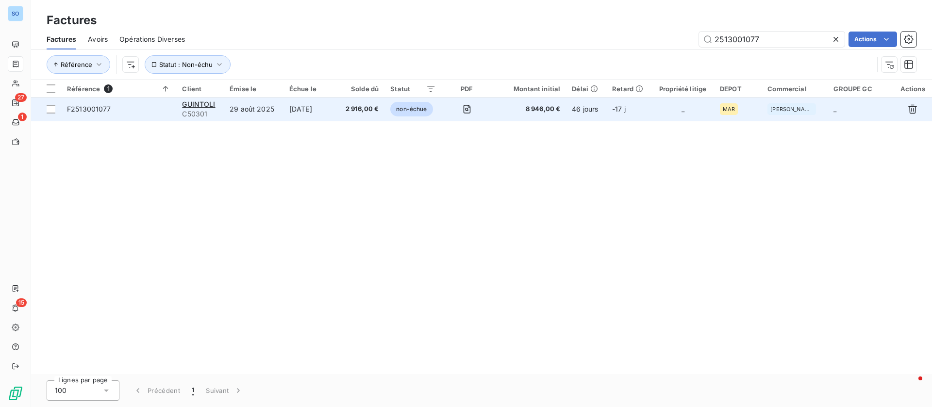
click at [284, 111] on td "[DATE]" at bounding box center [310, 109] width 53 height 23
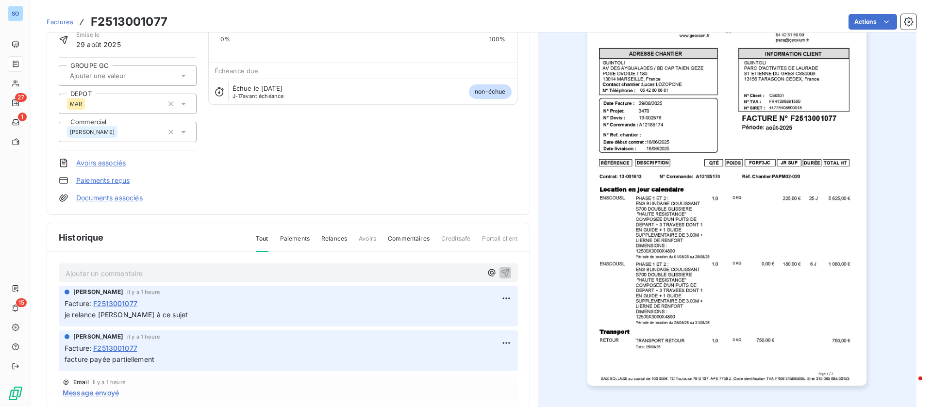
scroll to position [130, 0]
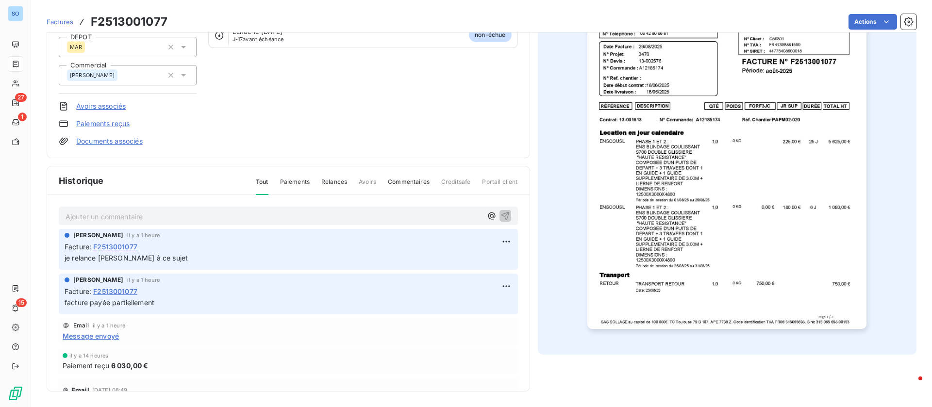
click at [145, 214] on p "Ajouter un commentaire ﻿" at bounding box center [274, 217] width 417 height 12
click at [501, 217] on icon "button" at bounding box center [506, 216] width 10 height 10
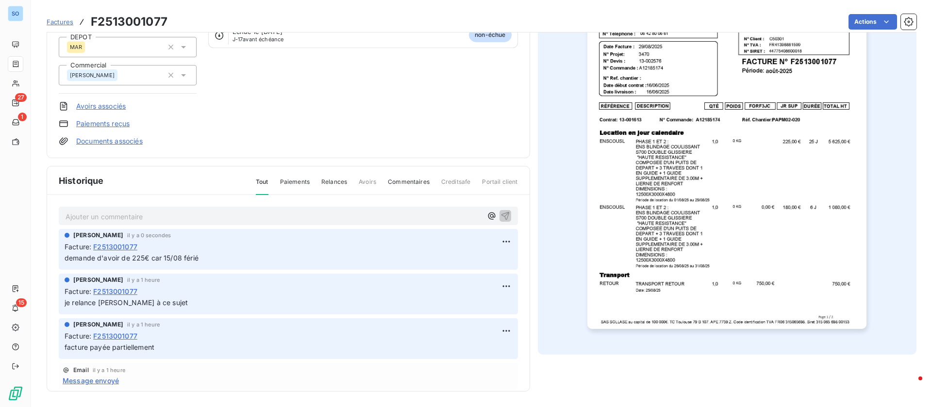
click at [98, 214] on p "Ajouter un commentaire ﻿" at bounding box center [274, 217] width 417 height 12
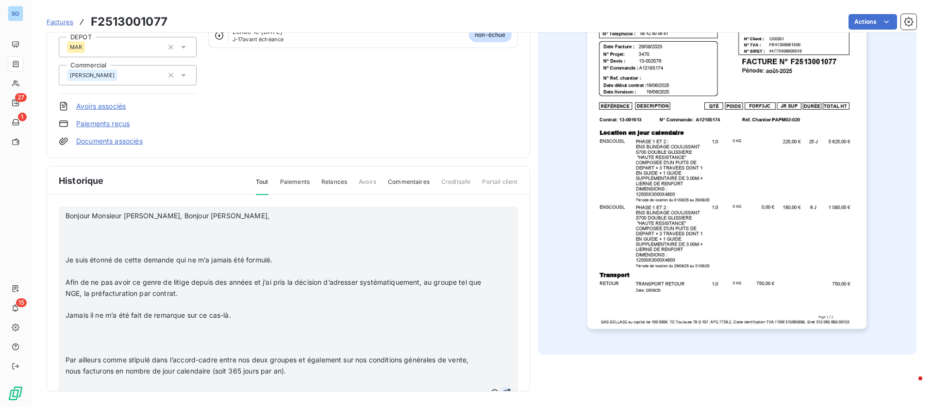
click at [117, 227] on p "﻿" at bounding box center [276, 226] width 420 height 11
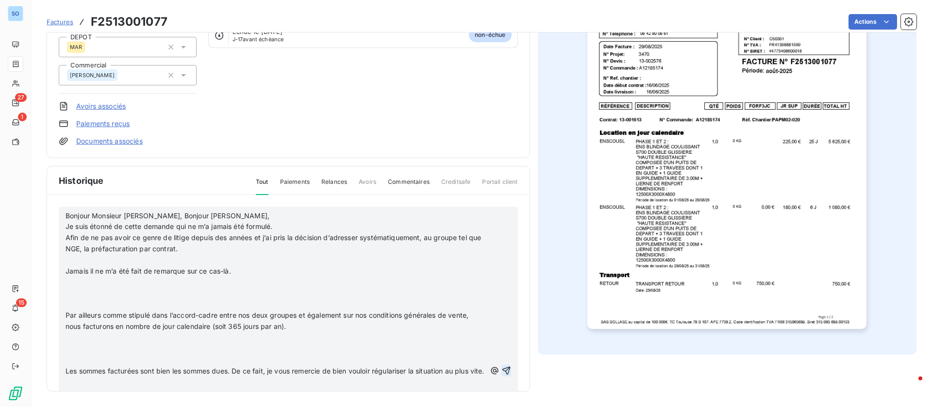
click at [87, 259] on p "﻿" at bounding box center [276, 260] width 420 height 11
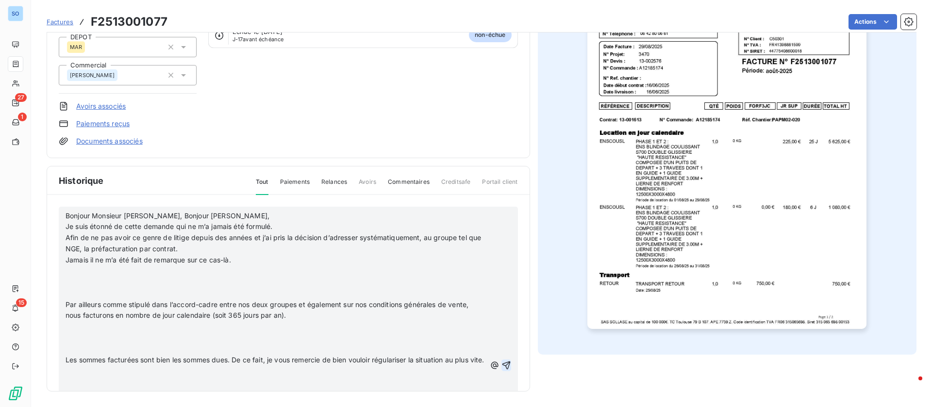
click at [88, 275] on p "﻿" at bounding box center [276, 271] width 420 height 11
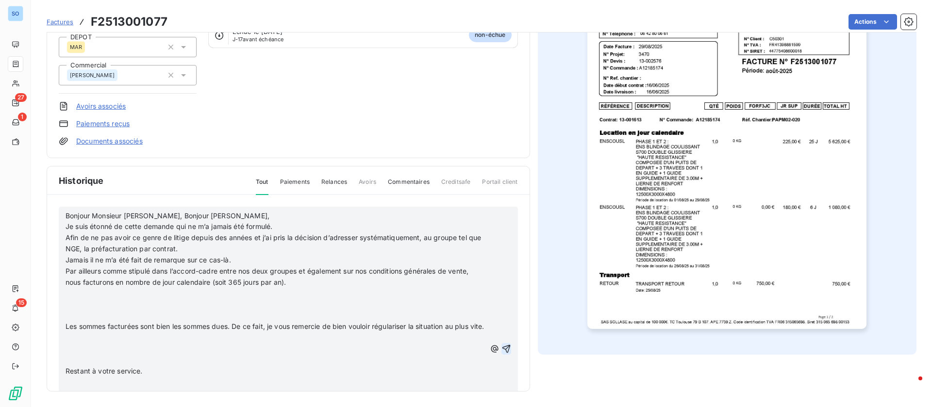
click at [87, 296] on p "﻿" at bounding box center [276, 293] width 420 height 11
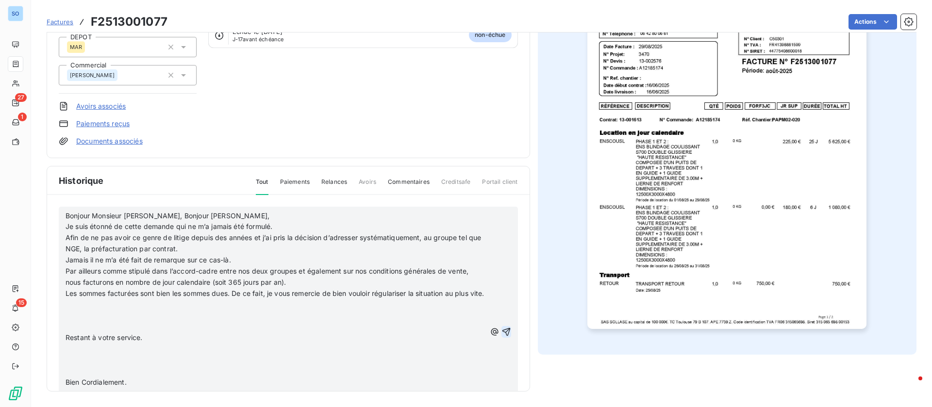
click at [85, 311] on p "﻿" at bounding box center [276, 305] width 420 height 11
click at [82, 321] on p "﻿" at bounding box center [276, 315] width 420 height 11
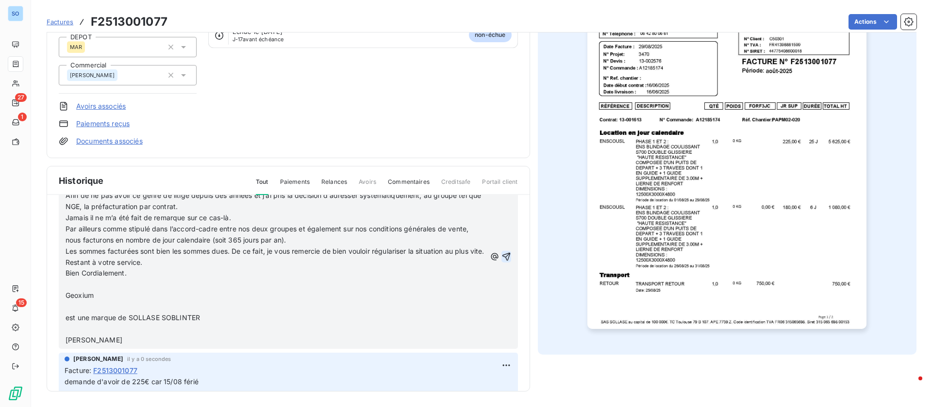
scroll to position [73, 0]
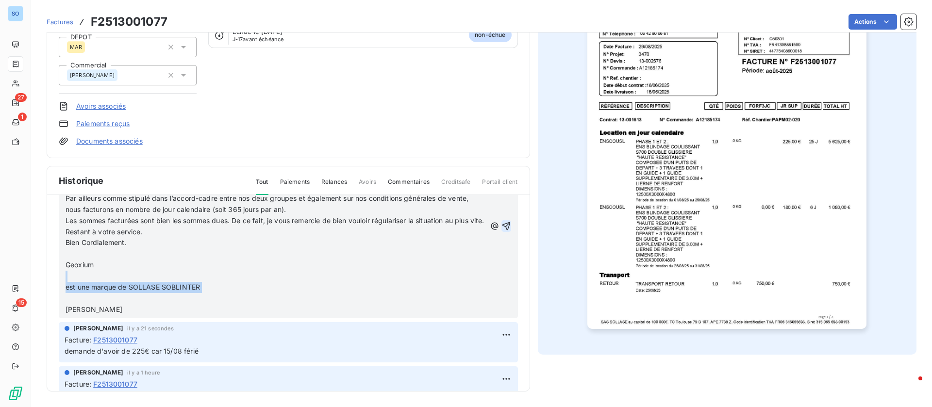
drag, startPoint x: 77, startPoint y: 290, endPoint x: 173, endPoint y: 311, distance: 98.5
click at [173, 311] on div "Bonjour Monsieur [PERSON_NAME], Bonjour [PERSON_NAME], Je suis étonné de cette …" at bounding box center [276, 227] width 420 height 178
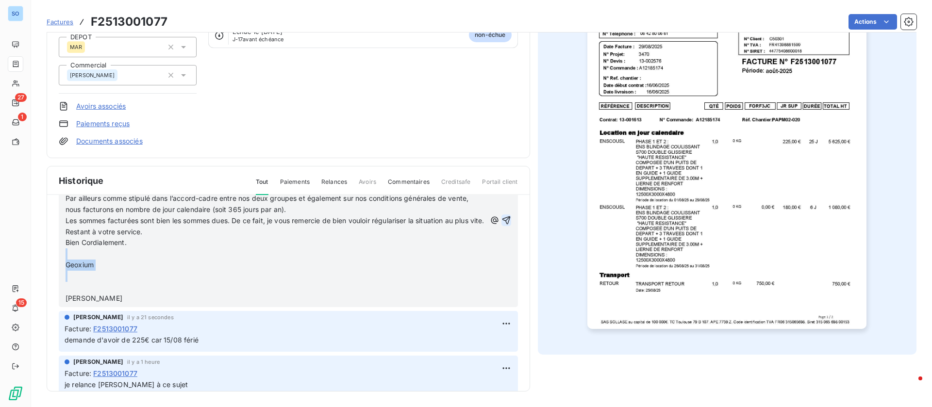
drag, startPoint x: 68, startPoint y: 264, endPoint x: 94, endPoint y: 301, distance: 45.4
click at [94, 301] on div "Bonjour Monsieur [PERSON_NAME], Bonjour [PERSON_NAME], Je suis étonné de cette …" at bounding box center [276, 221] width 420 height 167
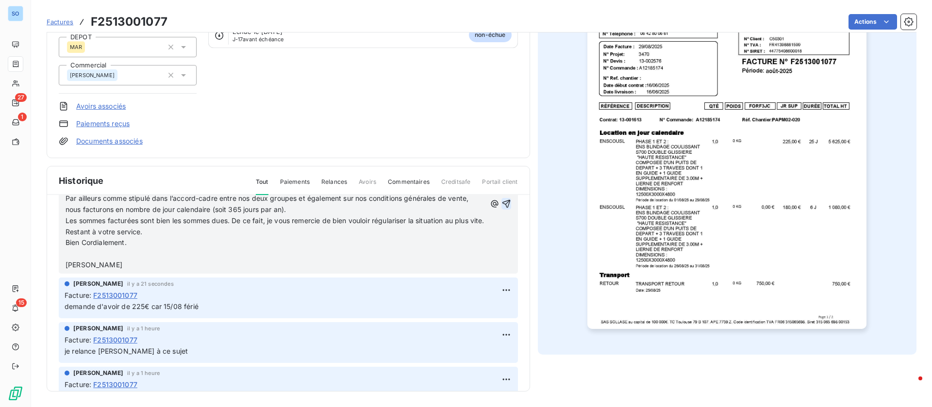
click at [502, 209] on icon "button" at bounding box center [507, 204] width 10 height 10
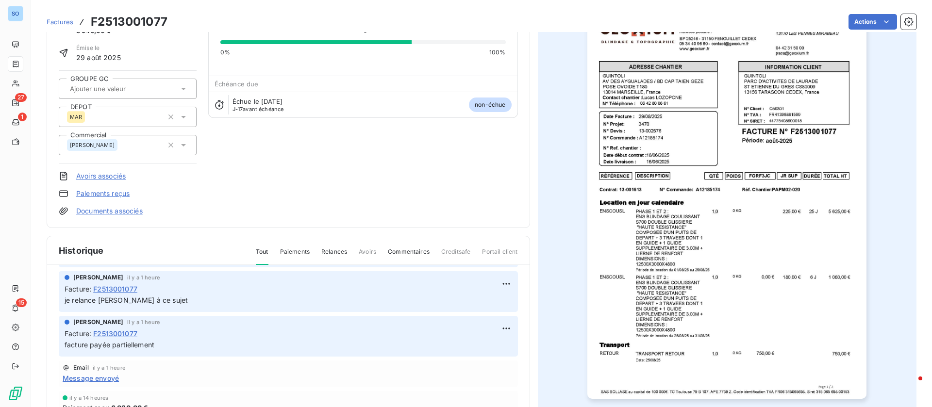
scroll to position [0, 0]
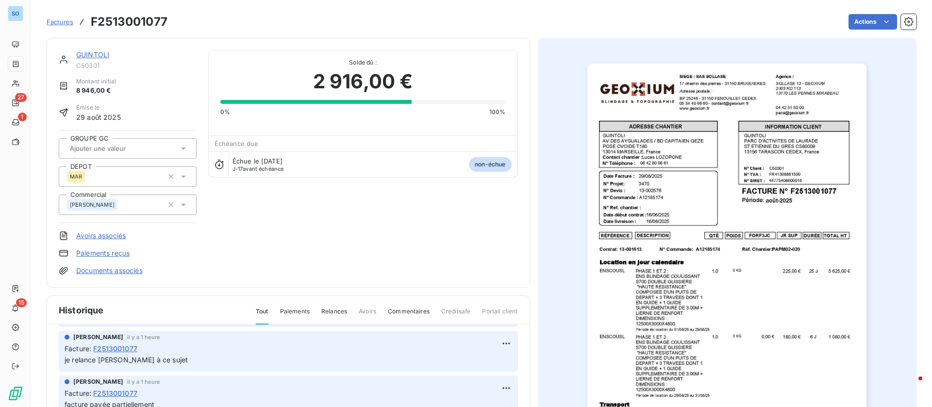
click at [89, 52] on link "GUINTOLI" at bounding box center [92, 54] width 33 height 8
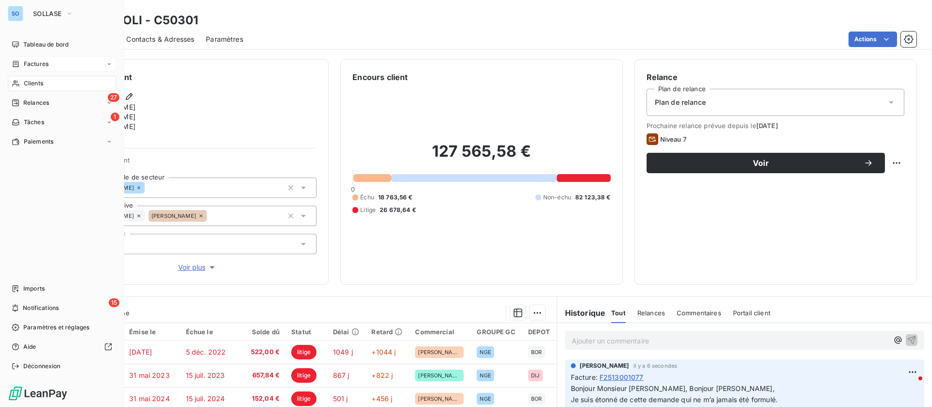
click at [58, 62] on div "Factures" at bounding box center [62, 64] width 108 height 16
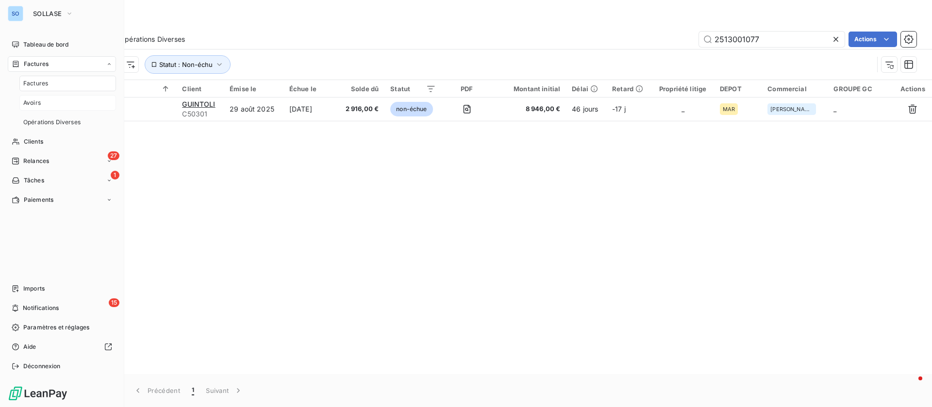
click at [56, 101] on div "Avoirs" at bounding box center [67, 103] width 97 height 16
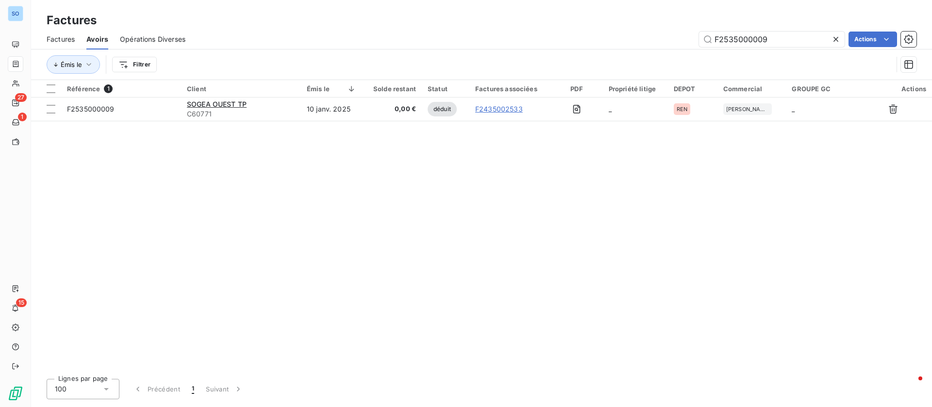
click at [833, 40] on icon at bounding box center [836, 39] width 10 height 10
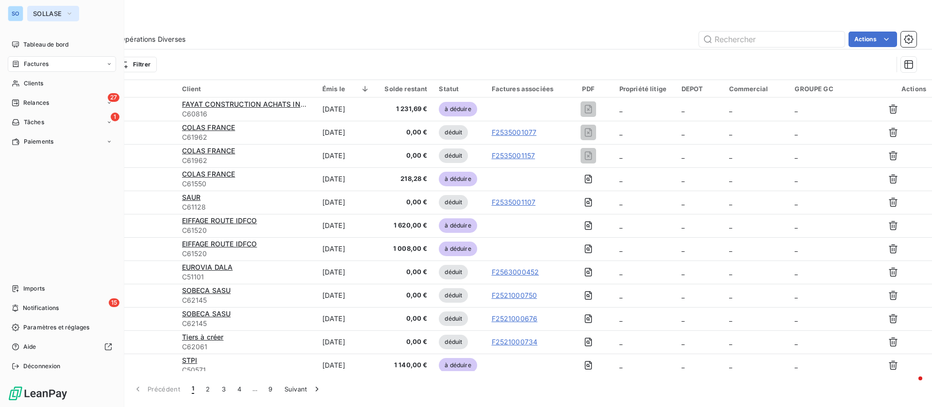
click at [62, 13] on span "SOLLASE" at bounding box center [47, 14] width 29 height 8
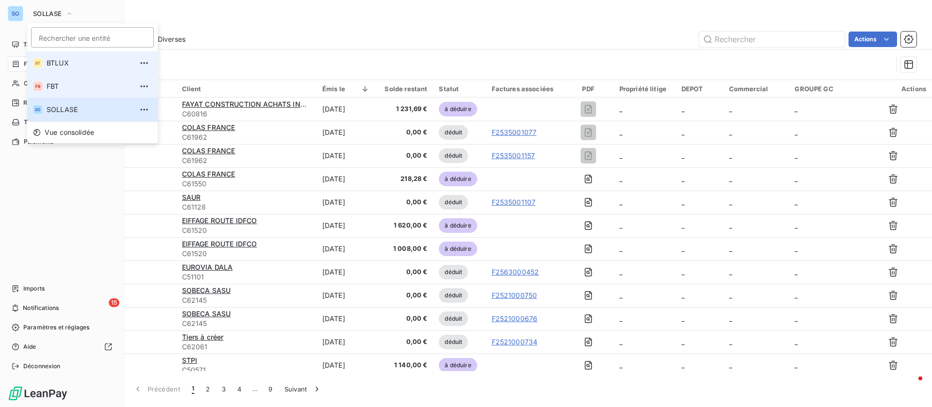
click at [68, 89] on span "FBT" at bounding box center [90, 87] width 86 height 10
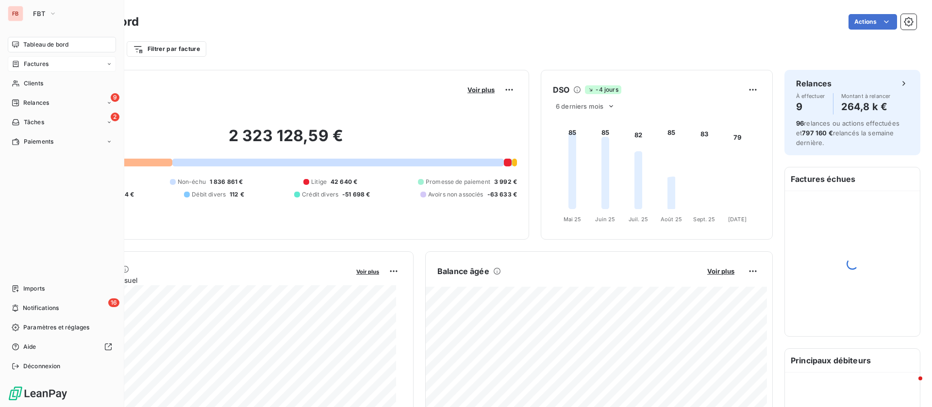
click at [56, 65] on div "Factures" at bounding box center [62, 64] width 108 height 16
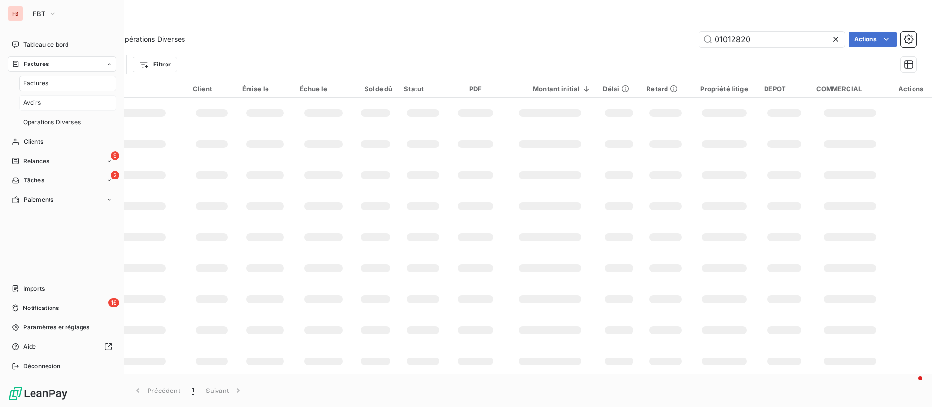
click at [50, 99] on div "Avoirs" at bounding box center [67, 103] width 97 height 16
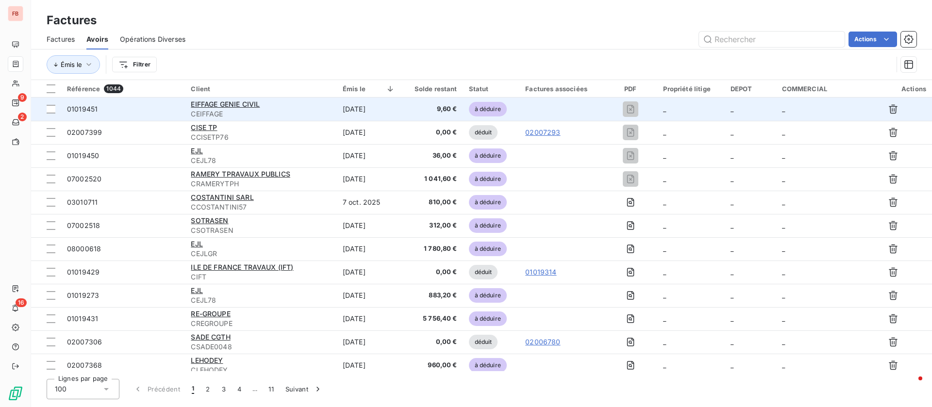
click at [262, 110] on span "CEIFFAGE" at bounding box center [261, 114] width 140 height 10
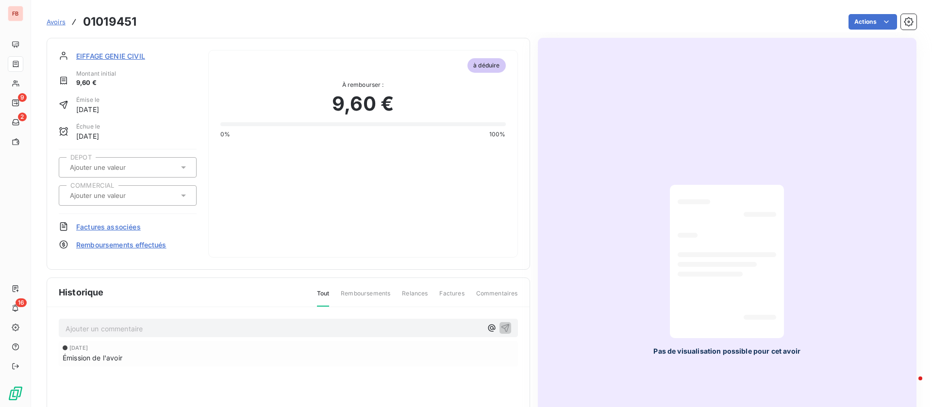
click at [98, 55] on span "EIFFAGE GENIE CIVIL" at bounding box center [110, 56] width 69 height 10
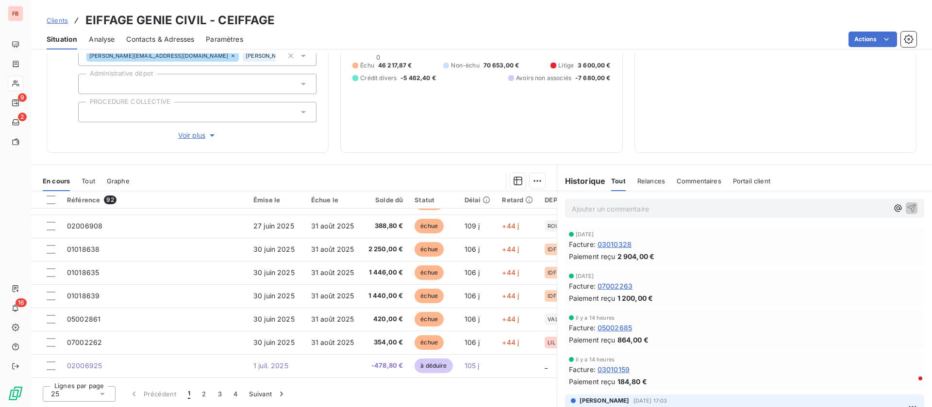
scroll to position [418, 0]
click at [204, 395] on button "2" at bounding box center [204, 394] width 16 height 20
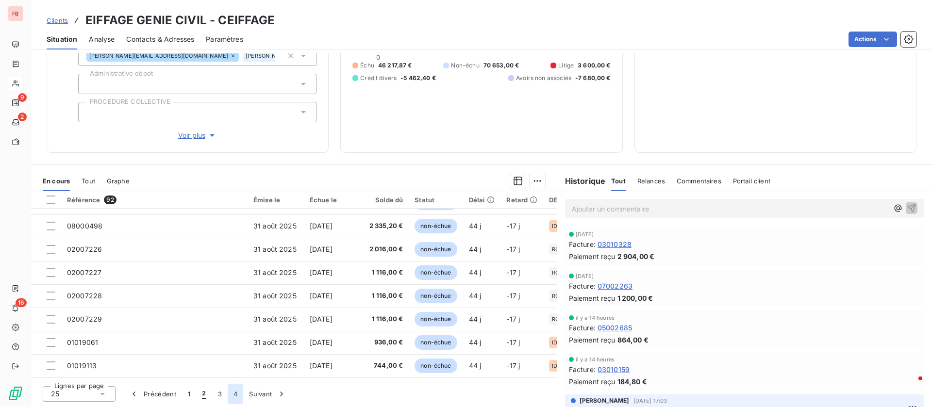
click at [228, 397] on button "4" at bounding box center [236, 394] width 16 height 20
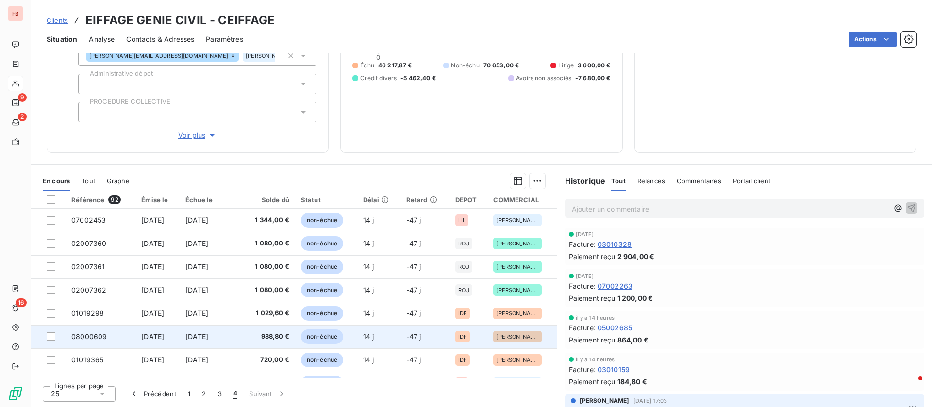
scroll to position [227, 0]
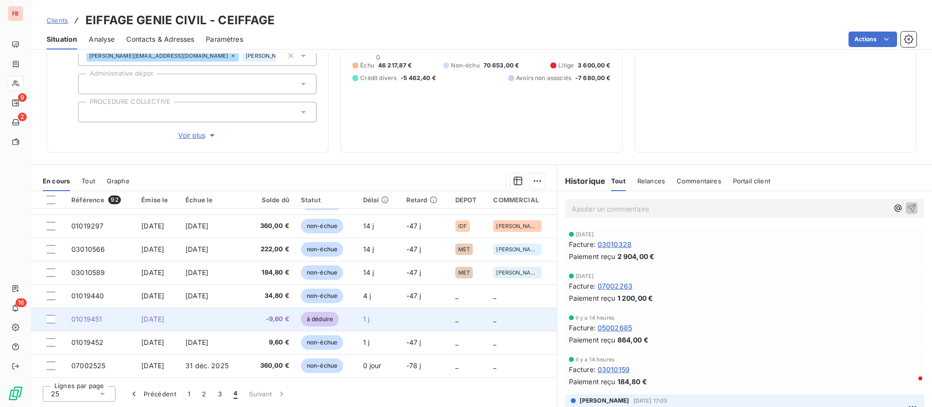
click at [232, 318] on td at bounding box center [211, 319] width 63 height 23
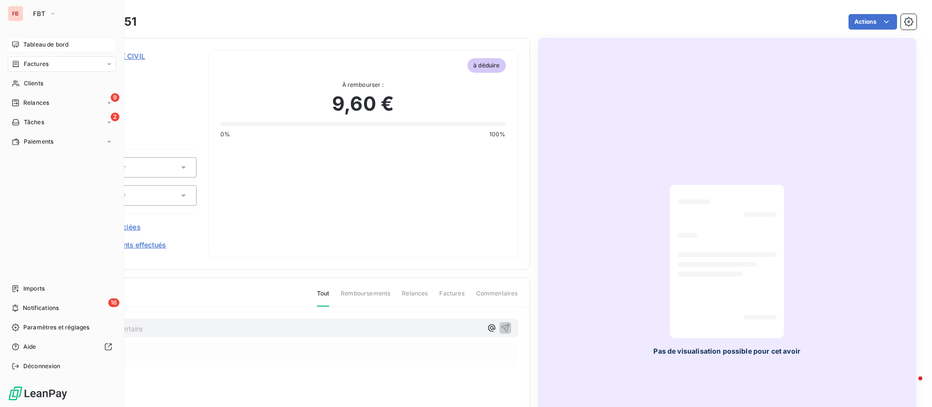
click at [21, 50] on div "Tableau de bord" at bounding box center [62, 45] width 108 height 16
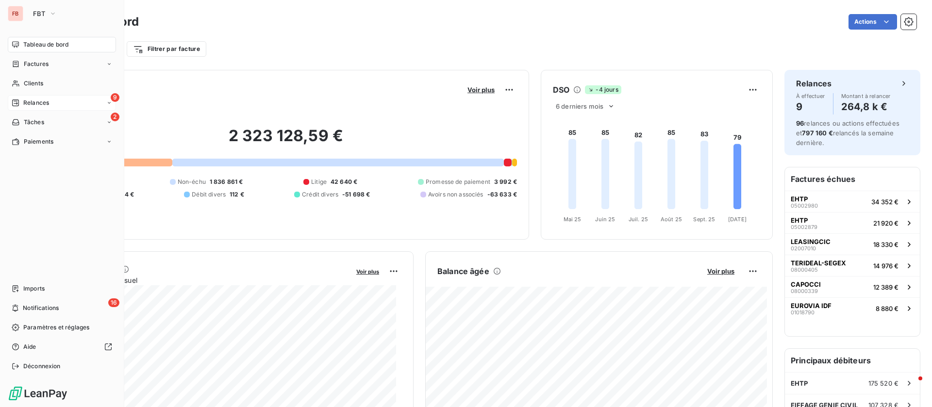
click at [26, 99] on span "Relances" at bounding box center [36, 103] width 26 height 9
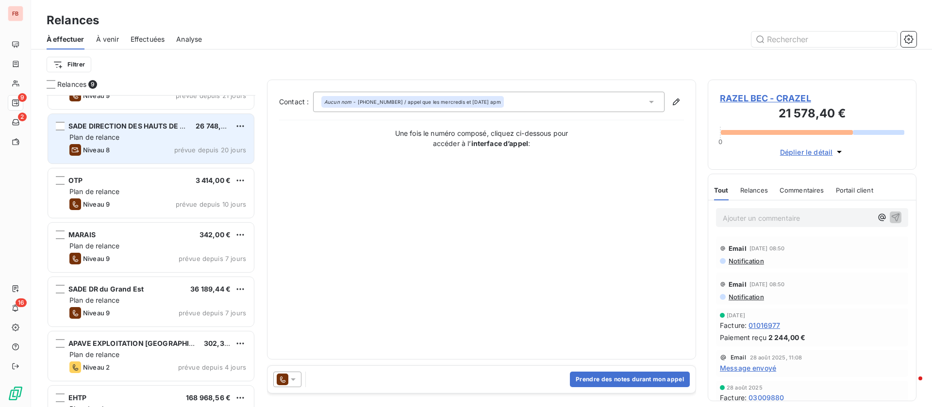
scroll to position [178, 0]
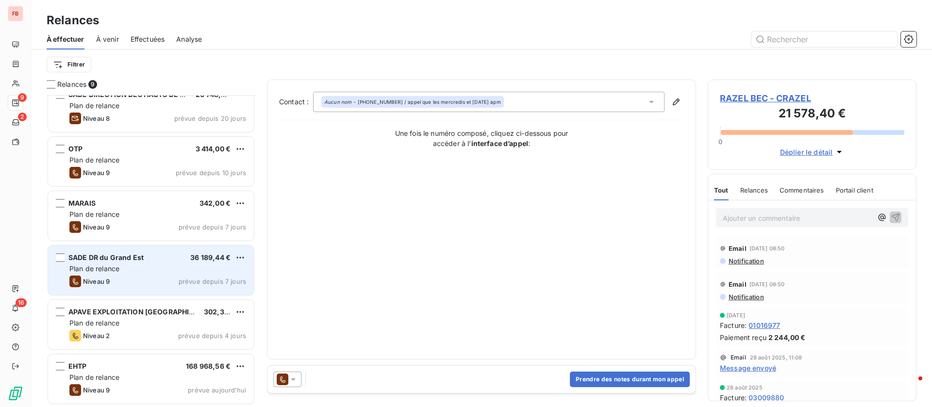
click at [109, 263] on div "SADE DR du Grand Est 36 189,44 € Plan de relance Niveau 9 prévue depuis 7 jours" at bounding box center [151, 271] width 206 height 50
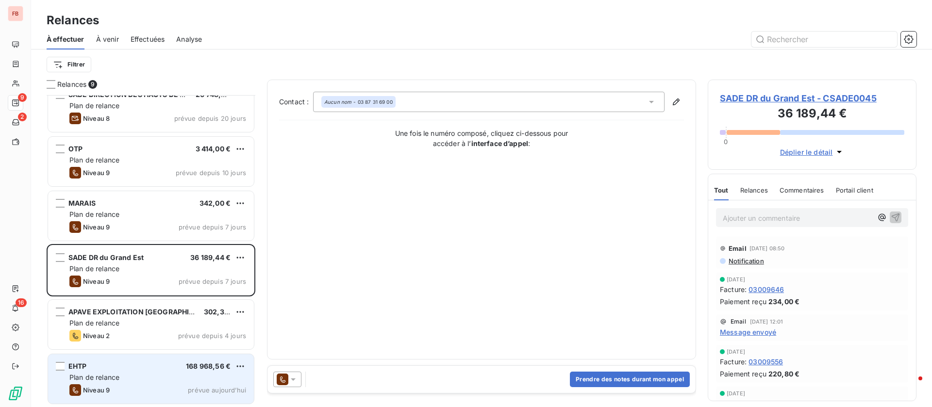
click at [131, 371] on div "EHTP 168 968,56 € Plan de relance Niveau 9 prévue [DATE]" at bounding box center [151, 379] width 206 height 50
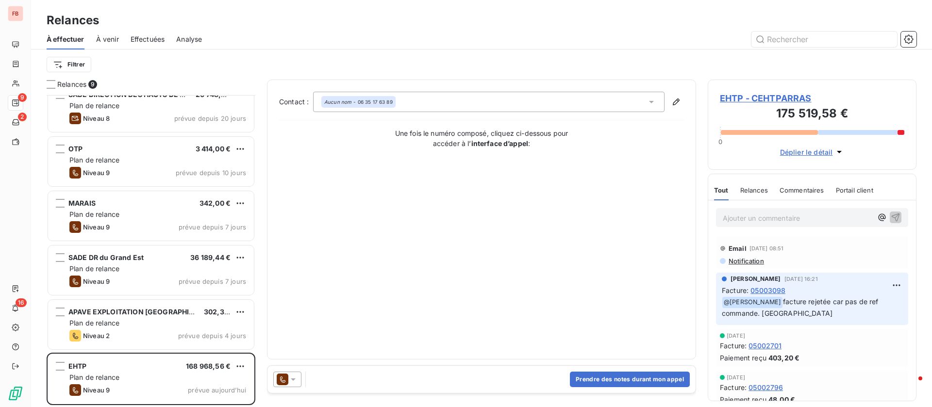
click at [753, 100] on span "EHTP - CEHTPARRAS" at bounding box center [812, 98] width 184 height 13
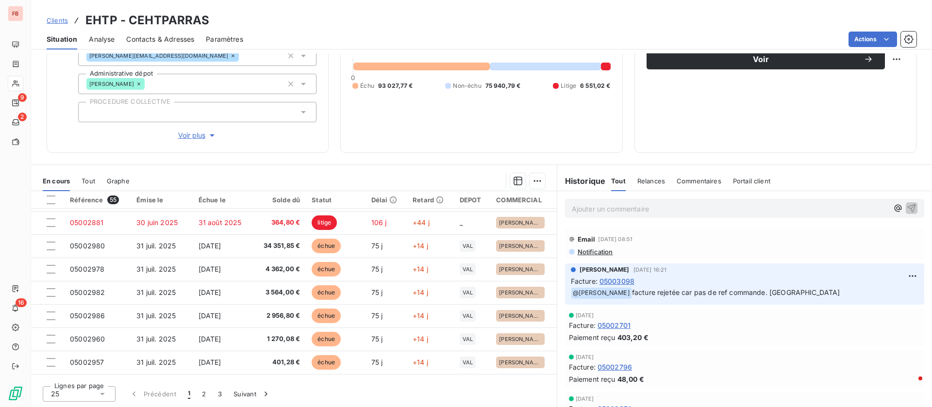
scroll to position [341, 0]
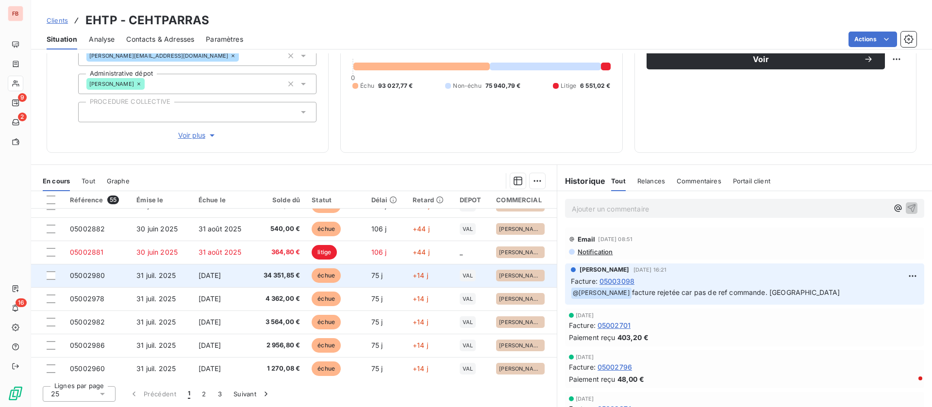
click at [253, 272] on td "34 351,85 €" at bounding box center [279, 275] width 53 height 23
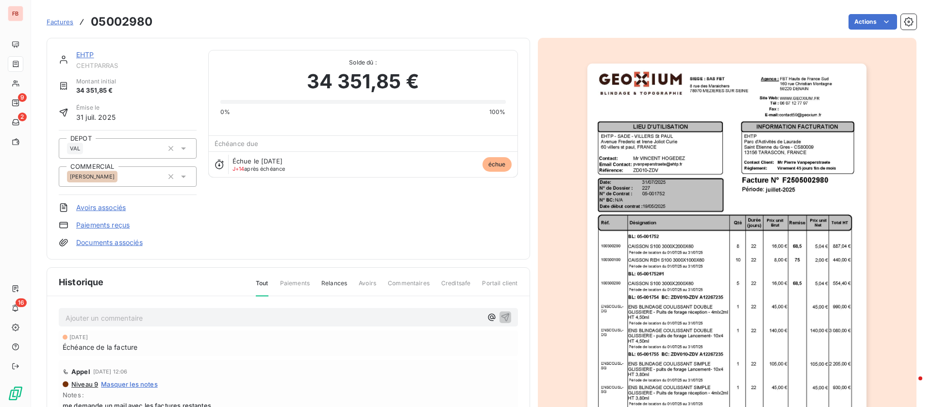
click at [87, 54] on link "EHTP" at bounding box center [85, 54] width 18 height 8
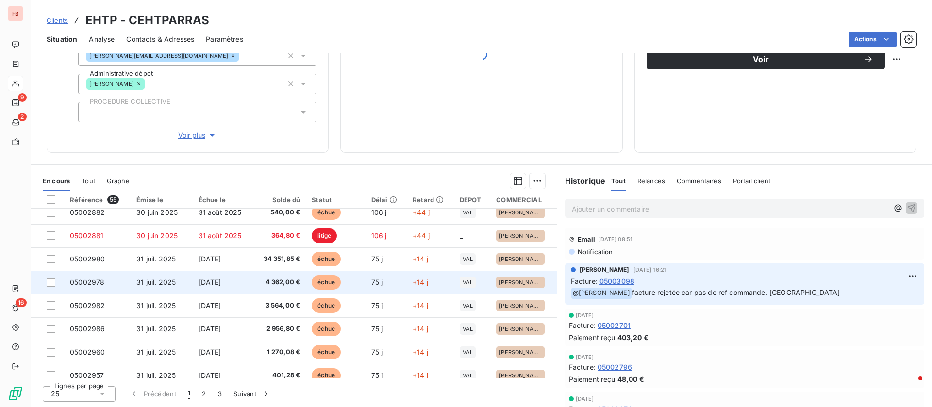
scroll to position [364, 0]
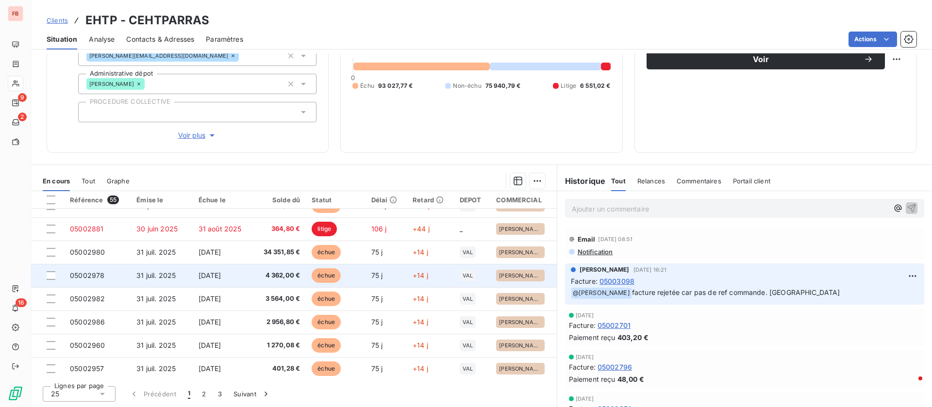
click at [217, 270] on td "[DATE]" at bounding box center [223, 275] width 60 height 23
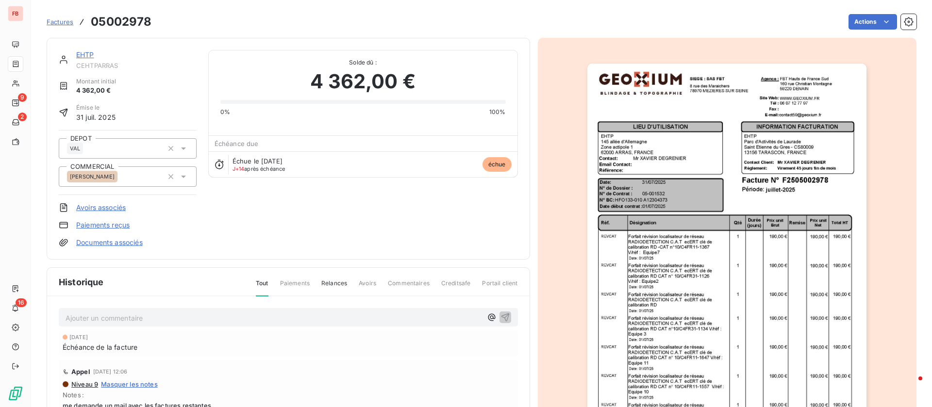
click at [84, 54] on link "EHTP" at bounding box center [85, 54] width 18 height 8
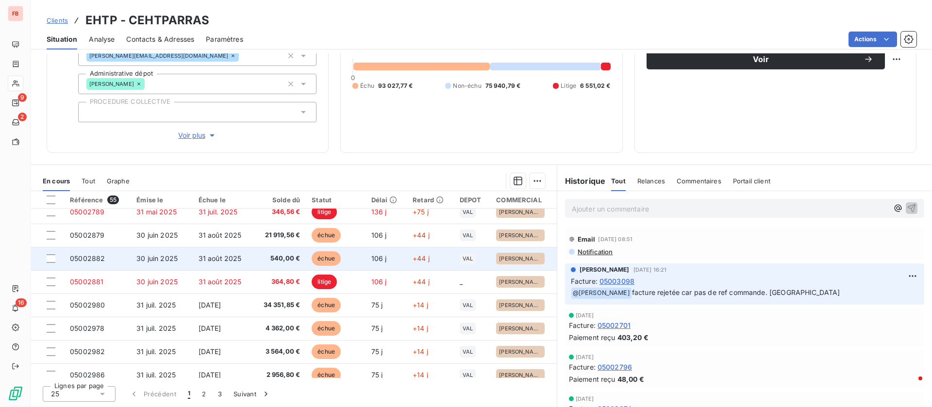
scroll to position [341, 0]
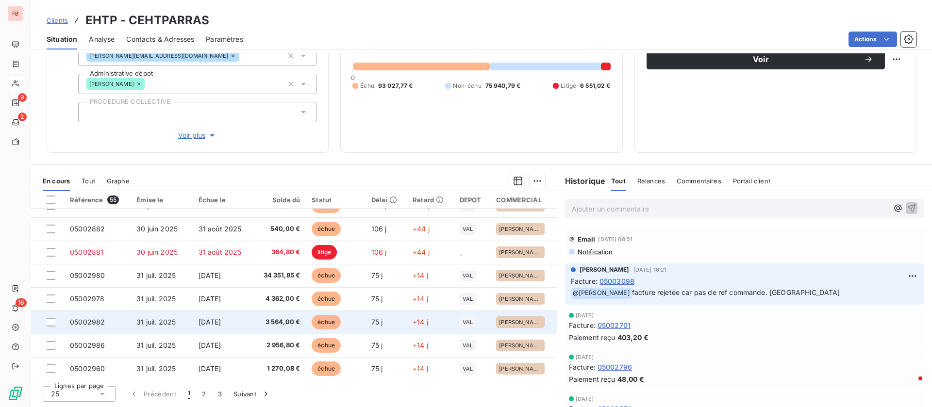
click at [240, 317] on td "[DATE]" at bounding box center [223, 322] width 60 height 23
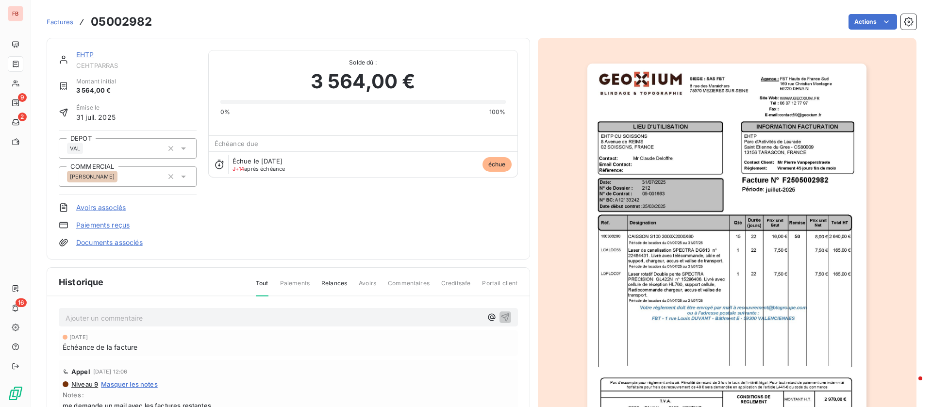
click at [85, 54] on link "EHTP" at bounding box center [85, 54] width 18 height 8
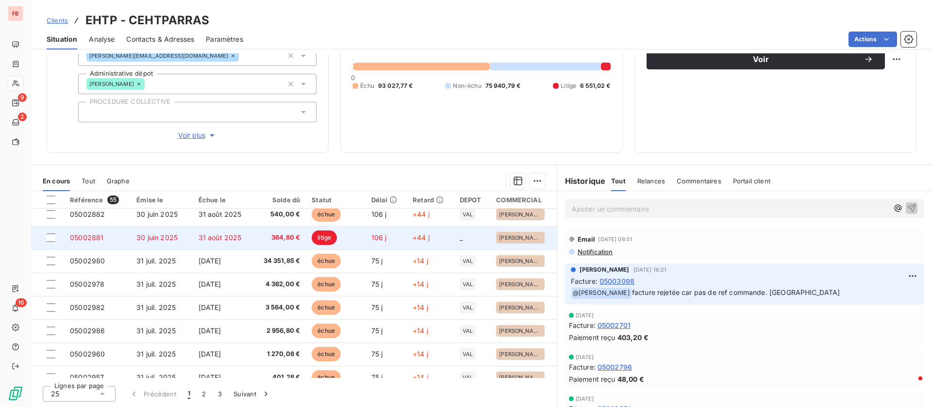
scroll to position [364, 0]
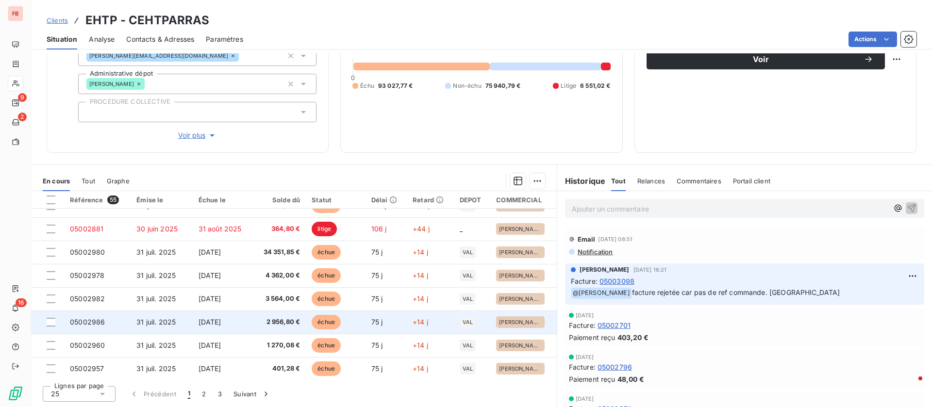
click at [221, 319] on span "[DATE]" at bounding box center [210, 322] width 23 height 8
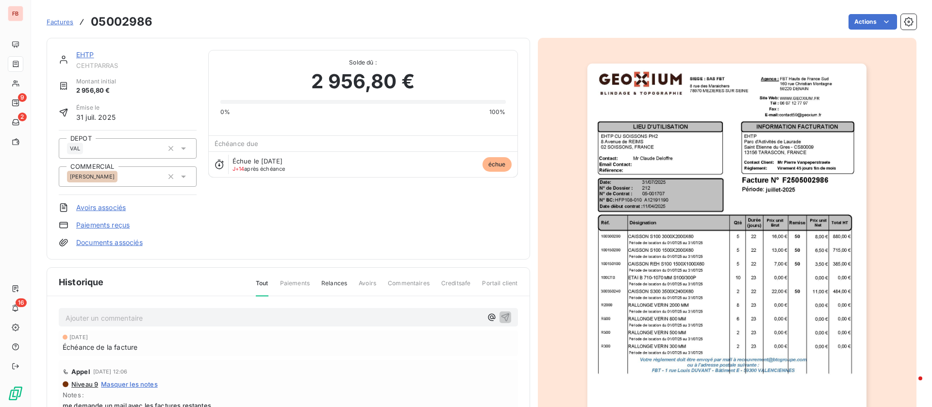
click at [90, 53] on link "EHTP" at bounding box center [85, 54] width 18 height 8
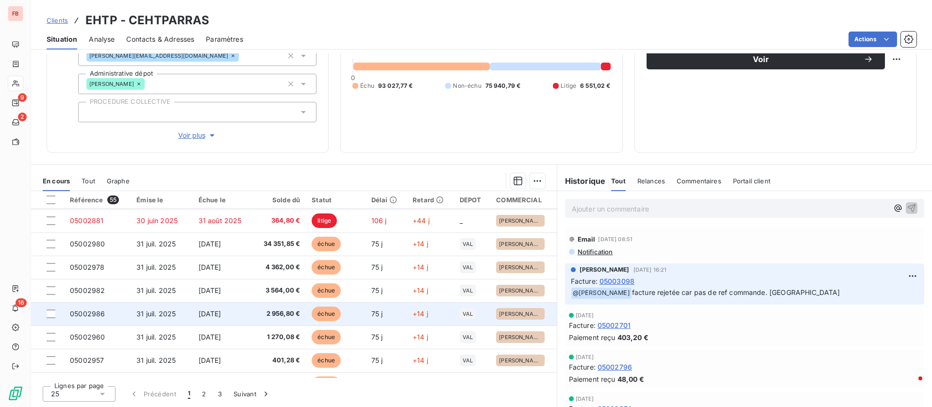
scroll to position [414, 0]
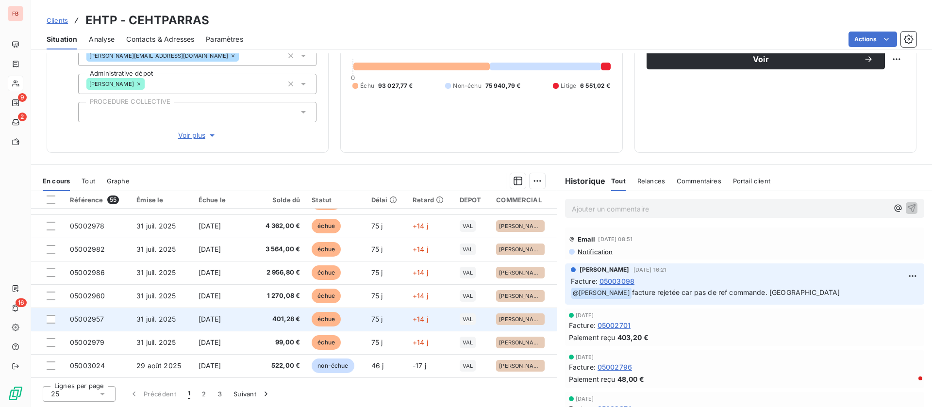
click at [253, 318] on td "401,28 €" at bounding box center [279, 319] width 53 height 23
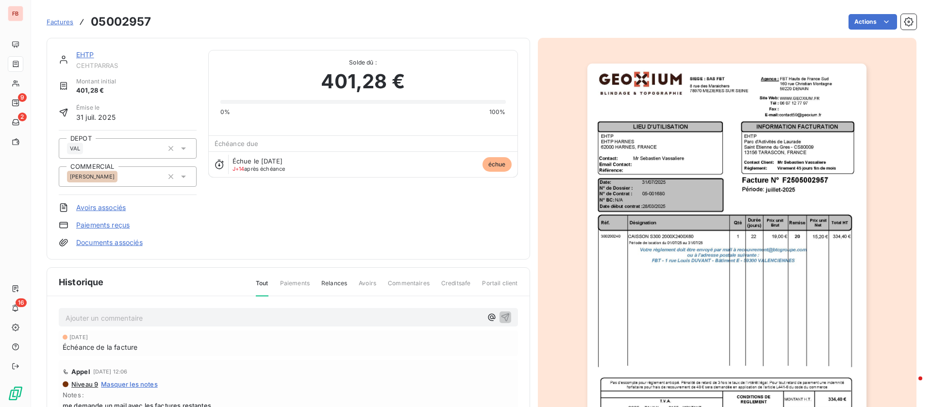
click at [164, 314] on p "Ajouter un commentaire ﻿" at bounding box center [274, 318] width 417 height 12
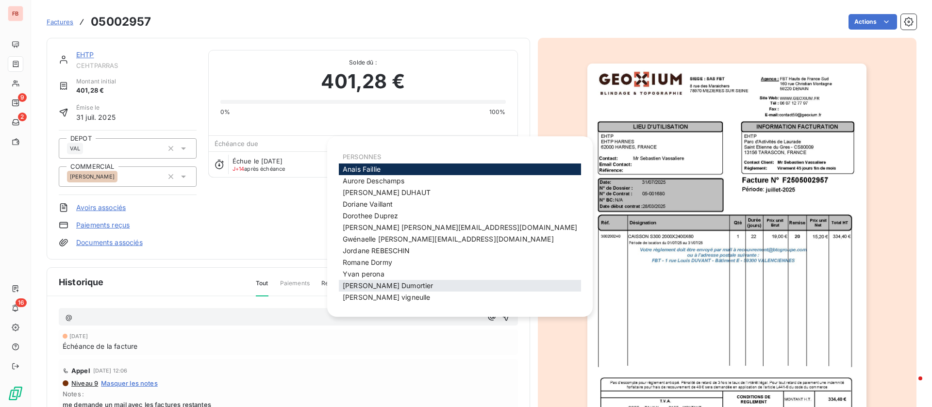
click at [420, 289] on div "jerome Dumortier" at bounding box center [460, 286] width 242 height 12
click at [382, 287] on span "jerome Dumortier" at bounding box center [388, 286] width 90 height 8
click at [363, 167] on span "Anais Faillie" at bounding box center [362, 169] width 38 height 8
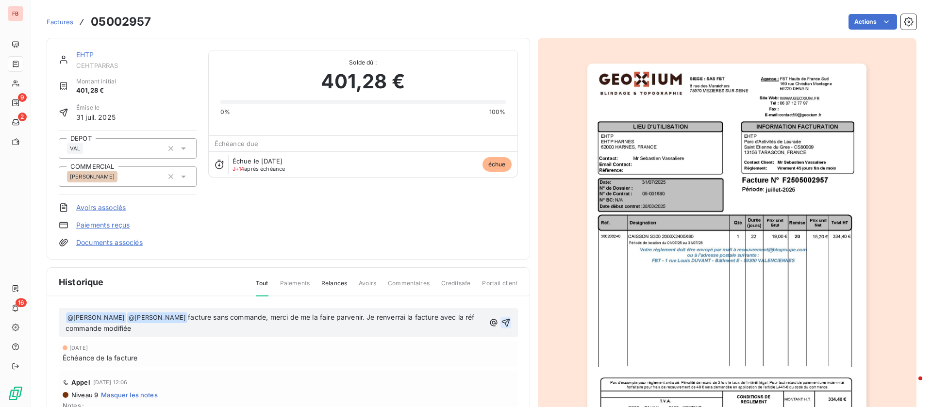
click at [502, 320] on icon "button" at bounding box center [506, 323] width 8 height 8
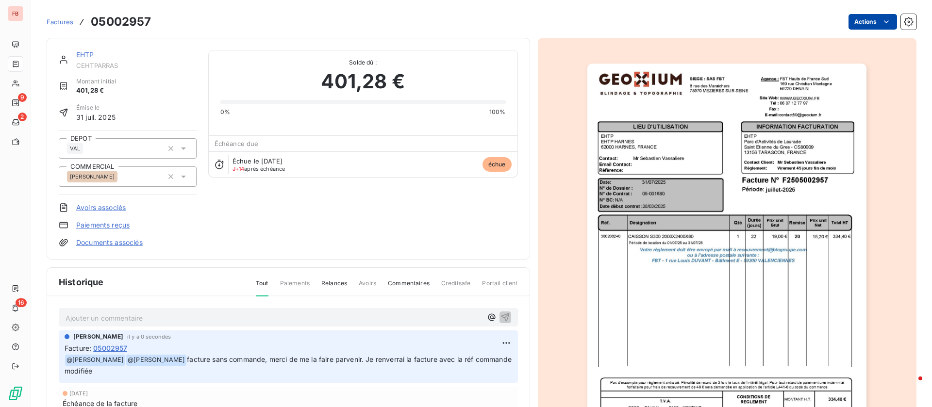
click at [859, 19] on html "FB 9 2 16 Factures 05002957 Actions EHTP CEHTPARRAS Montant initial 401,28 € Ém…" at bounding box center [466, 203] width 932 height 407
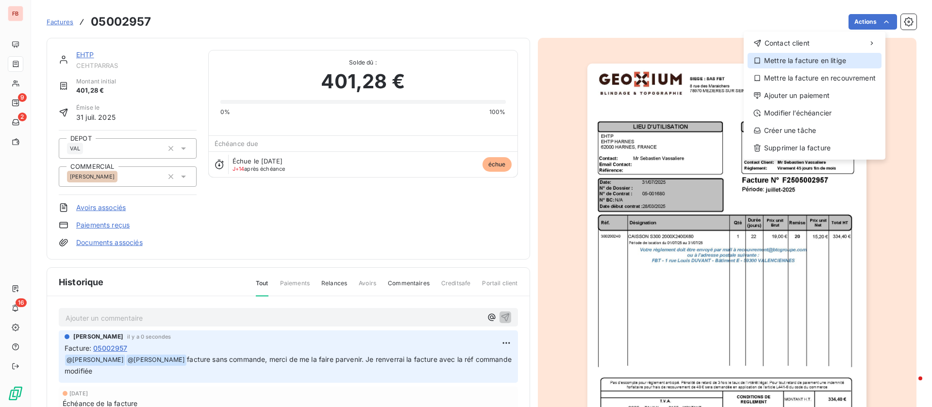
click at [787, 58] on div "Mettre la facture en litige" at bounding box center [815, 61] width 134 height 16
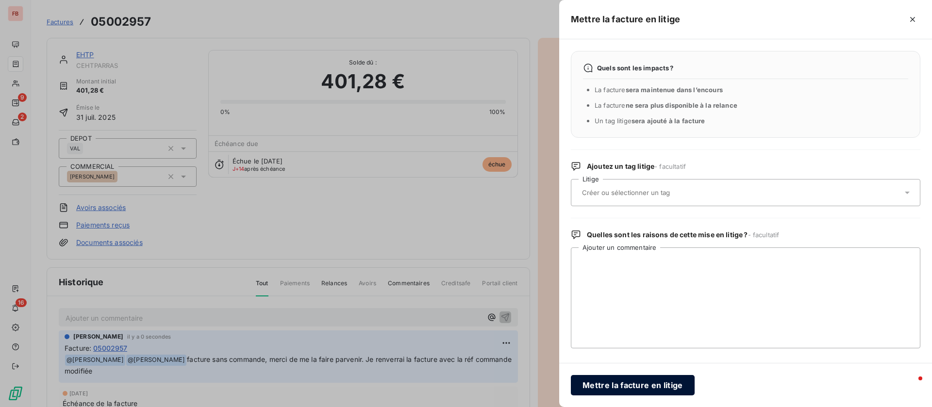
click at [641, 384] on button "Mettre la facture en litige" at bounding box center [633, 385] width 124 height 20
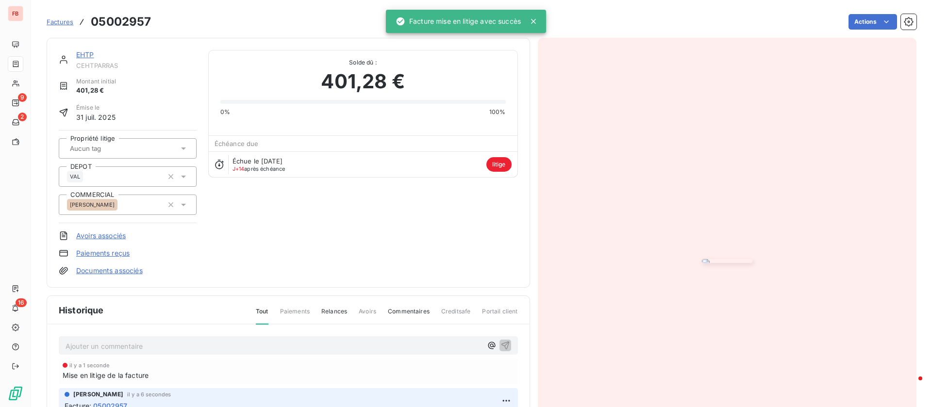
click at [84, 53] on link "EHTP" at bounding box center [85, 54] width 18 height 8
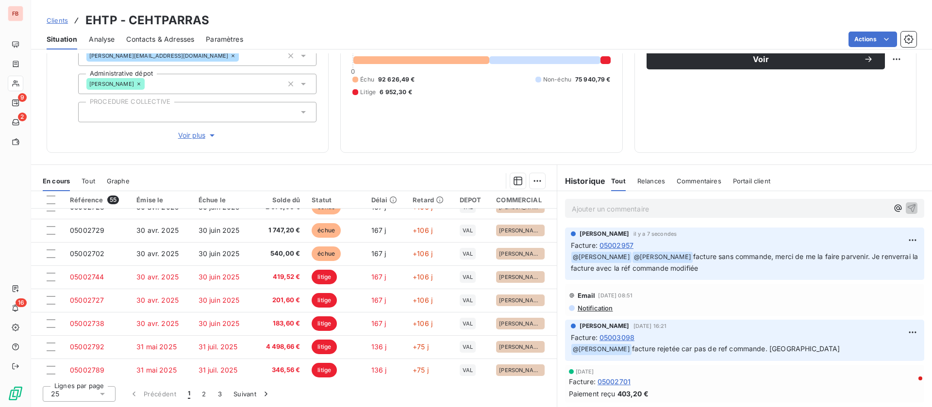
scroll to position [414, 0]
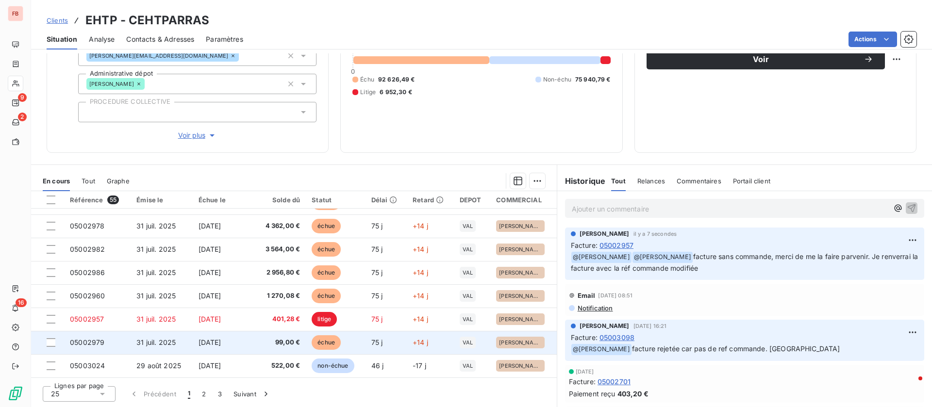
click at [283, 334] on td "99,00 €" at bounding box center [279, 342] width 53 height 23
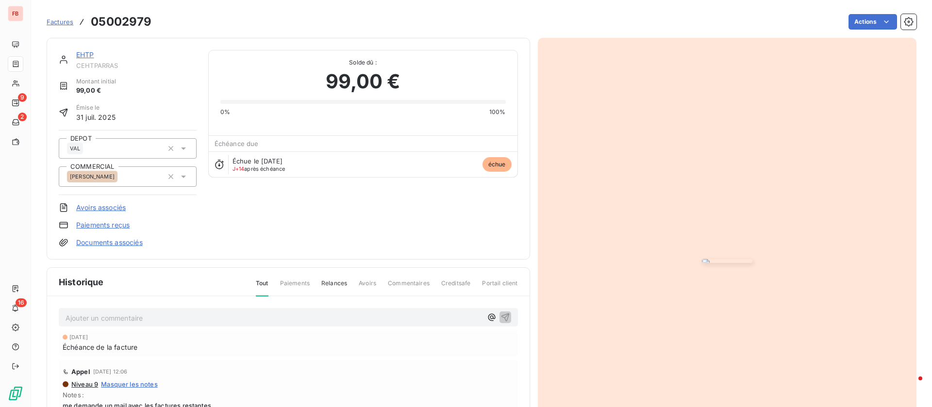
click at [83, 54] on link "EHTP" at bounding box center [85, 54] width 18 height 8
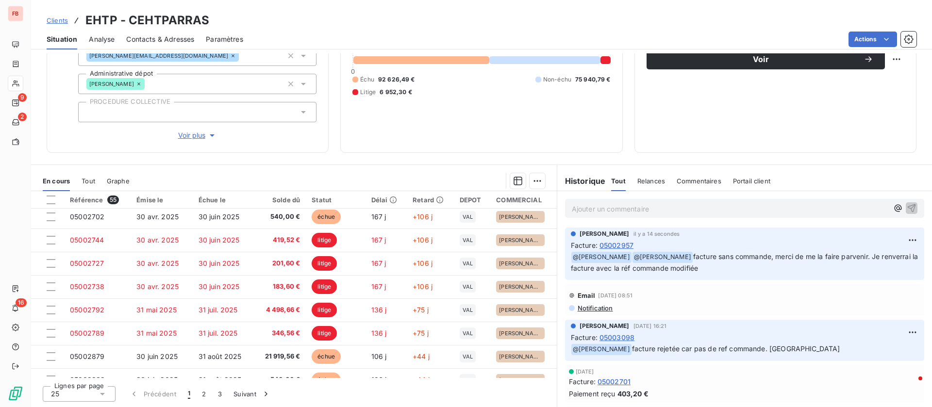
scroll to position [414, 0]
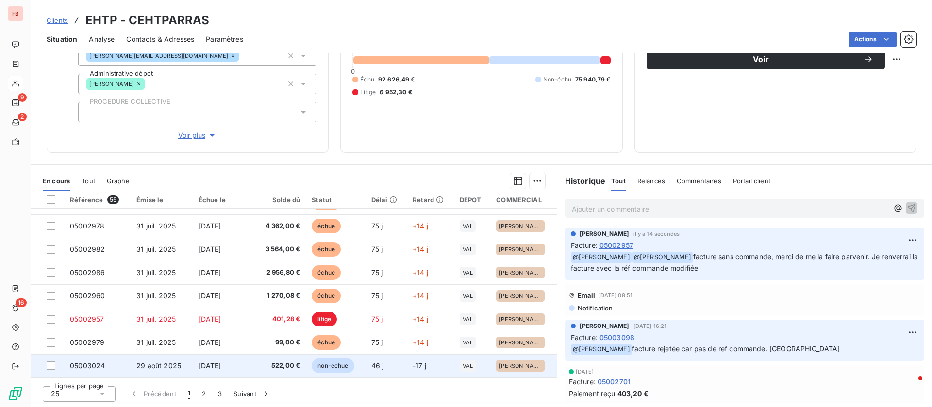
click at [300, 364] on td "522,00 €" at bounding box center [279, 365] width 53 height 23
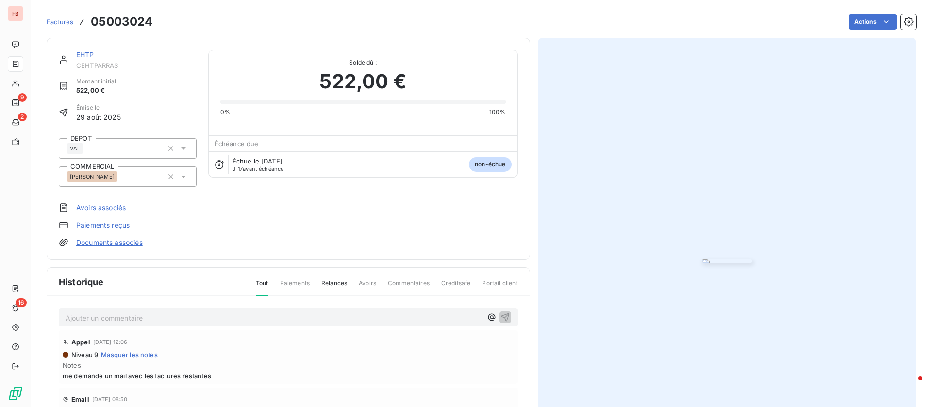
click at [86, 49] on div "EHTP CEHTPARRAS Montant initial 522,00 € Émise le 29 août 2025 DEPOT VAL COMMER…" at bounding box center [289, 149] width 484 height 222
click at [86, 57] on link "EHTP" at bounding box center [85, 54] width 18 height 8
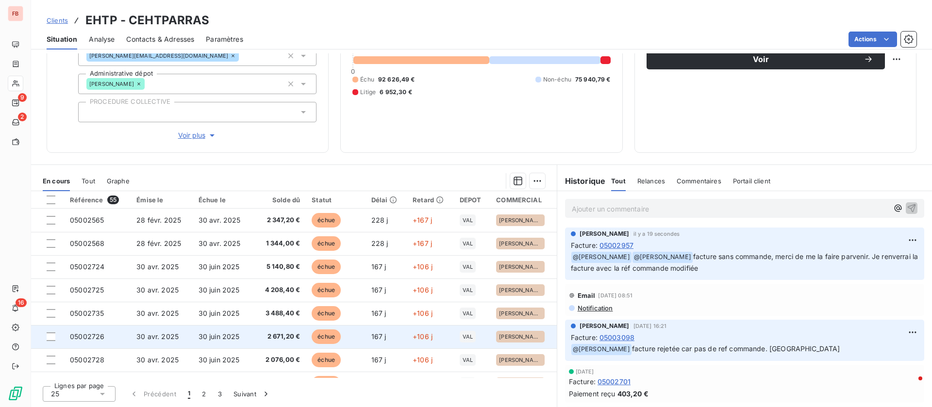
scroll to position [414, 0]
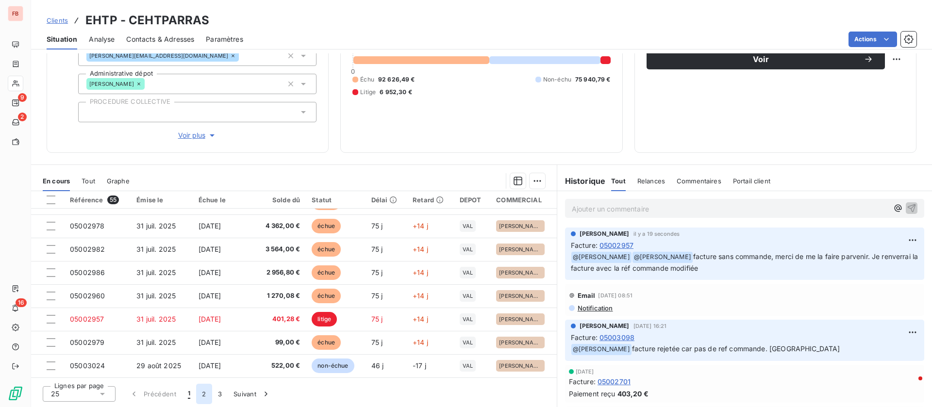
click at [205, 394] on button "2" at bounding box center [204, 394] width 16 height 20
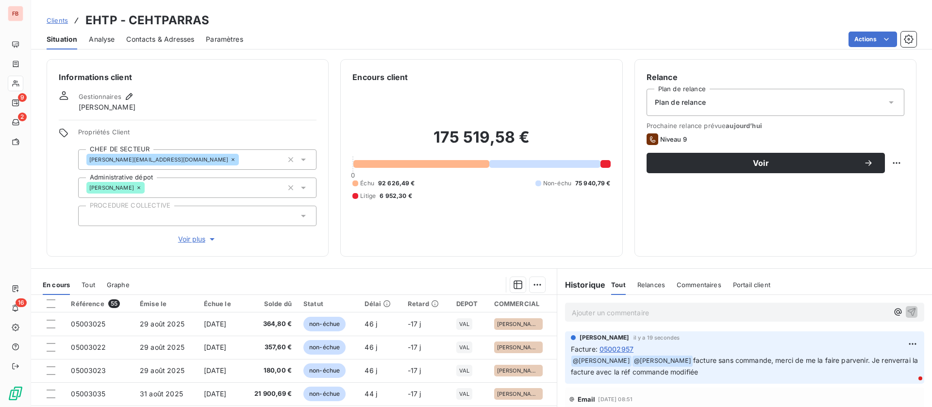
scroll to position [104, 0]
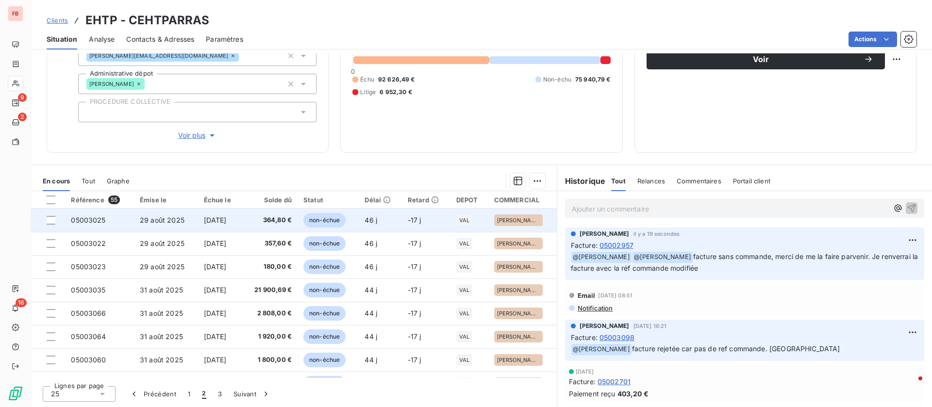
click at [205, 219] on span "[DATE]" at bounding box center [215, 220] width 23 height 8
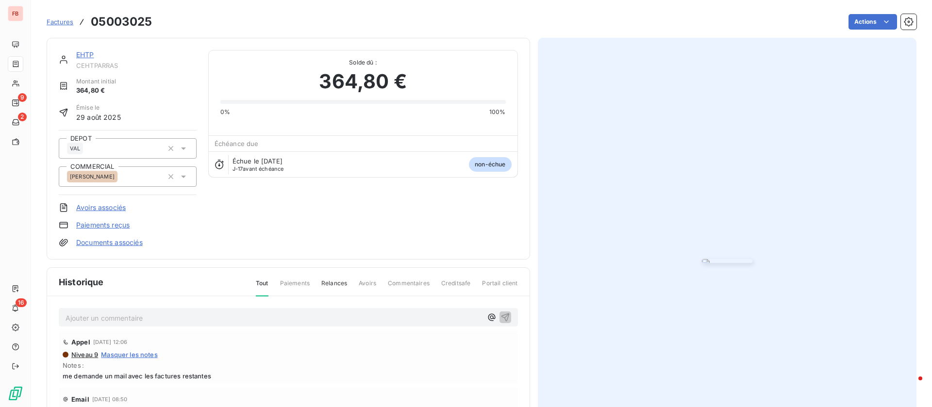
click at [133, 318] on p "Ajouter un commentaire ﻿" at bounding box center [274, 318] width 417 height 12
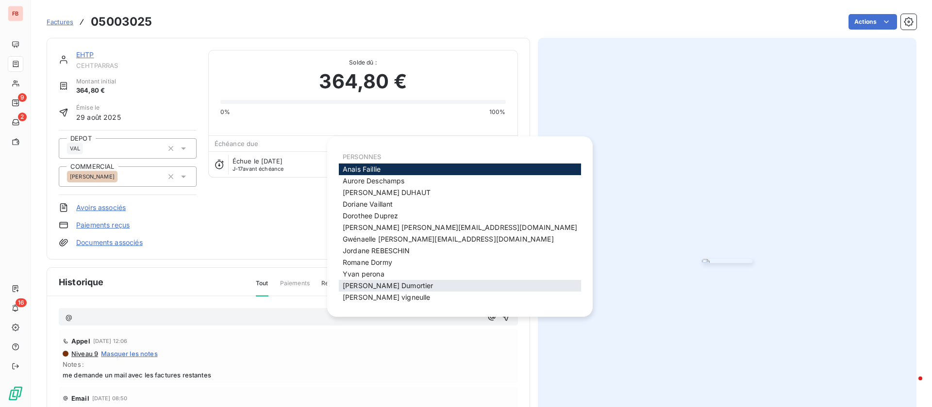
click at [386, 284] on span "jerome Dumortier" at bounding box center [388, 286] width 90 height 8
click at [375, 168] on span "Anais Faillie" at bounding box center [362, 169] width 38 height 8
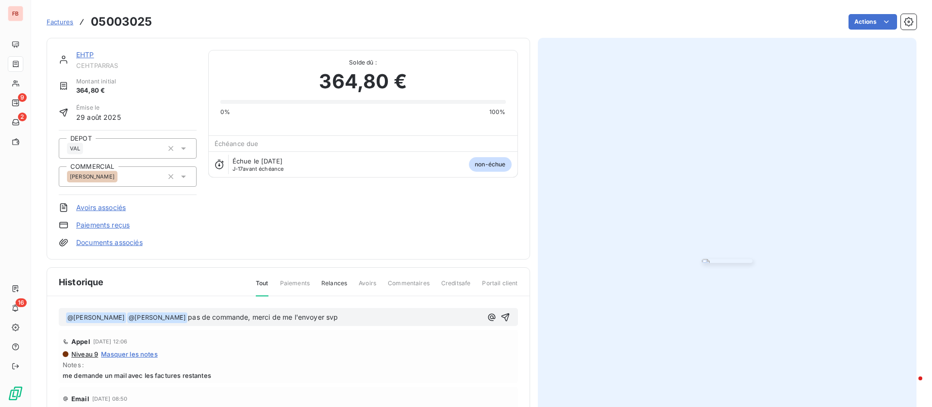
drag, startPoint x: 492, startPoint y: 316, endPoint x: 523, endPoint y: 262, distance: 62.2
click at [501, 317] on icon "button" at bounding box center [506, 318] width 10 height 10
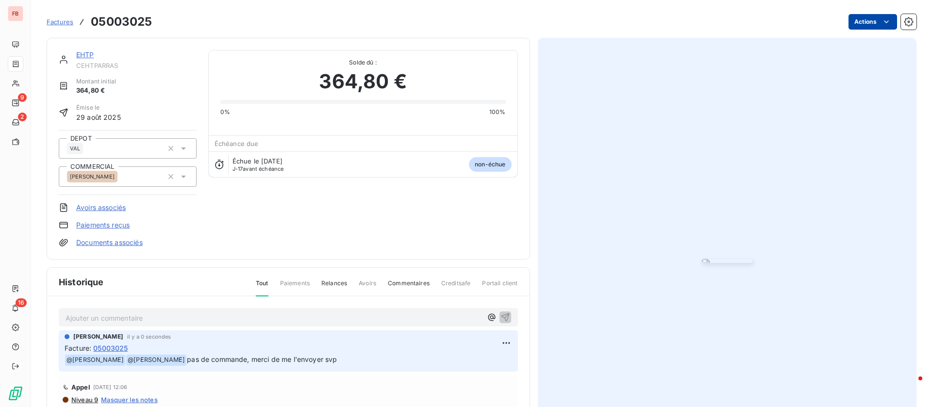
click at [858, 23] on html "FB 9 2 16 Factures 05003025 Actions EHTP CEHTPARRAS Montant initial 364,80 € Ém…" at bounding box center [466, 203] width 932 height 407
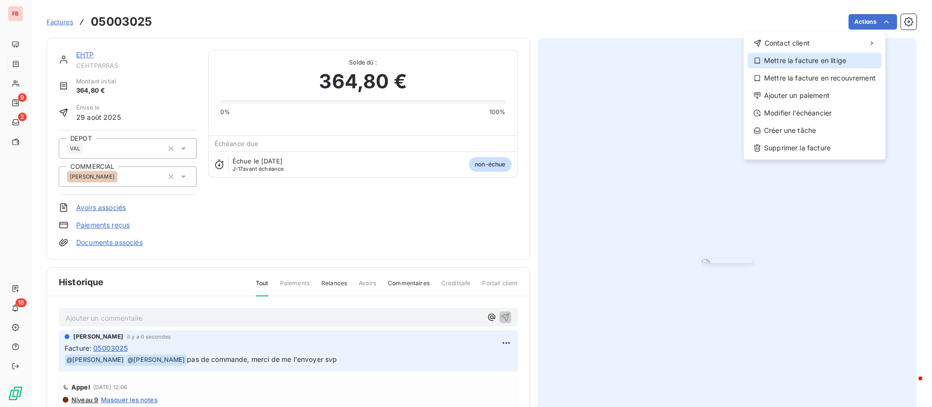
click at [809, 64] on div "Mettre la facture en litige" at bounding box center [815, 61] width 134 height 16
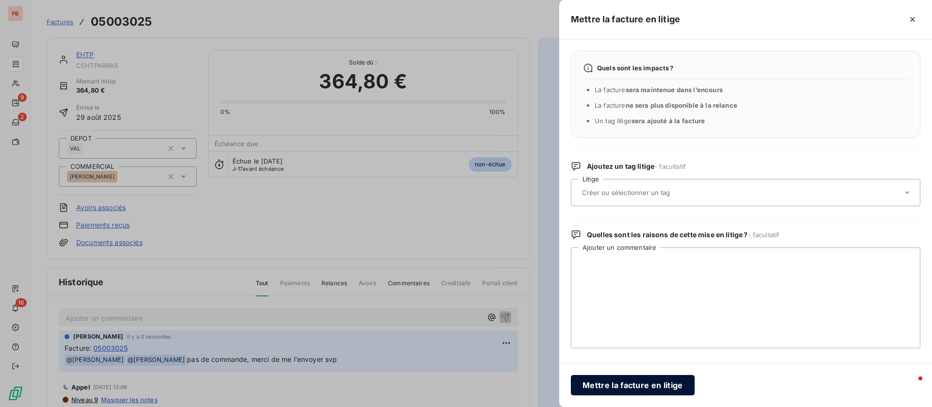
click at [617, 387] on button "Mettre la facture en litige" at bounding box center [633, 385] width 124 height 20
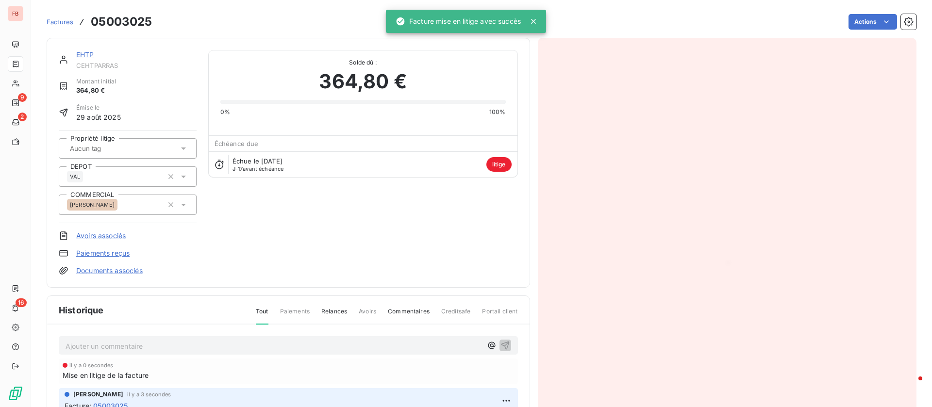
click at [84, 55] on link "EHTP" at bounding box center [85, 54] width 18 height 8
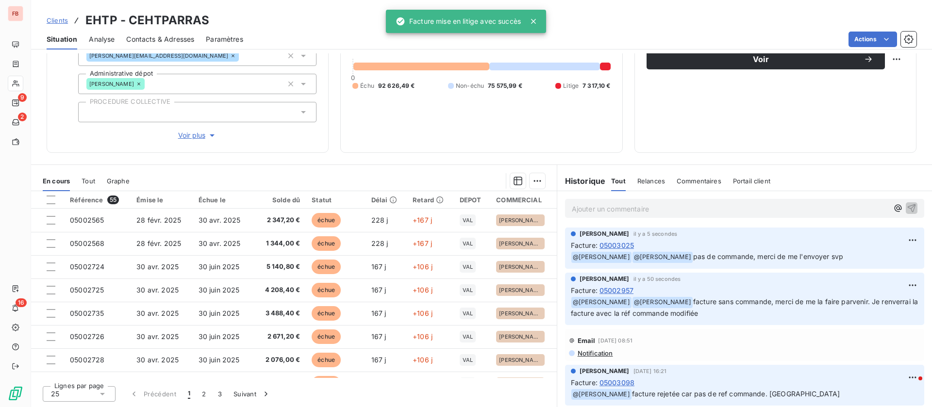
scroll to position [414, 0]
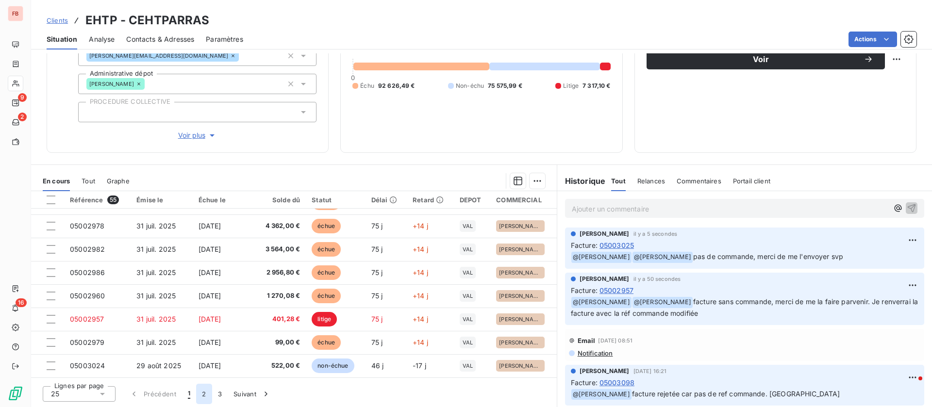
click at [203, 394] on button "2" at bounding box center [204, 394] width 16 height 20
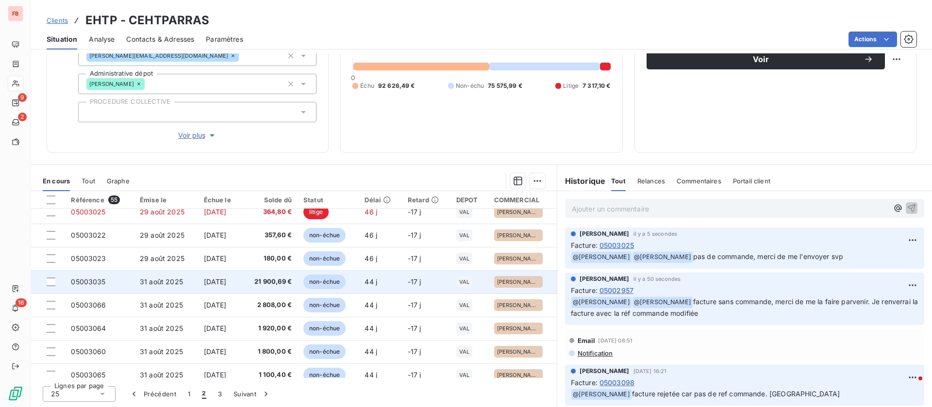
scroll to position [0, 0]
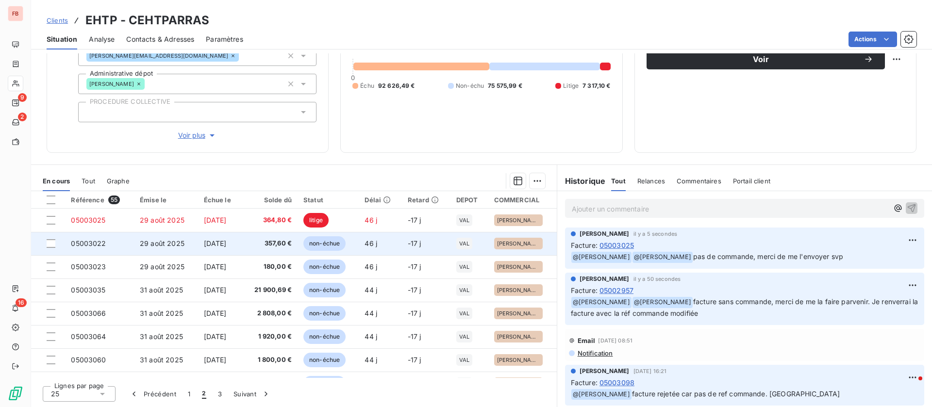
click at [252, 239] on td "357,60 €" at bounding box center [269, 243] width 55 height 23
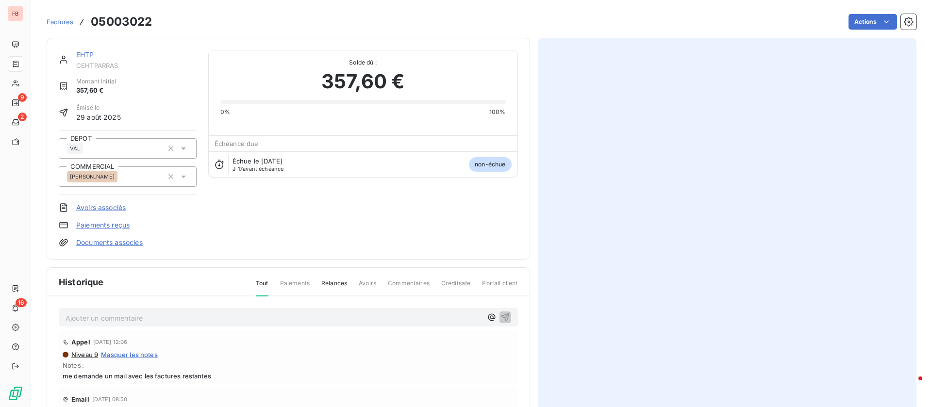
click at [89, 57] on link "EHTP" at bounding box center [85, 54] width 18 height 8
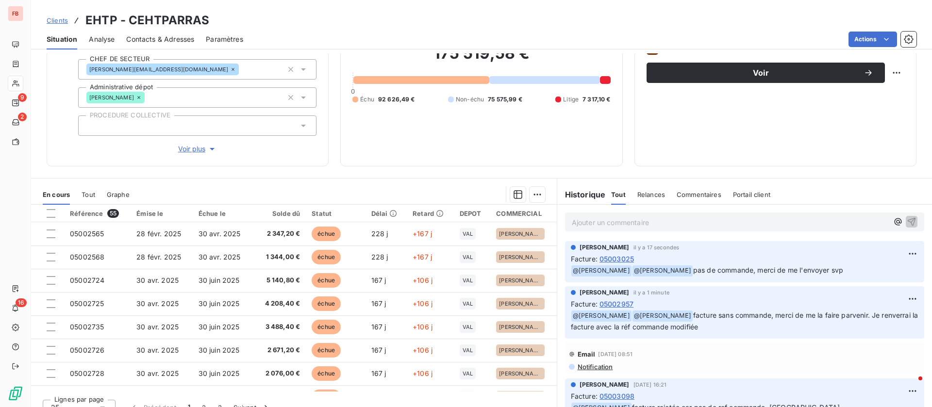
scroll to position [104, 0]
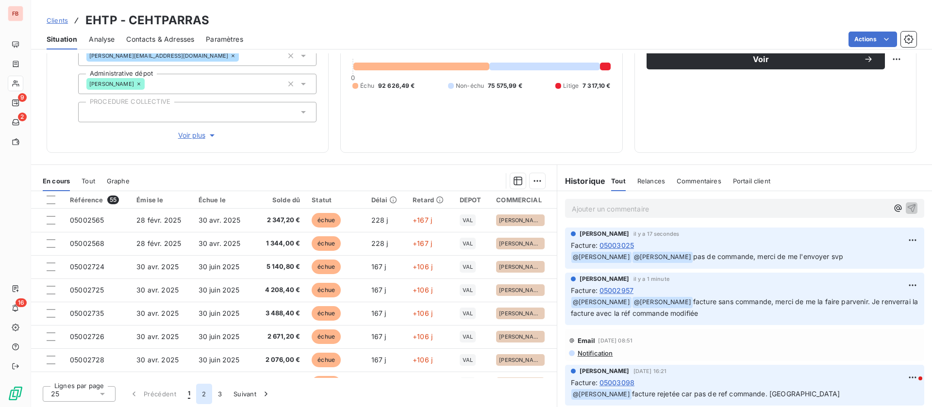
click at [207, 396] on button "2" at bounding box center [204, 394] width 16 height 20
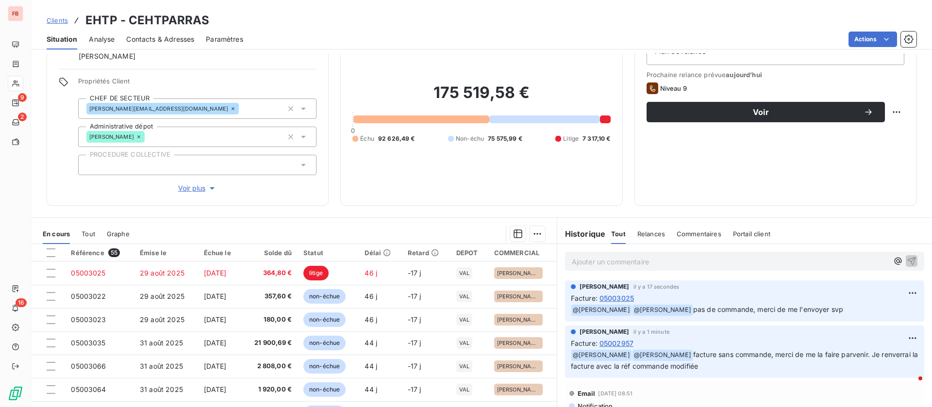
scroll to position [73, 0]
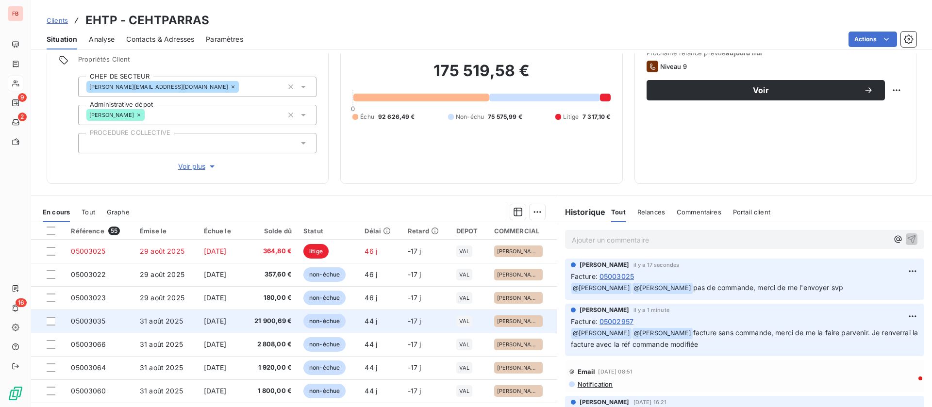
click at [270, 324] on span "21 900,69 €" at bounding box center [270, 322] width 44 height 10
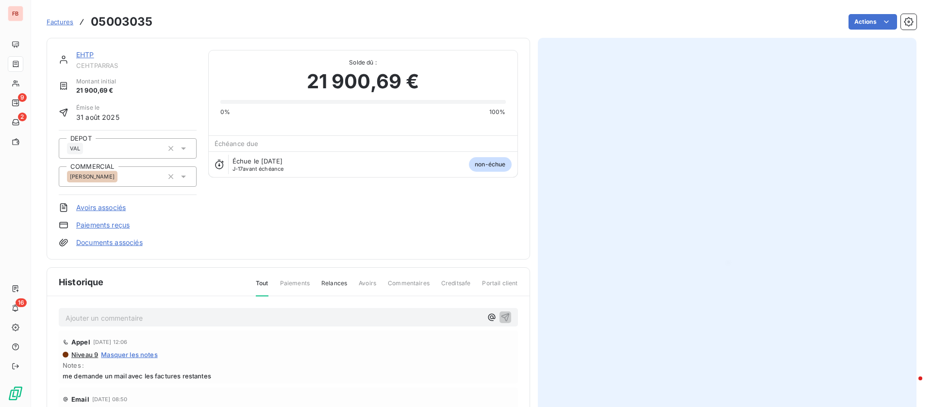
click at [86, 56] on link "EHTP" at bounding box center [85, 54] width 18 height 8
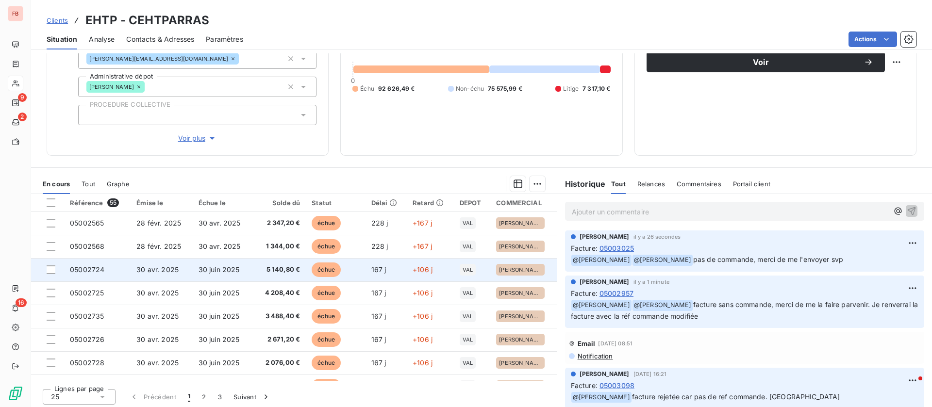
scroll to position [104, 0]
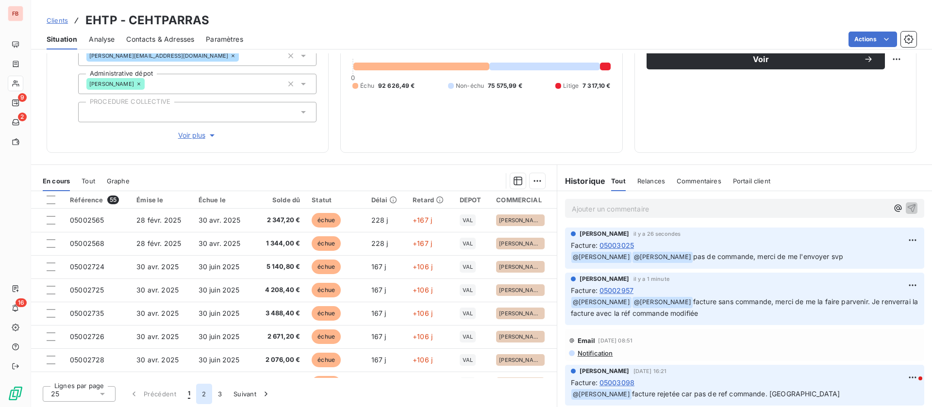
click at [209, 393] on button "2" at bounding box center [204, 394] width 16 height 20
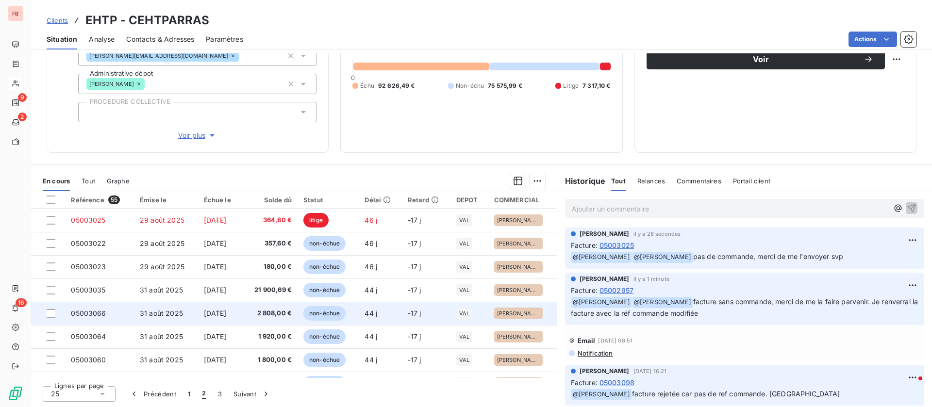
click at [274, 314] on span "2 808,00 €" at bounding box center [270, 314] width 44 height 10
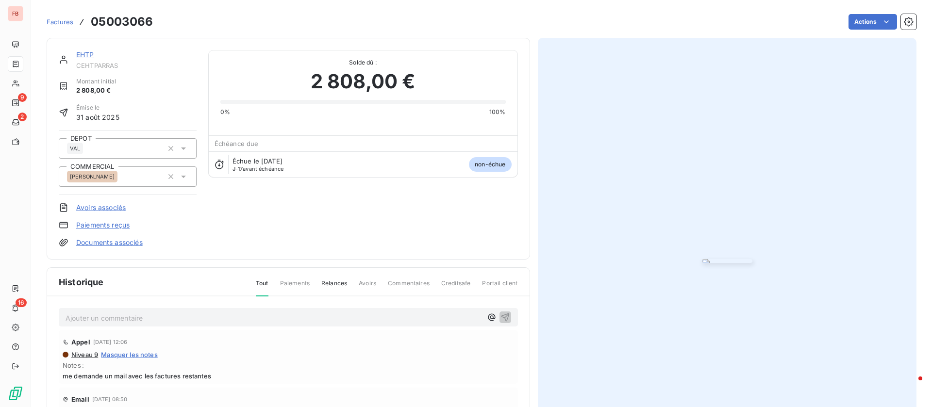
click at [85, 52] on link "EHTP" at bounding box center [85, 54] width 18 height 8
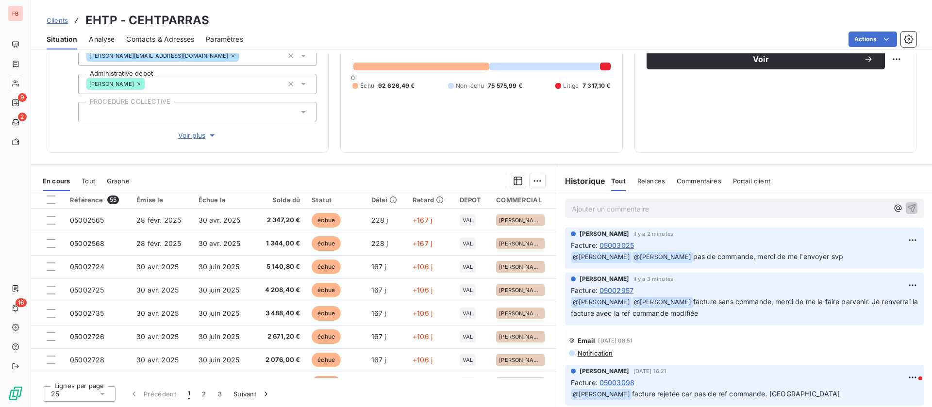
scroll to position [364, 0]
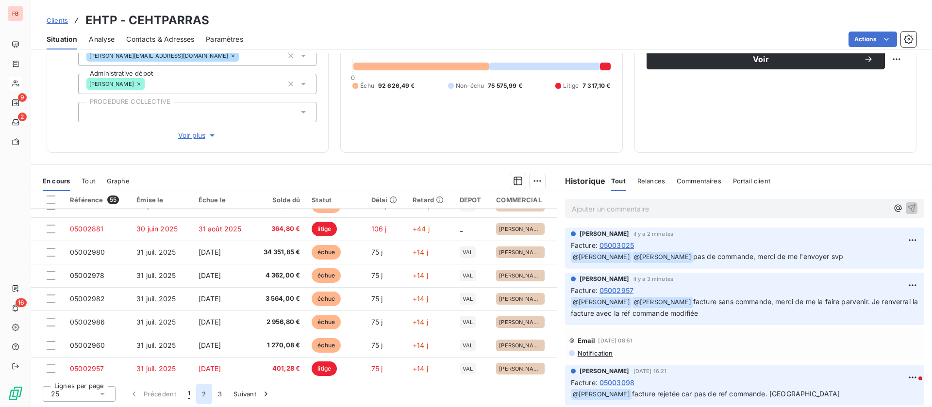
click at [201, 400] on button "2" at bounding box center [204, 394] width 16 height 20
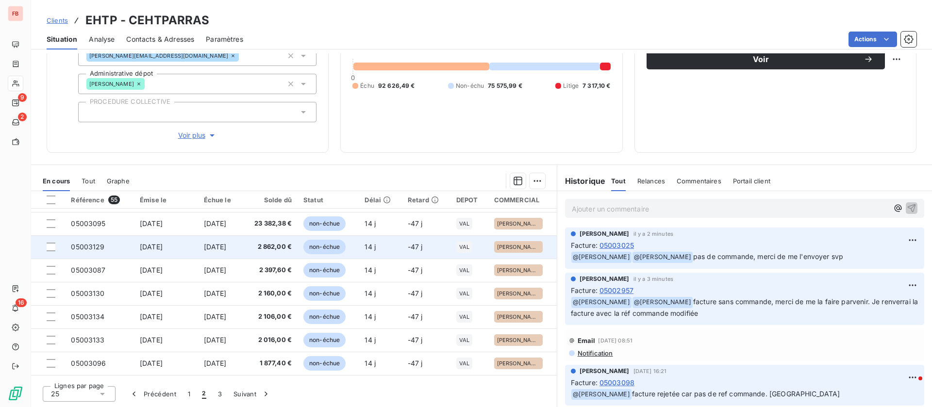
scroll to position [291, 0]
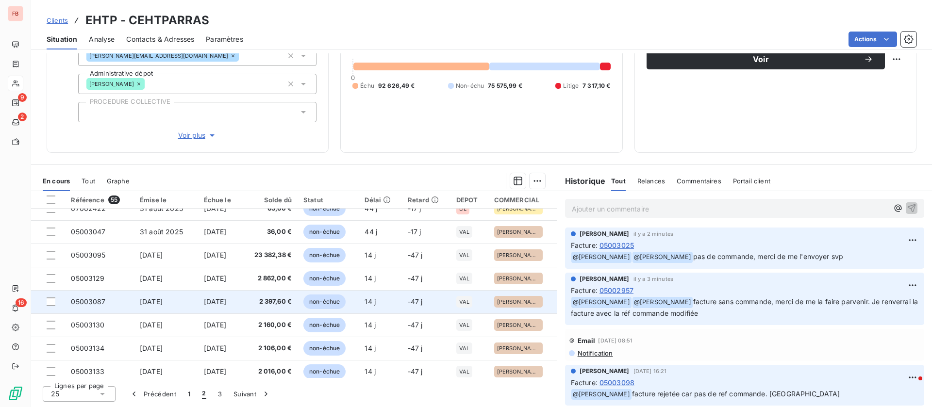
click at [284, 307] on td "2 397,60 €" at bounding box center [269, 301] width 55 height 23
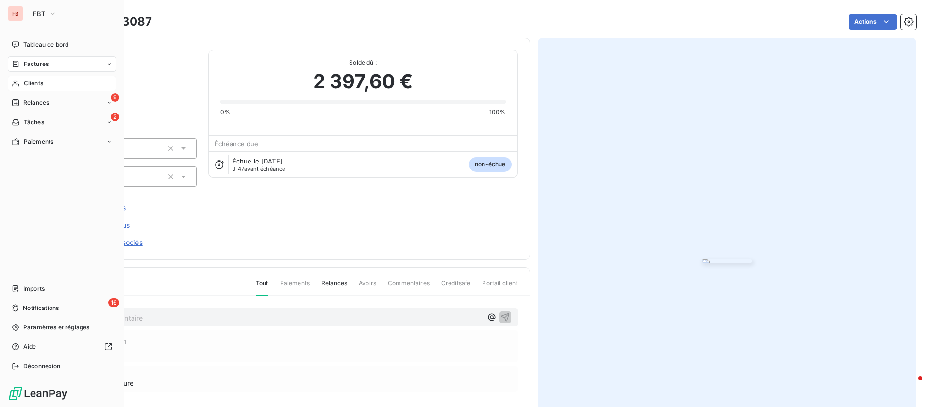
click at [33, 83] on span "Clients" at bounding box center [33, 83] width 19 height 9
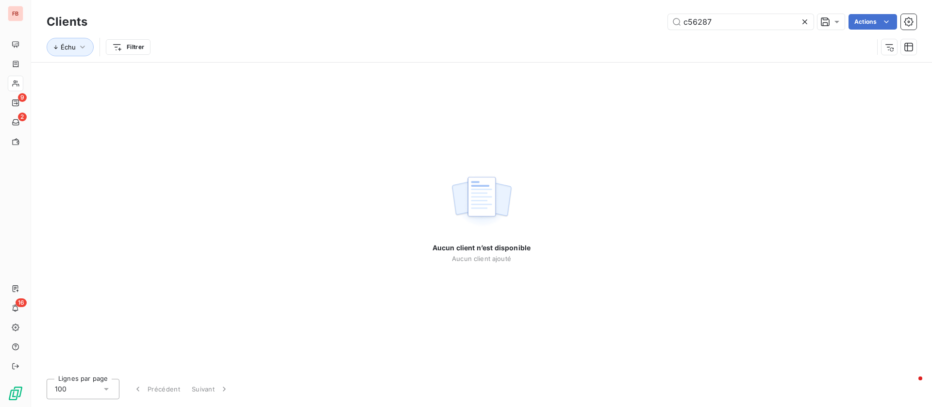
drag, startPoint x: 687, startPoint y: 23, endPoint x: 602, endPoint y: 23, distance: 85.4
click at [602, 23] on div "c56287 Actions" at bounding box center [508, 22] width 818 height 16
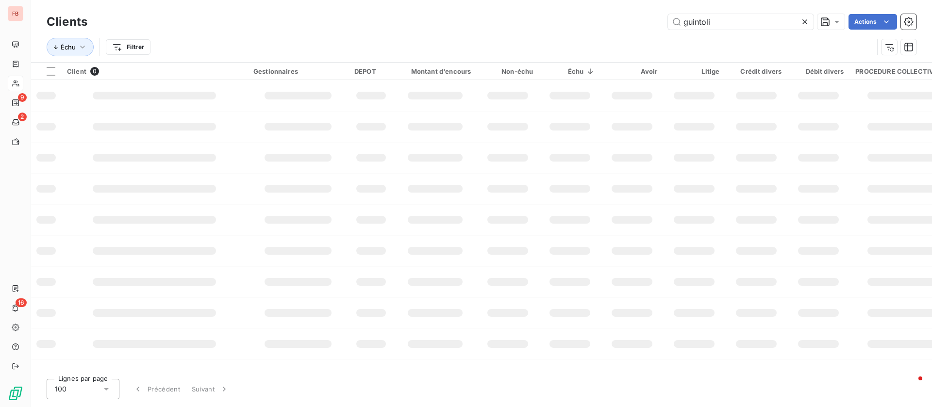
type input "guintoli"
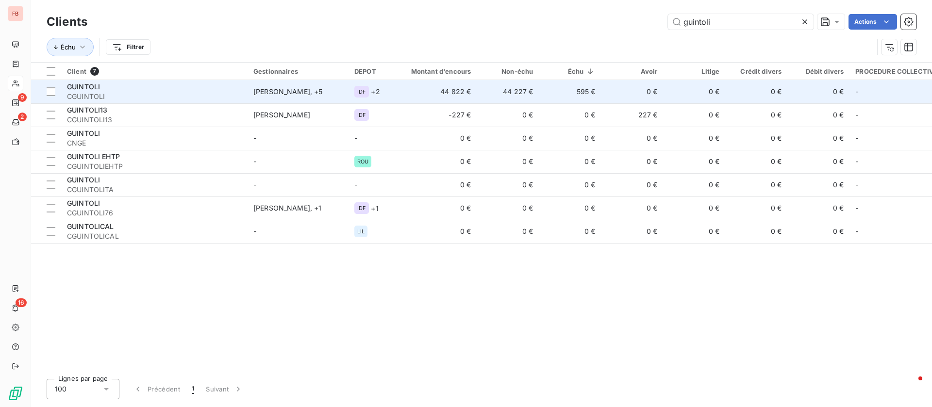
click at [561, 91] on td "595 €" at bounding box center [570, 91] width 62 height 23
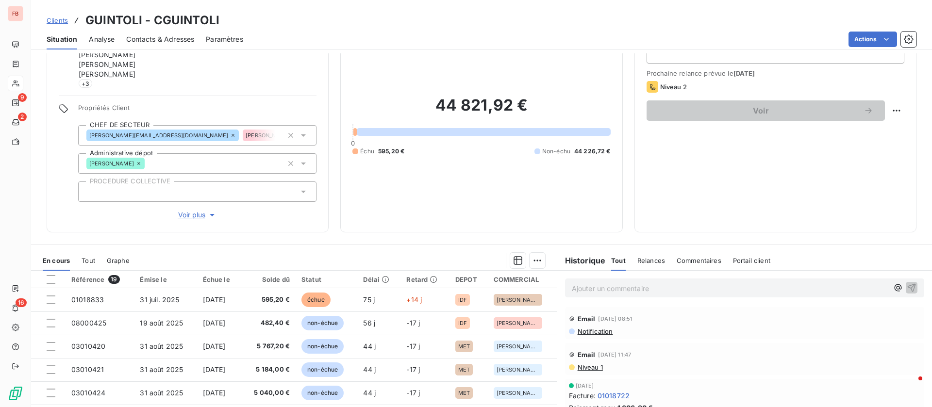
scroll to position [73, 0]
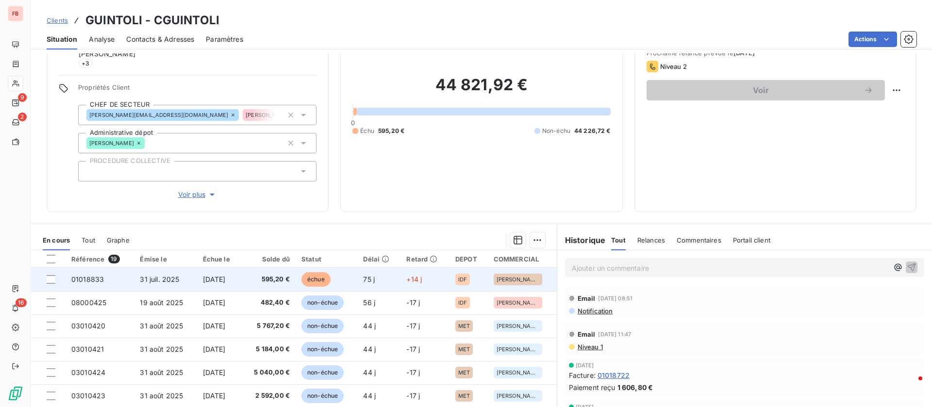
click at [226, 275] on span "[DATE]" at bounding box center [214, 279] width 23 height 8
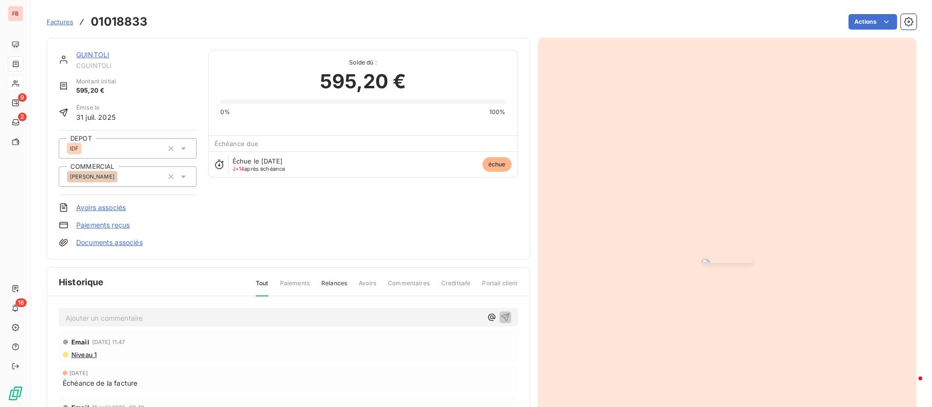
click at [99, 53] on link "GUINTOLI" at bounding box center [92, 54] width 33 height 8
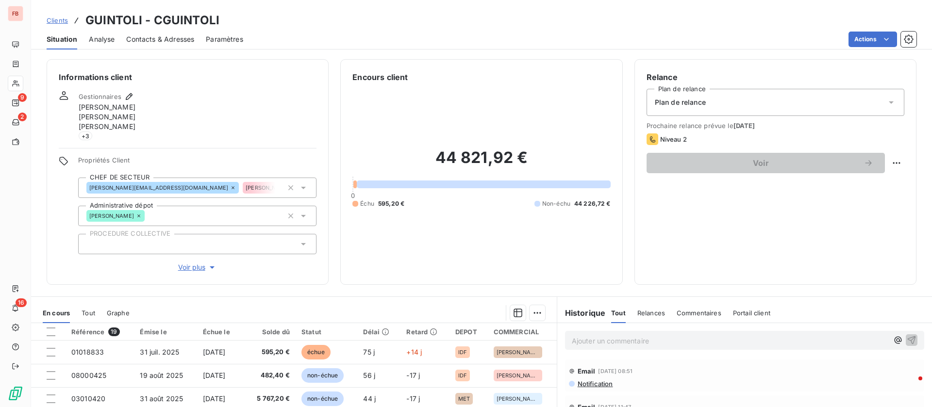
click at [163, 46] on div "Contacts & Adresses" at bounding box center [160, 39] width 68 height 20
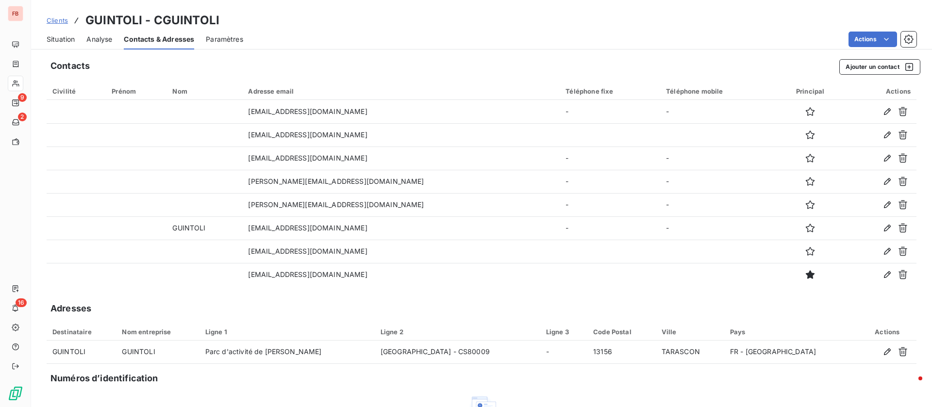
click at [66, 42] on span "Situation" at bounding box center [61, 39] width 28 height 10
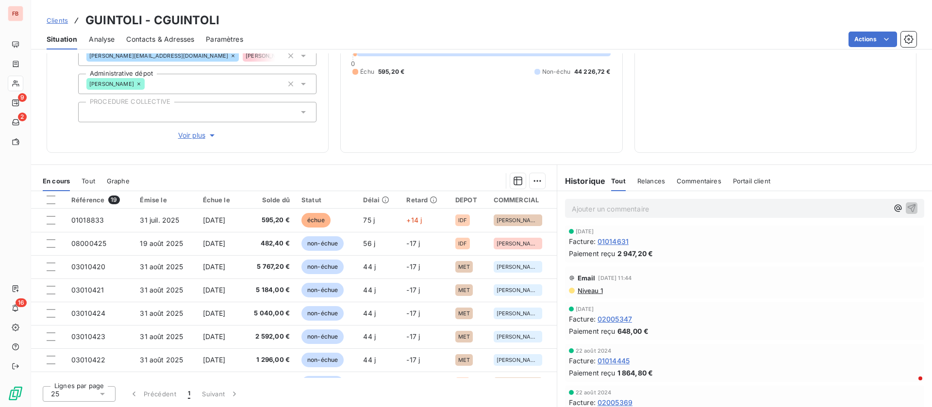
scroll to position [6092, 0]
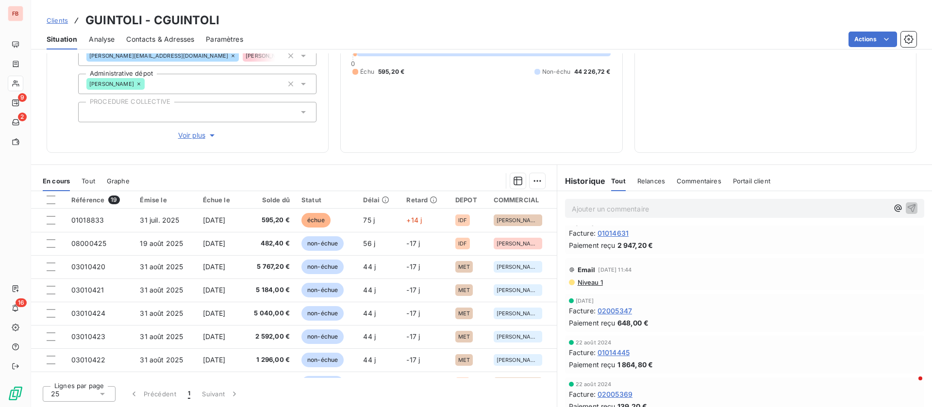
click at [691, 186] on div "Commentaires" at bounding box center [699, 181] width 45 height 20
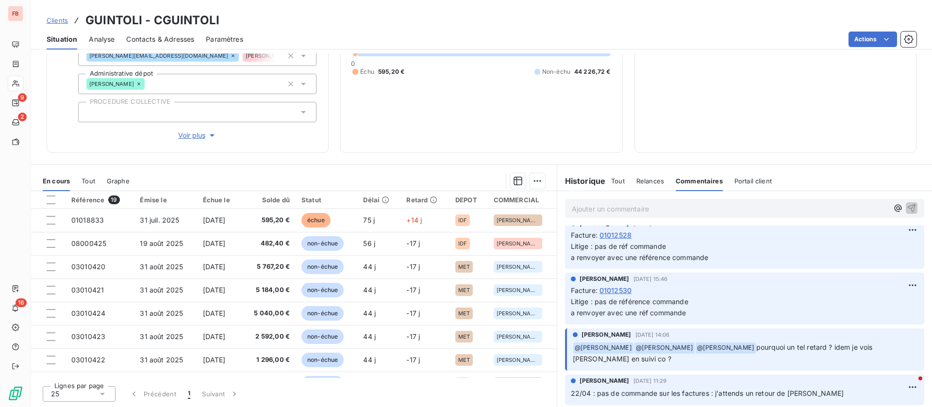
scroll to position [437, 0]
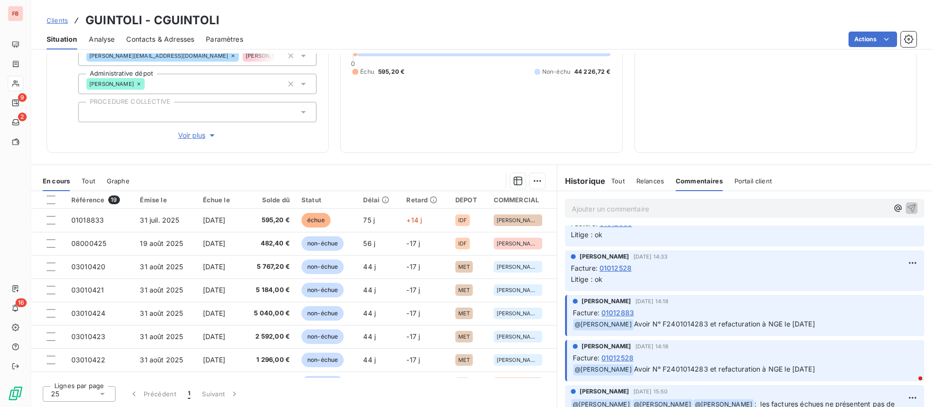
click at [639, 180] on span "Relances" at bounding box center [650, 181] width 28 height 8
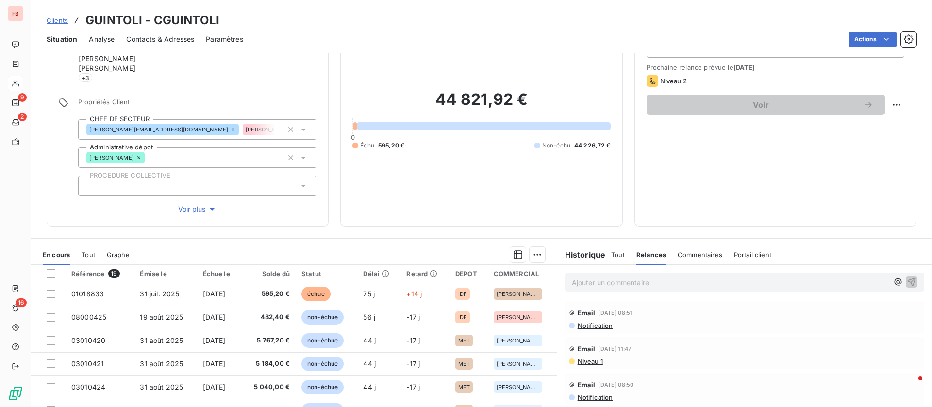
scroll to position [0, 0]
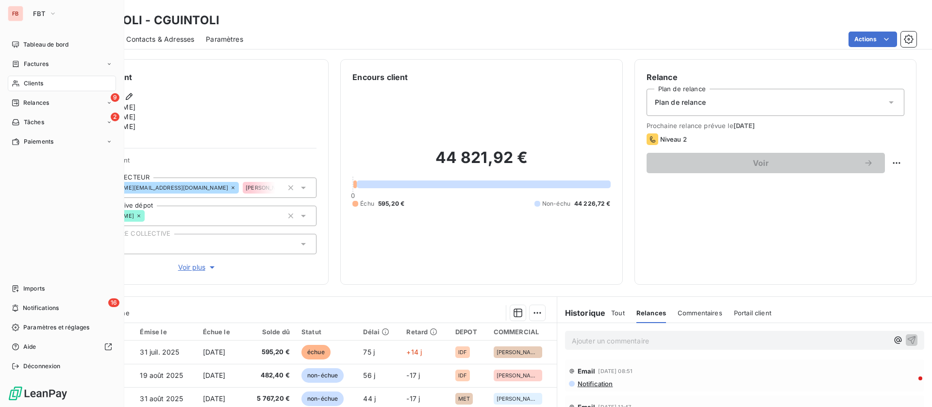
click at [28, 84] on span "Clients" at bounding box center [33, 83] width 19 height 9
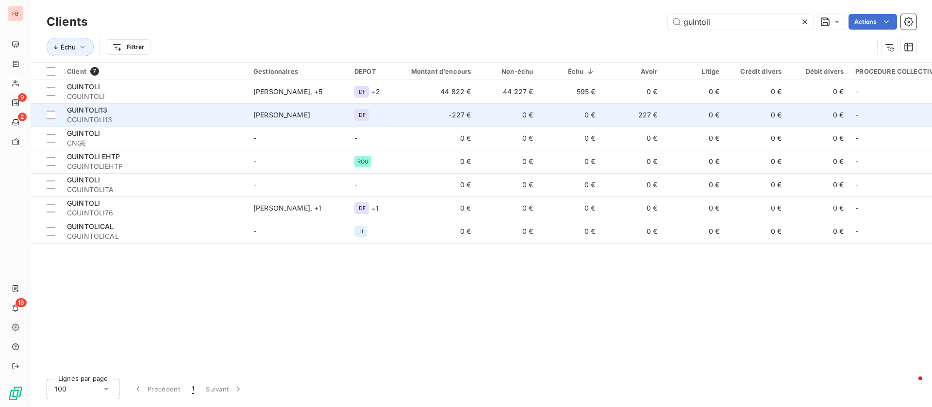
click at [563, 117] on td "0 €" at bounding box center [570, 114] width 62 height 23
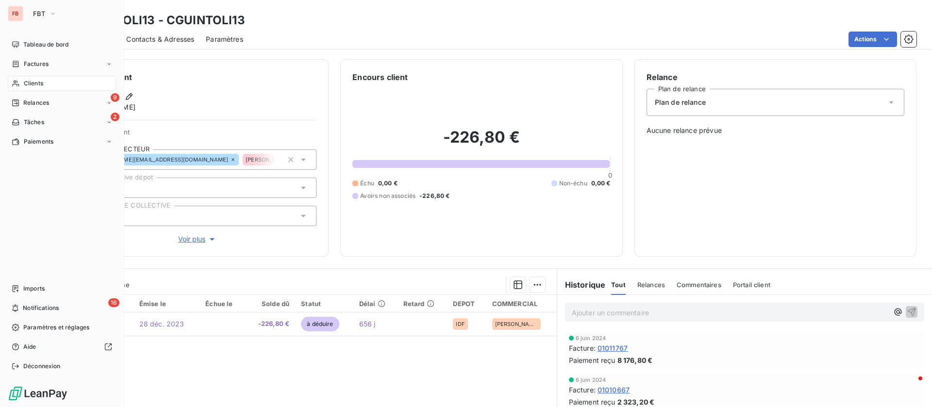
click at [21, 80] on div "Clients" at bounding box center [62, 84] width 108 height 16
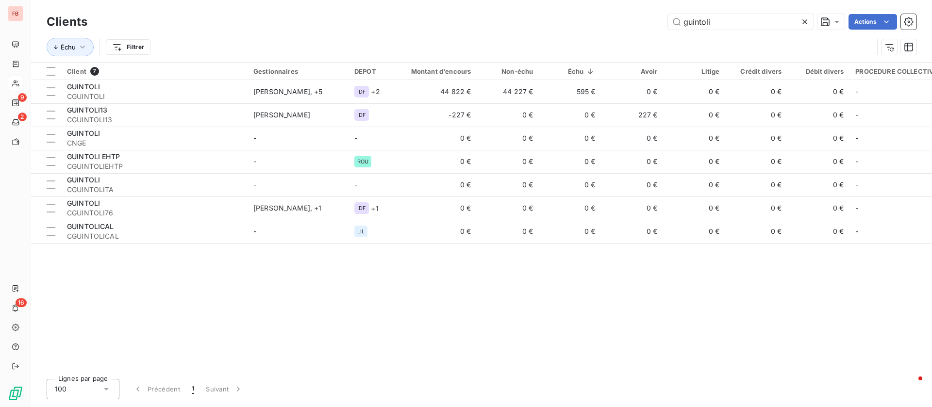
drag, startPoint x: 726, startPoint y: 24, endPoint x: 565, endPoint y: 16, distance: 161.4
click at [565, 16] on div "guintoli Actions" at bounding box center [508, 22] width 818 height 16
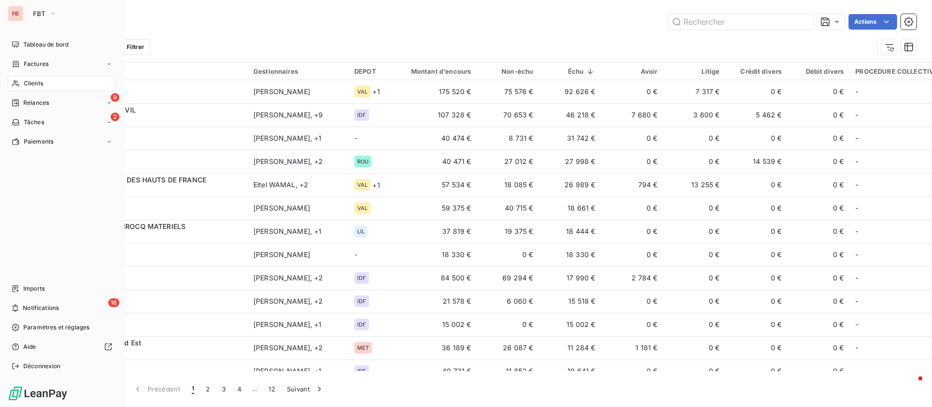
click at [40, 83] on span "Clients" at bounding box center [33, 83] width 19 height 9
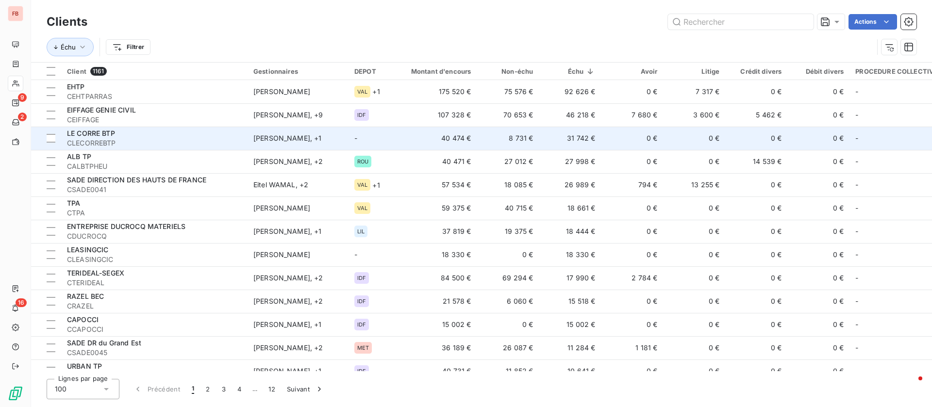
click at [607, 142] on td "0 €" at bounding box center [632, 138] width 62 height 23
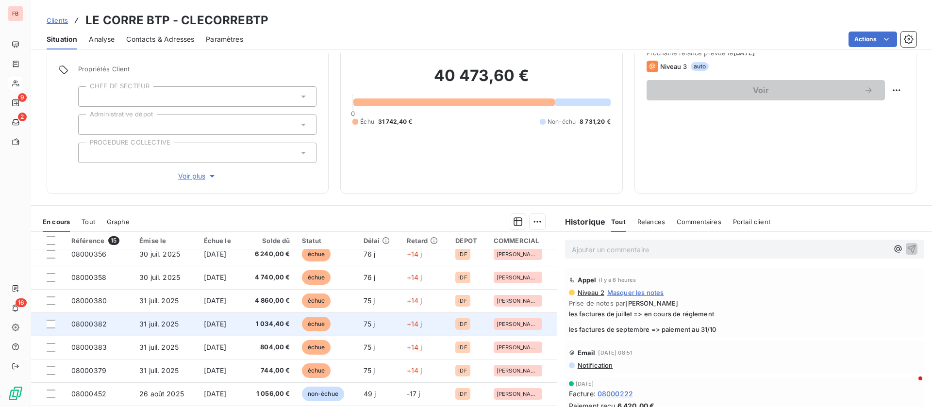
scroll to position [146, 0]
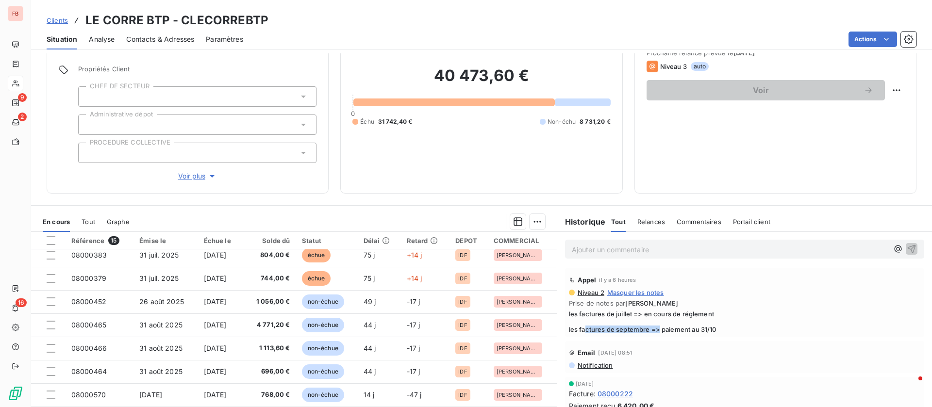
drag, startPoint x: 586, startPoint y: 331, endPoint x: 653, endPoint y: 329, distance: 67.0
click at [653, 329] on span "les factures de juillet => en cours de réglement les factures de septembre => p…" at bounding box center [744, 321] width 351 height 23
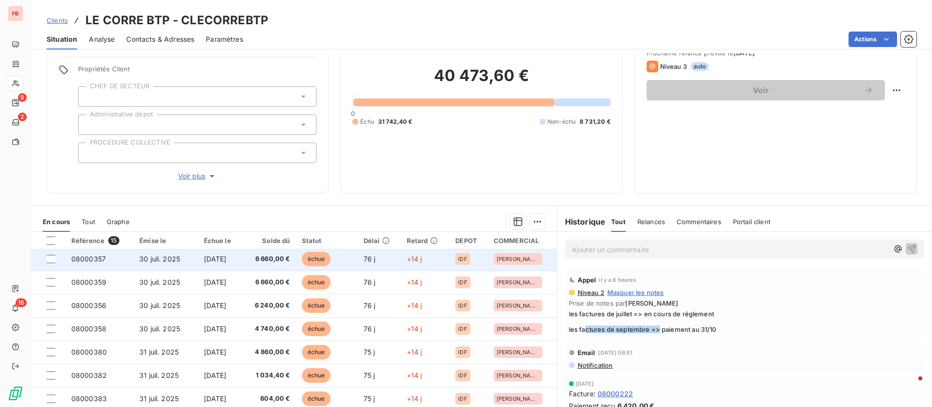
scroll to position [0, 0]
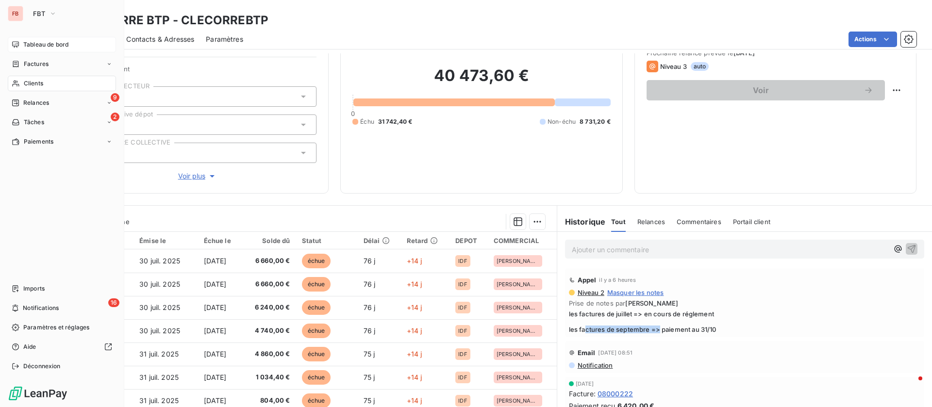
click at [22, 41] on div "Tableau de bord" at bounding box center [62, 45] width 108 height 16
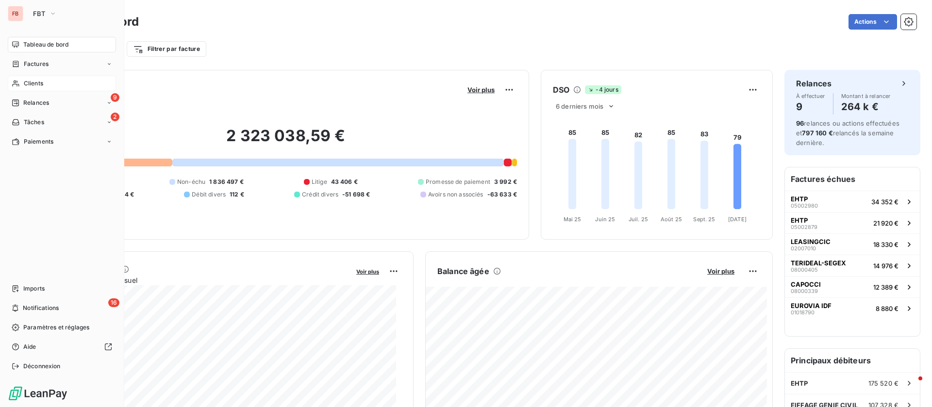
click at [14, 83] on icon at bounding box center [16, 84] width 8 height 8
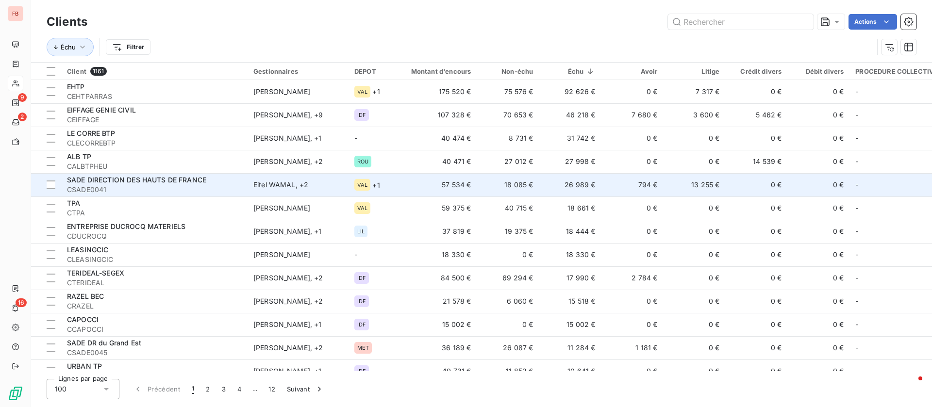
click at [598, 191] on td "26 989 €" at bounding box center [570, 184] width 62 height 23
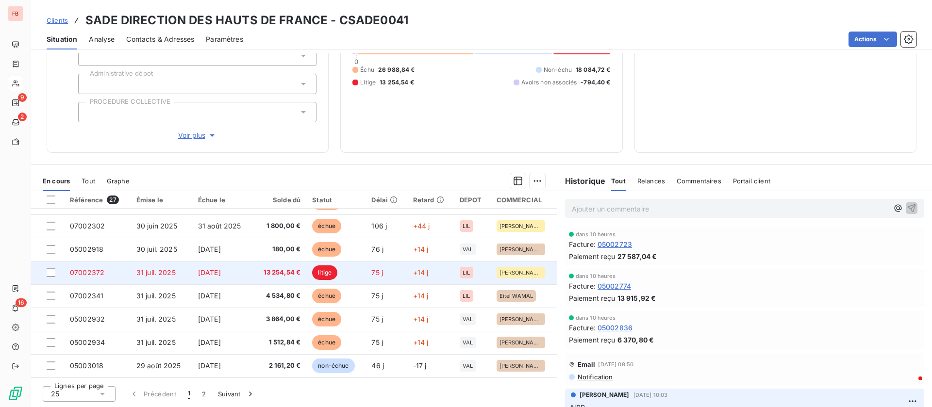
scroll to position [146, 0]
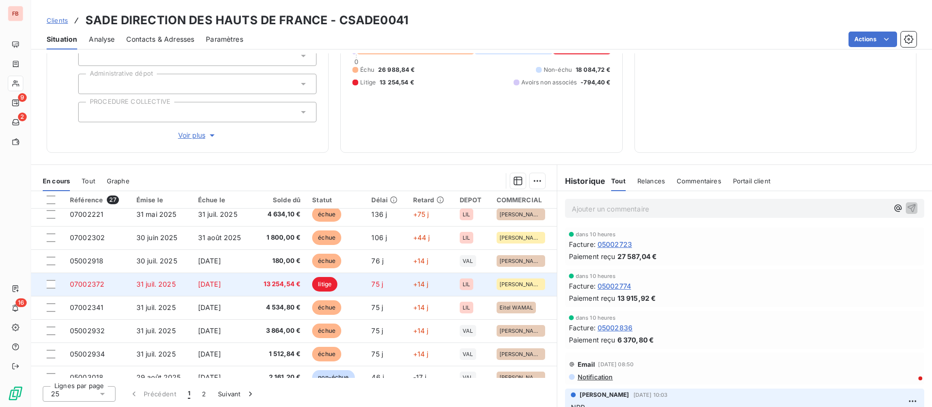
click at [266, 277] on td "13 254,54 €" at bounding box center [279, 284] width 53 height 23
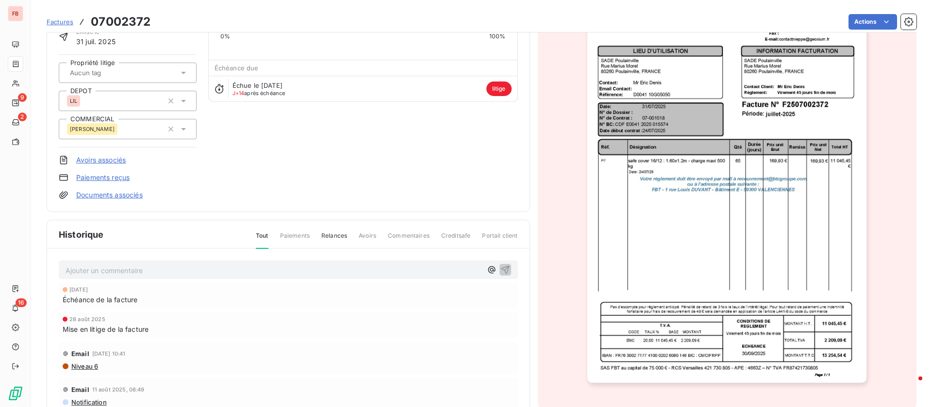
scroll to position [57, 0]
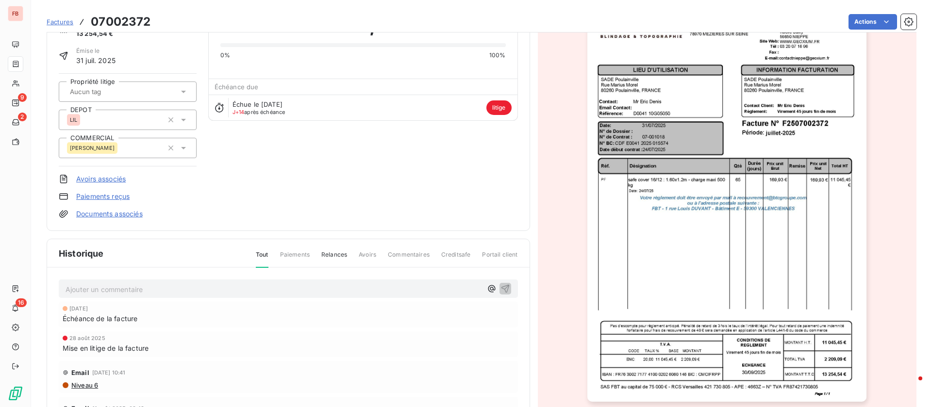
click at [210, 316] on div "Échéance de la facture" at bounding box center [289, 319] width 452 height 10
click at [185, 293] on p "Ajouter un commentaire ﻿" at bounding box center [274, 290] width 417 height 12
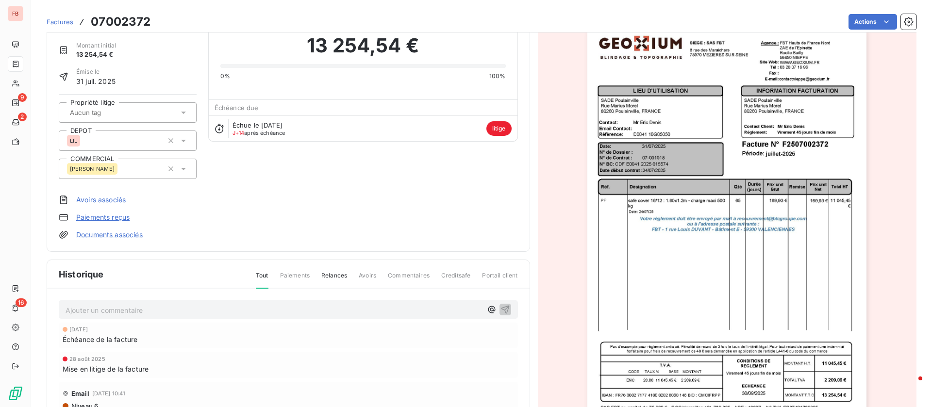
scroll to position [0, 0]
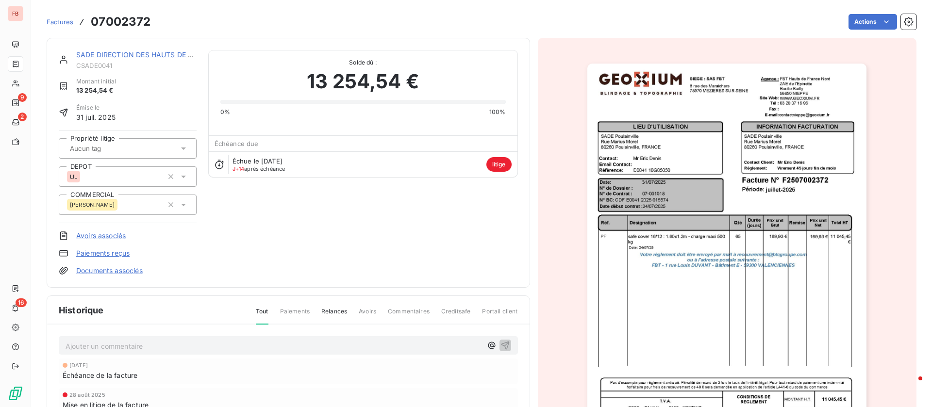
click at [101, 54] on link "SADE DIRECTION DES HAUTS DE FRANCE" at bounding box center [145, 54] width 139 height 8
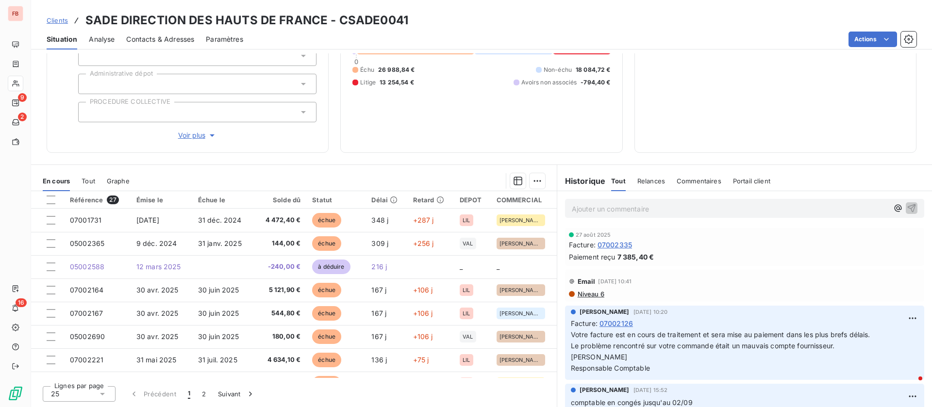
scroll to position [1092, 0]
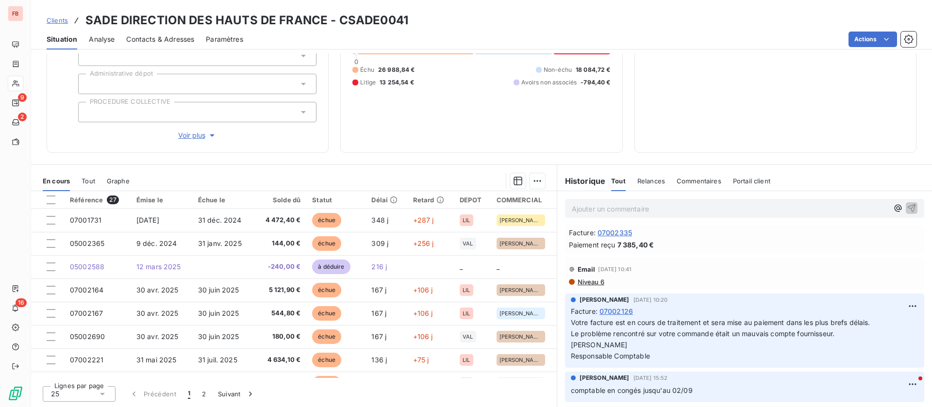
click at [689, 176] on div "Commentaires" at bounding box center [699, 181] width 45 height 20
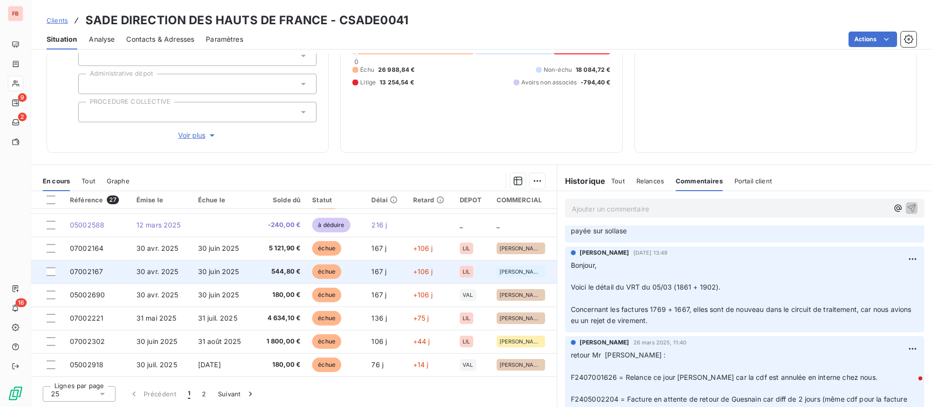
scroll to position [73, 0]
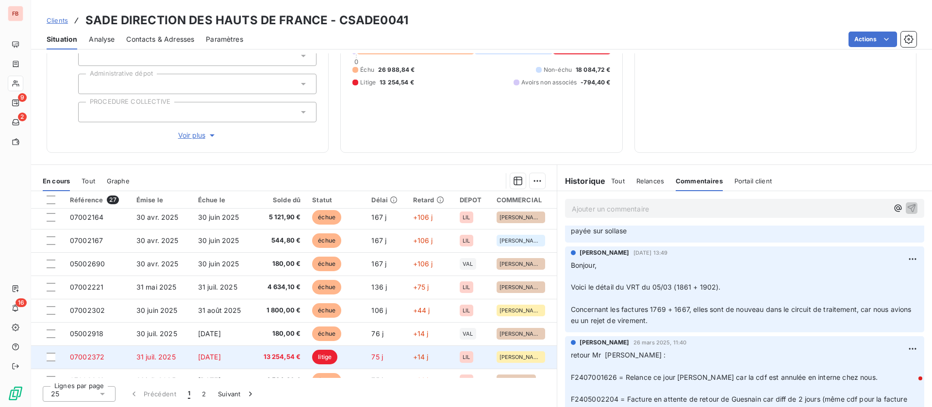
click at [161, 357] on span "31 juil. 2025" at bounding box center [155, 357] width 39 height 8
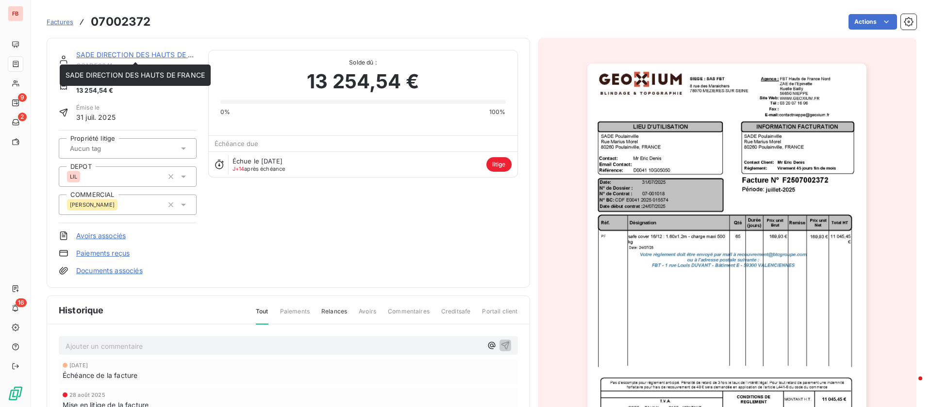
click at [147, 53] on link "SADE DIRECTION DES HAUTS DE FRANCE" at bounding box center [145, 54] width 139 height 8
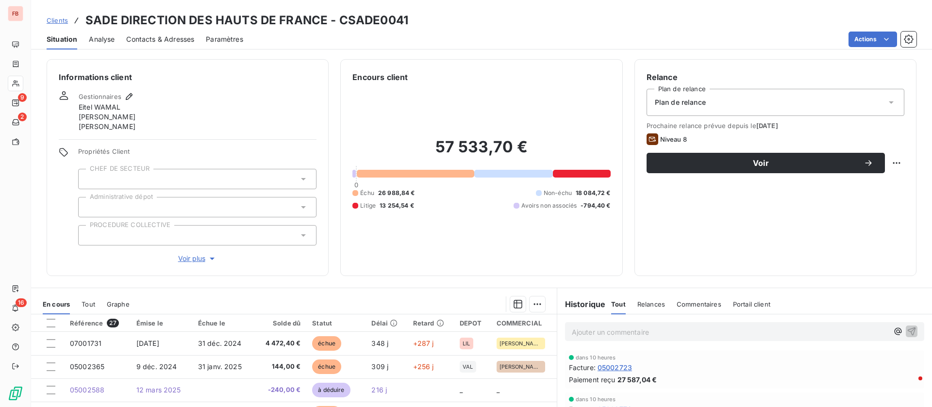
click at [164, 33] on div "Contacts & Adresses" at bounding box center [160, 39] width 68 height 20
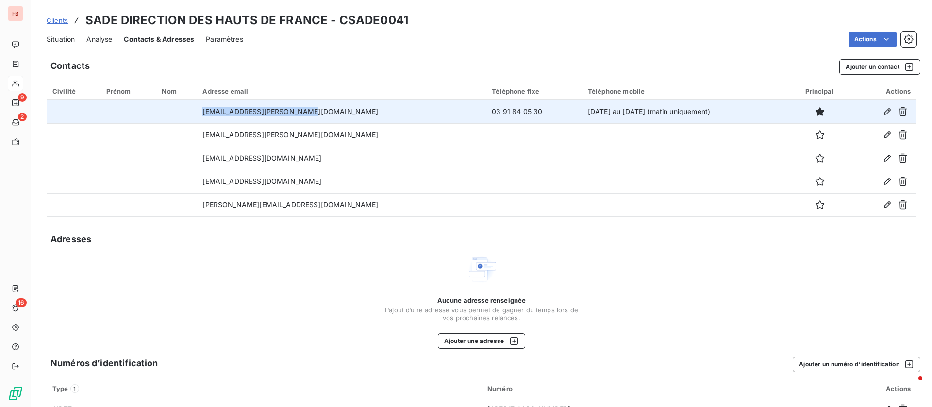
drag, startPoint x: 340, startPoint y: 112, endPoint x: 184, endPoint y: 105, distance: 156.0
click at [184, 105] on tr "ducrocq.jeremy@sade-cgth.fr 03 91 84 05 30 lundi au jeudi (matin uniquement)" at bounding box center [482, 111] width 870 height 23
copy tr "ducrocq.jeremy@sade-cgth.fr"
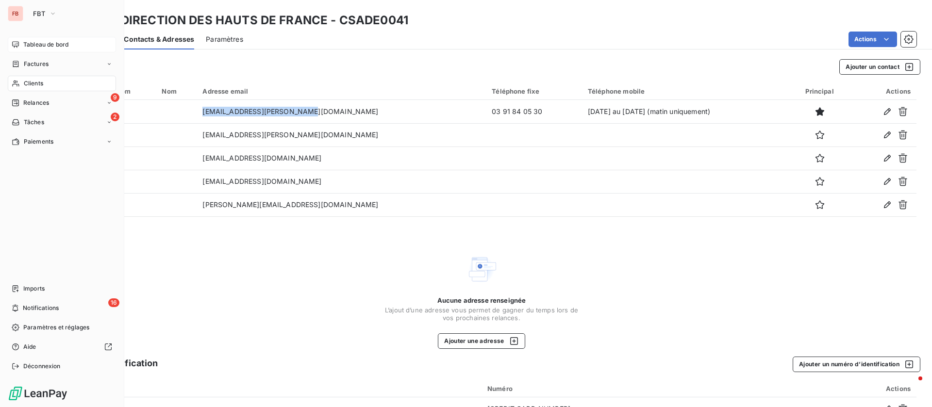
click at [19, 44] on div "Tableau de bord" at bounding box center [62, 45] width 108 height 16
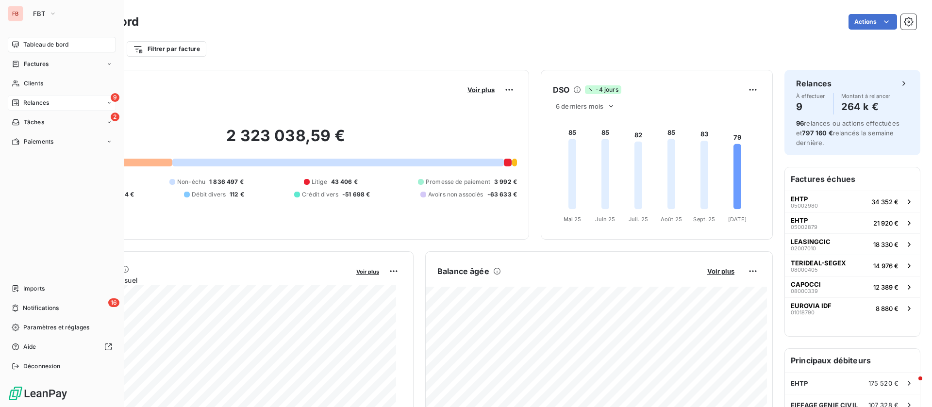
click at [30, 99] on span "Relances" at bounding box center [36, 103] width 26 height 9
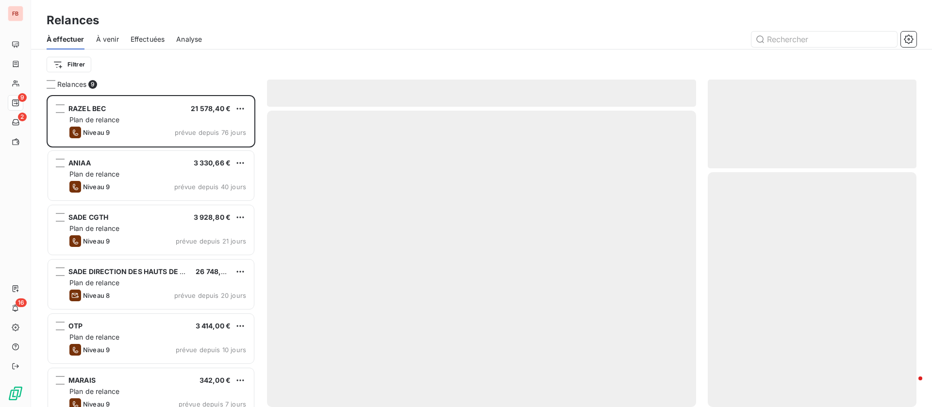
scroll to position [301, 198]
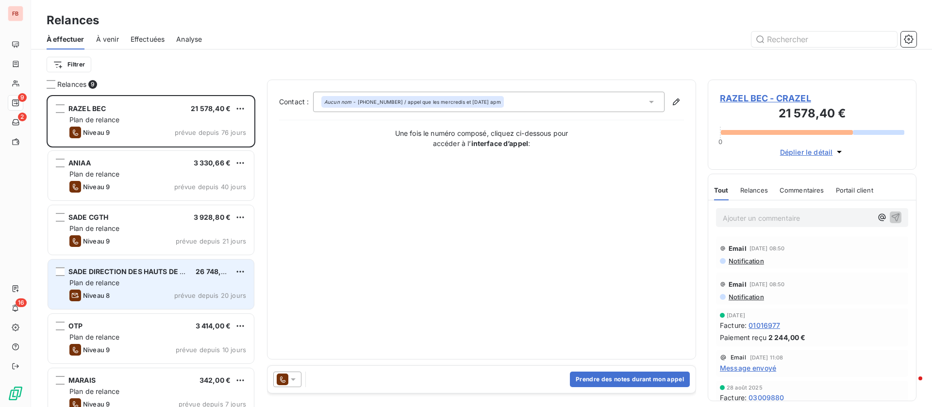
click at [133, 282] on div "Plan de relance" at bounding box center [157, 283] width 177 height 10
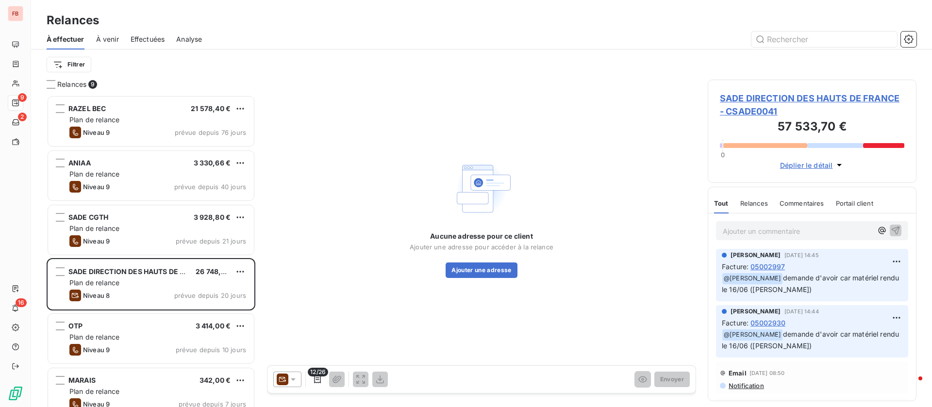
scroll to position [699, 0]
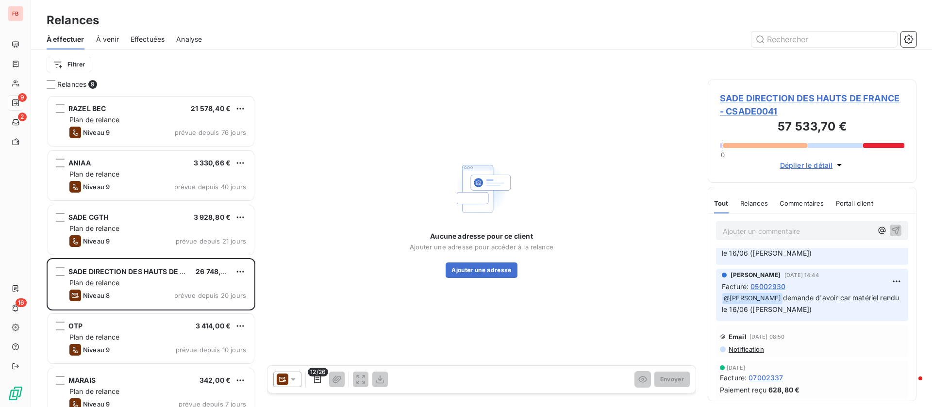
click at [289, 377] on icon at bounding box center [293, 380] width 10 height 10
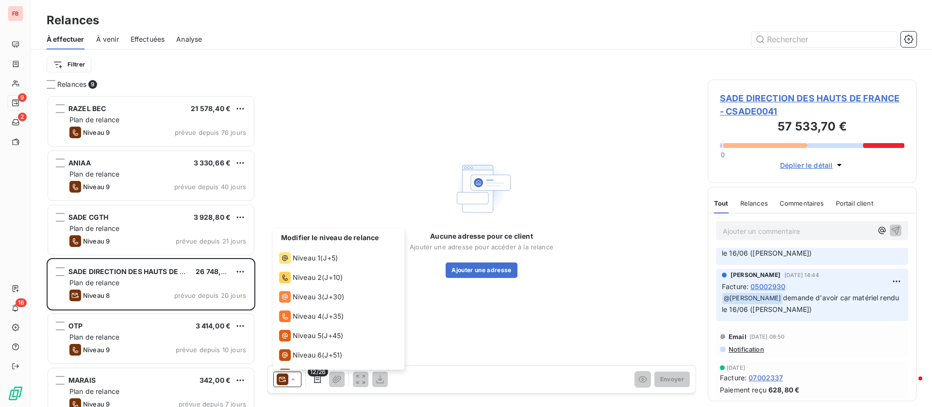
scroll to position [34, 0]
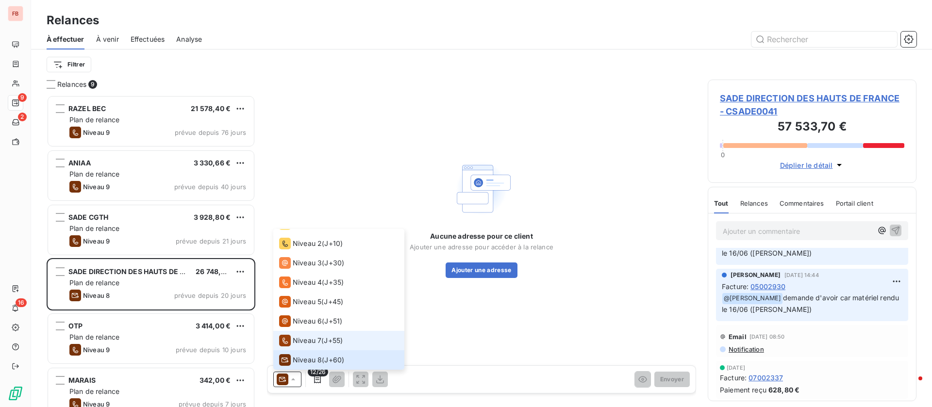
click at [292, 339] on div "Niveau 7" at bounding box center [300, 341] width 42 height 12
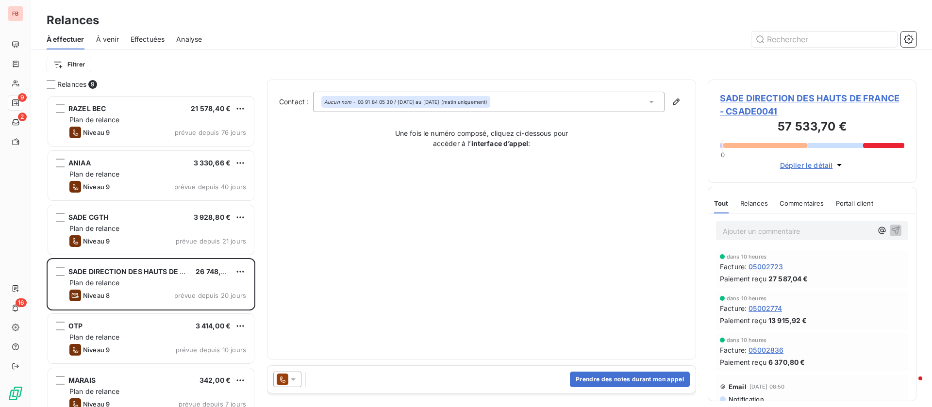
click at [291, 380] on icon at bounding box center [293, 380] width 10 height 10
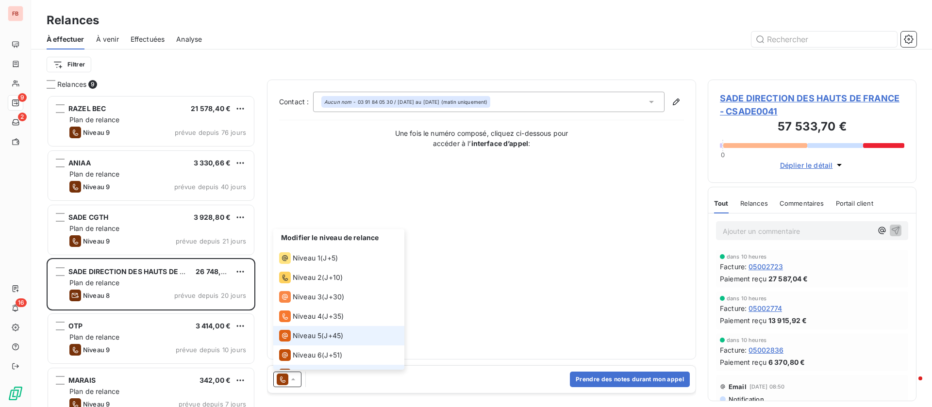
scroll to position [15, 0]
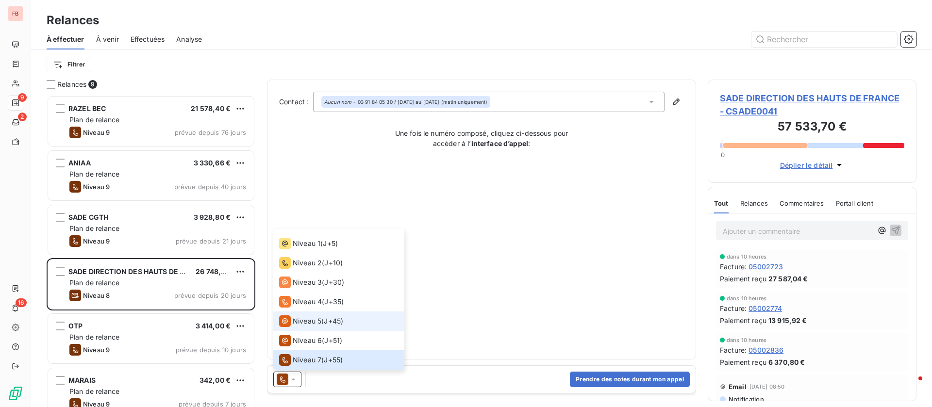
click at [309, 322] on span "Niveau 5" at bounding box center [307, 322] width 29 height 10
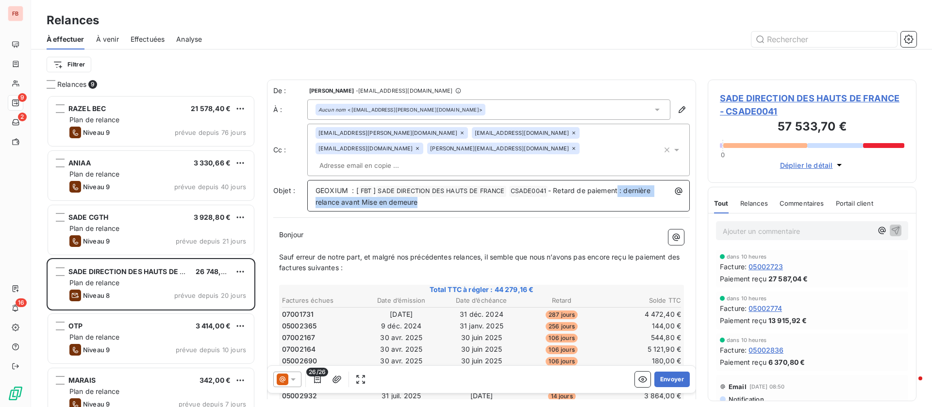
drag, startPoint x: 622, startPoint y: 174, endPoint x: 657, endPoint y: 193, distance: 40.0
click at [657, 193] on div "GEOXIUM : [ FBT ﻿ ] SADE DIRECTION DES HAUTS DE FRANCE ﻿ CSADE0041 ﻿ - Retard d…" at bounding box center [498, 196] width 383 height 32
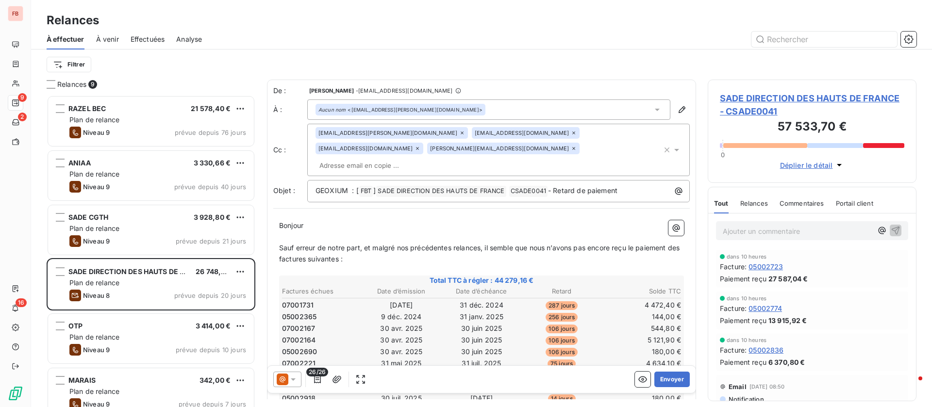
click at [459, 131] on icon at bounding box center [462, 133] width 6 height 6
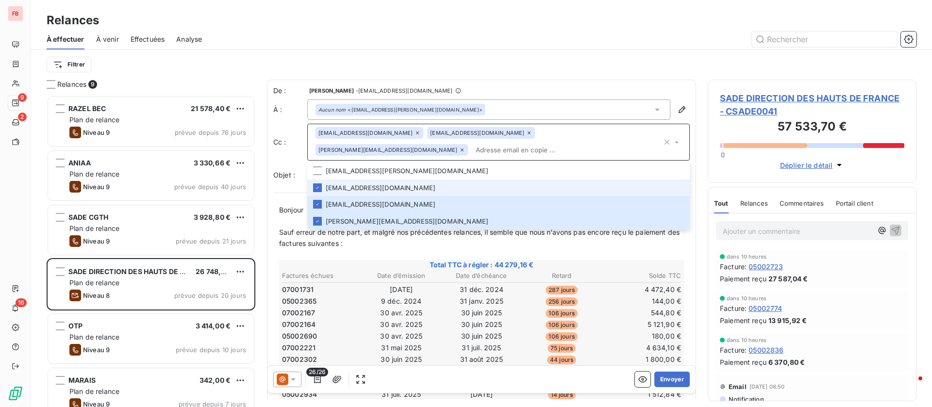
click at [526, 130] on icon at bounding box center [529, 133] width 6 height 6
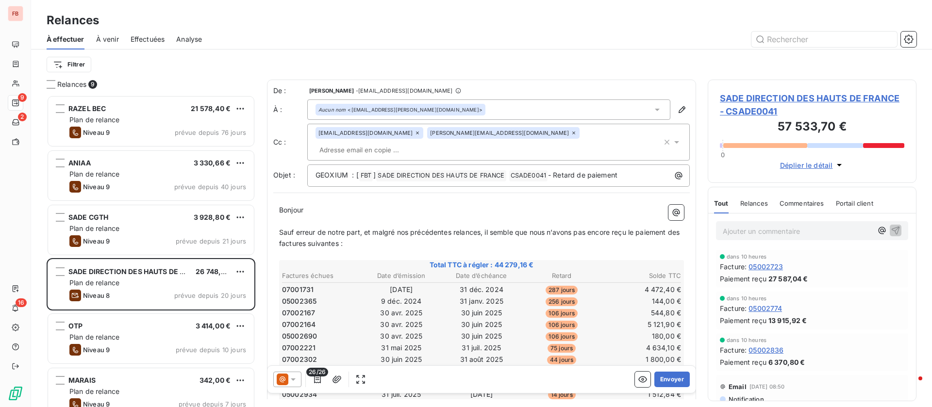
click at [487, 134] on div "j.dumortier@geoxium.fr" at bounding box center [503, 133] width 152 height 12
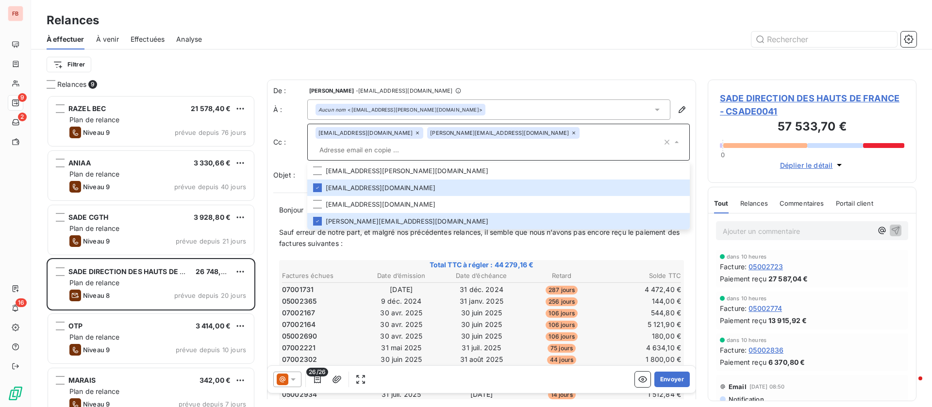
click at [571, 134] on icon at bounding box center [574, 133] width 6 height 6
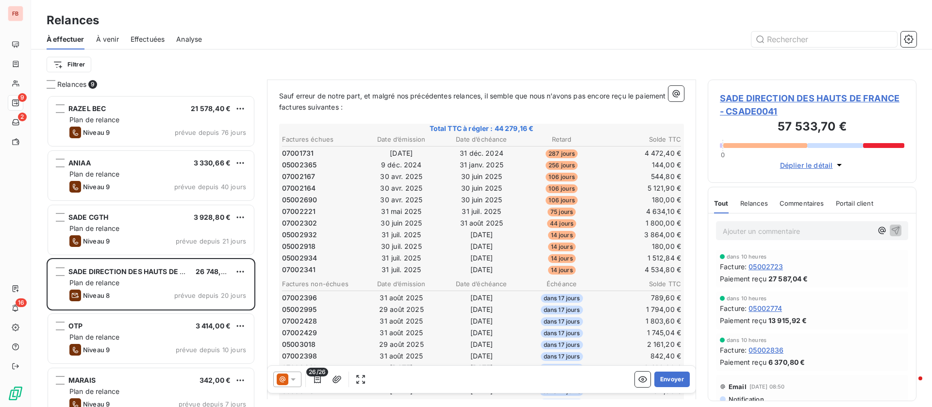
scroll to position [219, 0]
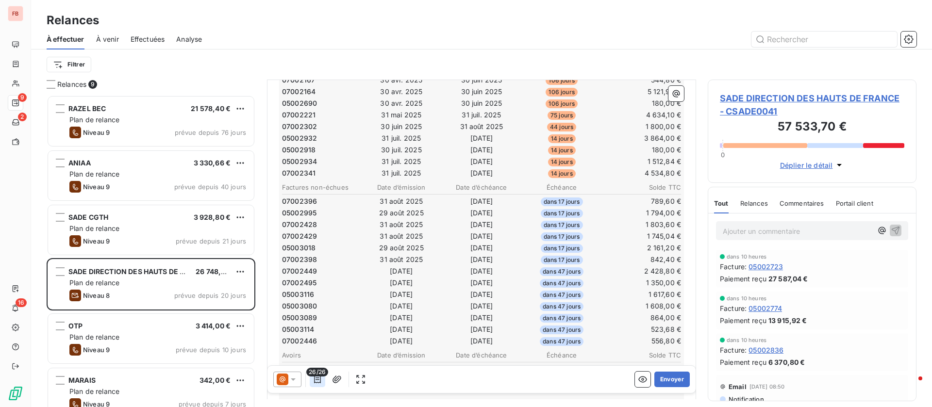
click at [317, 381] on icon "button" at bounding box center [318, 380] width 10 height 10
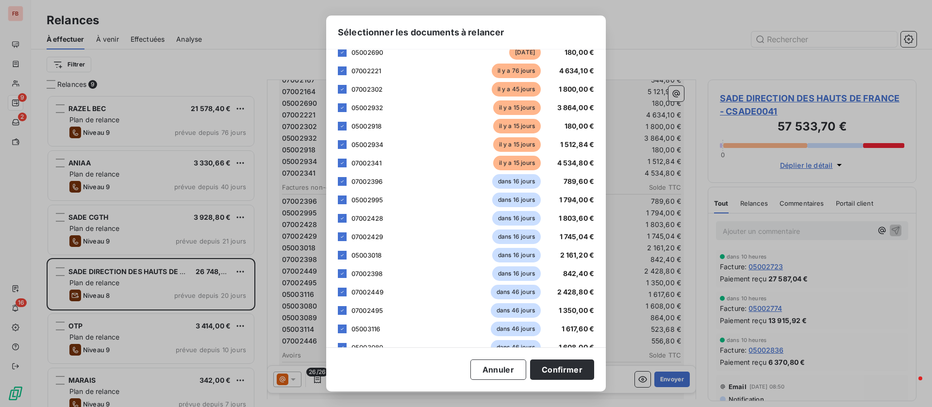
scroll to position [134, 0]
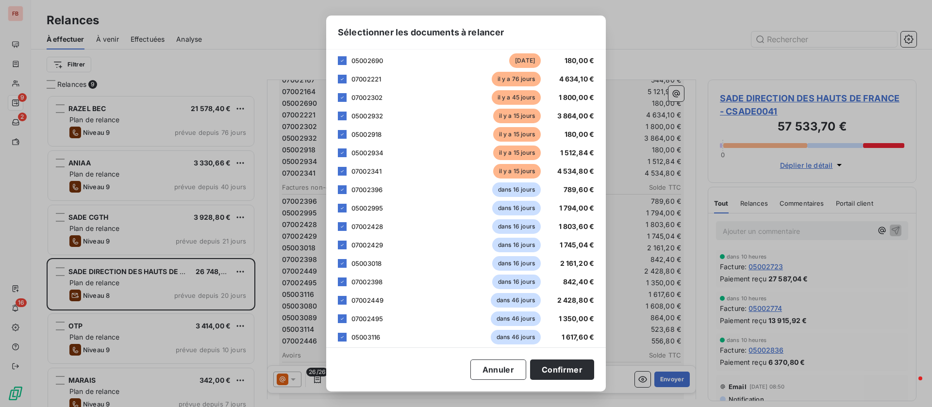
click at [339, 194] on div "07002396 dans 16 jours 789,60 €" at bounding box center [466, 190] width 256 height 15
click at [341, 210] on icon at bounding box center [342, 208] width 6 height 6
click at [345, 191] on icon at bounding box center [342, 190] width 6 height 6
click at [346, 231] on div at bounding box center [342, 226] width 9 height 9
click at [346, 244] on div at bounding box center [342, 245] width 9 height 9
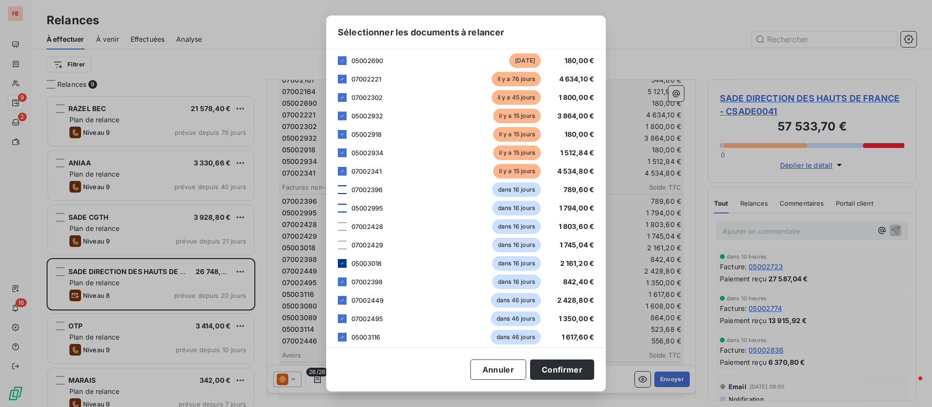
drag, startPoint x: 345, startPoint y: 260, endPoint x: 345, endPoint y: 265, distance: 5.3
click at [345, 260] on div at bounding box center [342, 263] width 9 height 9
click at [342, 283] on icon at bounding box center [342, 282] width 3 height 2
click at [343, 302] on icon at bounding box center [342, 301] width 6 height 6
click at [344, 320] on icon at bounding box center [342, 319] width 6 height 6
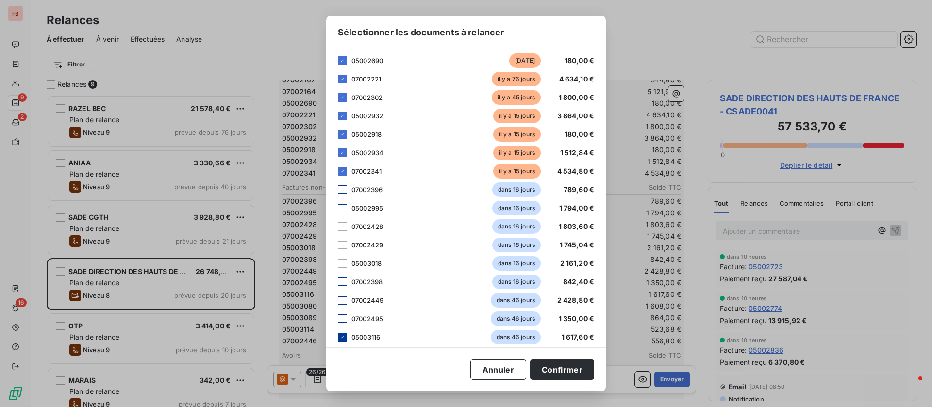
click at [344, 337] on icon at bounding box center [342, 338] width 6 height 6
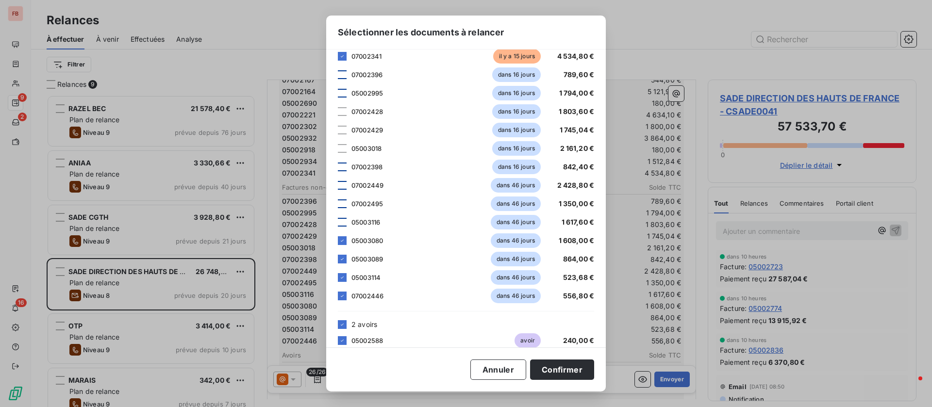
scroll to position [280, 0]
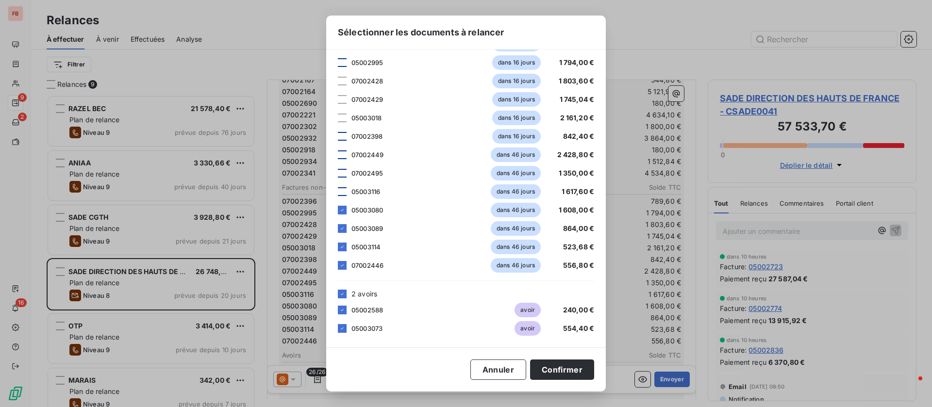
drag, startPoint x: 344, startPoint y: 208, endPoint x: 341, endPoint y: 218, distance: 9.7
click at [344, 209] on icon at bounding box center [342, 210] width 6 height 6
click at [341, 228] on icon at bounding box center [342, 229] width 6 height 6
click at [342, 248] on icon at bounding box center [342, 247] width 6 height 6
click at [346, 264] on div at bounding box center [342, 265] width 9 height 9
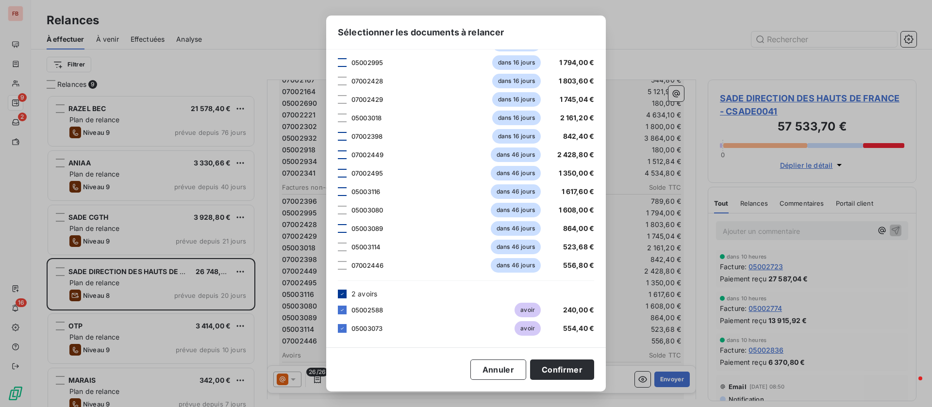
click at [344, 295] on icon at bounding box center [342, 294] width 6 height 6
click at [547, 366] on button "Confirmer" at bounding box center [562, 370] width 64 height 20
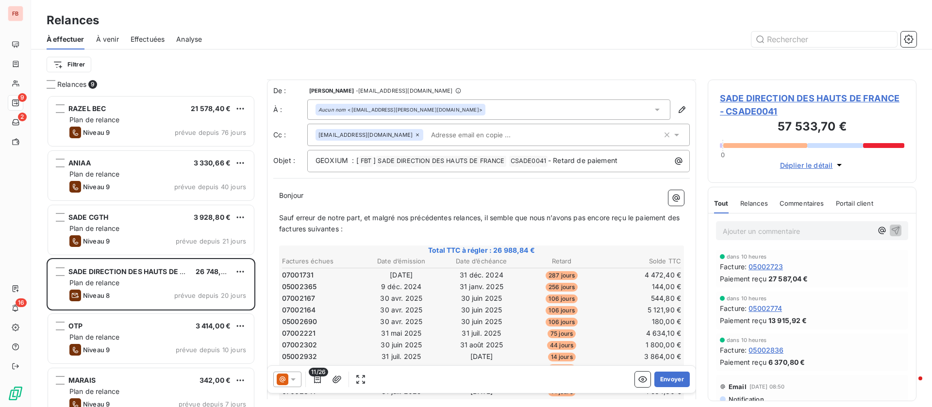
scroll to position [0, 0]
click at [659, 381] on button "Envoyer" at bounding box center [671, 380] width 35 height 16
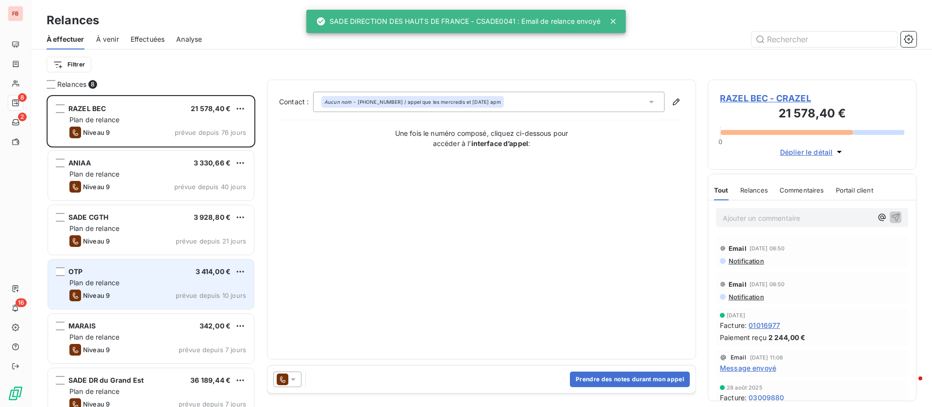
click at [131, 266] on div "OTP 3 414,00 € Plan de relance Niveau 9 prévue depuis 10 jours" at bounding box center [151, 285] width 206 height 50
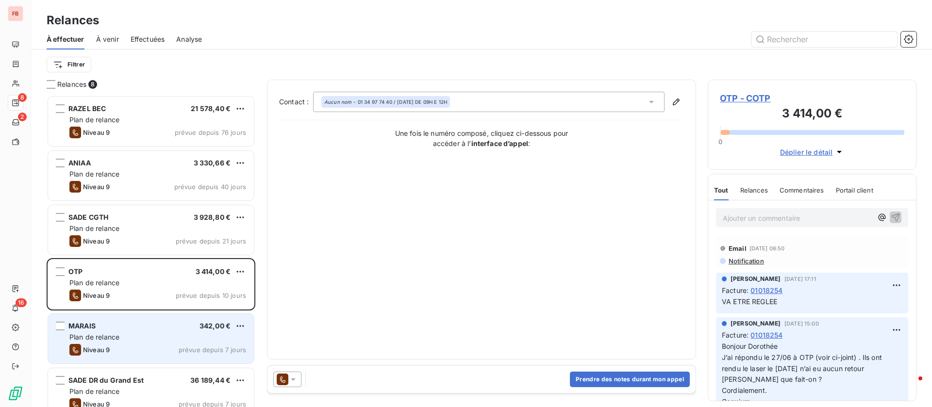
click at [134, 341] on div "Plan de relance" at bounding box center [157, 338] width 177 height 10
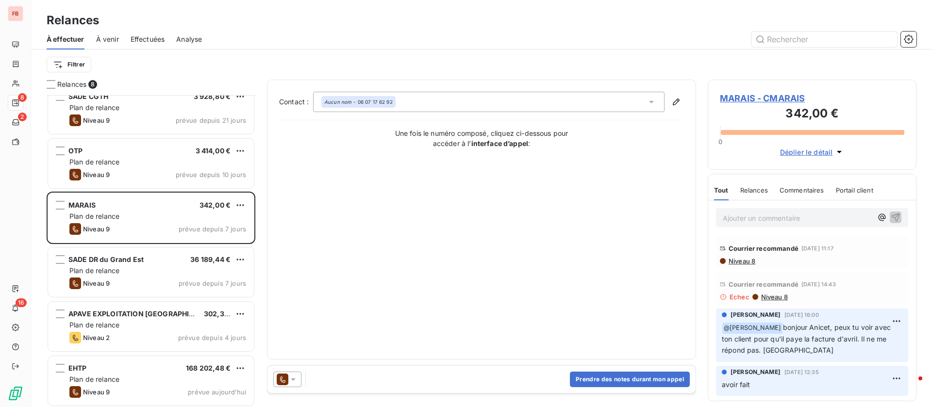
scroll to position [123, 0]
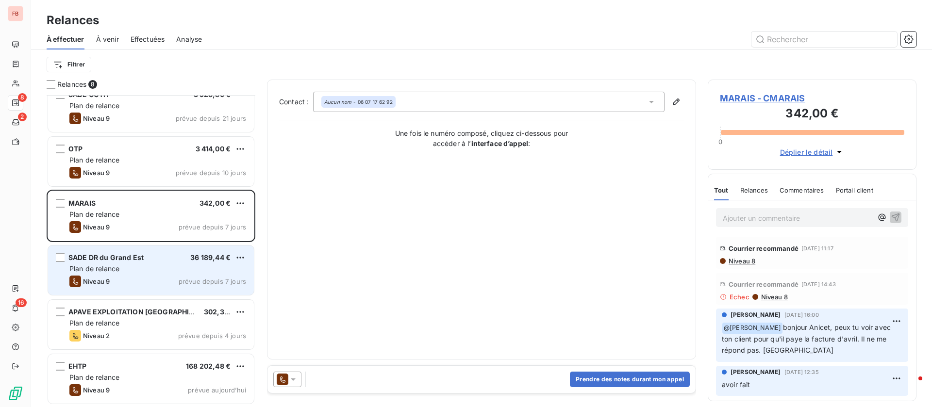
click at [163, 267] on div "Plan de relance" at bounding box center [157, 269] width 177 height 10
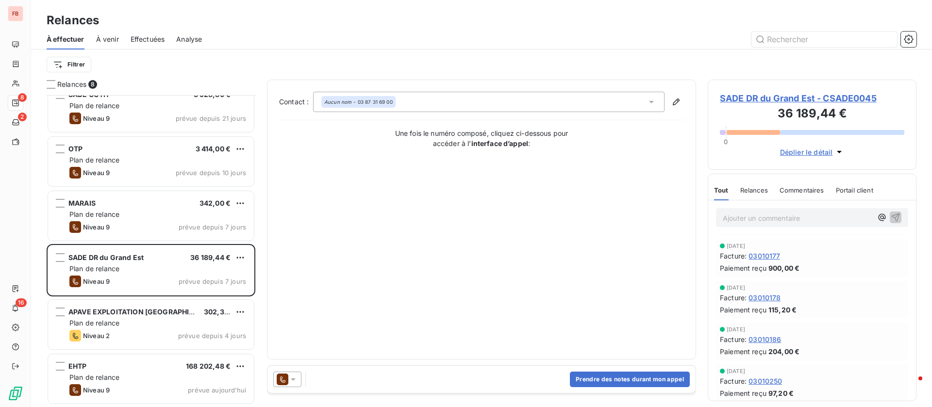
scroll to position [364, 0]
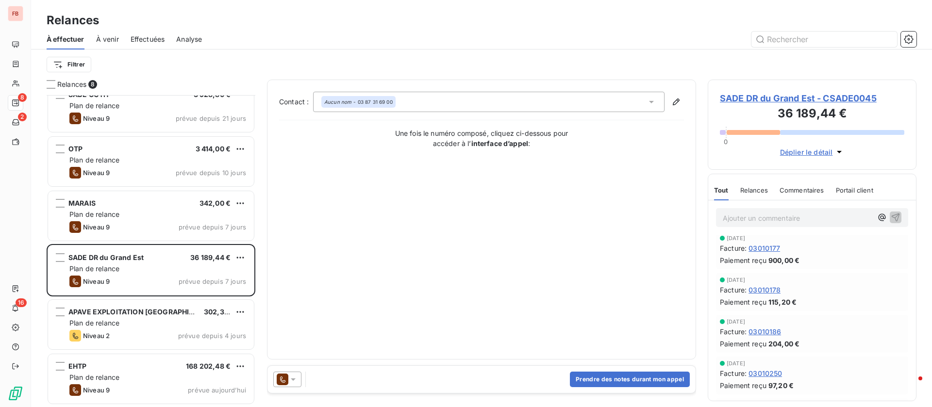
click at [292, 378] on icon at bounding box center [293, 380] width 10 height 10
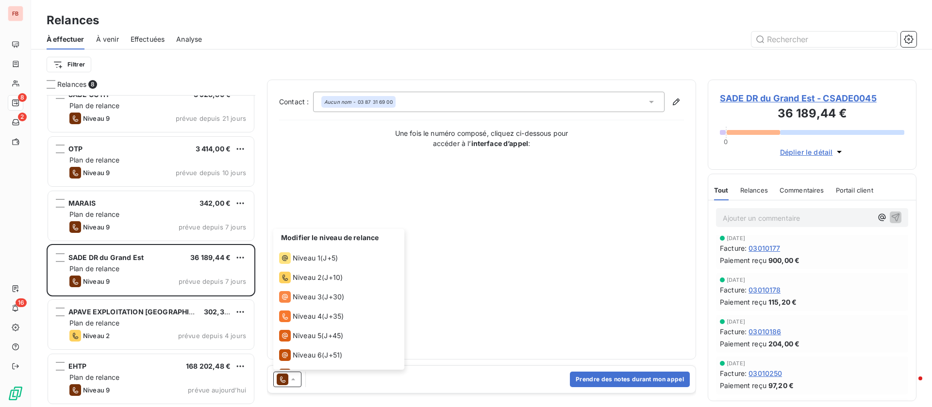
scroll to position [53, 0]
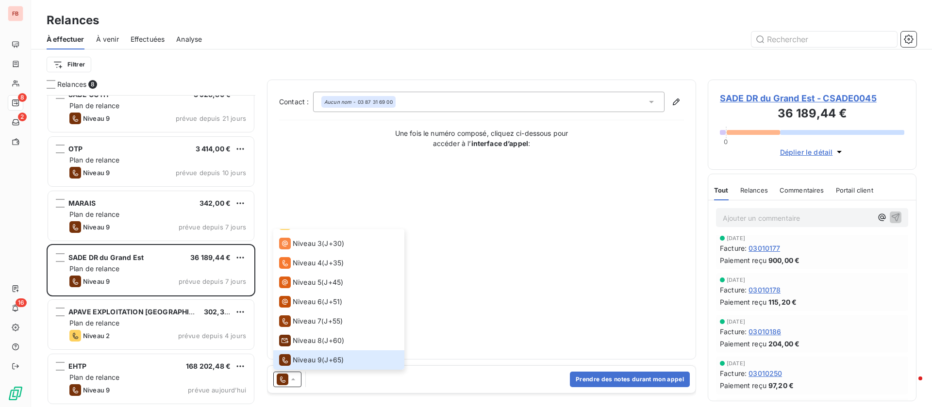
click at [484, 246] on div "Contact : Aucun nom - 03 87 31 69 00 Une fois le numéro composé, cliquez ci-des…" at bounding box center [481, 220] width 405 height 256
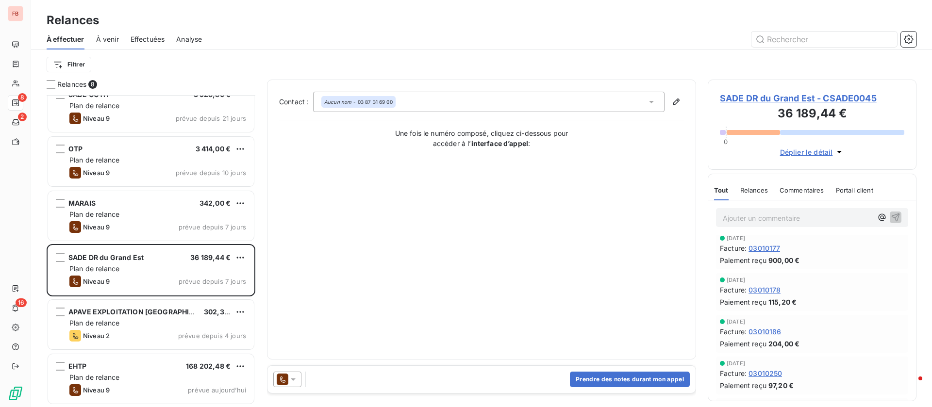
click at [790, 103] on span "SADE DR du Grand Est - CSADE0045" at bounding box center [812, 98] width 184 height 13
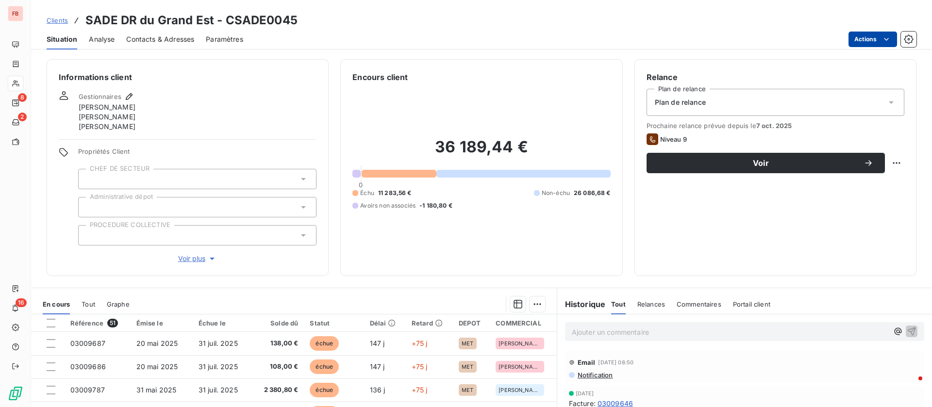
click at [885, 44] on html "FB 8 2 16 Clients SADE DR du Grand Est - CSADE0045 Situation Analyse Contacts &…" at bounding box center [466, 203] width 932 height 407
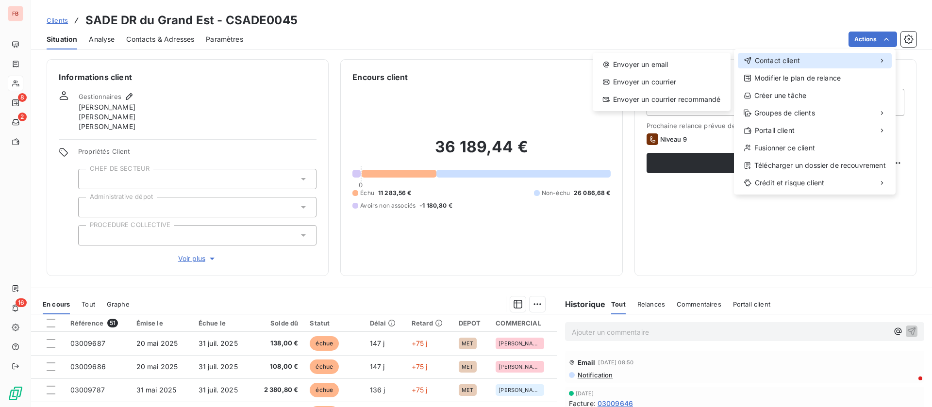
click at [820, 53] on div "Contact client" at bounding box center [815, 61] width 154 height 16
click at [635, 63] on div "Envoyer un email" at bounding box center [662, 65] width 130 height 16
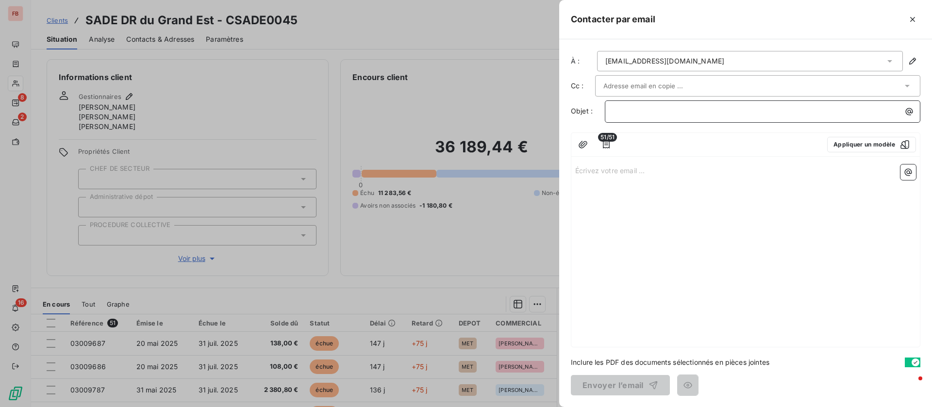
click at [666, 114] on p "﻿" at bounding box center [765, 111] width 304 height 11
click at [717, 63] on div "comptafour.e0045@sade-cgth.fr" at bounding box center [750, 61] width 306 height 20
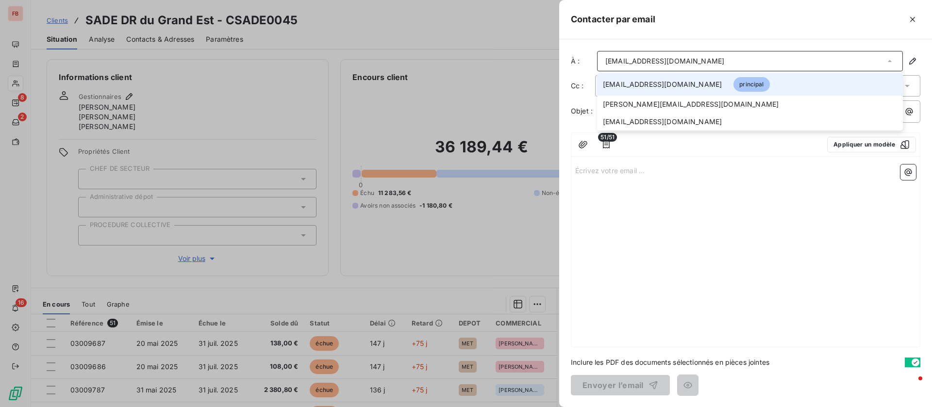
click at [673, 207] on div "Écrivez votre email ... ﻿" at bounding box center [745, 254] width 349 height 186
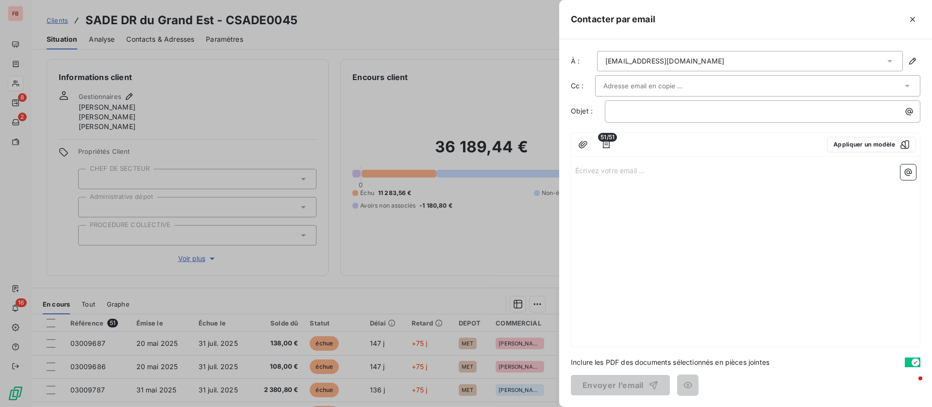
click at [654, 82] on input "text" at bounding box center [655, 86] width 104 height 15
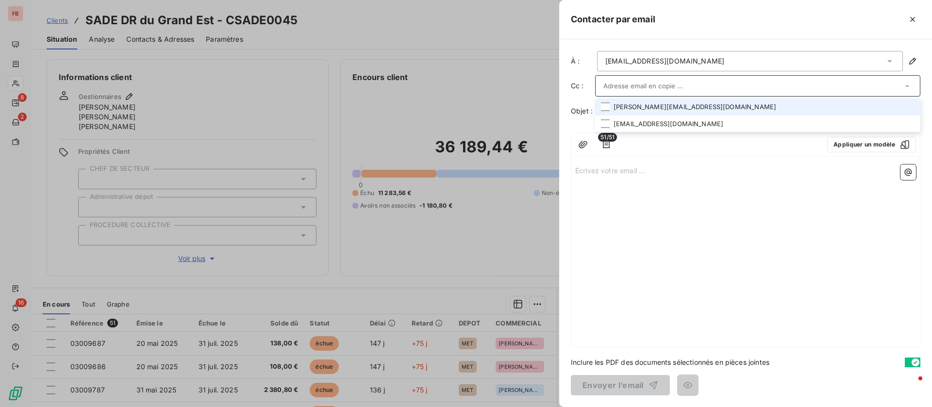
click at [618, 110] on li "nathalie.dalmar@sade-cgth.fr" at bounding box center [757, 107] width 325 height 17
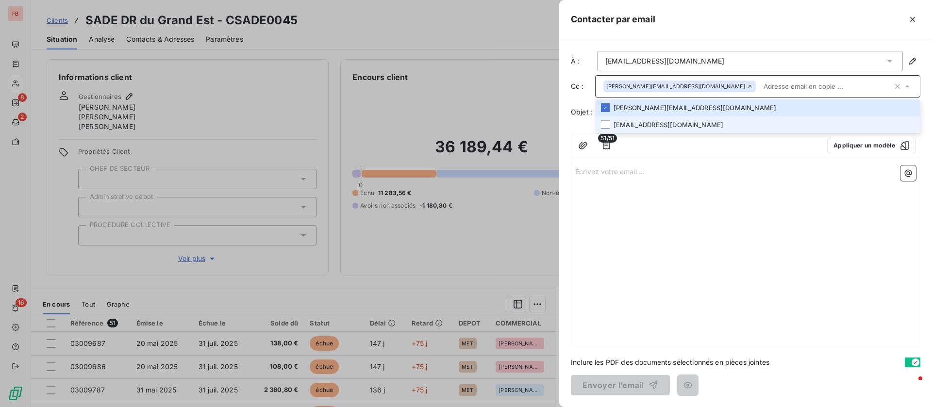
click at [675, 166] on p "Écrivez votre email ... ﻿" at bounding box center [745, 171] width 341 height 11
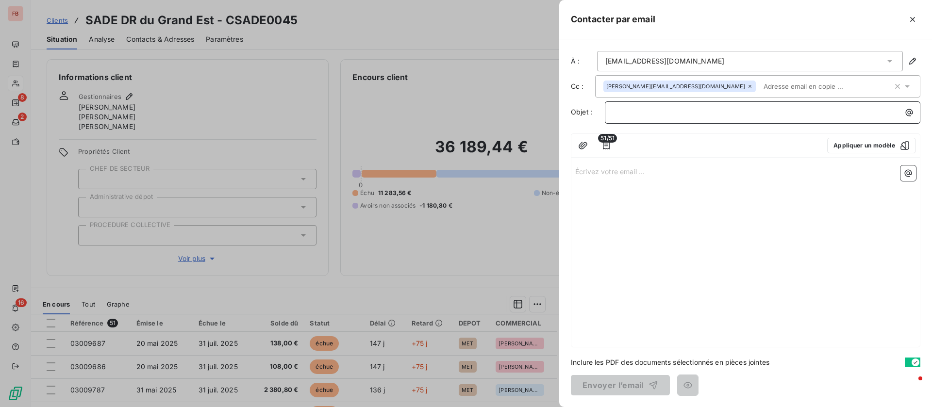
click at [660, 108] on p "﻿" at bounding box center [765, 112] width 304 height 11
click at [605, 144] on icon "button" at bounding box center [606, 146] width 7 height 8
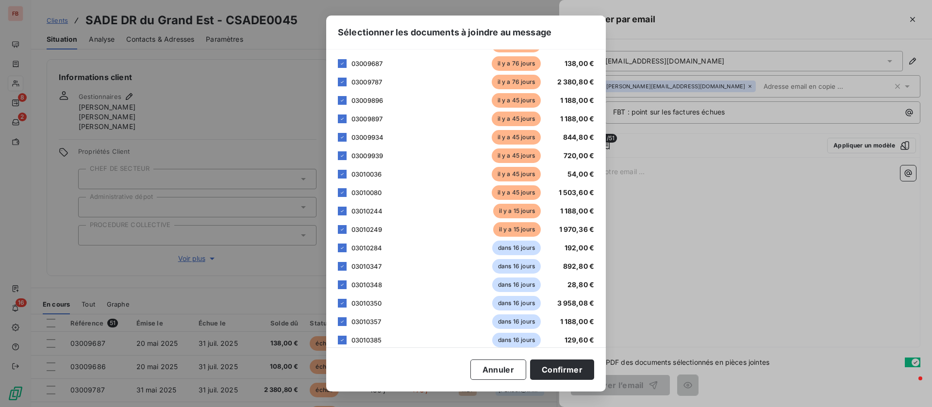
scroll to position [146, 0]
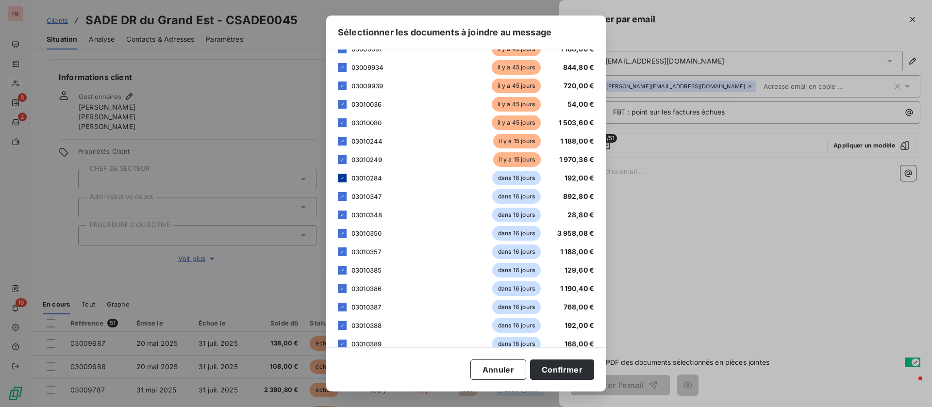
click at [345, 180] on icon at bounding box center [342, 178] width 6 height 6
click at [341, 194] on icon at bounding box center [342, 197] width 6 height 6
click at [341, 215] on icon at bounding box center [342, 215] width 3 height 2
click at [345, 233] on icon at bounding box center [342, 234] width 6 height 6
click at [345, 249] on icon at bounding box center [342, 252] width 6 height 6
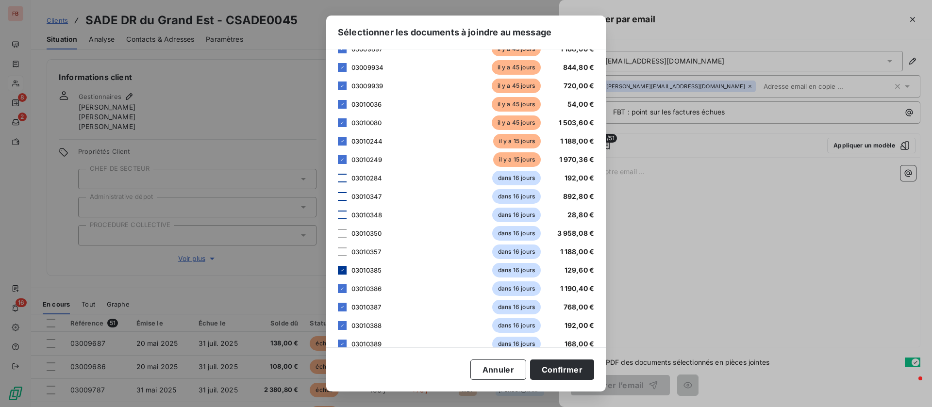
click at [344, 270] on icon at bounding box center [342, 271] width 6 height 6
click at [343, 290] on icon at bounding box center [342, 289] width 6 height 6
click at [345, 310] on icon at bounding box center [342, 307] width 6 height 6
click at [345, 331] on div "03010388 dans 16 jours 192,00 €" at bounding box center [466, 325] width 256 height 15
click at [344, 343] on icon at bounding box center [342, 344] width 6 height 6
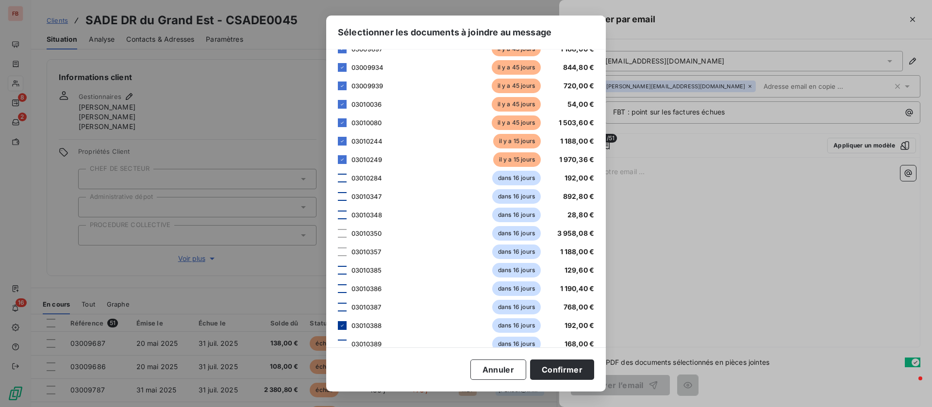
click at [344, 328] on icon at bounding box center [342, 326] width 6 height 6
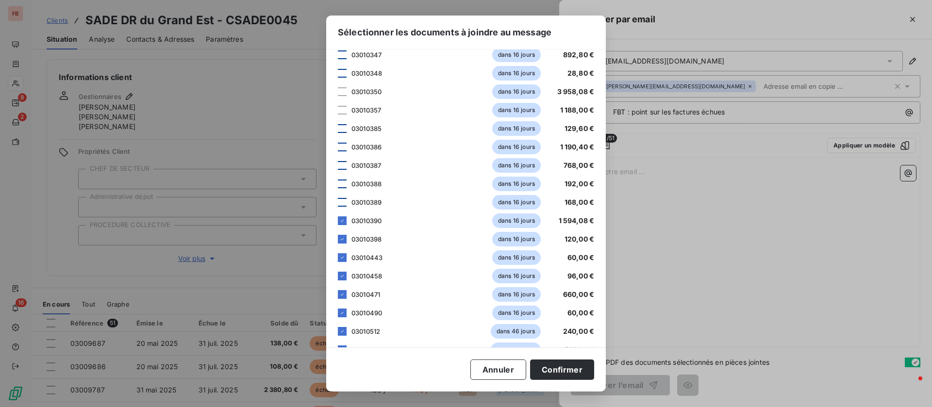
scroll to position [291, 0]
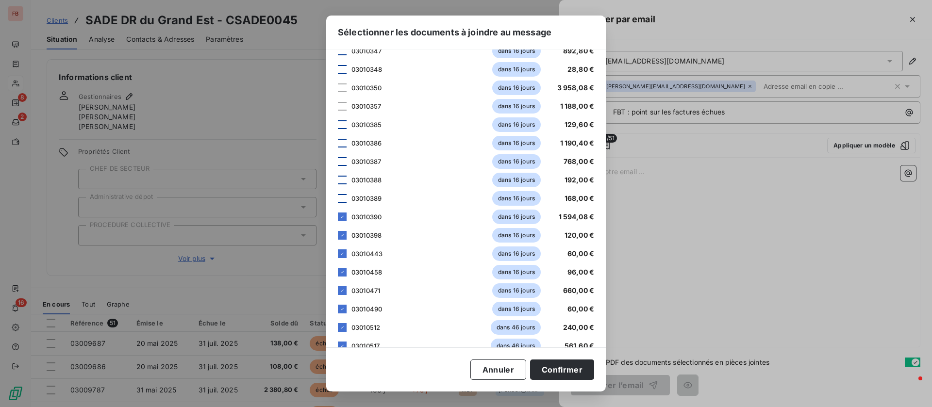
drag, startPoint x: 340, startPoint y: 214, endPoint x: 342, endPoint y: 230, distance: 16.2
click at [340, 215] on icon at bounding box center [342, 217] width 6 height 6
click at [343, 235] on icon at bounding box center [342, 235] width 3 height 2
click at [342, 254] on icon at bounding box center [342, 254] width 6 height 6
click at [341, 271] on icon at bounding box center [342, 272] width 6 height 6
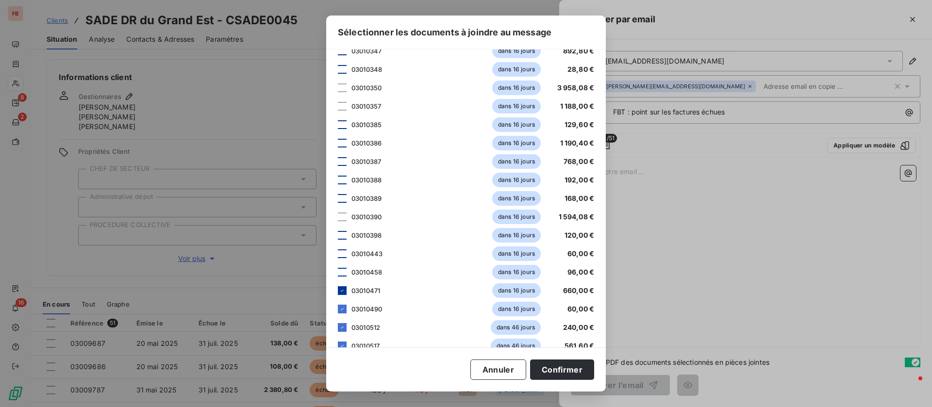
click at [341, 294] on div at bounding box center [342, 290] width 9 height 9
click at [342, 312] on div at bounding box center [342, 309] width 9 height 9
click at [342, 332] on div "03010512 dans 46 jours 240,00 €" at bounding box center [466, 327] width 256 height 15
click at [341, 346] on icon at bounding box center [342, 346] width 3 height 2
click at [341, 329] on icon at bounding box center [342, 328] width 6 height 6
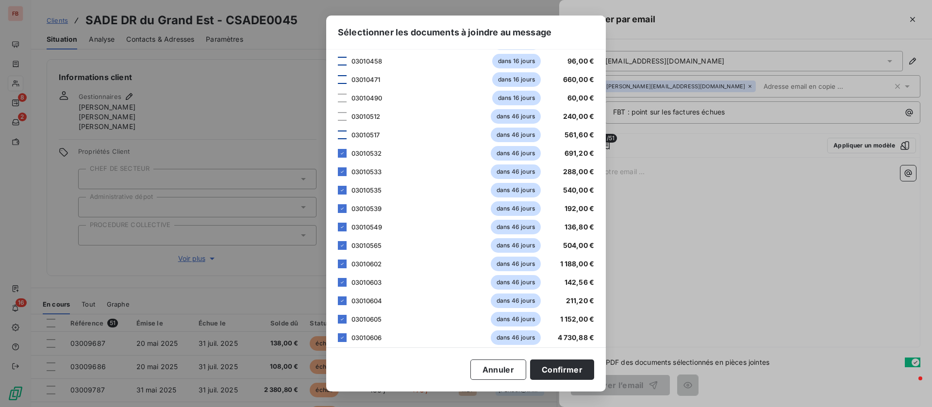
scroll to position [510, 0]
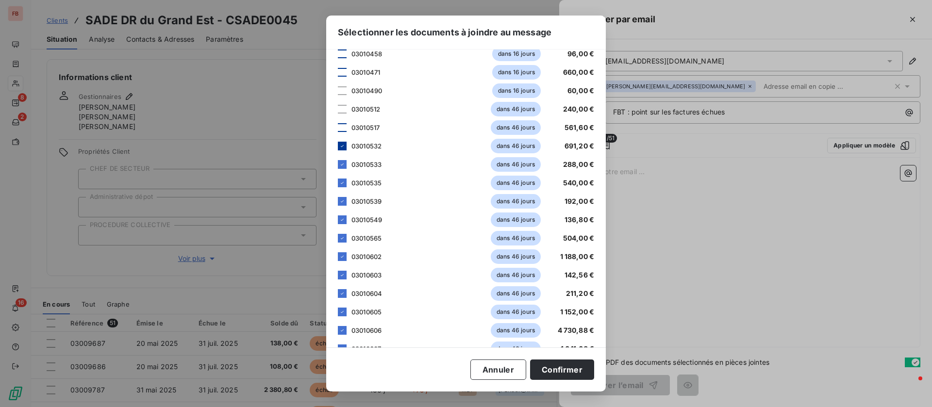
click at [344, 148] on icon at bounding box center [342, 146] width 6 height 6
drag, startPoint x: 341, startPoint y: 165, endPoint x: 345, endPoint y: 181, distance: 16.5
click at [341, 166] on icon at bounding box center [342, 165] width 6 height 6
click at [346, 183] on div at bounding box center [342, 183] width 9 height 9
click at [339, 201] on div at bounding box center [342, 201] width 9 height 9
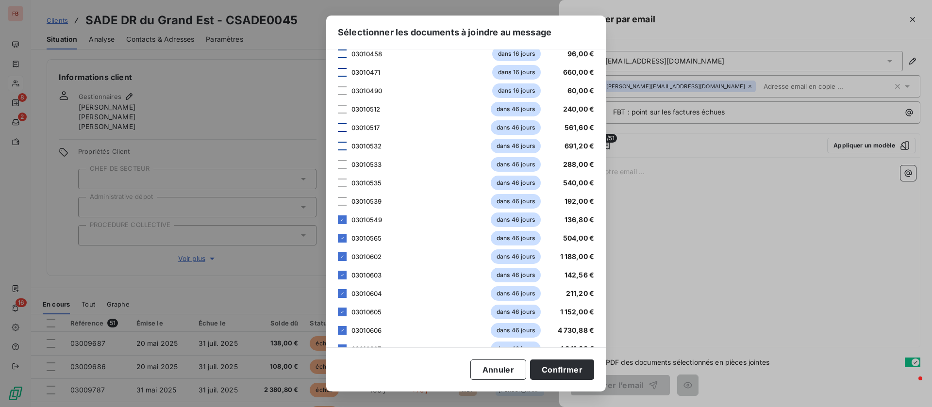
drag, startPoint x: 341, startPoint y: 218, endPoint x: 341, endPoint y: 226, distance: 7.8
click at [341, 219] on icon at bounding box center [342, 220] width 6 height 6
click at [341, 240] on icon at bounding box center [342, 238] width 6 height 6
drag, startPoint x: 341, startPoint y: 255, endPoint x: 341, endPoint y: 270, distance: 14.6
click at [341, 257] on icon at bounding box center [342, 257] width 6 height 6
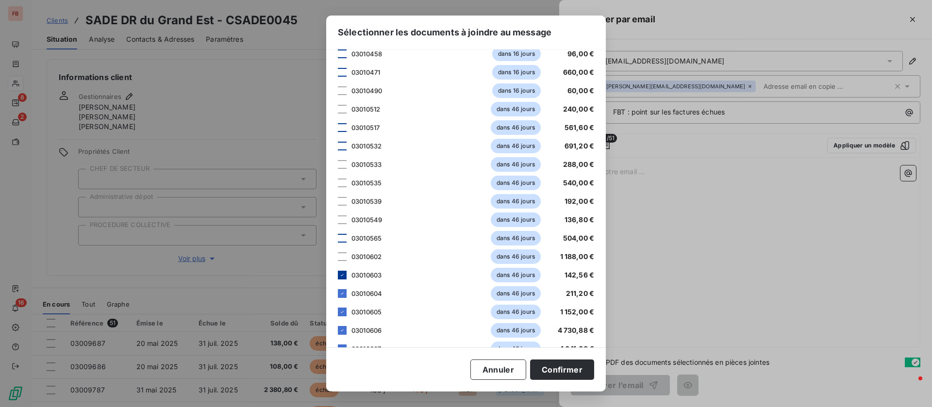
click at [341, 274] on icon at bounding box center [342, 275] width 6 height 6
click at [341, 294] on icon at bounding box center [342, 294] width 6 height 6
click at [341, 309] on icon at bounding box center [342, 312] width 6 height 6
click at [342, 328] on icon at bounding box center [342, 331] width 6 height 6
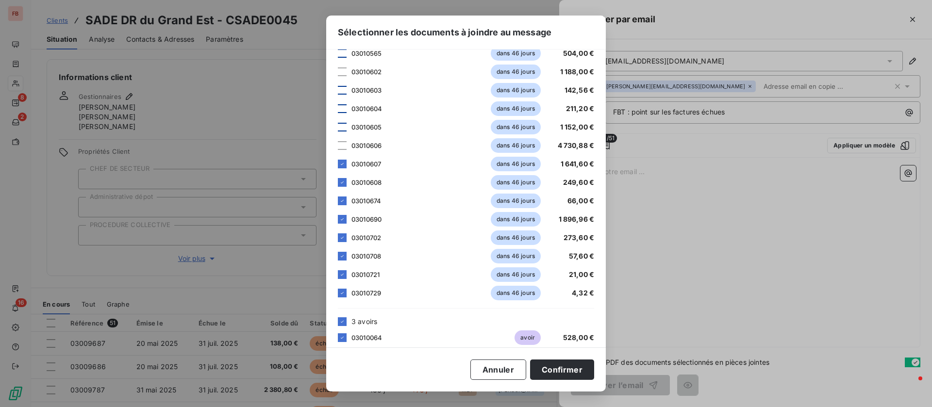
scroll to position [728, 0]
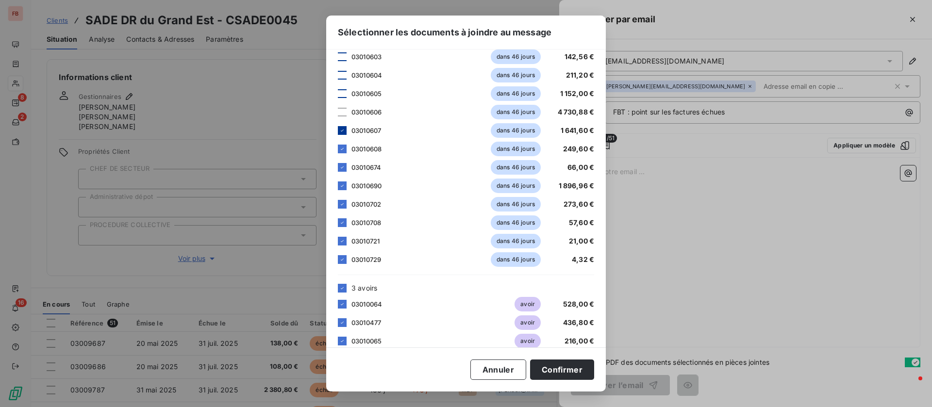
click at [341, 132] on icon at bounding box center [342, 131] width 6 height 6
drag, startPoint x: 341, startPoint y: 145, endPoint x: 341, endPoint y: 156, distance: 11.2
click at [341, 147] on div at bounding box center [342, 149] width 9 height 9
click at [341, 169] on icon at bounding box center [342, 168] width 6 height 6
click at [341, 188] on icon at bounding box center [342, 186] width 6 height 6
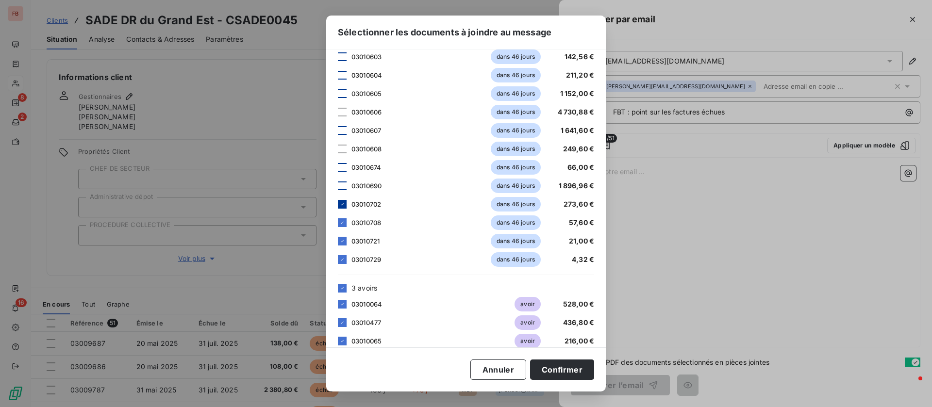
click at [340, 206] on icon at bounding box center [342, 204] width 6 height 6
click at [340, 223] on icon at bounding box center [342, 223] width 6 height 6
drag, startPoint x: 341, startPoint y: 240, endPoint x: 341, endPoint y: 251, distance: 10.7
click at [341, 240] on icon at bounding box center [342, 241] width 6 height 6
click at [341, 260] on icon at bounding box center [342, 260] width 6 height 6
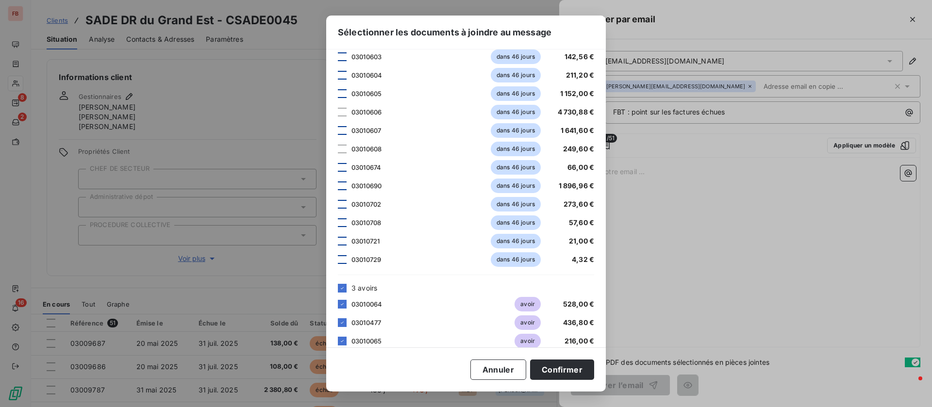
click at [344, 292] on div "3 avoirs" at bounding box center [466, 288] width 256 height 10
click at [343, 289] on icon at bounding box center [342, 288] width 6 height 6
click at [554, 366] on button "Confirmer" at bounding box center [562, 370] width 64 height 20
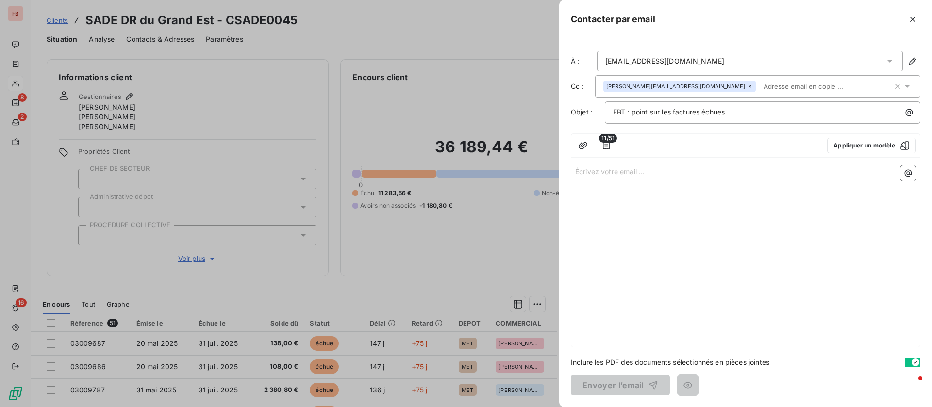
click at [637, 174] on p "Écrivez votre email ... ﻿" at bounding box center [745, 171] width 341 height 11
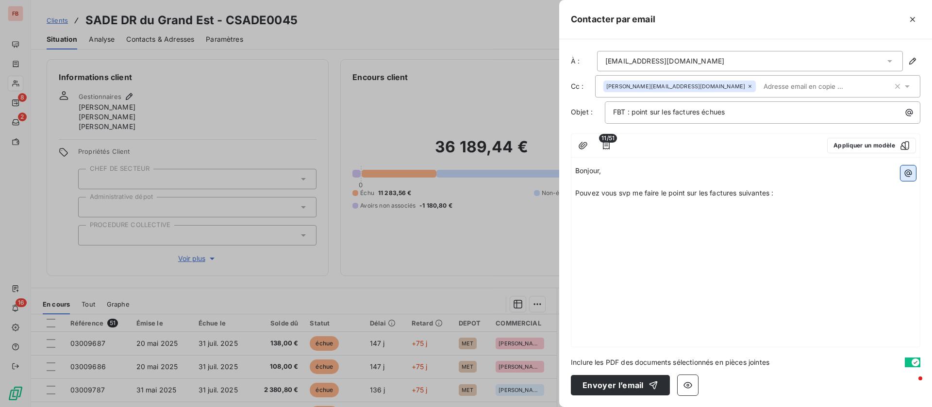
click at [907, 171] on icon "button" at bounding box center [909, 173] width 10 height 10
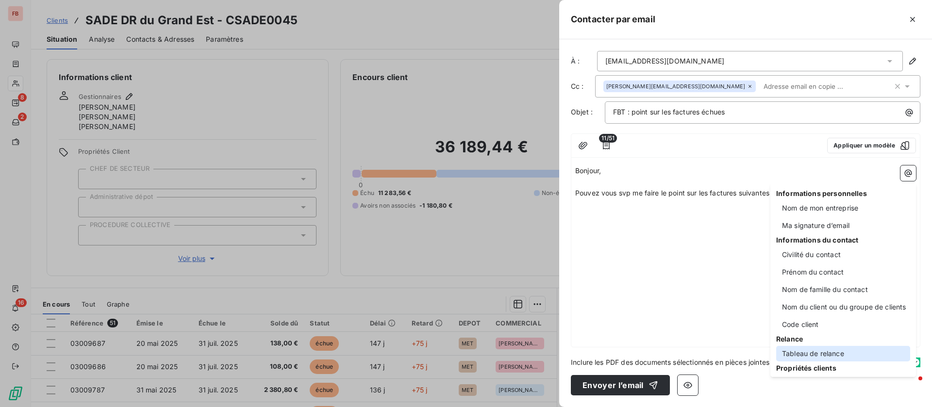
click at [810, 356] on div "Tableau de relance" at bounding box center [843, 354] width 134 height 16
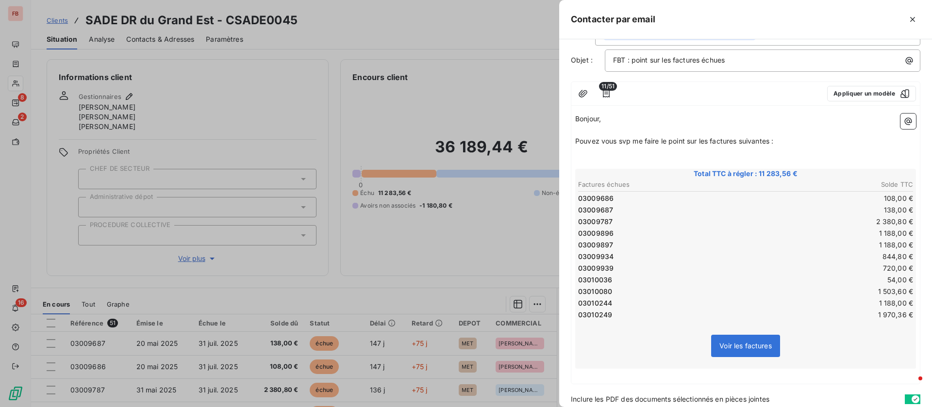
scroll to position [89, 0]
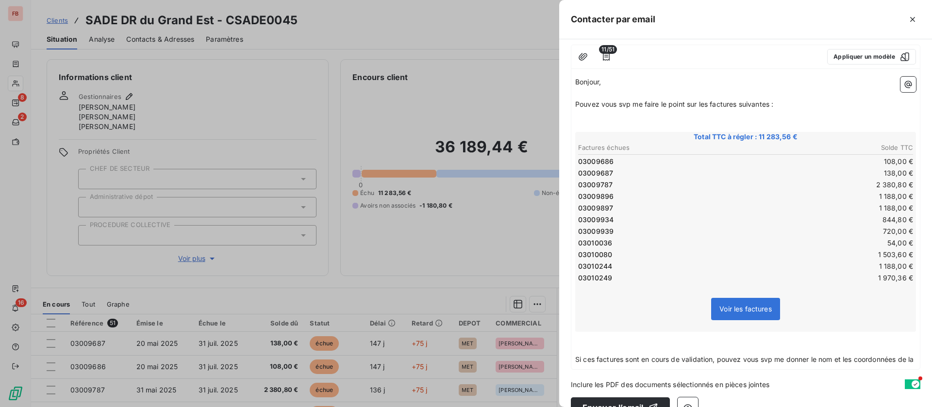
click at [903, 357] on p "Si ces factures sont en cours de validation, pouvez vous svp me donner le nom e…" at bounding box center [745, 359] width 341 height 11
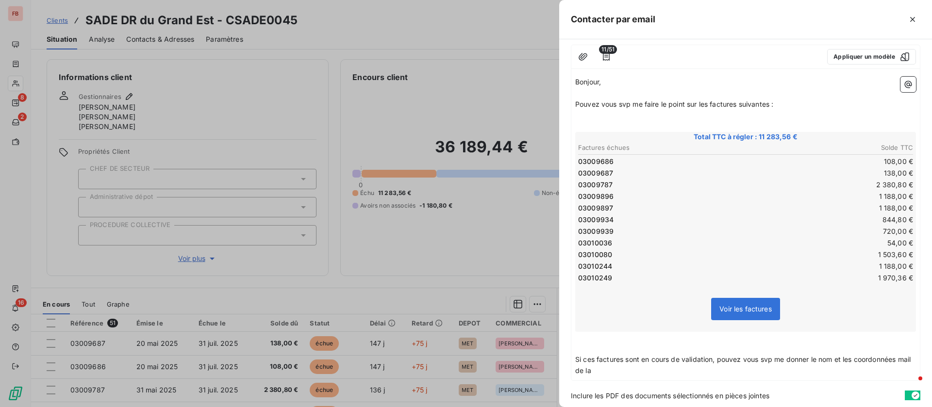
click at [708, 376] on p "Si ces factures sont en cours de validation, pouvez vous svp me donner le nom e…" at bounding box center [745, 365] width 341 height 22
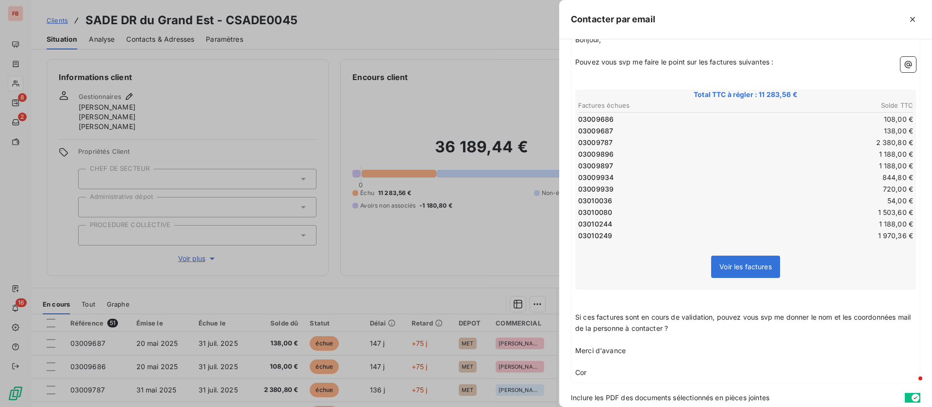
scroll to position [167, 0]
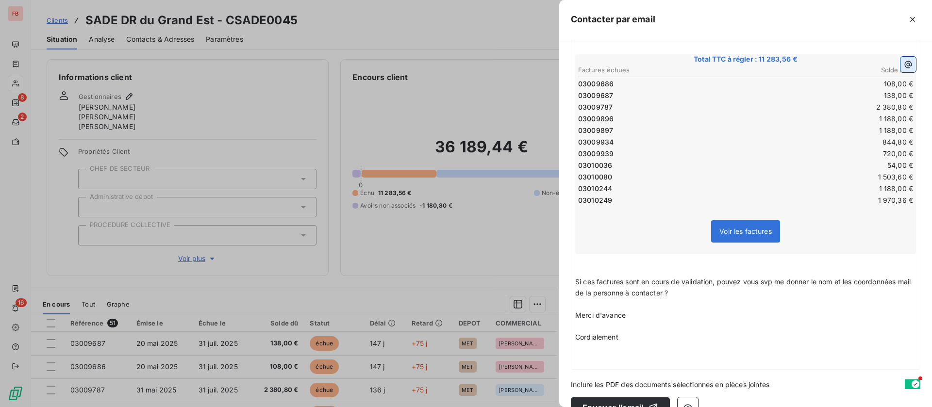
click at [905, 66] on icon "button" at bounding box center [908, 64] width 7 height 7
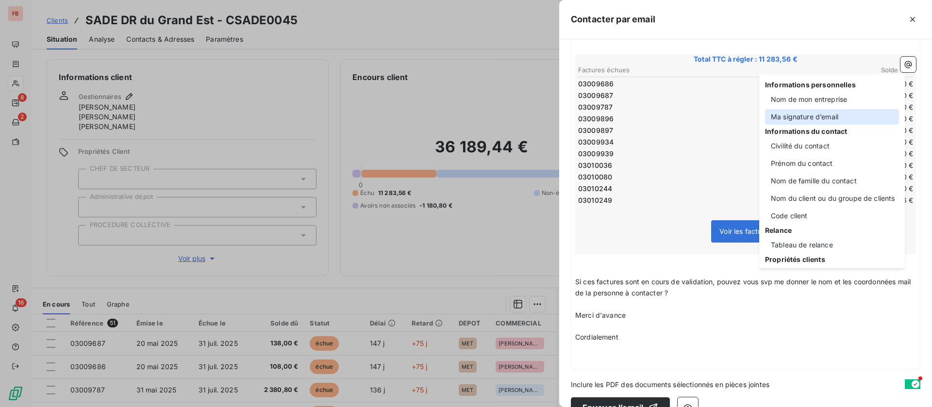
click at [819, 121] on div "Ma signature d’email" at bounding box center [832, 117] width 134 height 16
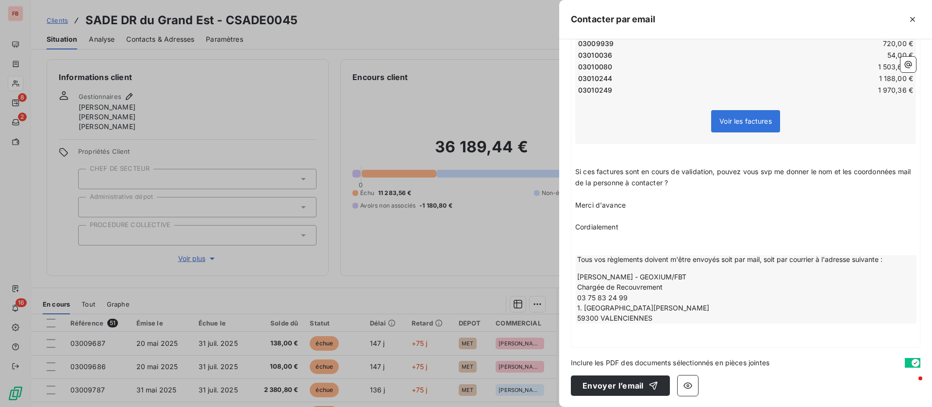
scroll to position [277, 0]
click at [607, 383] on button "Envoyer l’email" at bounding box center [620, 385] width 99 height 20
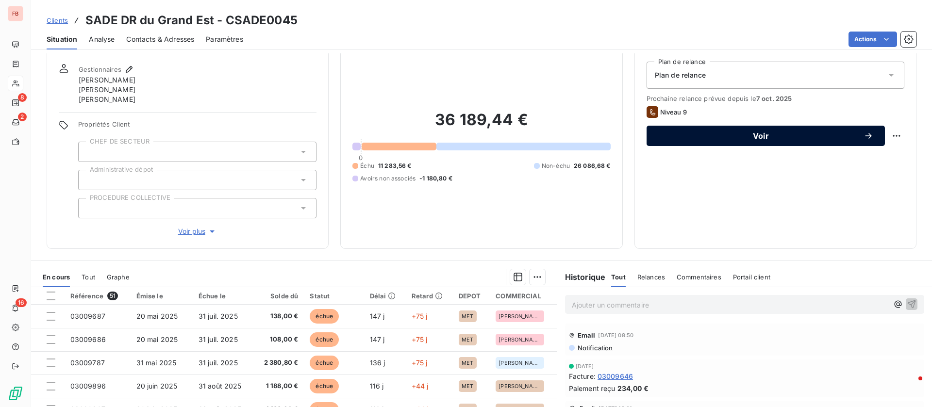
scroll to position [0, 0]
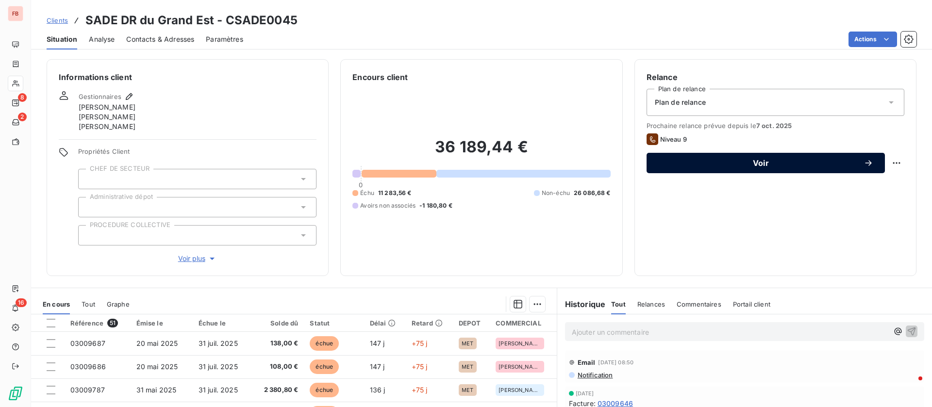
click at [757, 162] on span "Voir" at bounding box center [760, 163] width 205 height 8
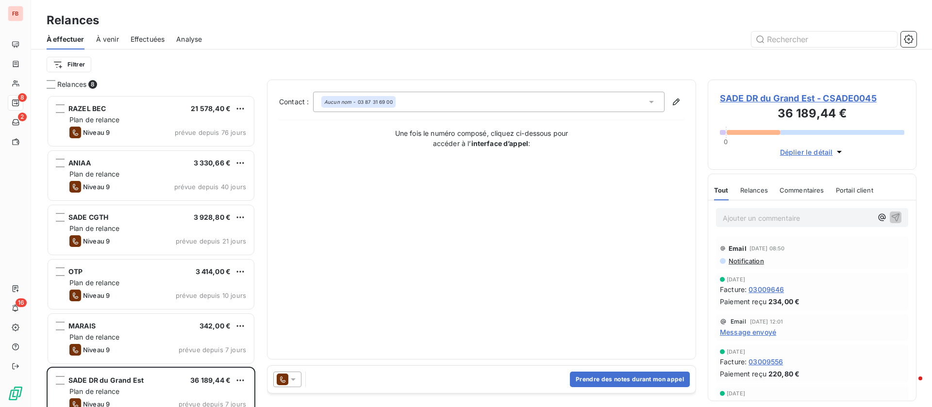
scroll to position [301, 198]
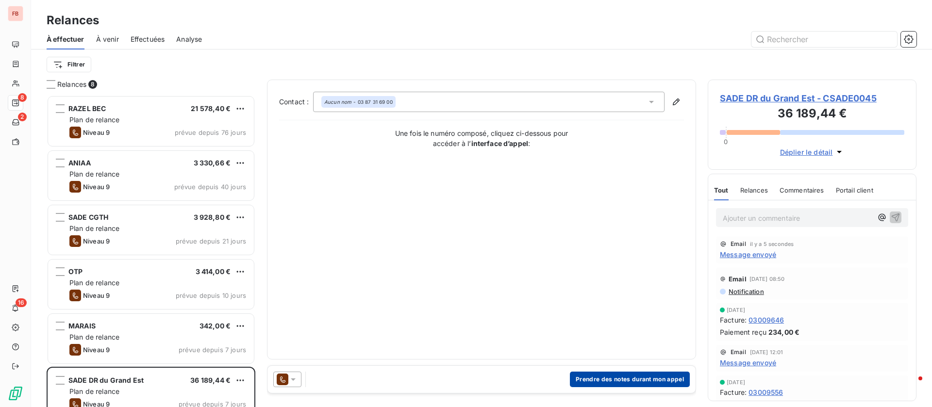
click at [602, 381] on button "Prendre des notes durant mon appel" at bounding box center [630, 380] width 120 height 16
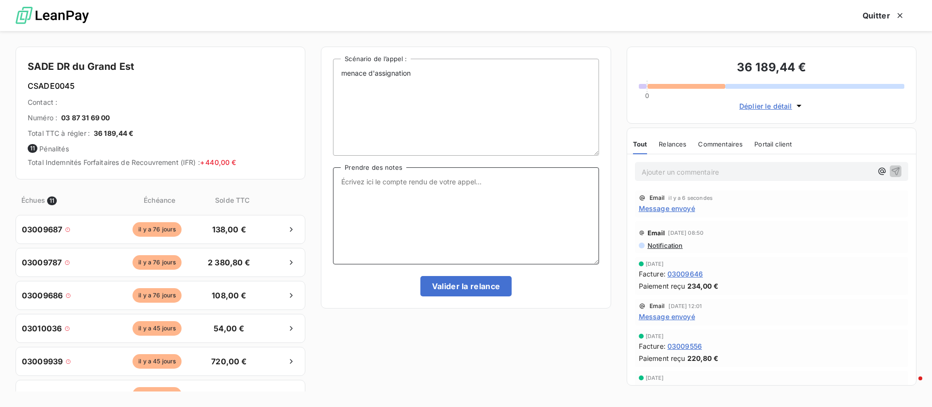
click at [472, 222] on textarea "Prendre des notes" at bounding box center [466, 215] width 266 height 97
type textarea "me demande un mail avec les factures échues"
click at [459, 280] on button "Valider la relance" at bounding box center [466, 286] width 92 height 20
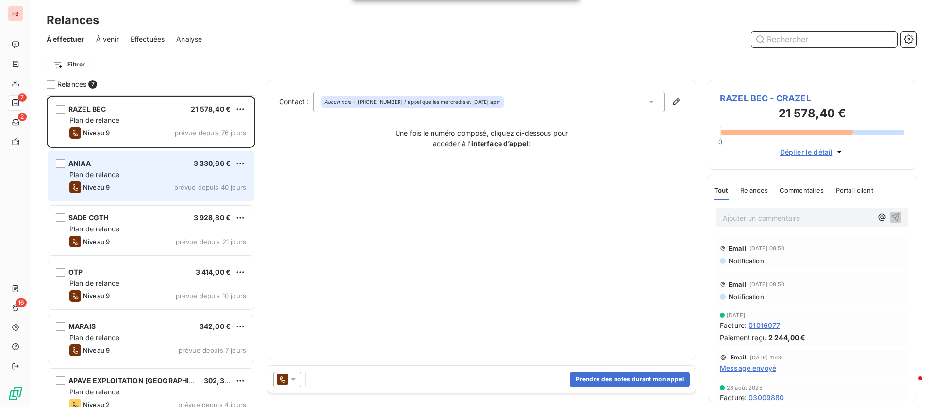
scroll to position [69, 0]
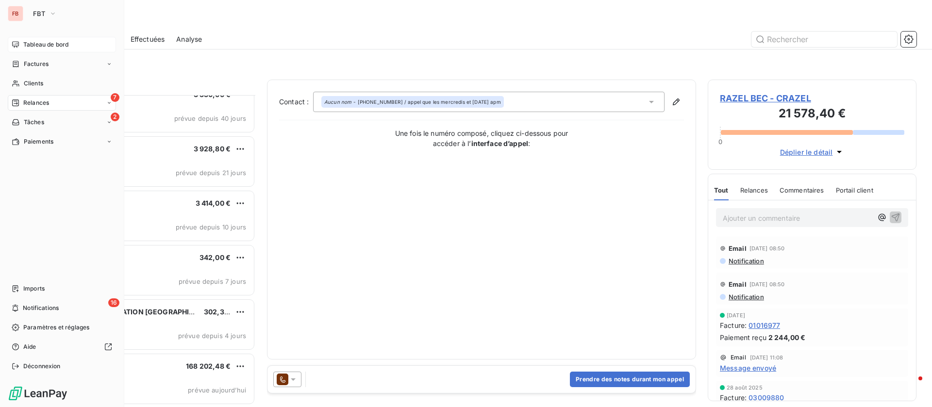
click at [47, 44] on span "Tableau de bord" at bounding box center [45, 44] width 45 height 9
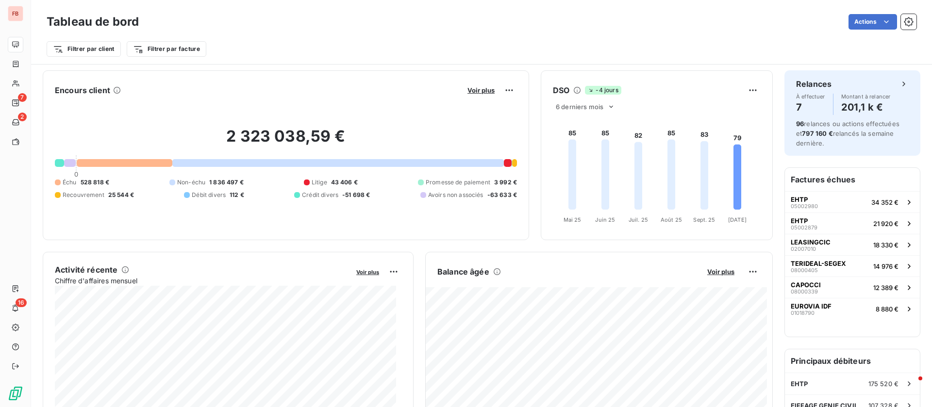
scroll to position [73, 0]
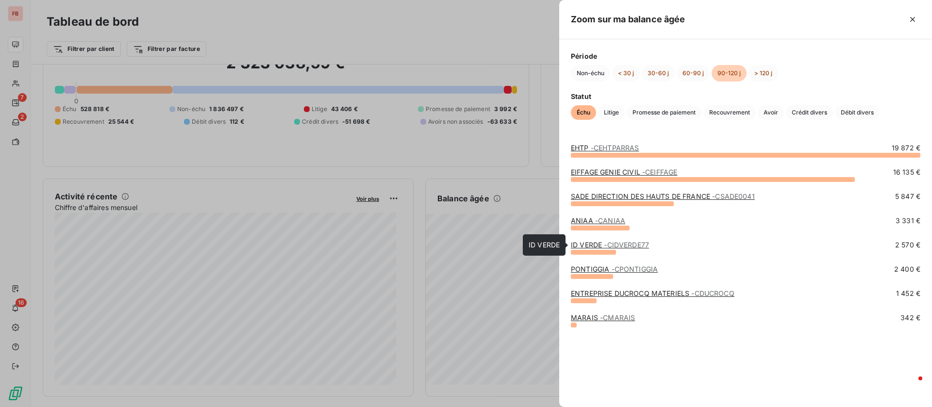
click at [624, 244] on span "- CIDVERDE77" at bounding box center [626, 245] width 45 height 8
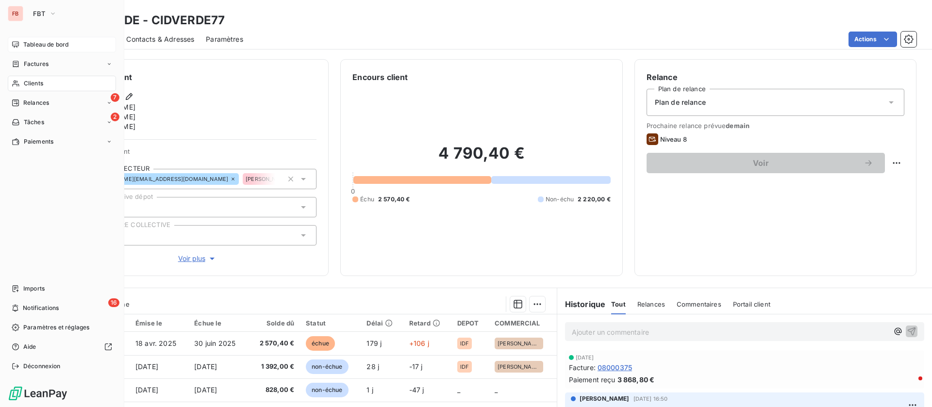
click at [53, 42] on span "Tableau de bord" at bounding box center [45, 44] width 45 height 9
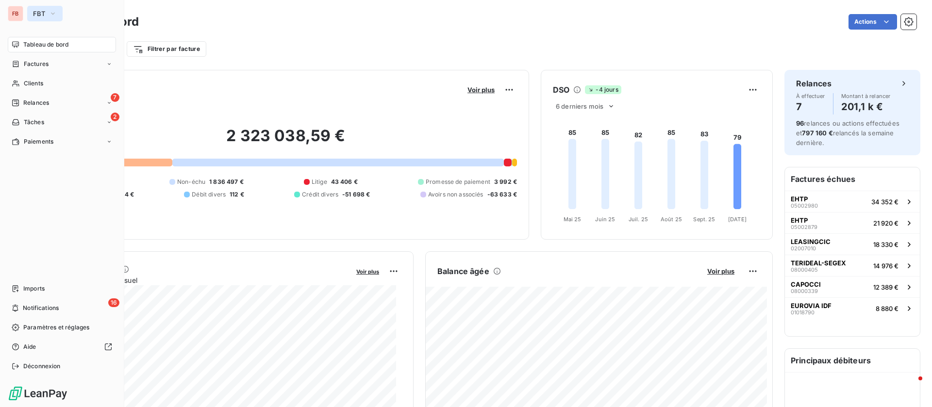
click at [33, 13] on button "FBT" at bounding box center [44, 14] width 35 height 16
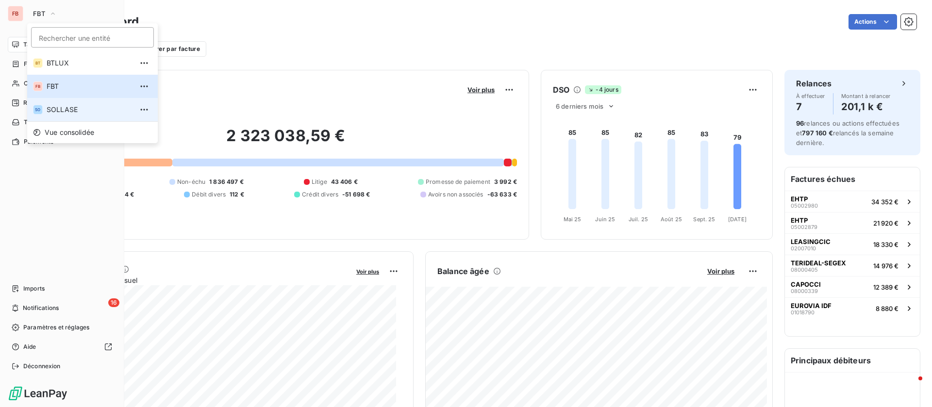
click at [64, 105] on li "SO SOLLASE" at bounding box center [92, 109] width 131 height 23
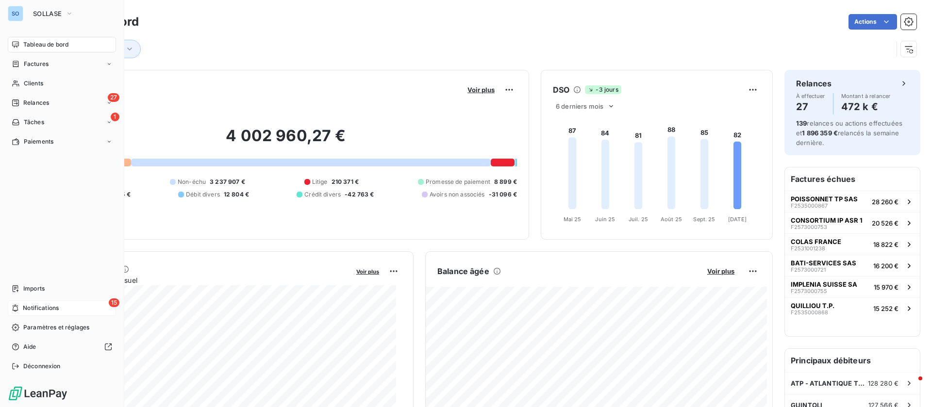
click at [19, 309] on icon at bounding box center [15, 308] width 7 height 8
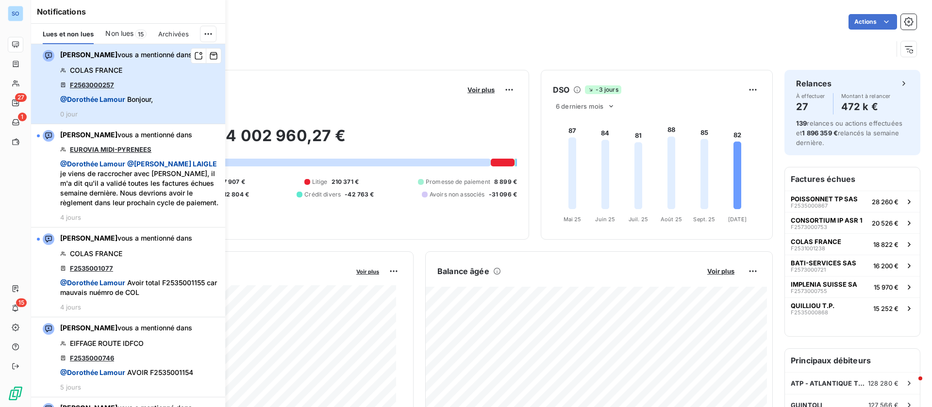
click at [160, 81] on div "Jessica LAIGLE vous a mentionné dans COLAS FRANCE F2563000257 @ Dorothée Lamour…" at bounding box center [126, 84] width 132 height 68
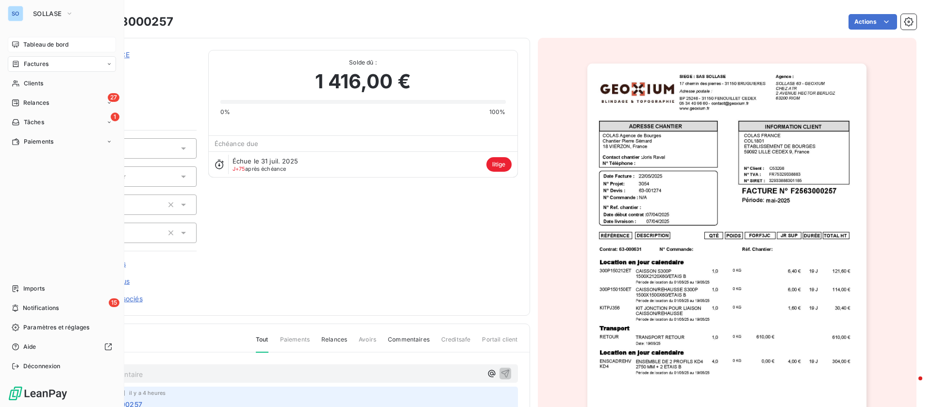
click at [37, 43] on span "Tableau de bord" at bounding box center [45, 44] width 45 height 9
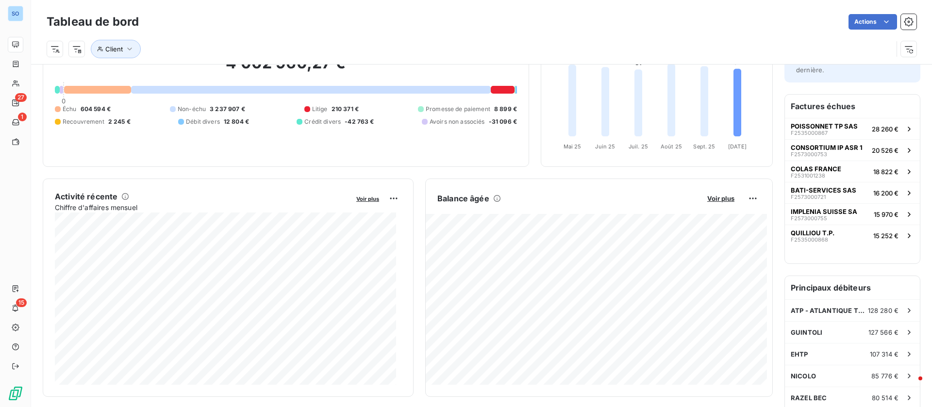
scroll to position [146, 0]
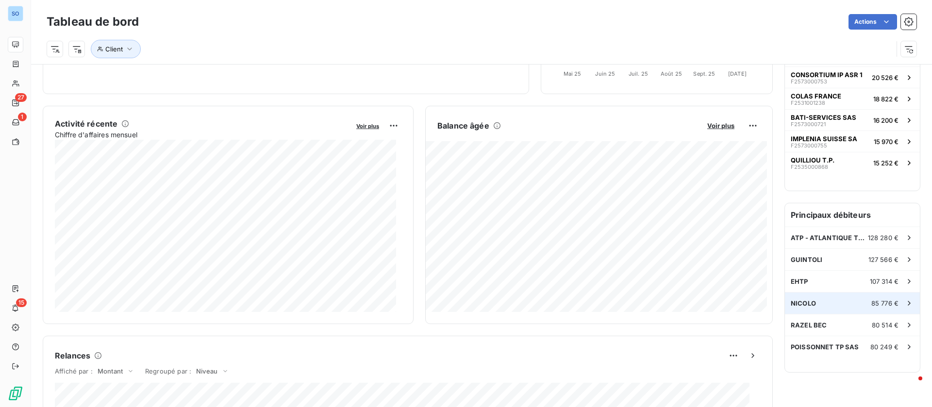
click at [838, 297] on div "NICOLO 85 776 €" at bounding box center [852, 303] width 135 height 21
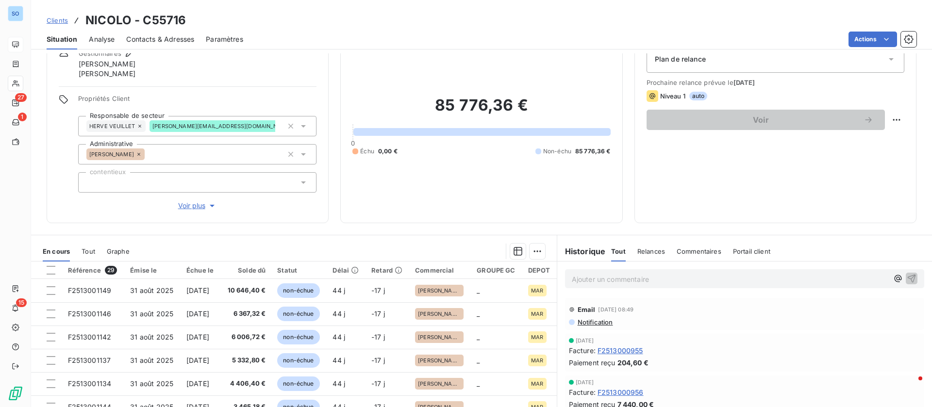
scroll to position [73, 0]
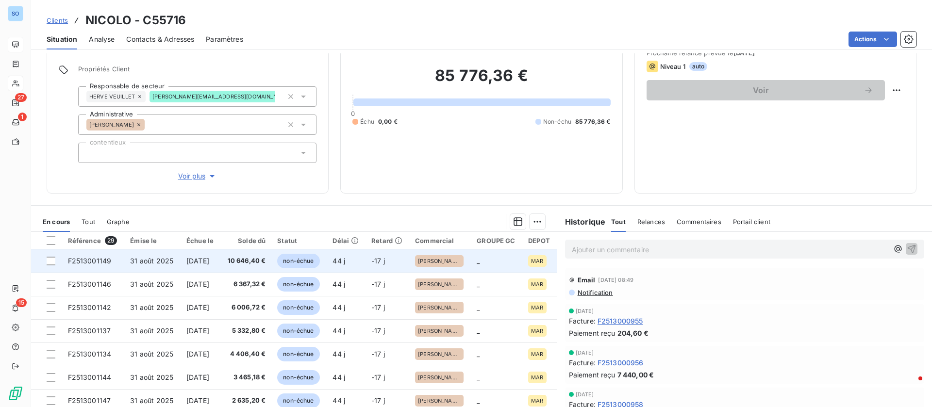
click at [198, 260] on span "[DATE]" at bounding box center [197, 261] width 23 height 8
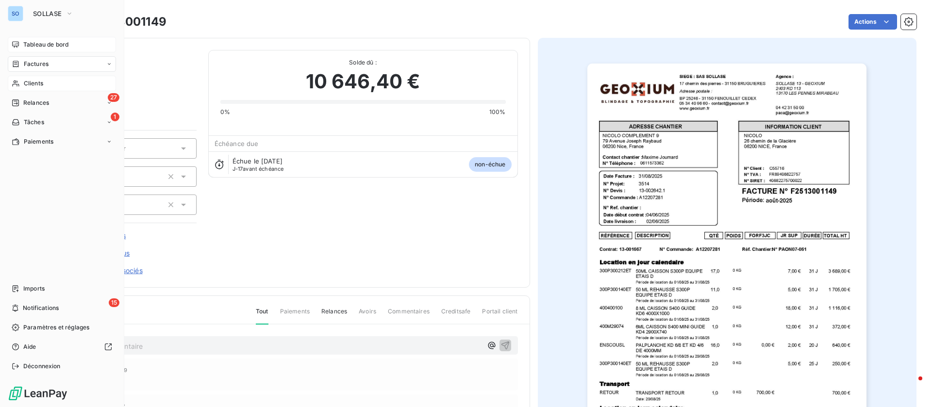
click at [18, 83] on icon at bounding box center [16, 84] width 8 height 8
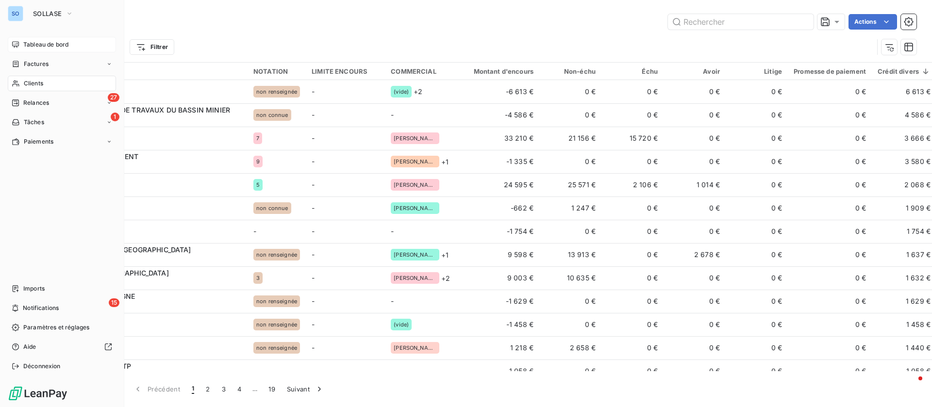
click at [40, 46] on span "Tableau de bord" at bounding box center [45, 44] width 45 height 9
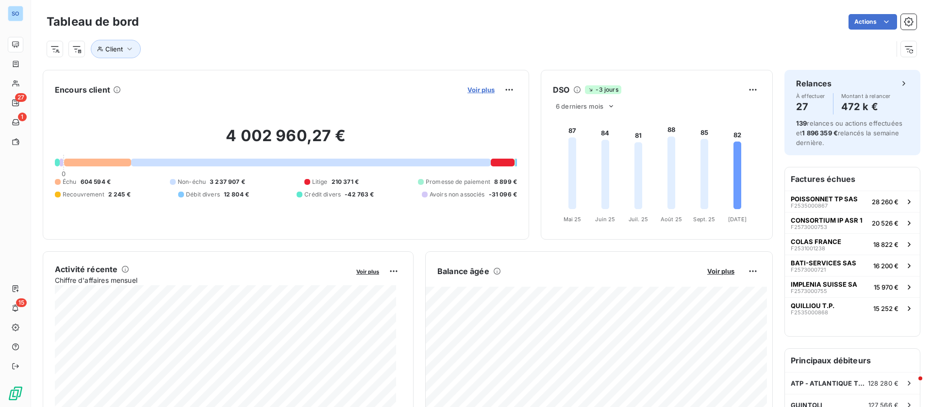
click at [483, 89] on span "Voir plus" at bounding box center [481, 90] width 27 height 8
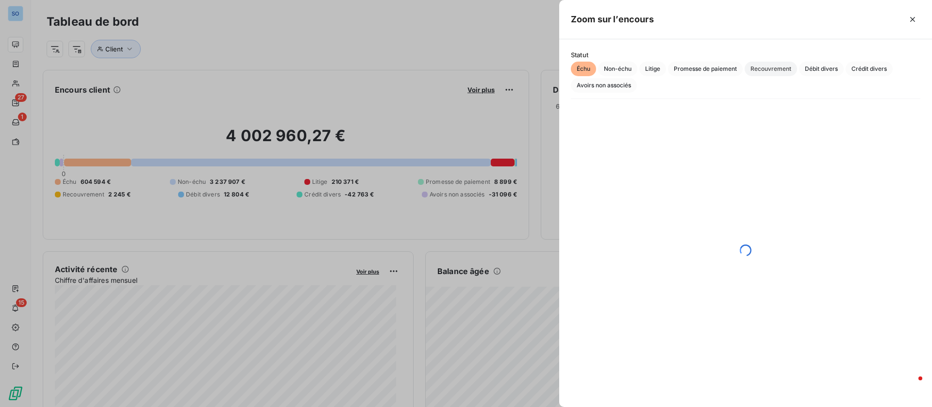
click at [757, 69] on span "Recouvrement" at bounding box center [771, 69] width 52 height 15
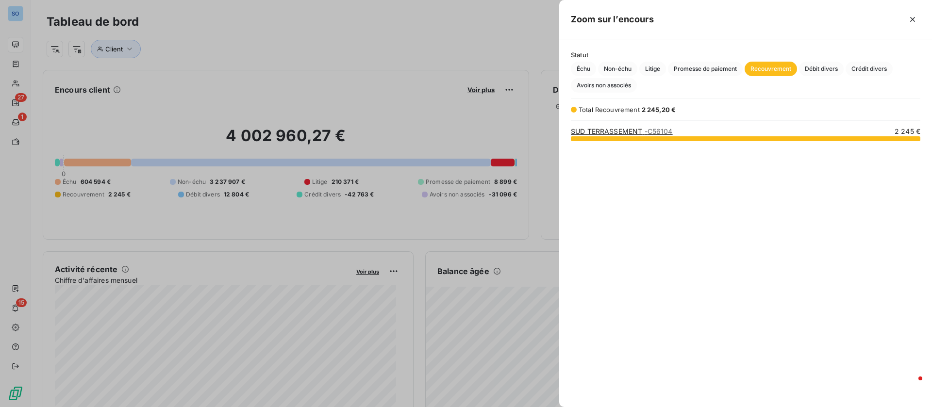
scroll to position [258, 362]
click at [608, 129] on link "SUD TERRASSEMENT - C56104" at bounding box center [622, 131] width 102 height 8
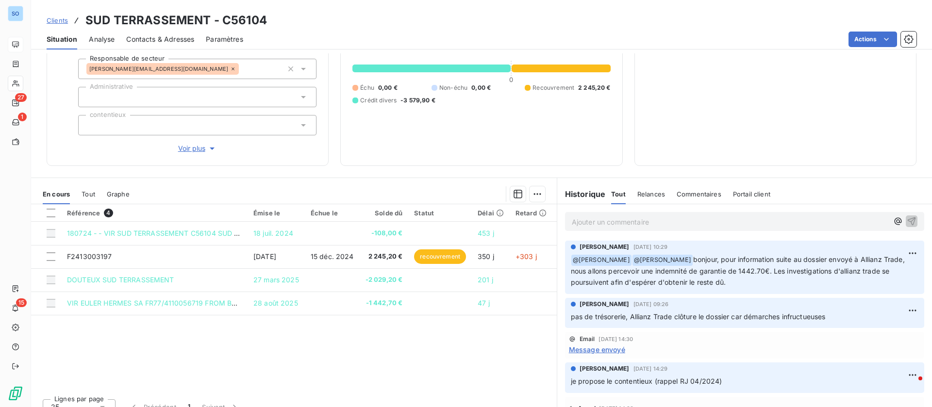
scroll to position [114, 0]
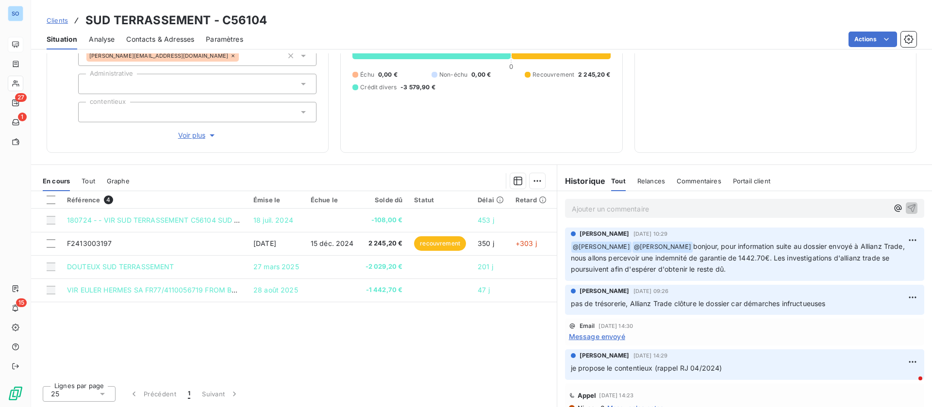
click at [585, 209] on p "Ajouter un commentaire ﻿" at bounding box center [730, 209] width 317 height 12
click at [907, 205] on icon "button" at bounding box center [912, 208] width 10 height 10
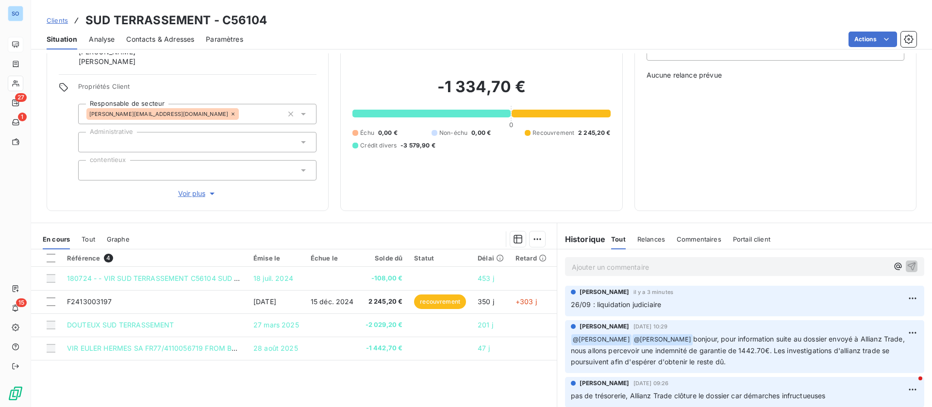
scroll to position [73, 0]
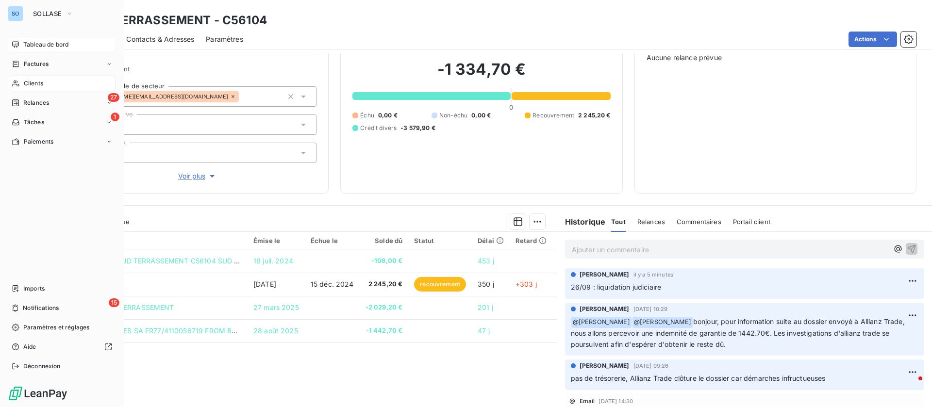
click at [24, 81] on span "Clients" at bounding box center [33, 83] width 19 height 9
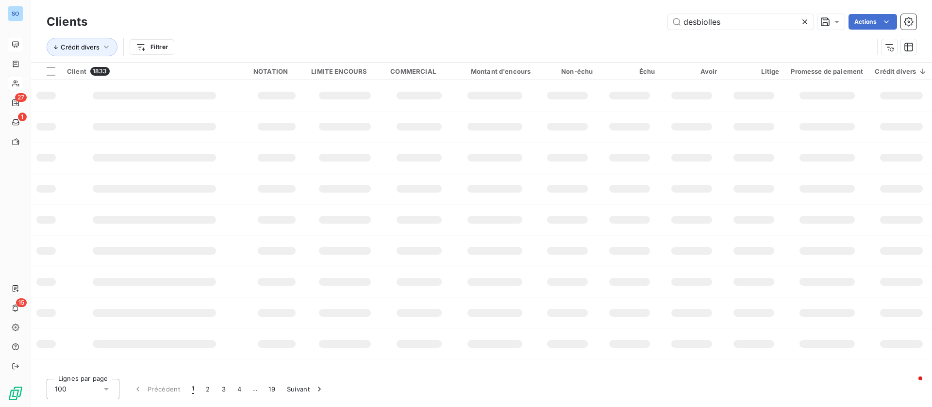
type input "desbiolles"
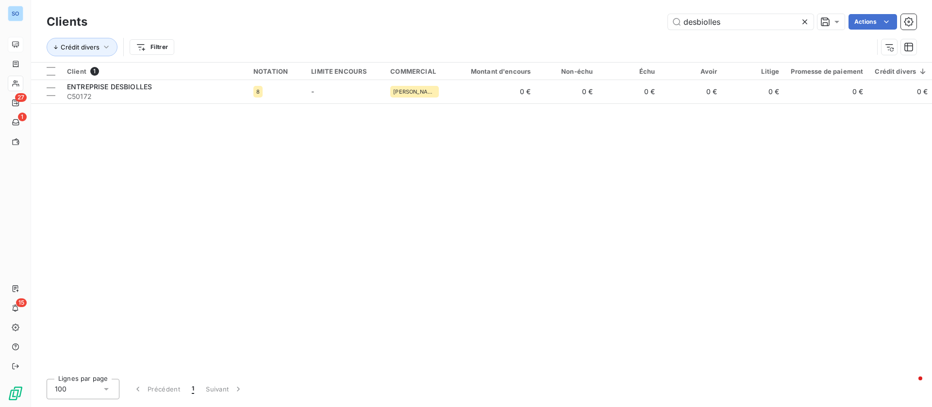
drag, startPoint x: 708, startPoint y: 21, endPoint x: 550, endPoint y: 16, distance: 158.8
click at [550, 16] on div "desbiolles Actions" at bounding box center [508, 22] width 818 height 16
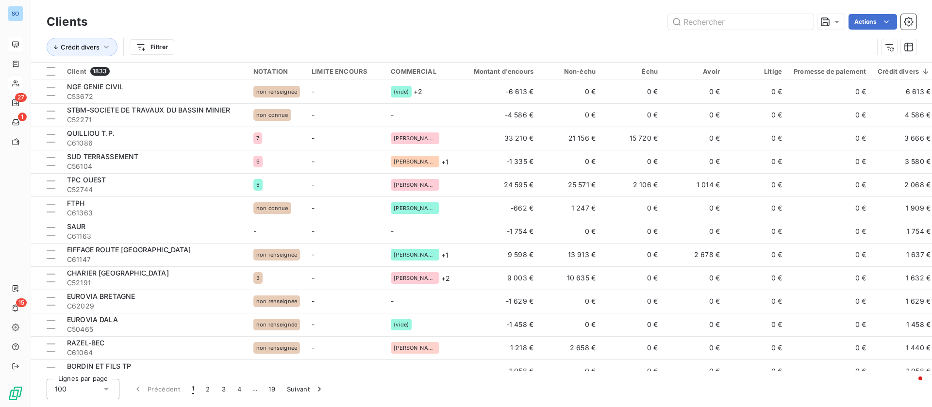
click at [24, 77] on div "SO 27 1 15" at bounding box center [15, 203] width 31 height 407
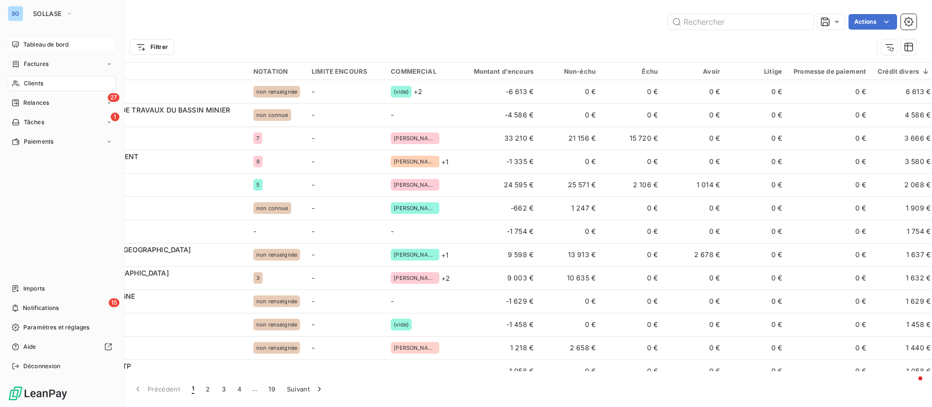
click at [17, 81] on icon at bounding box center [16, 84] width 8 height 8
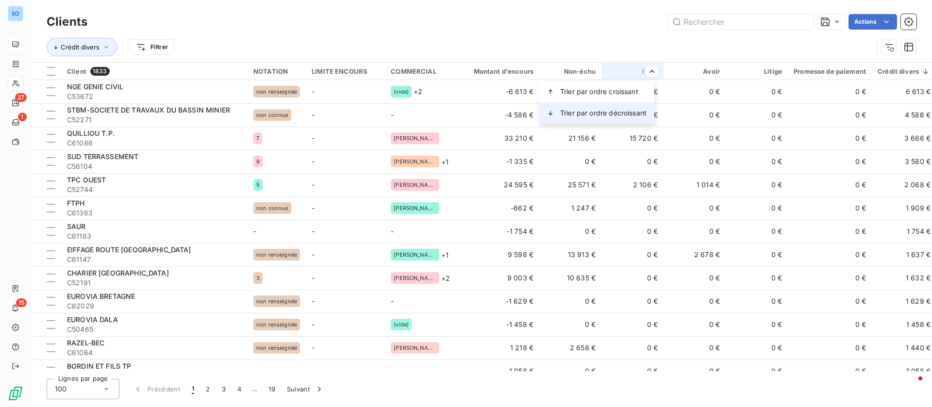
click at [584, 106] on div "Trier par ordre décroissant" at bounding box center [597, 112] width 116 height 21
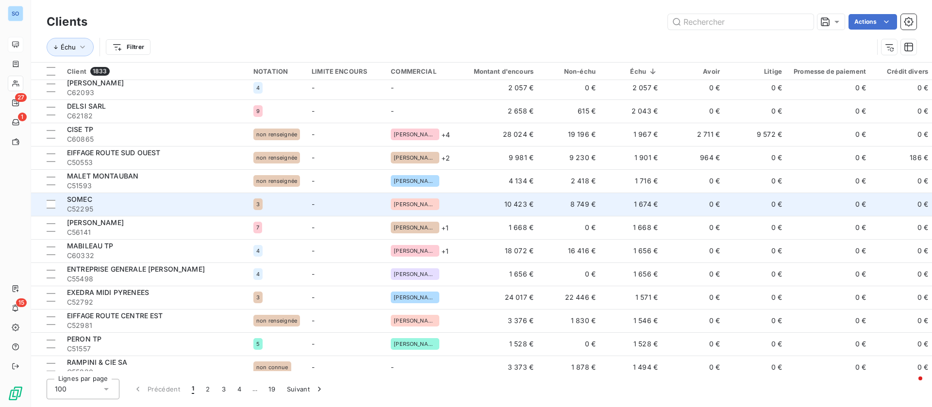
scroll to position [1602, 0]
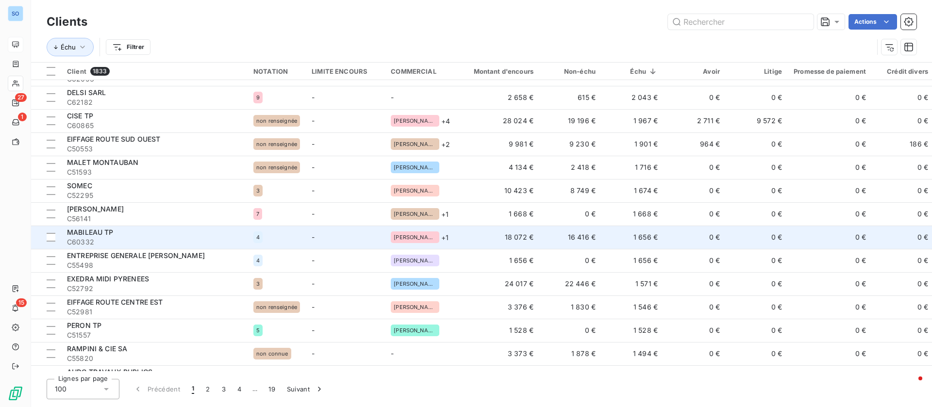
click at [654, 225] on td "1 668 €" at bounding box center [633, 213] width 62 height 23
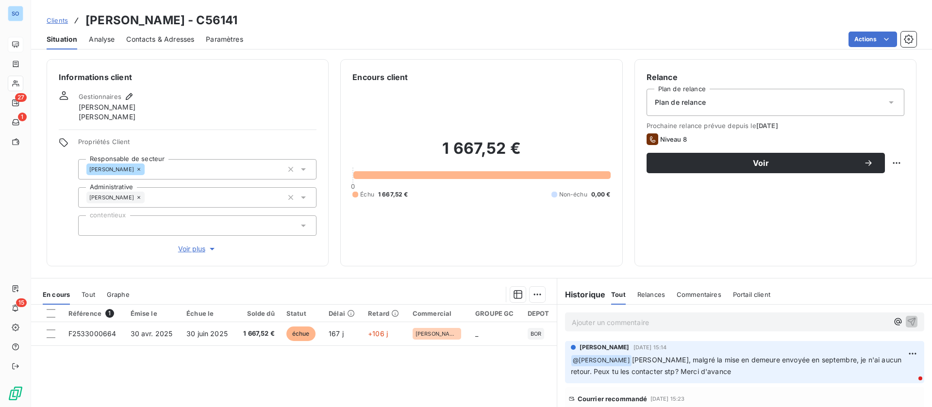
click at [60, 20] on span "Clients" at bounding box center [57, 21] width 21 height 8
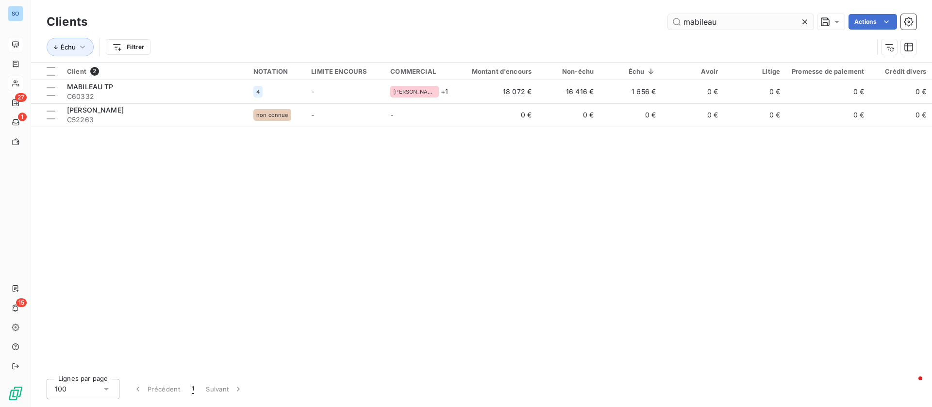
type input "mabileau"
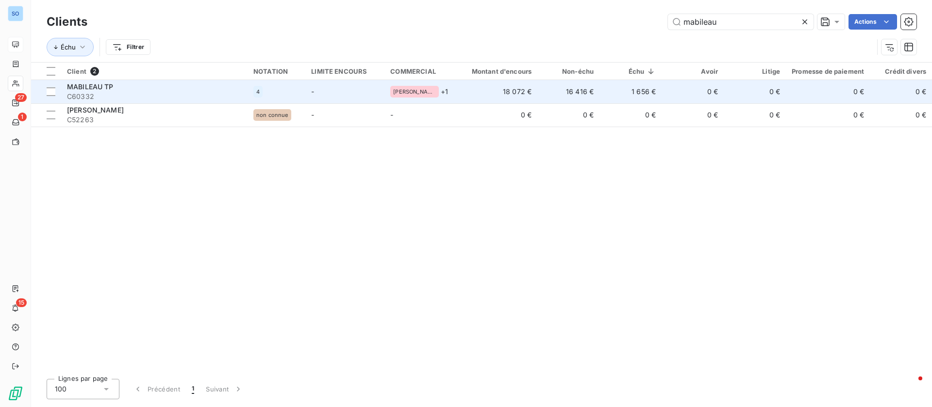
click at [537, 96] on td "16 416 €" at bounding box center [568, 91] width 62 height 23
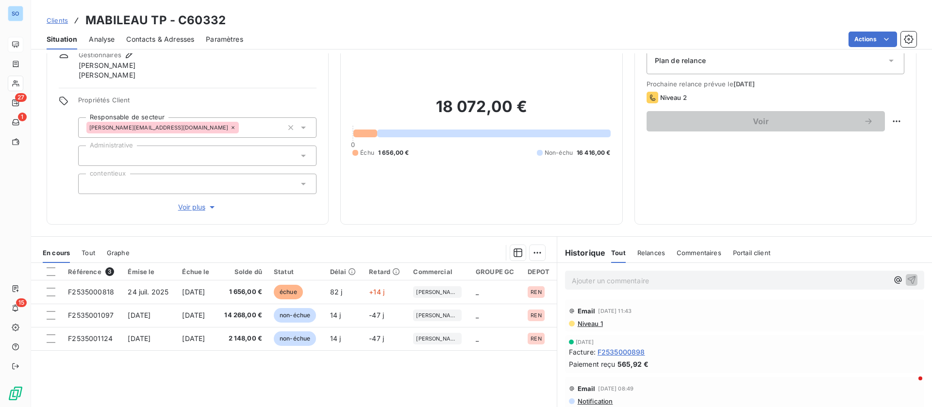
scroll to position [73, 0]
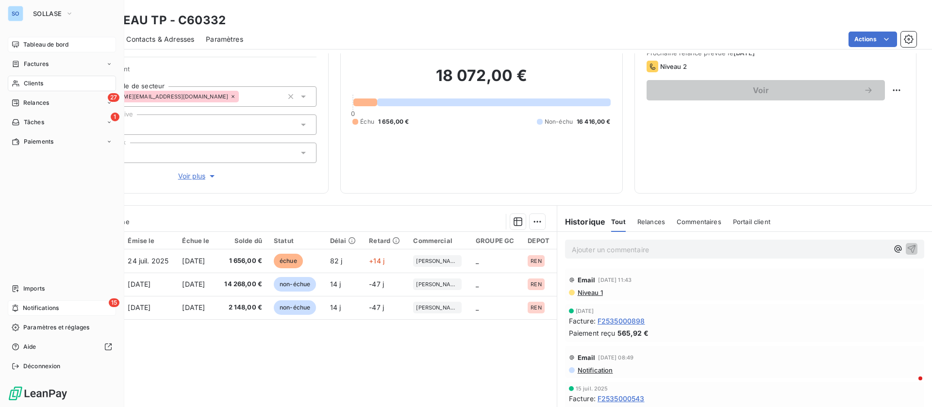
click at [60, 307] on div "15 Notifications" at bounding box center [62, 309] width 108 height 16
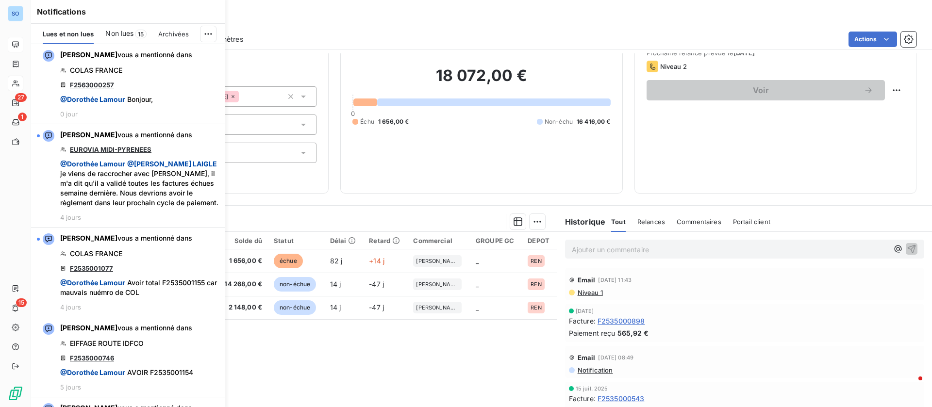
click at [50, 14] on h6 "Notifications" at bounding box center [128, 12] width 183 height 12
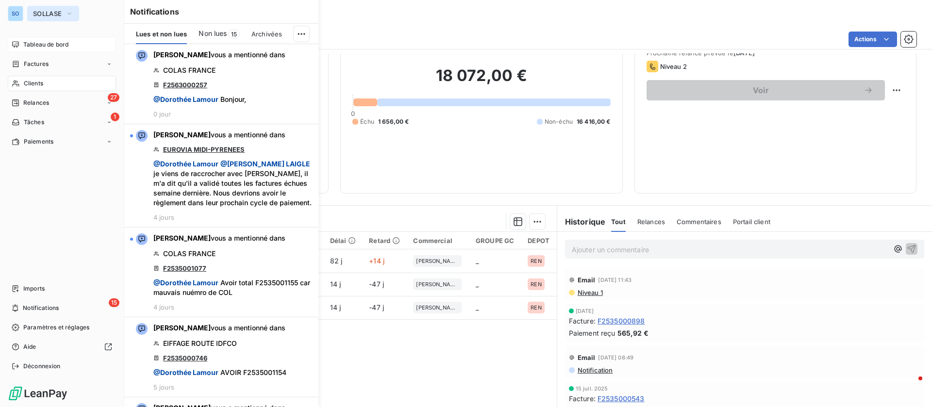
click at [45, 15] on span "SOLLASE" at bounding box center [47, 14] width 29 height 8
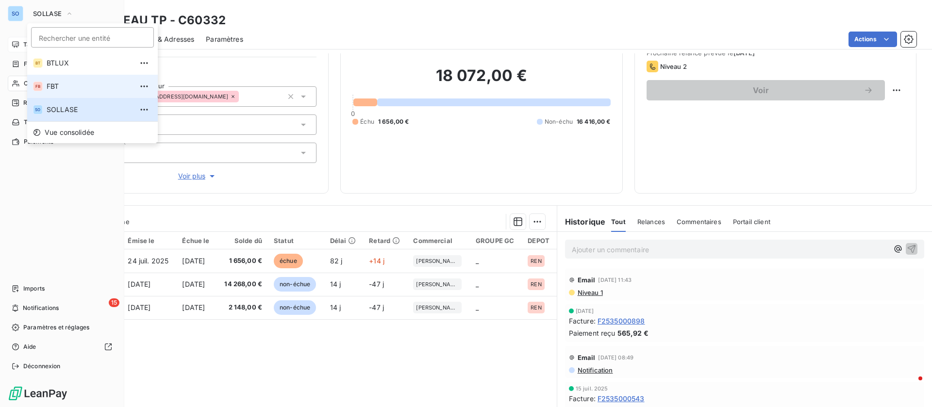
click at [57, 83] on span "FBT" at bounding box center [90, 87] width 86 height 10
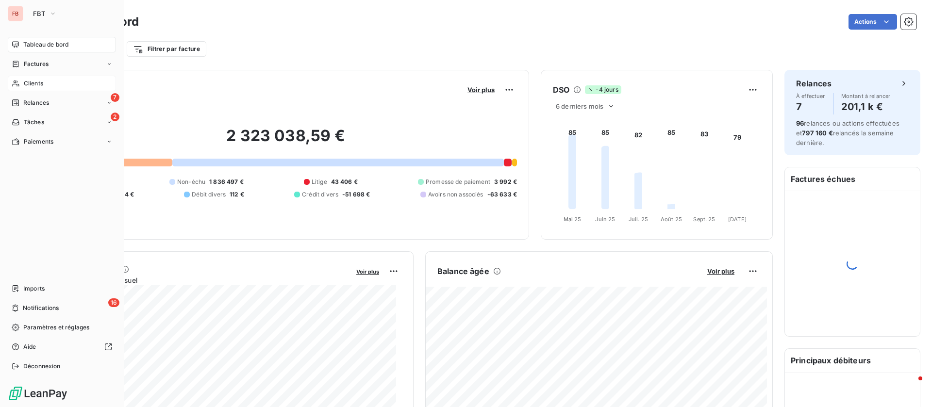
click at [46, 80] on div "Clients" at bounding box center [62, 84] width 108 height 16
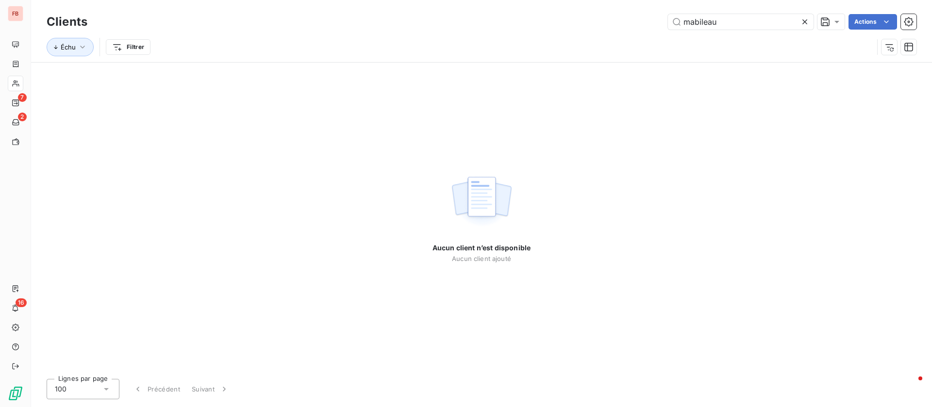
drag, startPoint x: 632, startPoint y: 7, endPoint x: 548, endPoint y: 0, distance: 84.2
click at [546, 2] on div "Clients mabileau Actions Échu Filtrer" at bounding box center [481, 31] width 901 height 62
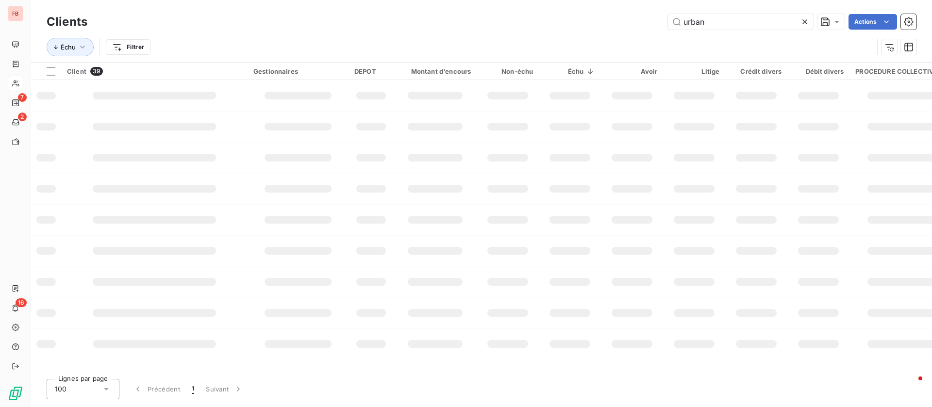
type input "urban"
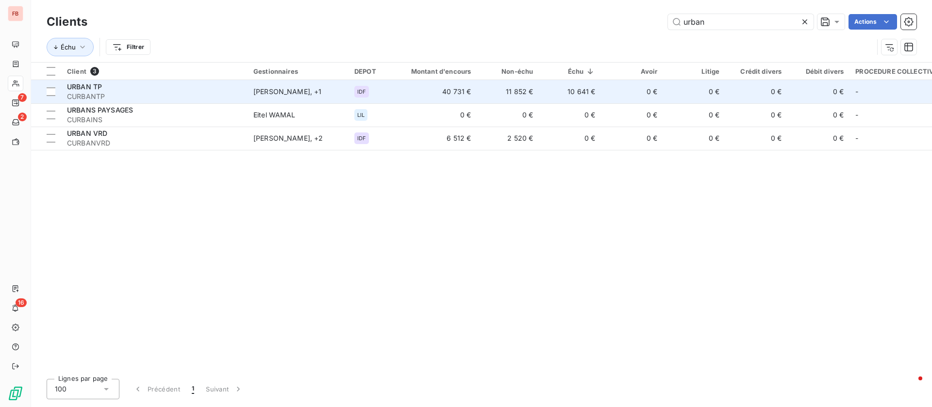
click at [588, 81] on td "10 641 €" at bounding box center [570, 91] width 62 height 23
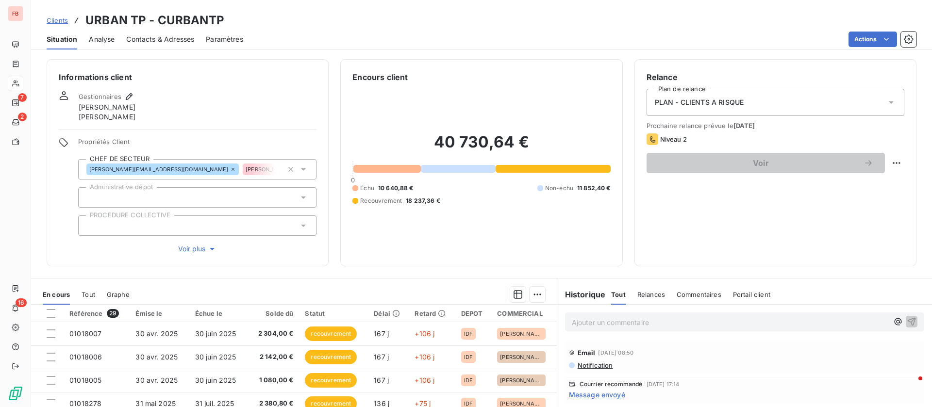
scroll to position [114, 0]
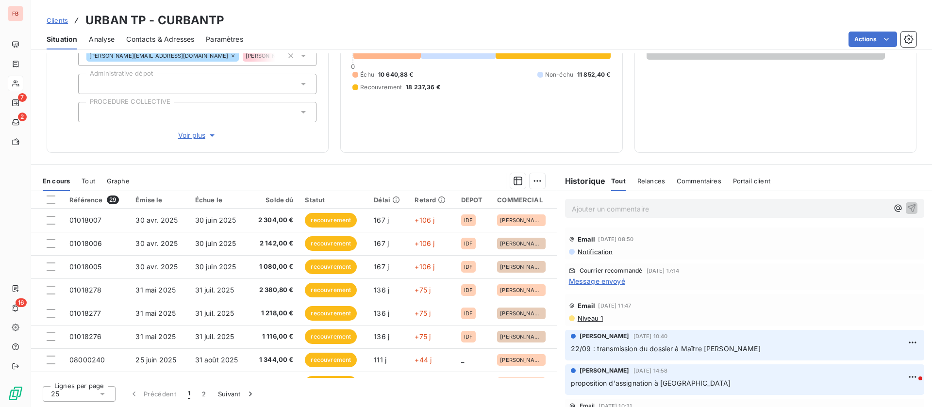
click at [592, 282] on span "Message envoyé" at bounding box center [597, 281] width 56 height 10
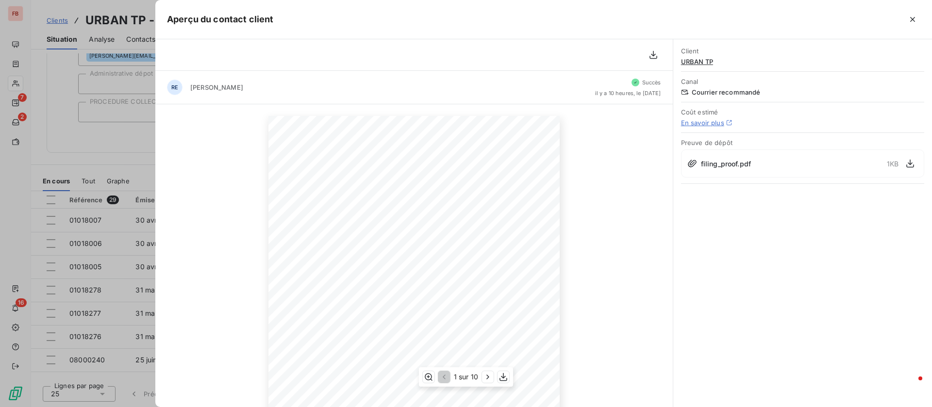
scroll to position [133, 0]
click at [909, 21] on icon "button" at bounding box center [913, 20] width 10 height 10
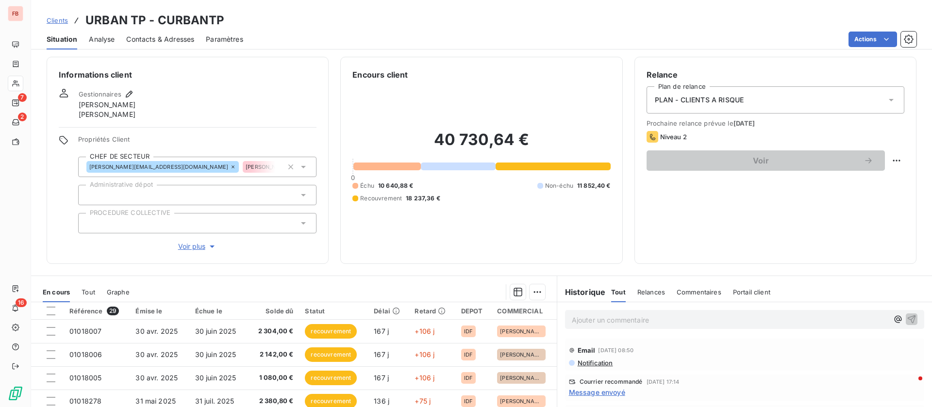
scroll to position [0, 0]
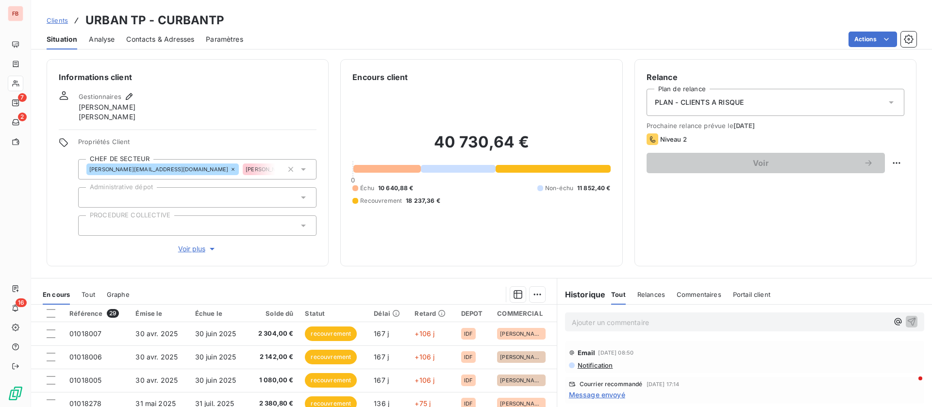
click at [34, 45] on div "Situation Analyse Contacts & Adresses Paramètres Actions" at bounding box center [481, 39] width 901 height 20
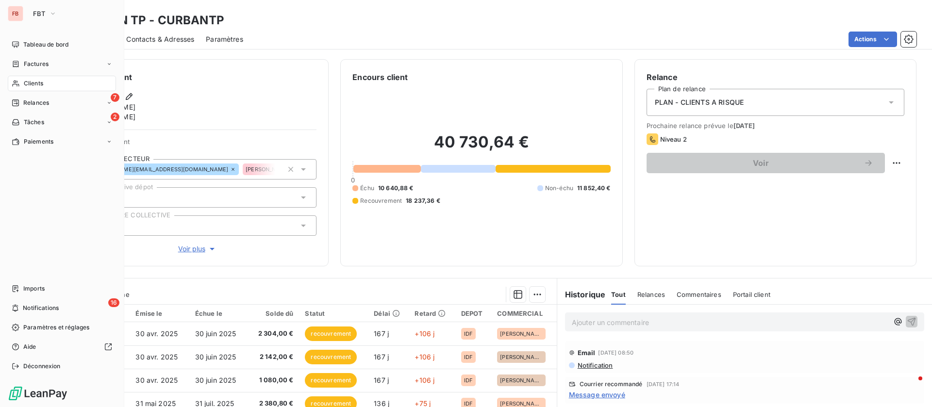
click at [26, 45] on span "Tableau de bord" at bounding box center [45, 44] width 45 height 9
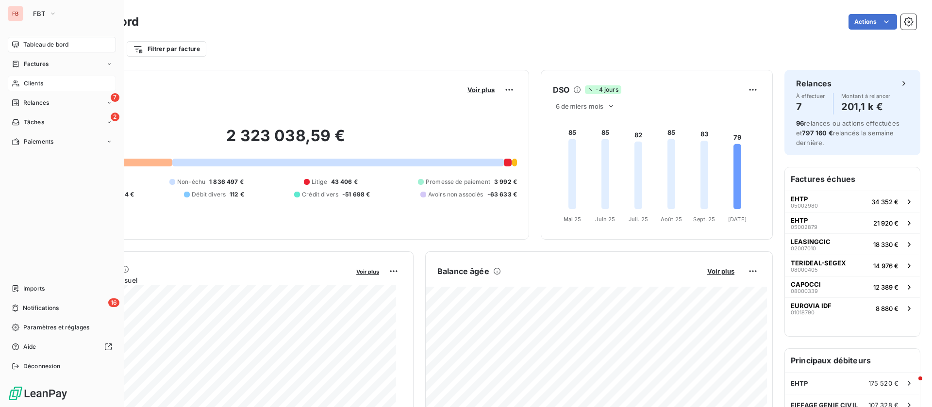
click at [31, 81] on span "Clients" at bounding box center [33, 83] width 19 height 9
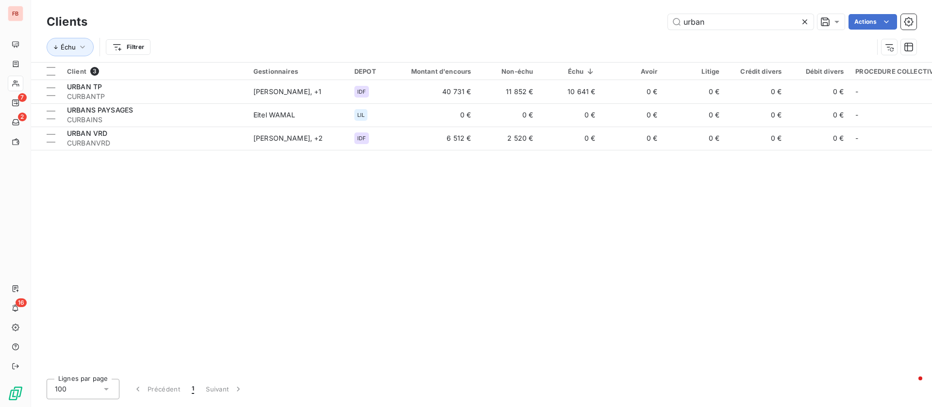
drag, startPoint x: 724, startPoint y: 28, endPoint x: 591, endPoint y: 25, distance: 133.1
click at [591, 25] on div "Clients urban Actions" at bounding box center [482, 22] width 870 height 20
drag, startPoint x: 710, startPoint y: 22, endPoint x: 605, endPoint y: 9, distance: 106.2
click at [605, 9] on div "Clients urban Actions Échu Filtrer" at bounding box center [481, 31] width 901 height 62
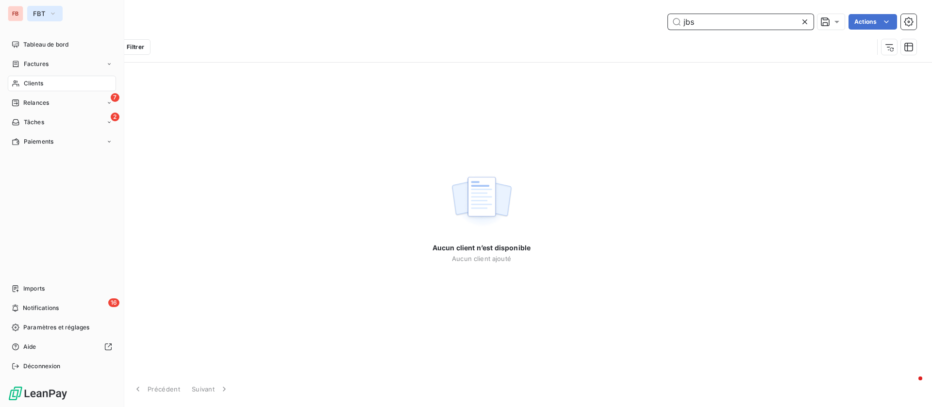
type input "jbs"
click at [32, 19] on button "FBT" at bounding box center [44, 14] width 35 height 16
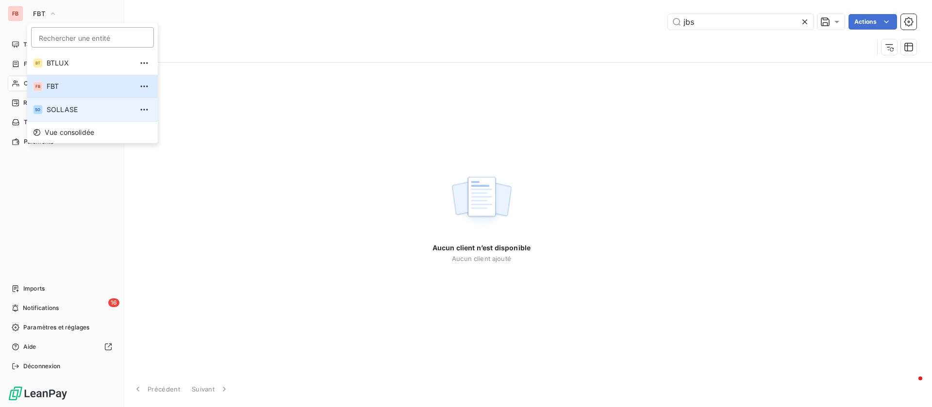
click at [73, 109] on span "SOLLASE" at bounding box center [90, 110] width 86 height 10
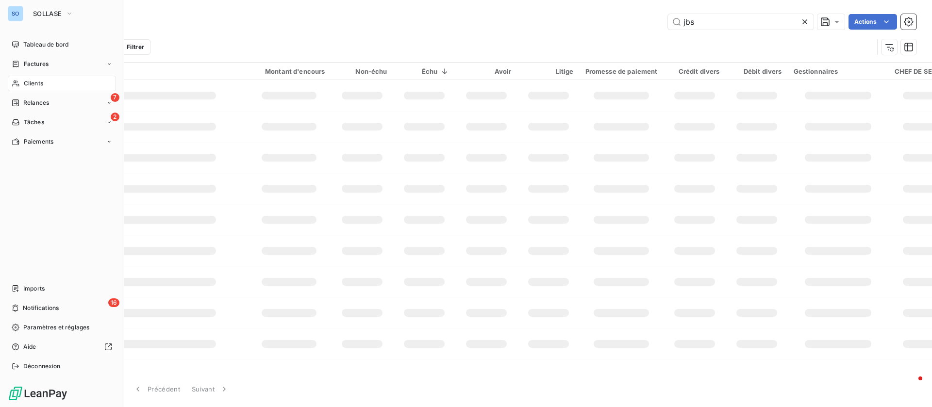
type input "jbs"
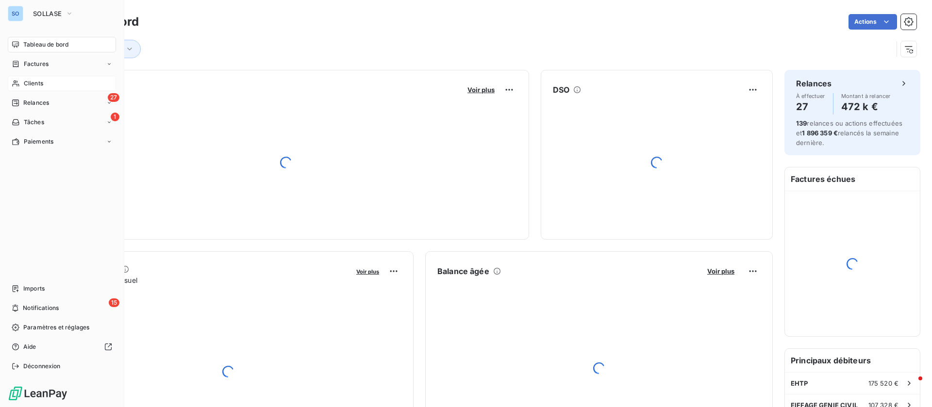
click at [61, 85] on div "Clients" at bounding box center [62, 84] width 108 height 16
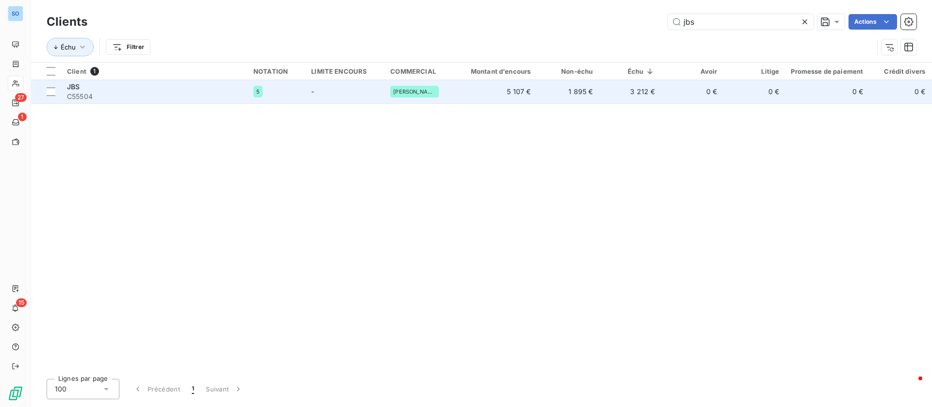
click at [135, 92] on span "C55504" at bounding box center [154, 97] width 175 height 10
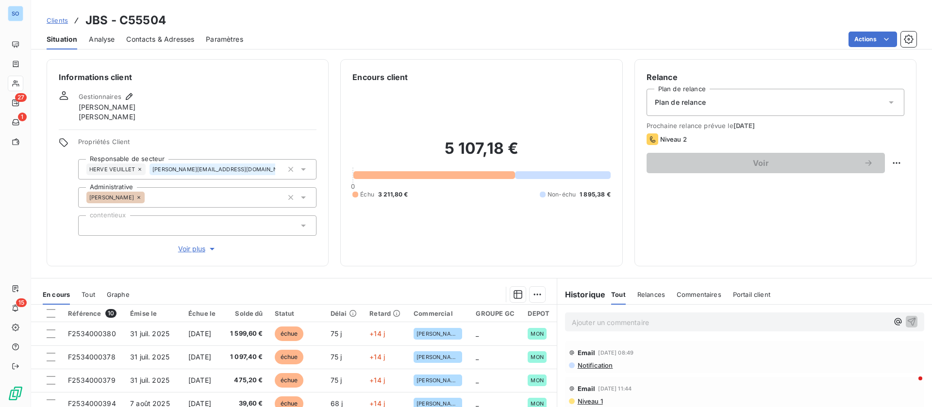
scroll to position [73, 0]
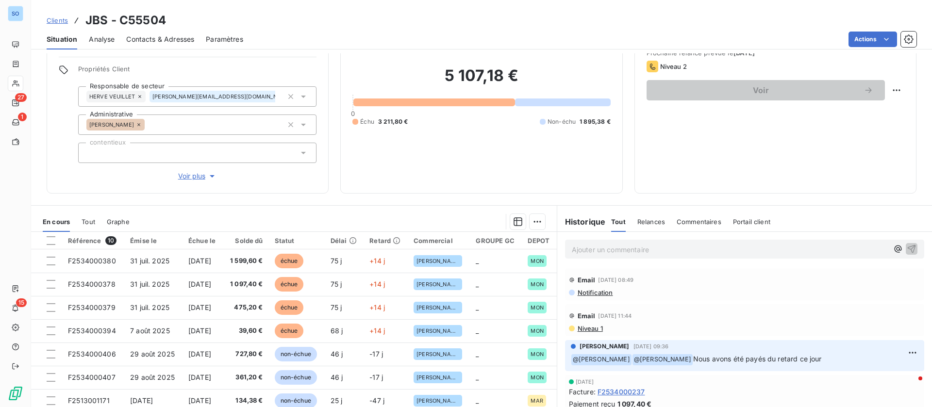
click at [144, 37] on span "Contacts & Adresses" at bounding box center [160, 39] width 68 height 10
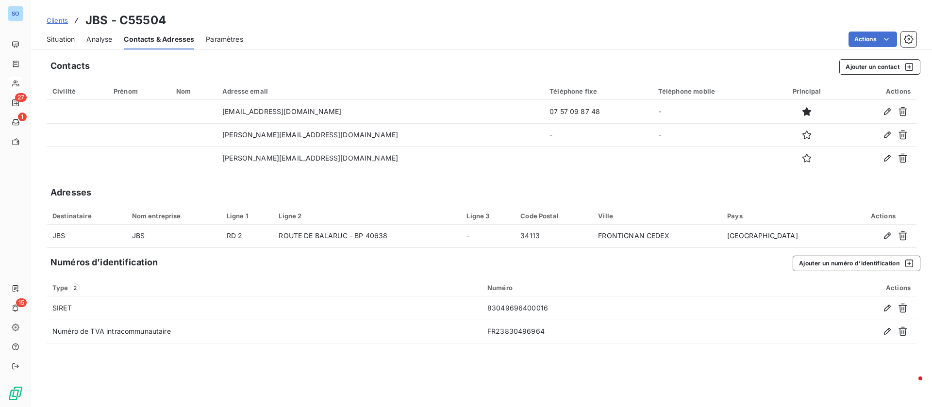
click at [58, 37] on span "Situation" at bounding box center [61, 39] width 28 height 10
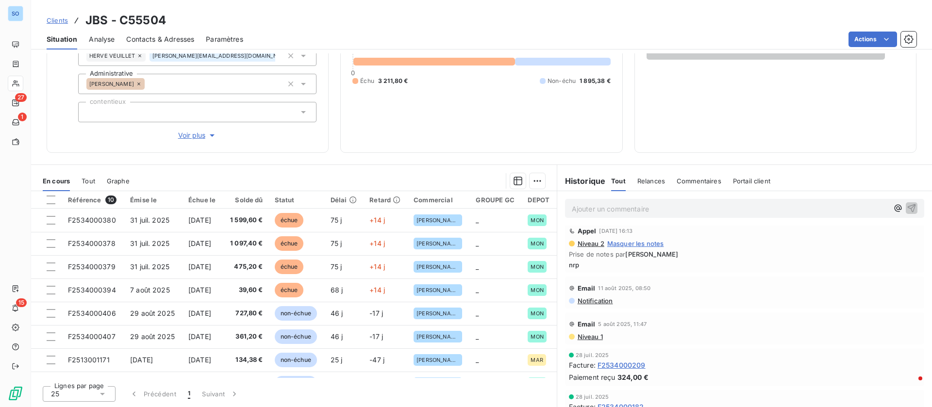
scroll to position [146, 0]
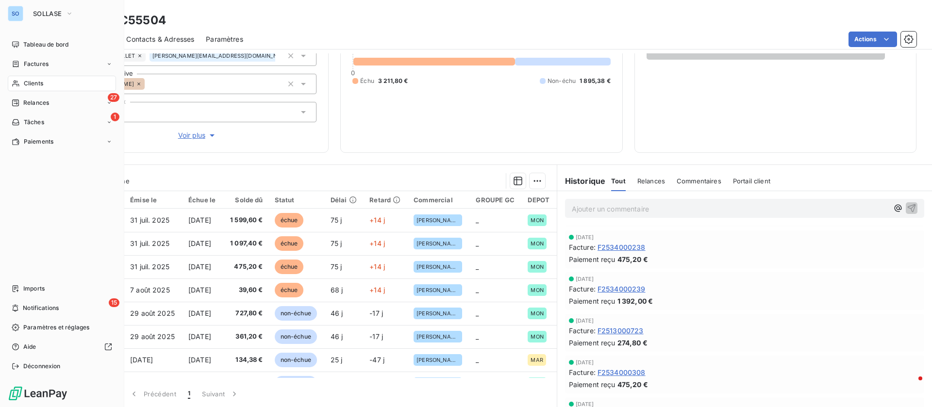
drag, startPoint x: 36, startPoint y: 79, endPoint x: 210, endPoint y: 62, distance: 175.2
click at [39, 79] on span "Clients" at bounding box center [33, 83] width 19 height 9
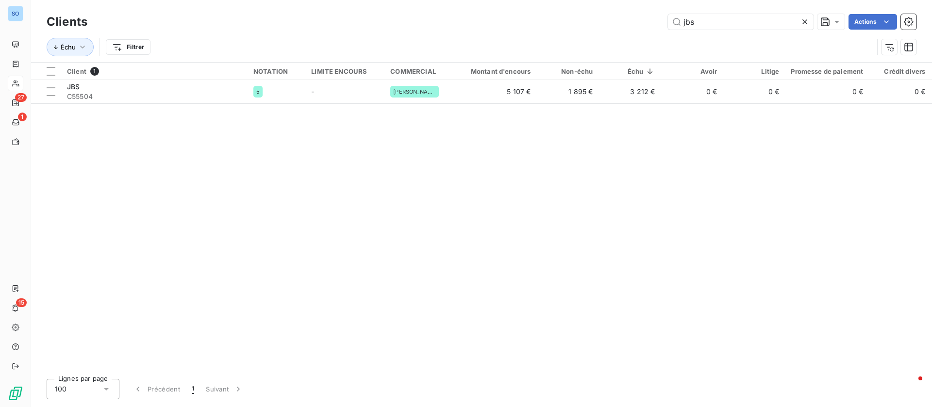
drag, startPoint x: 715, startPoint y: 17, endPoint x: 569, endPoint y: 21, distance: 145.2
click at [571, 21] on div "jbs Actions" at bounding box center [508, 22] width 818 height 16
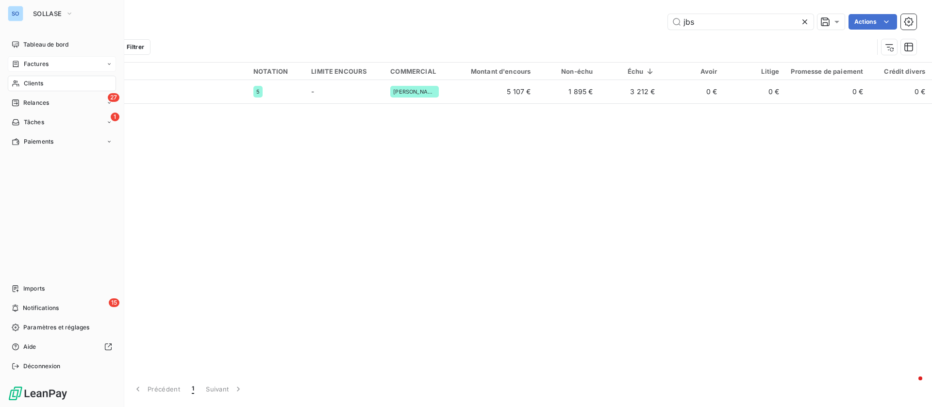
click at [27, 58] on div "Factures" at bounding box center [62, 64] width 108 height 16
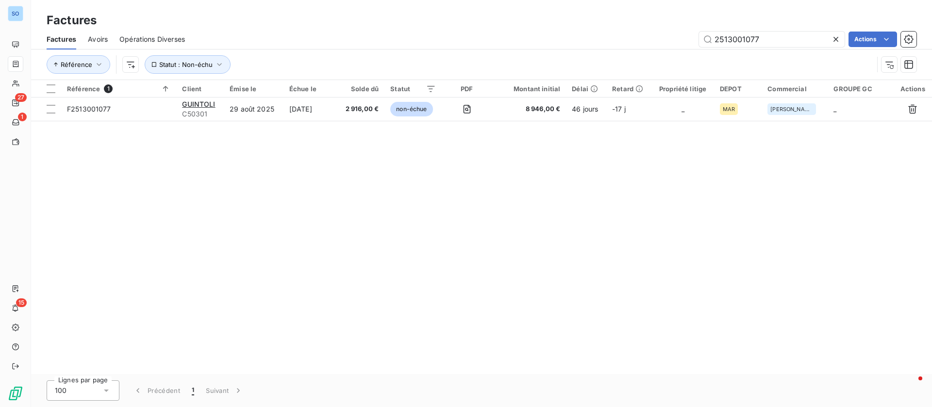
drag, startPoint x: 767, startPoint y: 42, endPoint x: 657, endPoint y: 36, distance: 110.3
click at [657, 36] on div "2513001077 Actions" at bounding box center [557, 40] width 720 height 16
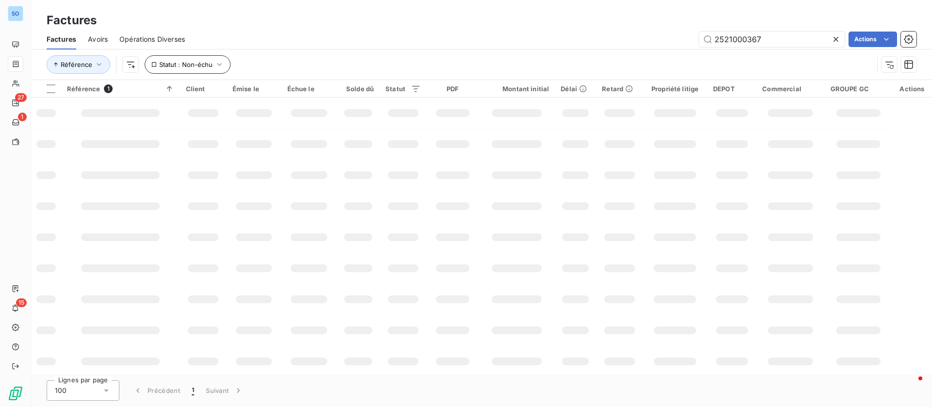
click at [216, 54] on div "Référence Statut : Non-échu" at bounding box center [482, 65] width 870 height 30
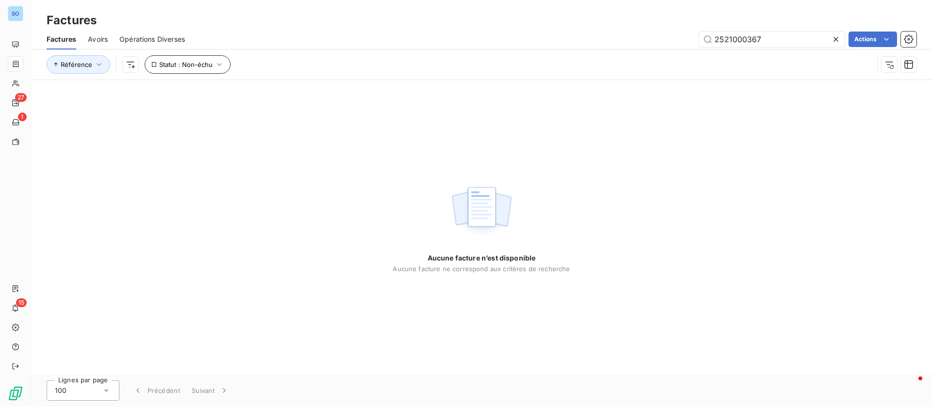
drag, startPoint x: 204, startPoint y: 50, endPoint x: 206, endPoint y: 57, distance: 7.1
click at [206, 54] on div "Référence Statut : Non-échu" at bounding box center [482, 65] width 870 height 30
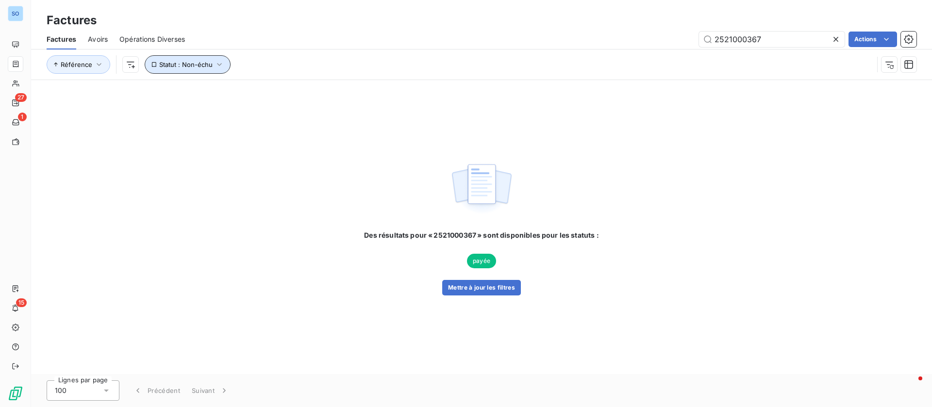
click at [204, 67] on span "Statut : Non-échu" at bounding box center [185, 65] width 53 height 8
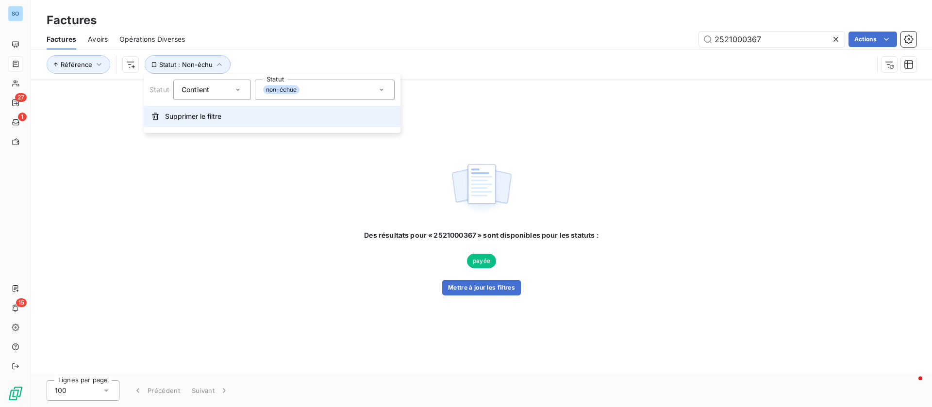
click at [193, 118] on span "Supprimer le filtre" at bounding box center [193, 117] width 56 height 10
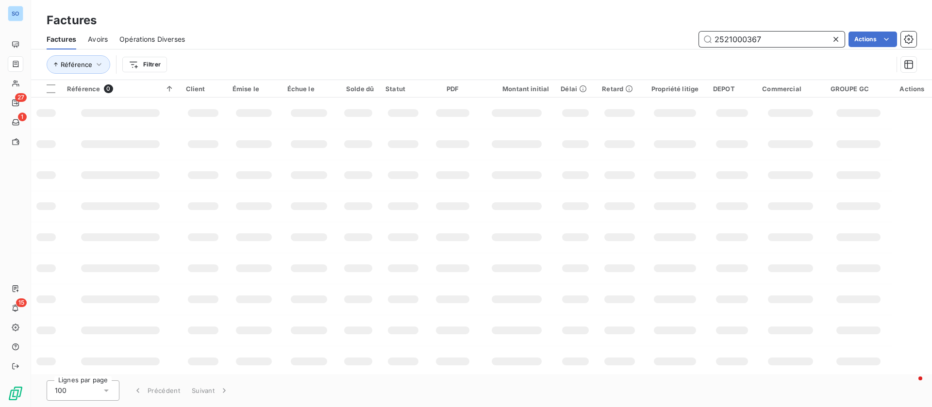
click at [778, 40] on input "2521000367" at bounding box center [772, 40] width 146 height 16
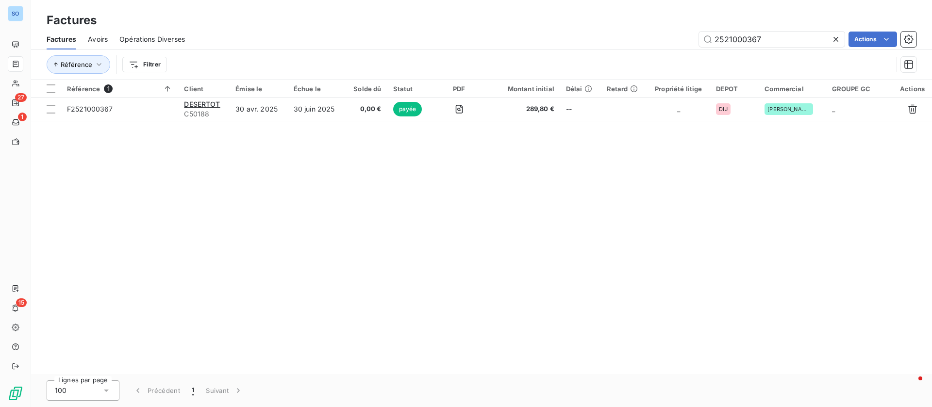
click at [781, 52] on div "Référence Filtrer" at bounding box center [482, 65] width 870 height 30
click at [784, 43] on input "2521000367" at bounding box center [772, 40] width 146 height 16
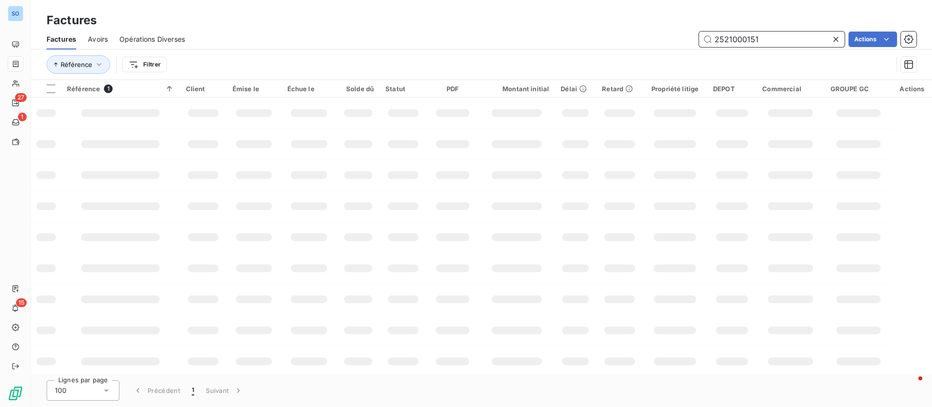
type input "2521000151"
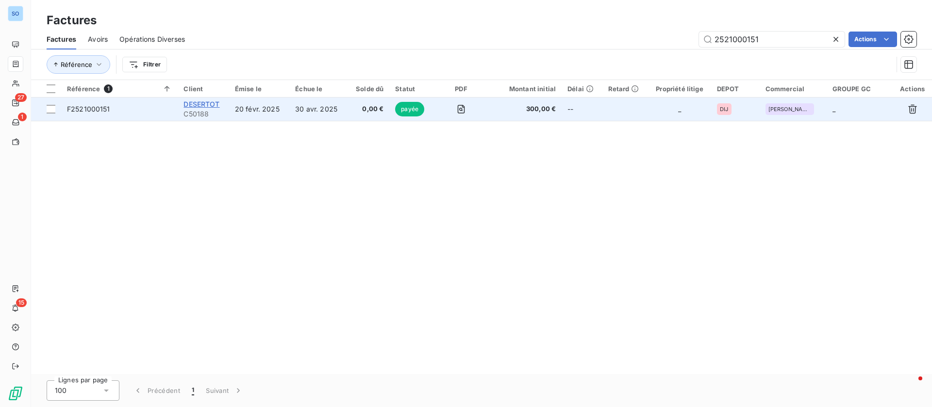
click at [189, 100] on span "DESERTOT" at bounding box center [202, 104] width 36 height 8
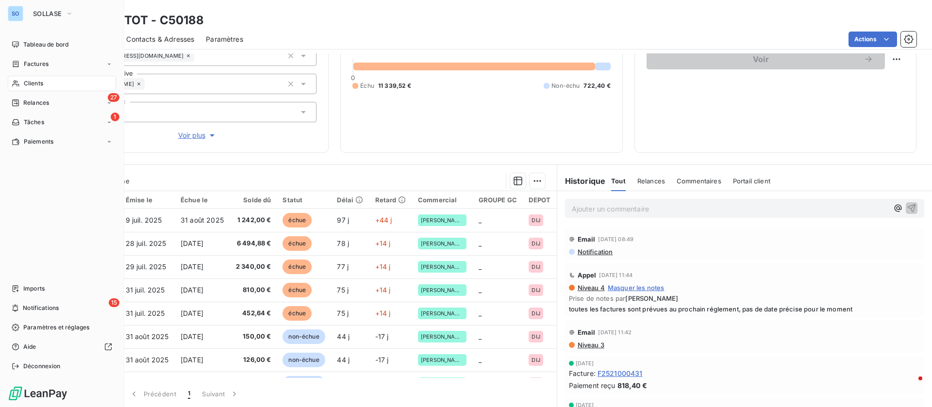
click at [34, 81] on span "Clients" at bounding box center [33, 83] width 19 height 9
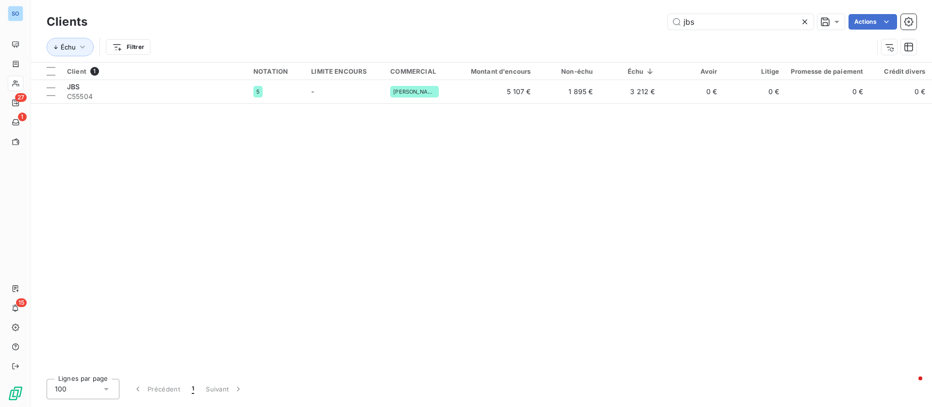
drag, startPoint x: 741, startPoint y: 25, endPoint x: 604, endPoint y: 29, distance: 136.5
click at [604, 29] on div "jbs Actions" at bounding box center [508, 22] width 818 height 16
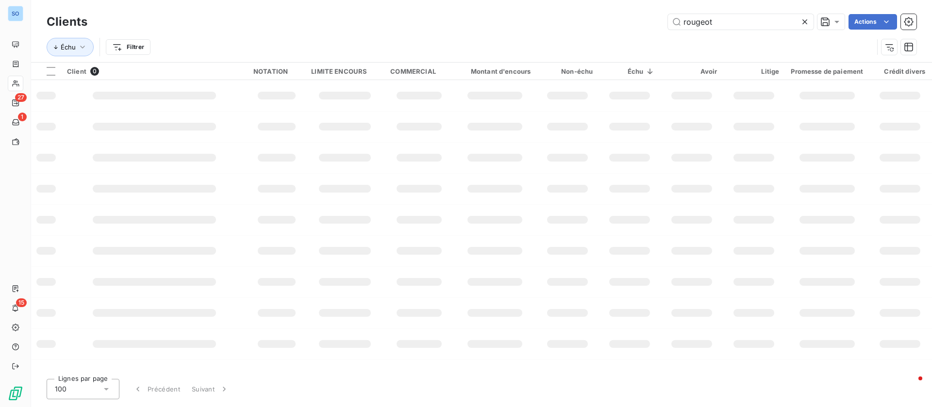
type input "rougeot"
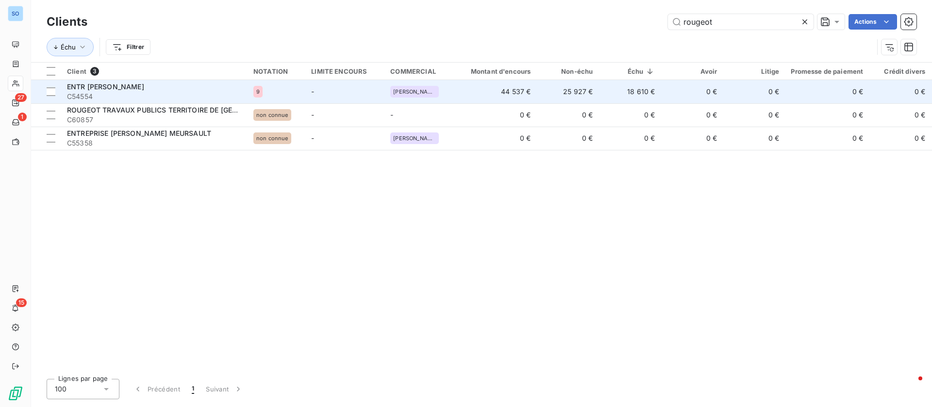
click at [144, 89] on span "ENTR [PERSON_NAME]" at bounding box center [105, 87] width 77 height 8
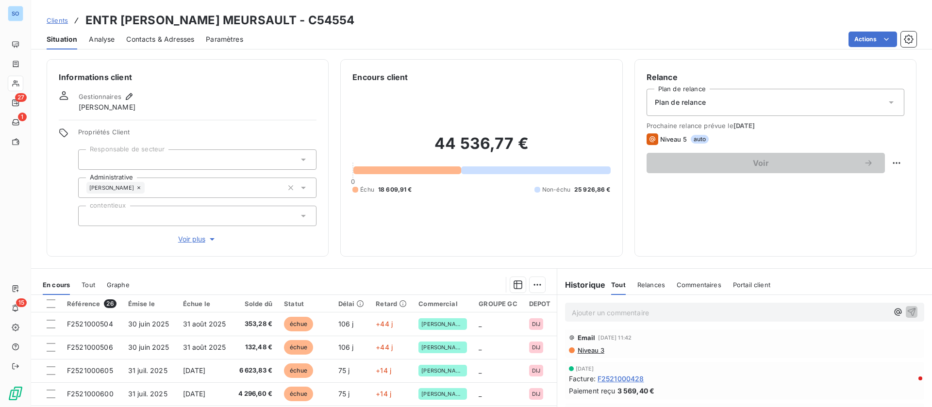
scroll to position [364, 0]
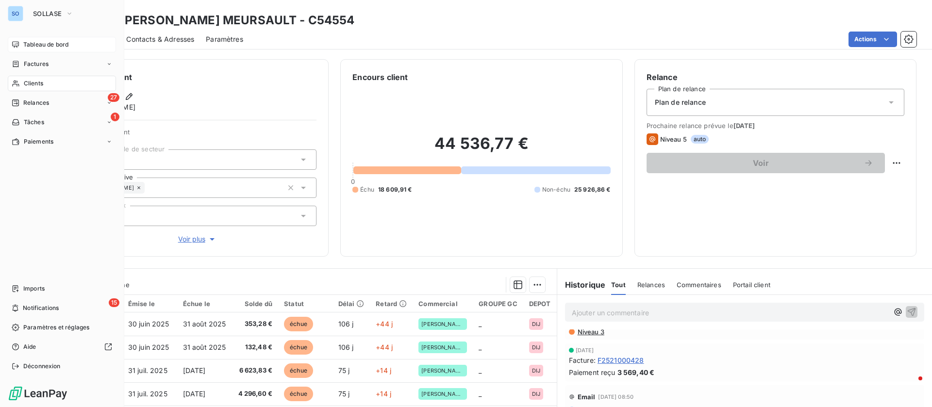
click at [51, 46] on span "Tableau de bord" at bounding box center [45, 44] width 45 height 9
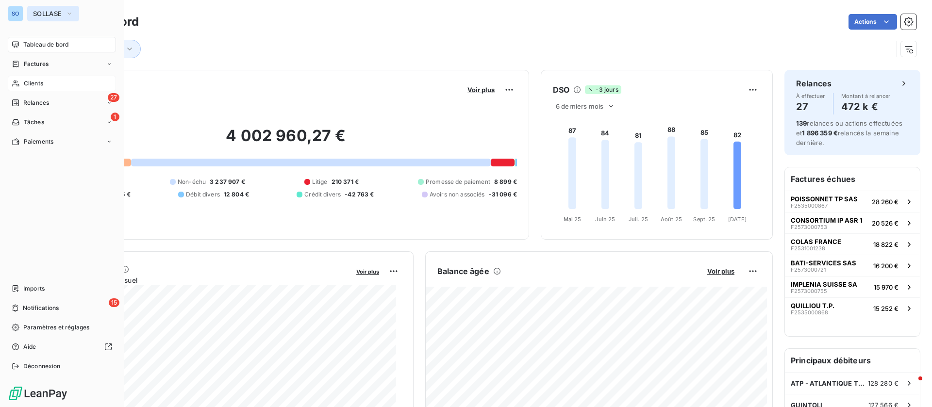
click at [53, 15] on span "SOLLASE" at bounding box center [47, 14] width 29 height 8
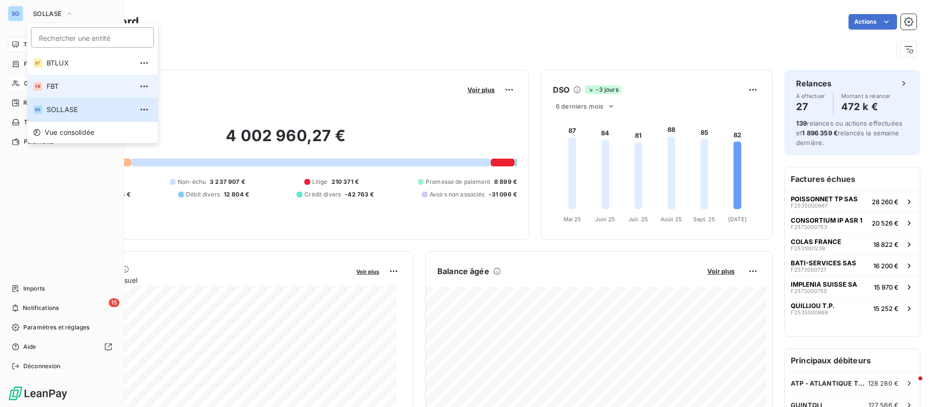
click at [61, 84] on span "FBT" at bounding box center [90, 87] width 86 height 10
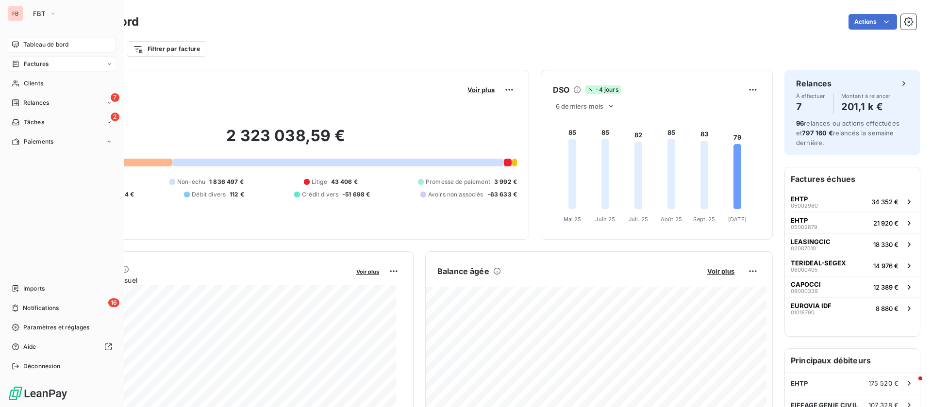
click at [40, 62] on span "Factures" at bounding box center [36, 64] width 25 height 9
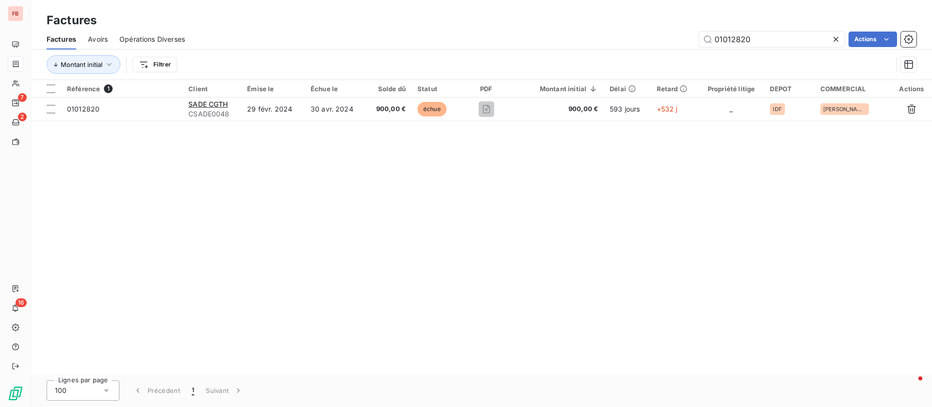
click at [147, 33] on div "Opérations Diverses" at bounding box center [152, 39] width 66 height 20
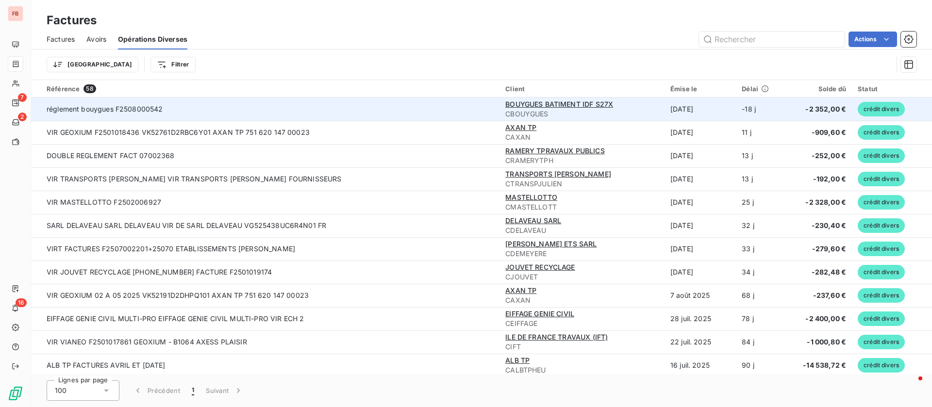
click at [297, 108] on td "réglement bouygues F2508000542" at bounding box center [265, 109] width 469 height 23
click at [881, 105] on span "crédit divers" at bounding box center [881, 109] width 47 height 15
click at [500, 98] on td "BOUYGUES BATIMENT IDF S27X CBOUYGUES" at bounding box center [582, 109] width 165 height 23
click at [549, 101] on span "BOUYGUES BATIMENT IDF S27X" at bounding box center [559, 104] width 108 height 8
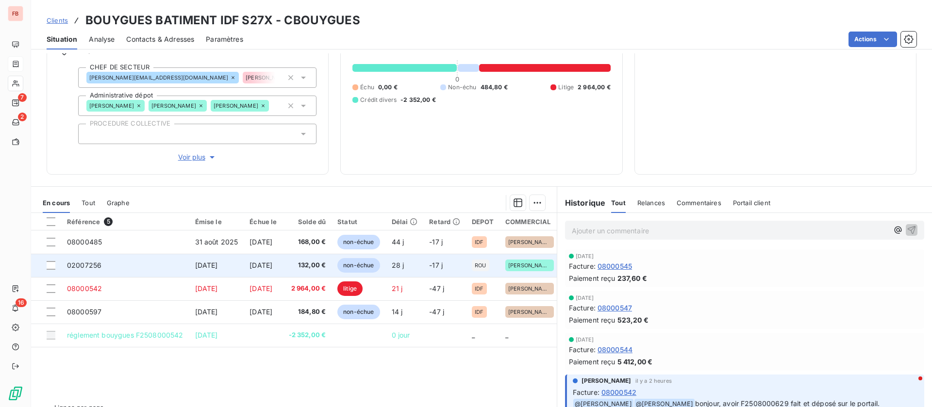
scroll to position [132, 0]
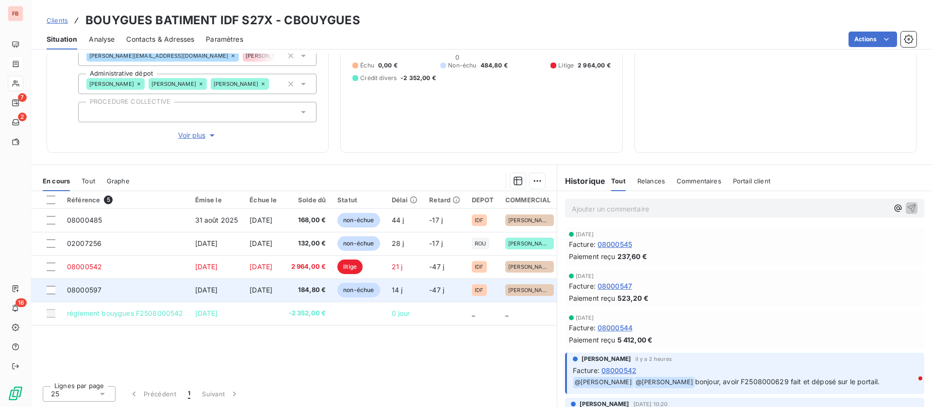
drag, startPoint x: 330, startPoint y: 318, endPoint x: 330, endPoint y: 296, distance: 22.3
click at [330, 318] on td "-2 352,00 €" at bounding box center [307, 313] width 49 height 23
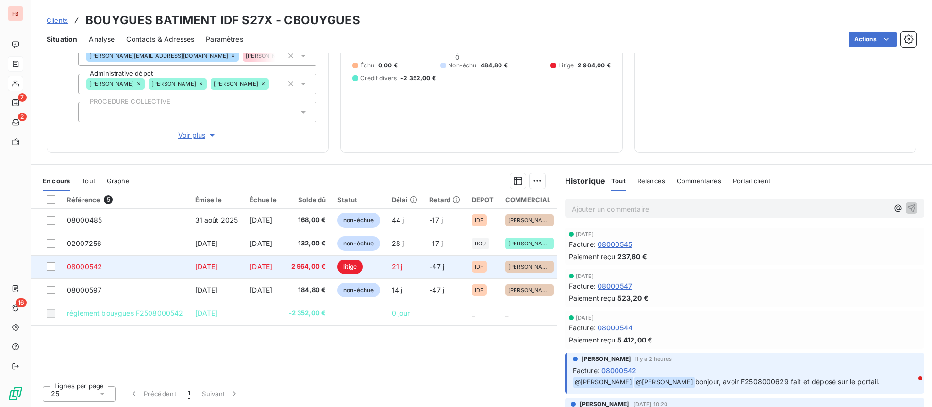
click at [320, 271] on span "2 964,00 €" at bounding box center [307, 267] width 37 height 10
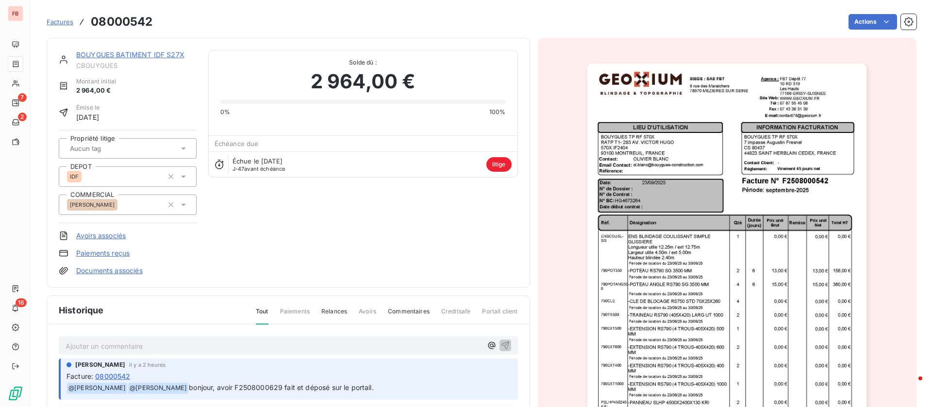
click at [104, 59] on div "BOUYGUES BATIMENT IDF S27X" at bounding box center [136, 55] width 120 height 10
click at [113, 53] on link "BOUYGUES BATIMENT IDF S27X" at bounding box center [130, 54] width 108 height 8
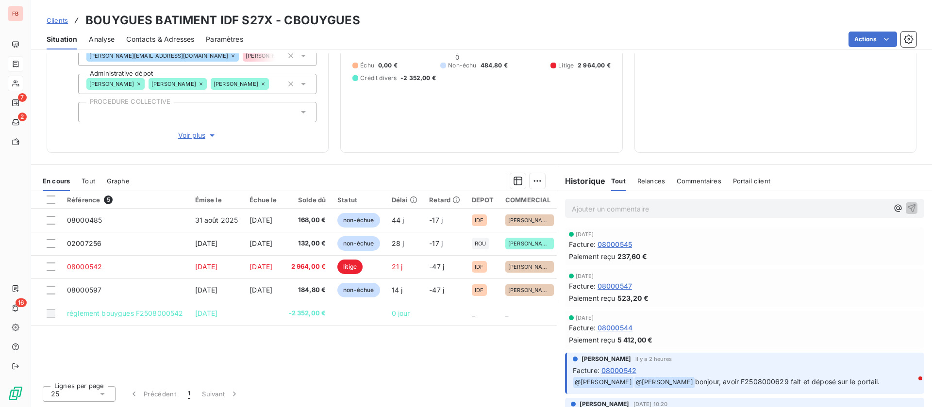
scroll to position [73, 0]
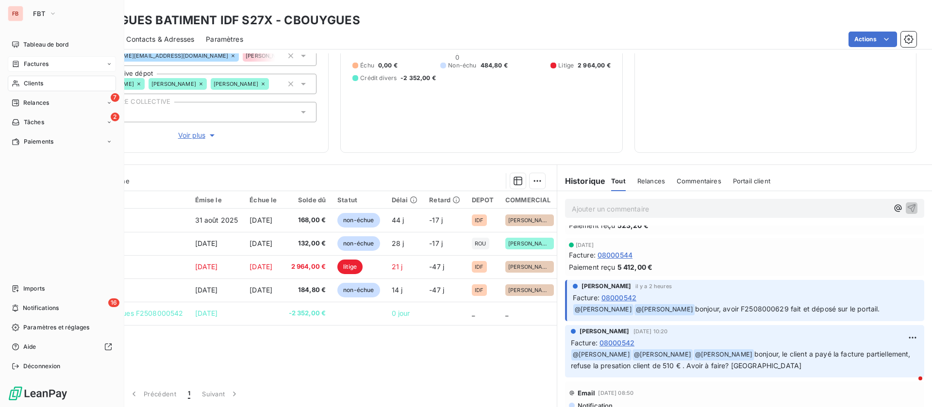
click at [43, 58] on div "Factures" at bounding box center [62, 64] width 108 height 16
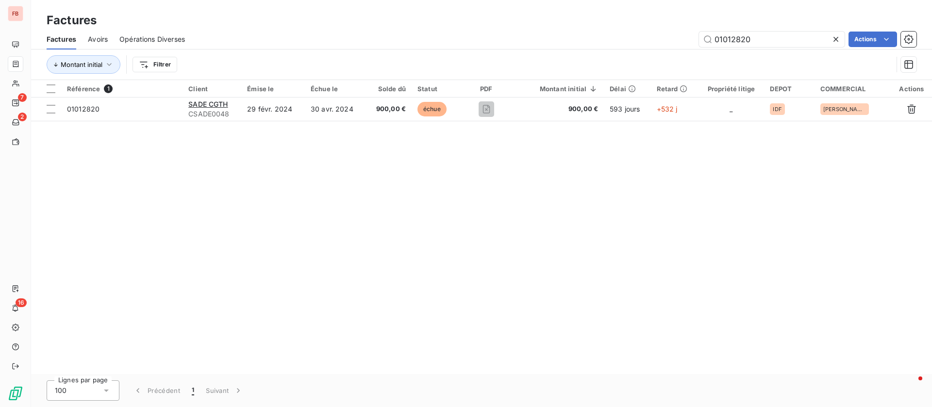
click at [175, 38] on span "Opérations Diverses" at bounding box center [152, 39] width 66 height 10
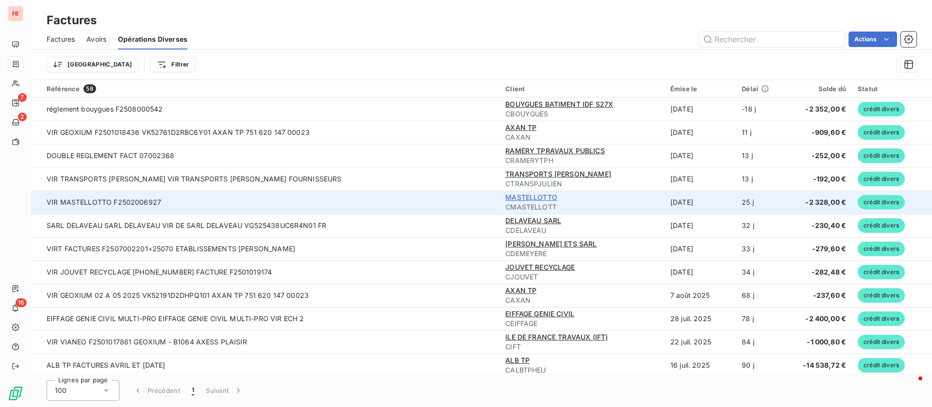
click at [505, 196] on span "MASTELLOTTO" at bounding box center [531, 197] width 52 height 8
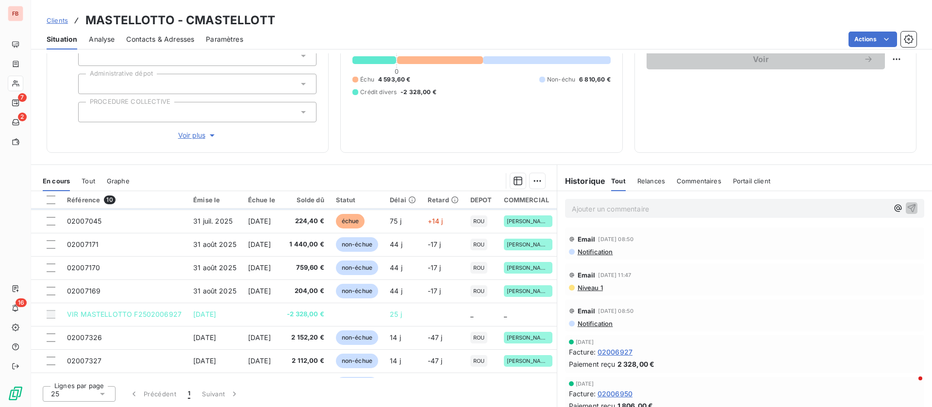
scroll to position [68, 0]
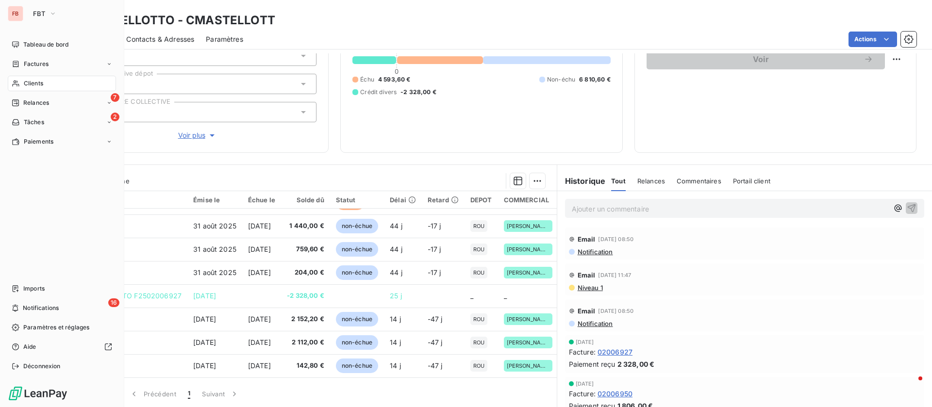
click at [35, 84] on span "Clients" at bounding box center [33, 83] width 19 height 9
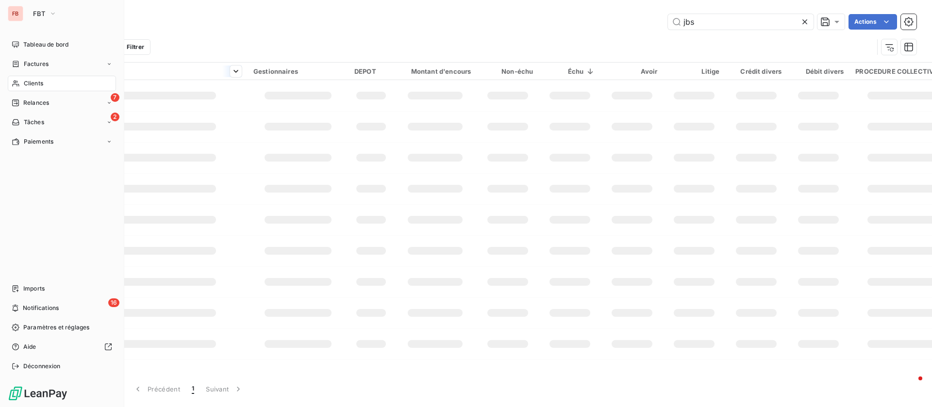
type input "rougeot"
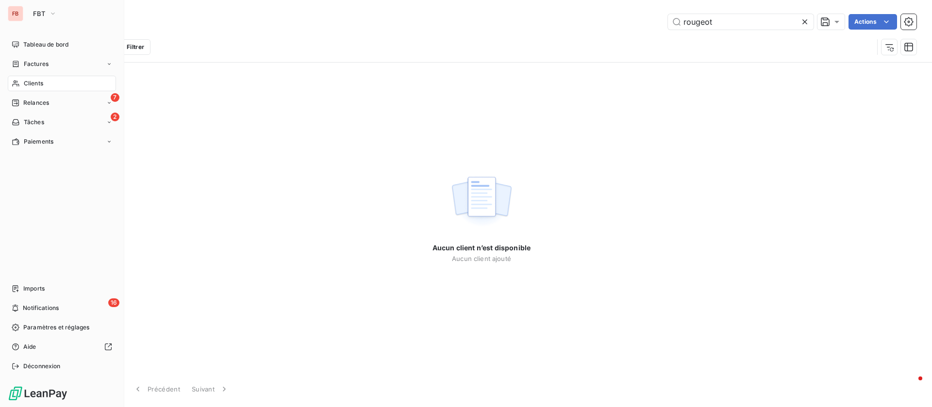
click at [33, 61] on span "Factures" at bounding box center [36, 64] width 25 height 9
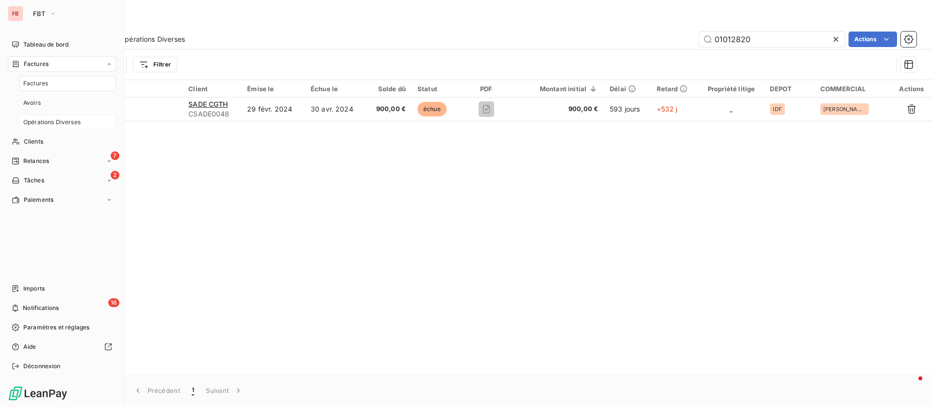
click at [68, 123] on span "Opérations Diverses" at bounding box center [51, 122] width 57 height 9
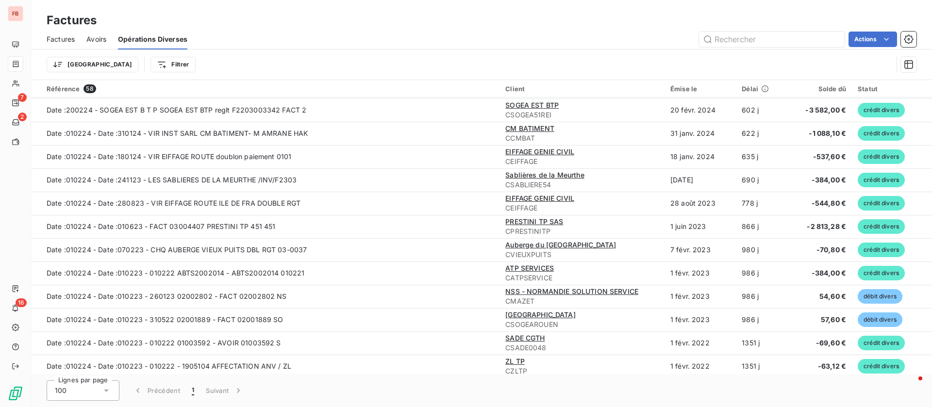
scroll to position [1075, 0]
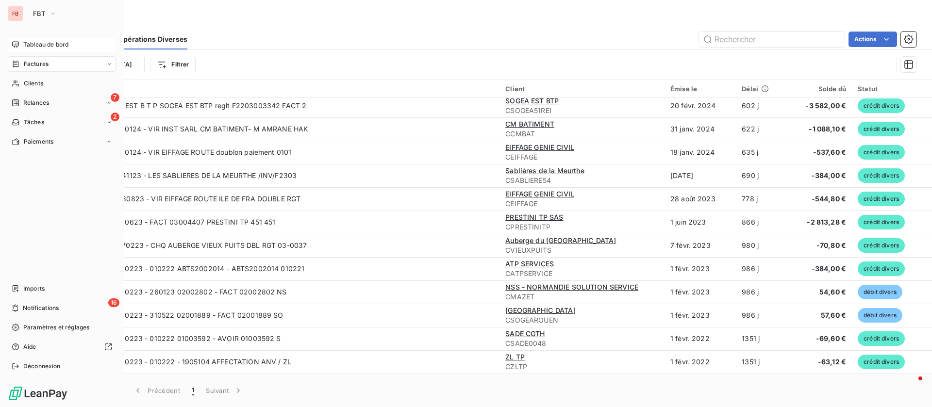
click at [44, 46] on span "Tableau de bord" at bounding box center [45, 44] width 45 height 9
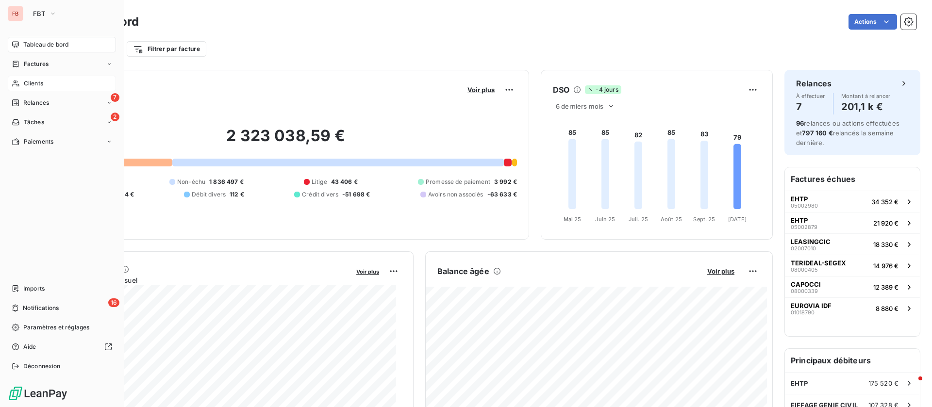
click at [23, 85] on div "Clients" at bounding box center [62, 84] width 108 height 16
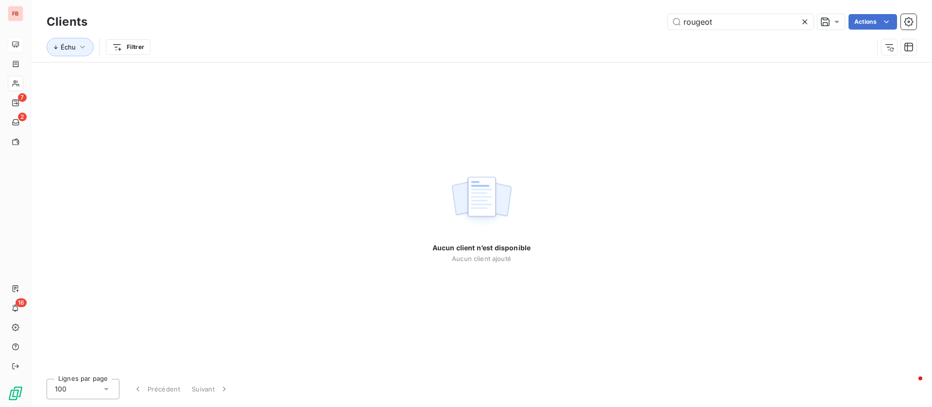
drag, startPoint x: 557, startPoint y: 7, endPoint x: 469, endPoint y: 7, distance: 88.4
click at [469, 7] on div "Clients rougeot Actions Échu Filtrer" at bounding box center [481, 31] width 901 height 62
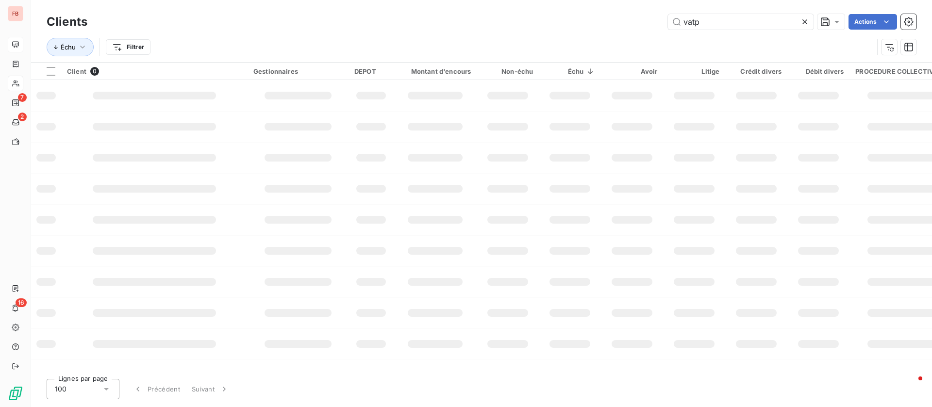
type input "vatp"
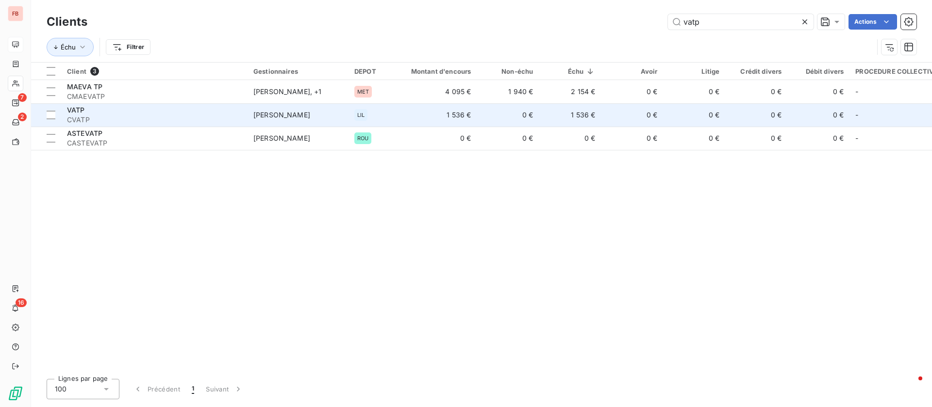
click at [131, 116] on span "CVATP" at bounding box center [154, 120] width 175 height 10
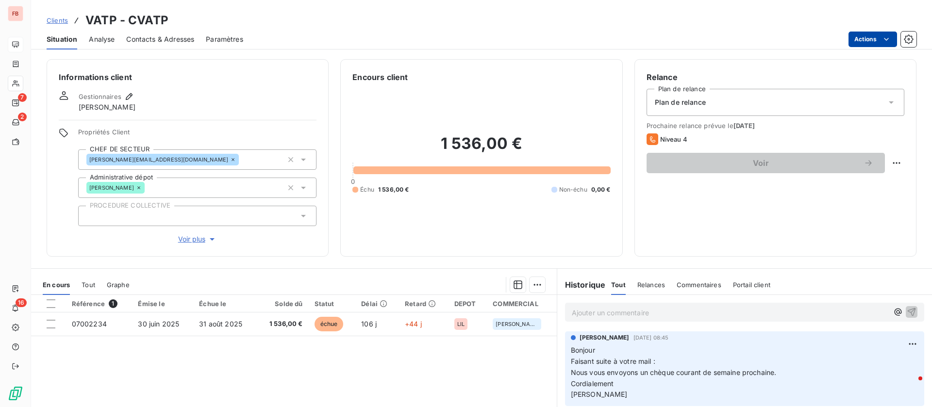
click at [878, 39] on html "FB 7 2 16 Clients VATP - CVATP Situation Analyse Contacts & Adresses Paramètres…" at bounding box center [466, 203] width 932 height 407
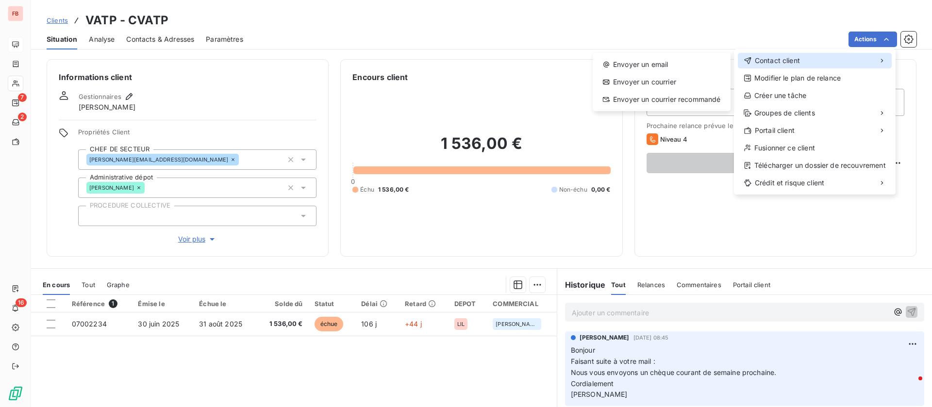
click at [784, 59] on span "Contact client" at bounding box center [777, 61] width 45 height 10
click at [649, 63] on div "Envoyer un email" at bounding box center [662, 65] width 130 height 16
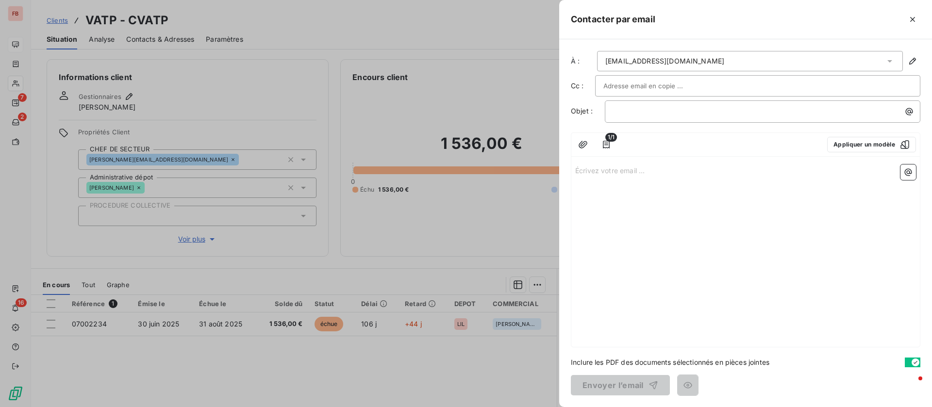
click at [673, 121] on div "﻿" at bounding box center [763, 111] width 316 height 22
click at [673, 115] on p "﻿" at bounding box center [765, 111] width 304 height 11
click at [630, 170] on p "Écrivez votre email ... ﻿" at bounding box center [745, 170] width 341 height 11
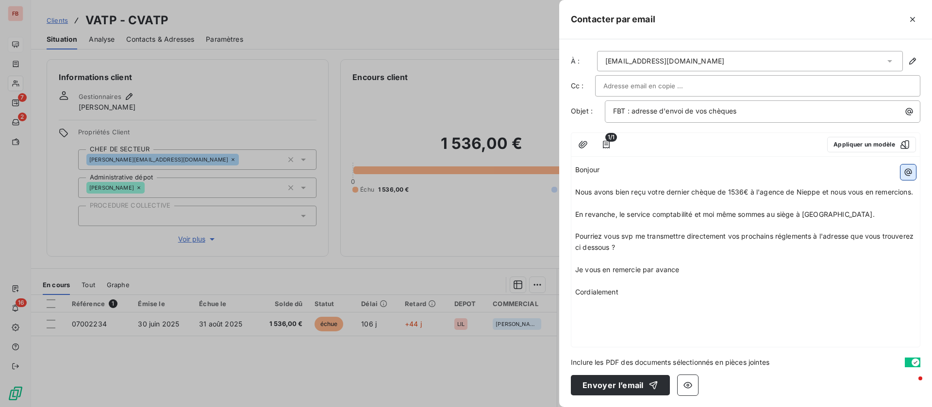
click at [910, 168] on icon "button" at bounding box center [909, 172] width 10 height 10
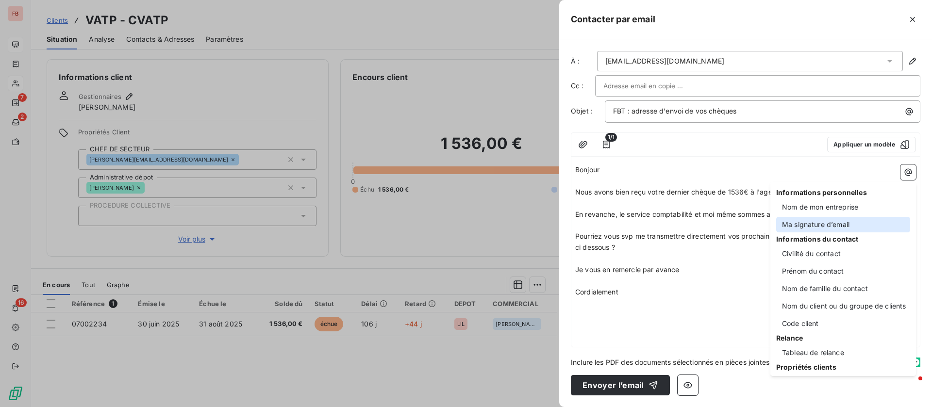
click at [847, 219] on div "Ma signature d’email" at bounding box center [843, 225] width 134 height 16
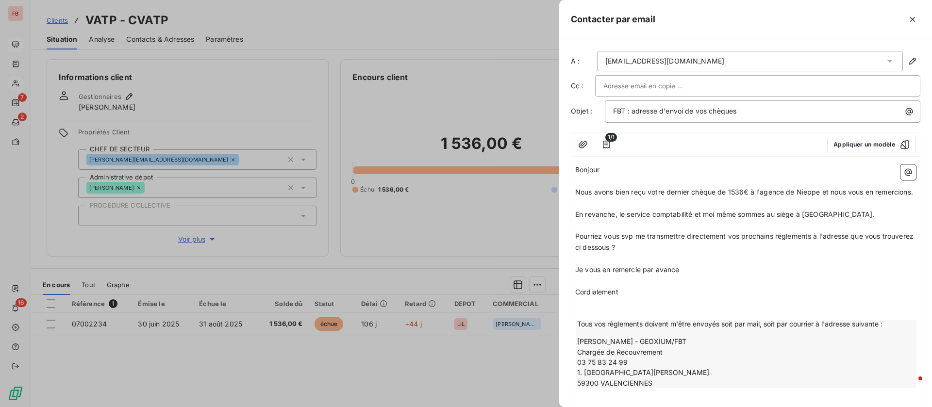
click at [790, 247] on span "Pourriez vous svp me transmettre directement vos prochains réglements à l'adres…" at bounding box center [745, 241] width 340 height 19
click at [795, 246] on span "Pourriez vous svp me transmettre directement vos prochains réglements à l'adres…" at bounding box center [745, 241] width 340 height 19
click at [837, 265] on p "﻿" at bounding box center [745, 258] width 341 height 11
click at [733, 189] on span "Nous avons bien reçu votre dernier chèque de 1536€ à l'agence de Nieppe et nous…" at bounding box center [744, 192] width 338 height 8
click at [807, 218] on span "En revanche, le service comptabilité et moi même sommes au siège à rouvignies." at bounding box center [725, 214] width 300 height 8
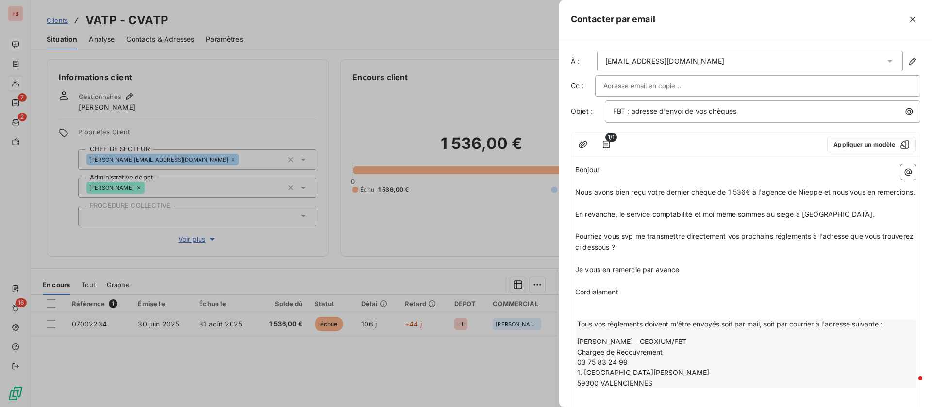
click at [800, 247] on span "Pourriez vous svp me transmettre directement vos prochains réglements à l'adres…" at bounding box center [745, 241] width 340 height 19
click at [790, 248] on span "Pourriez vous svp me transmettre directement vos prochains réglements à l'adres…" at bounding box center [745, 241] width 340 height 19
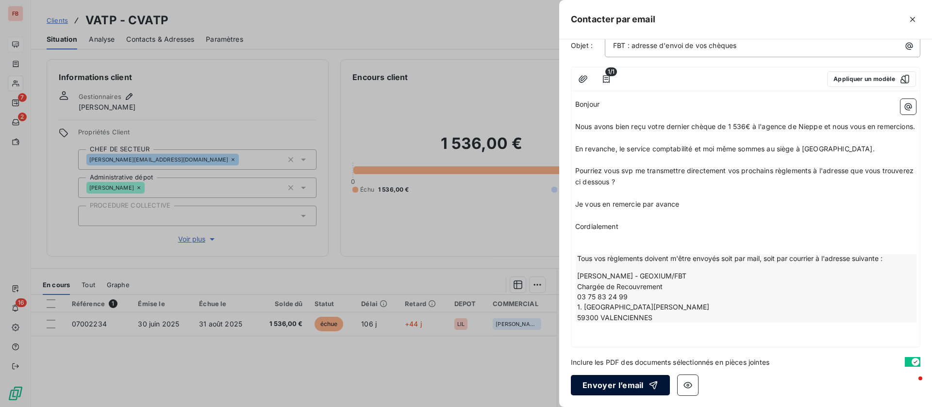
click at [622, 382] on button "Envoyer l’email" at bounding box center [620, 385] width 99 height 20
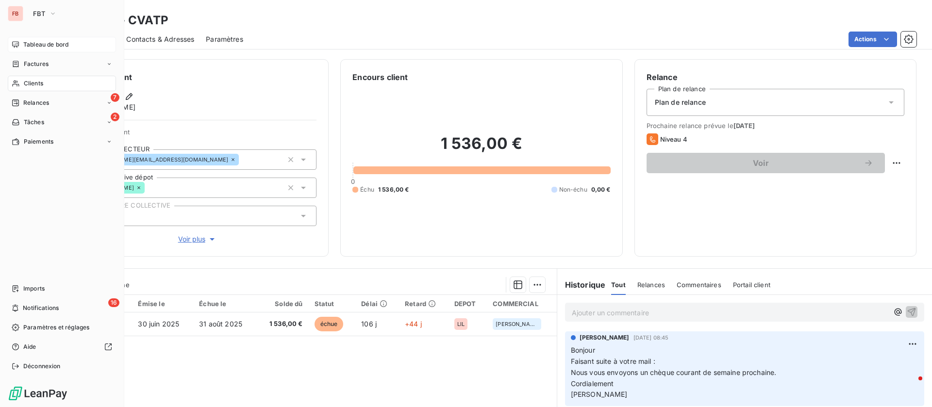
click at [32, 45] on span "Tableau de bord" at bounding box center [45, 44] width 45 height 9
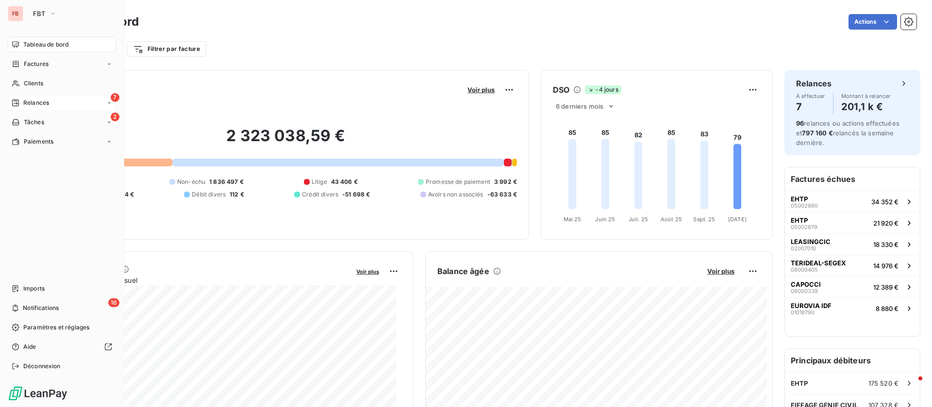
click at [31, 104] on span "Relances" at bounding box center [36, 103] width 26 height 9
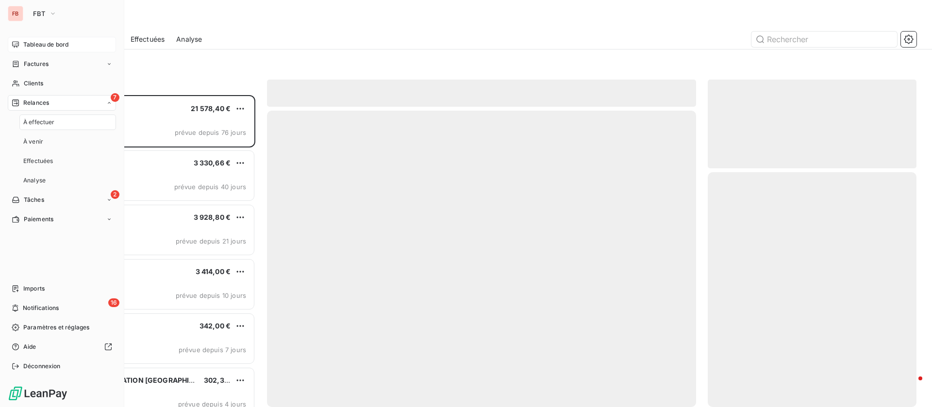
scroll to position [301, 198]
click at [42, 45] on span "Tableau de bord" at bounding box center [45, 44] width 45 height 9
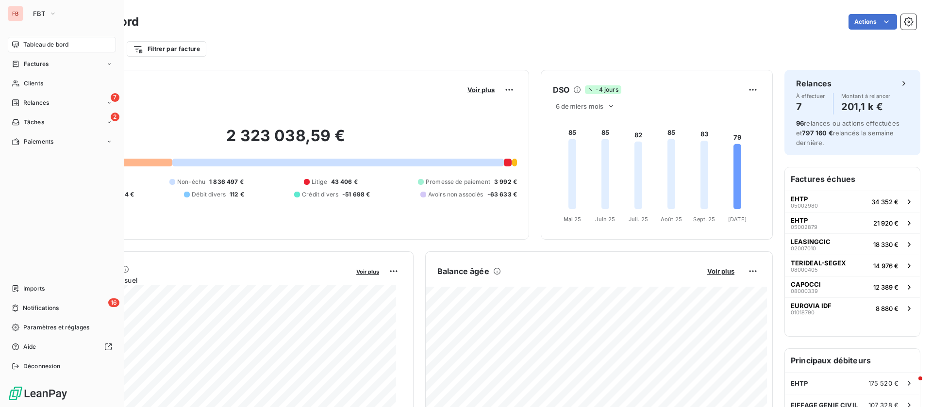
click at [25, 43] on span "Tableau de bord" at bounding box center [45, 44] width 45 height 9
